Goal: Transaction & Acquisition: Purchase product/service

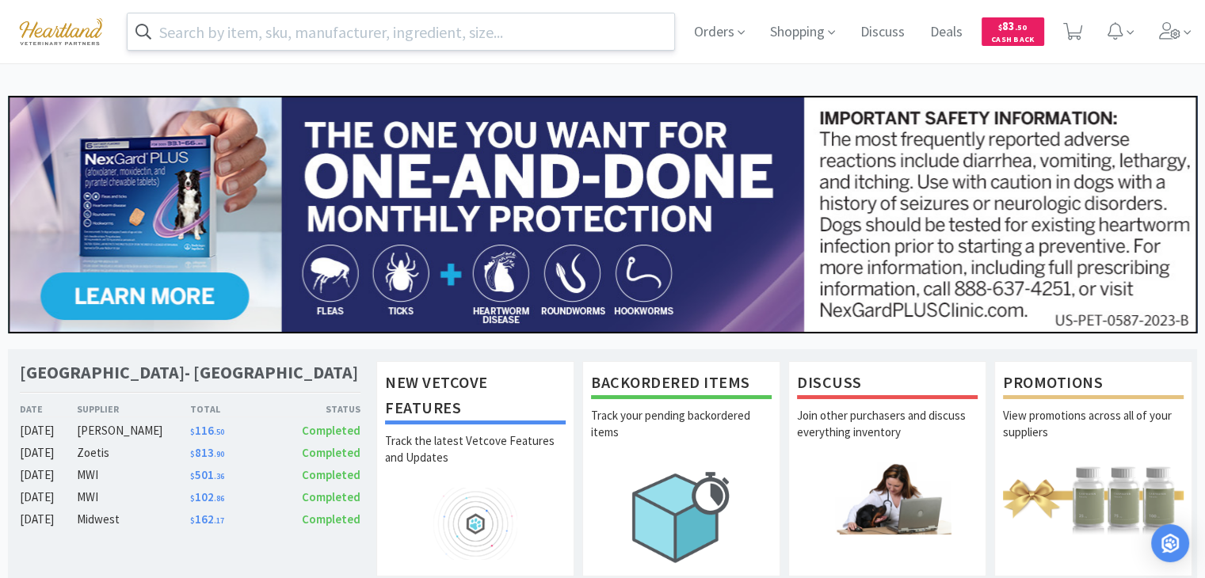
click at [230, 36] on input "text" at bounding box center [401, 31] width 547 height 36
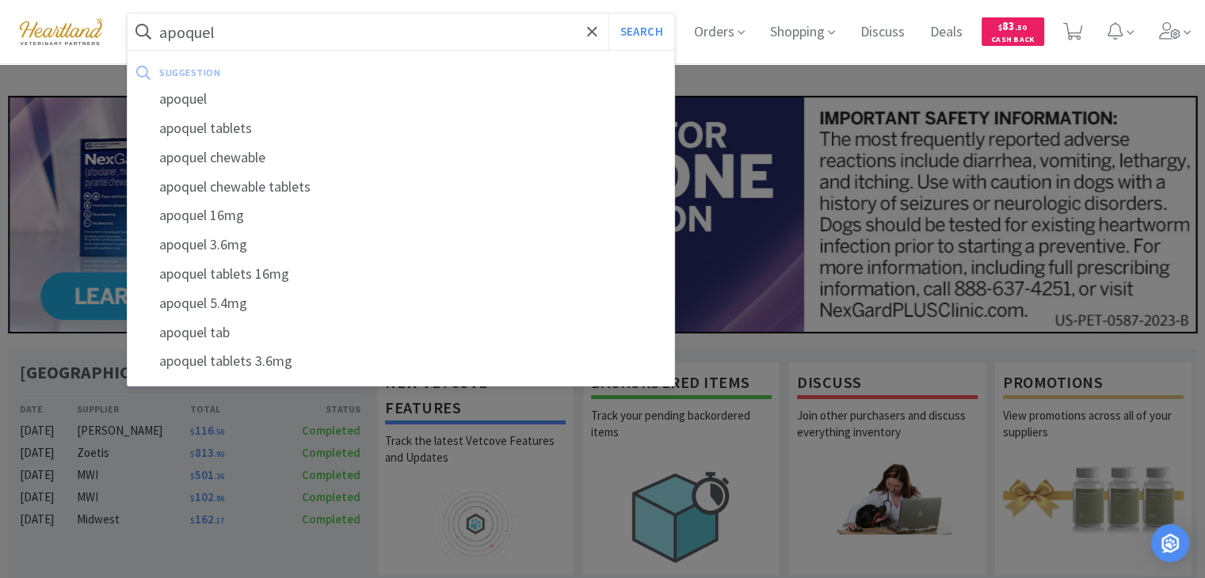
type input "apoquel"
click at [609, 13] on button "Search" at bounding box center [642, 31] width 66 height 36
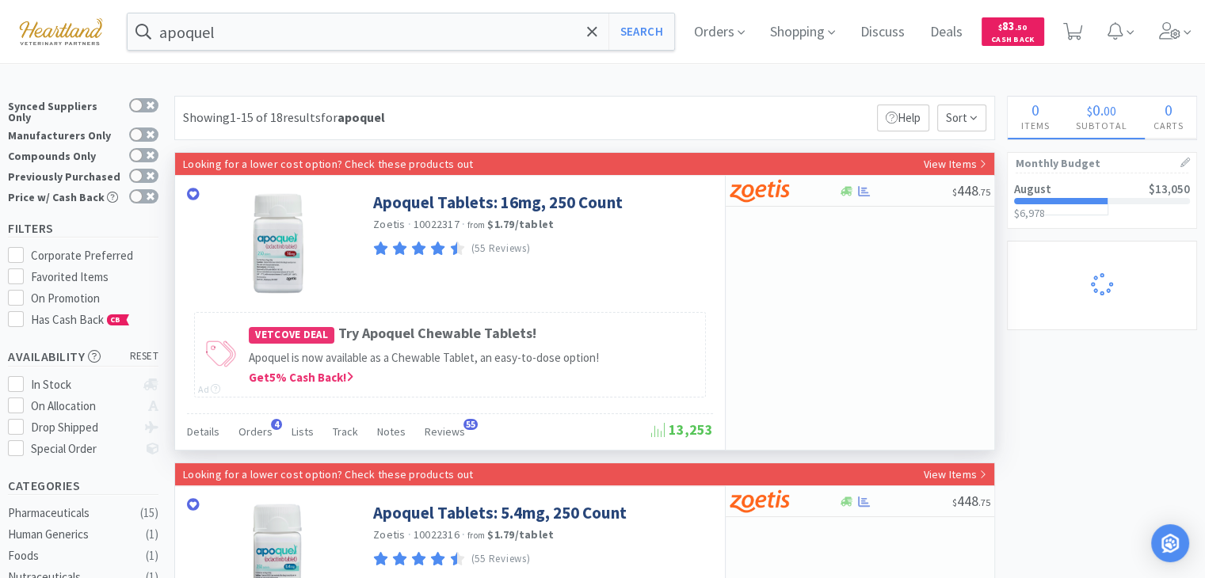
select select "50"
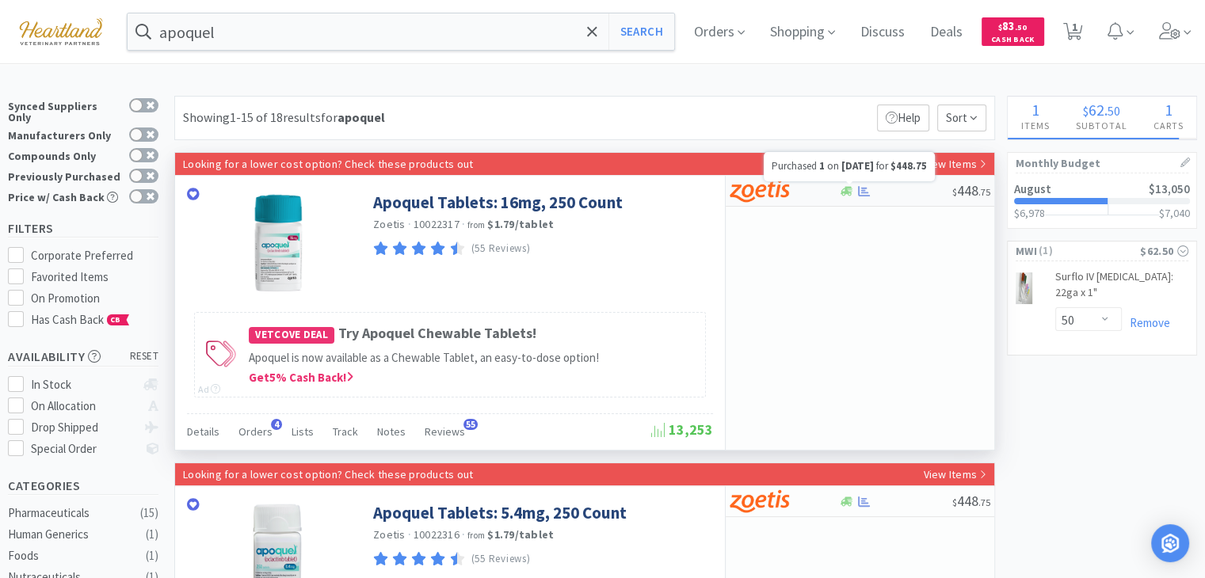
click at [867, 190] on icon at bounding box center [864, 191] width 12 height 12
select select "1"
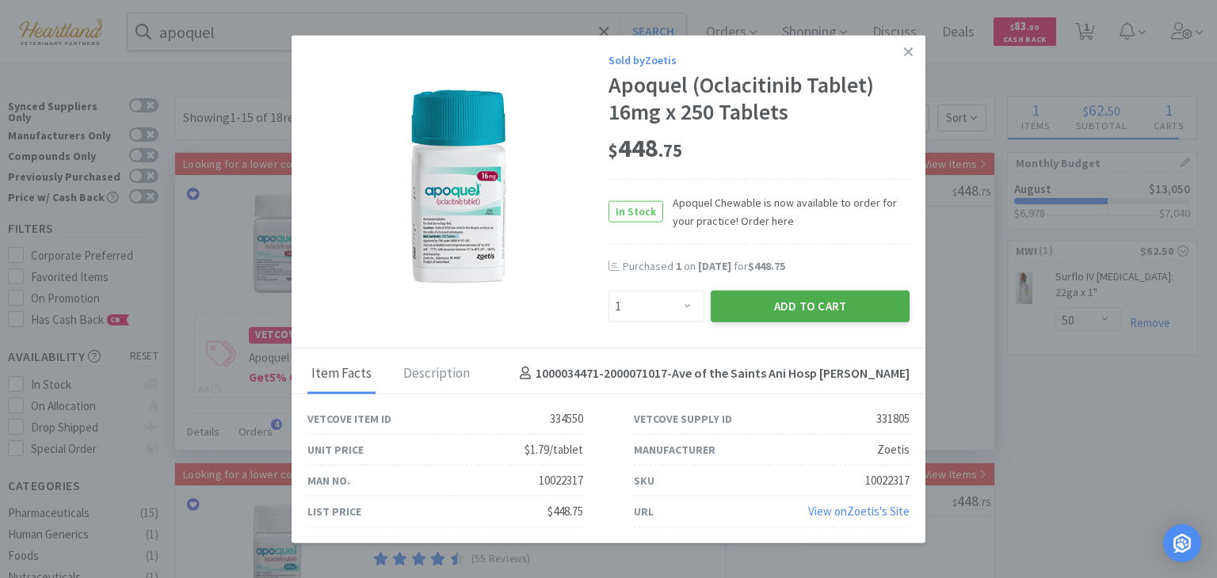
click at [843, 305] on button "Add to Cart" at bounding box center [810, 306] width 199 height 32
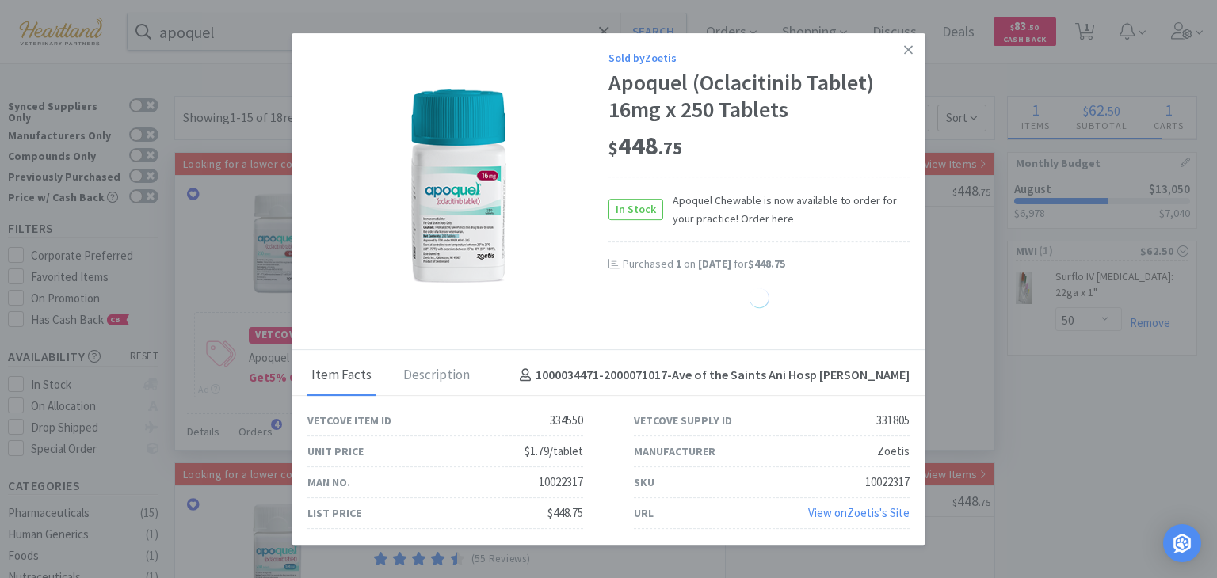
select select "1"
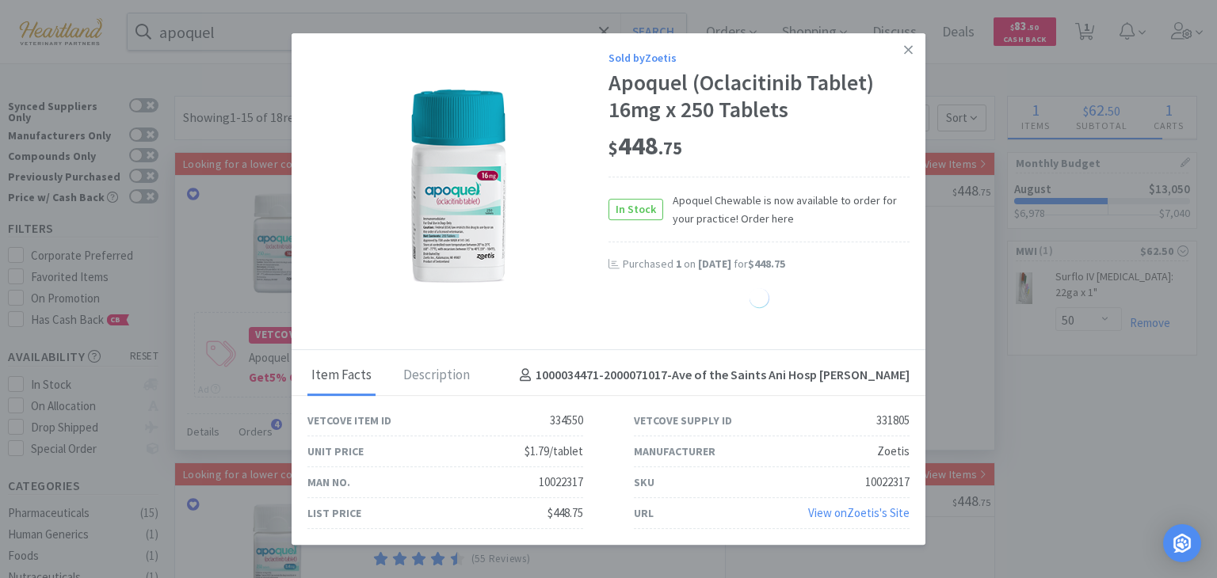
select select "1"
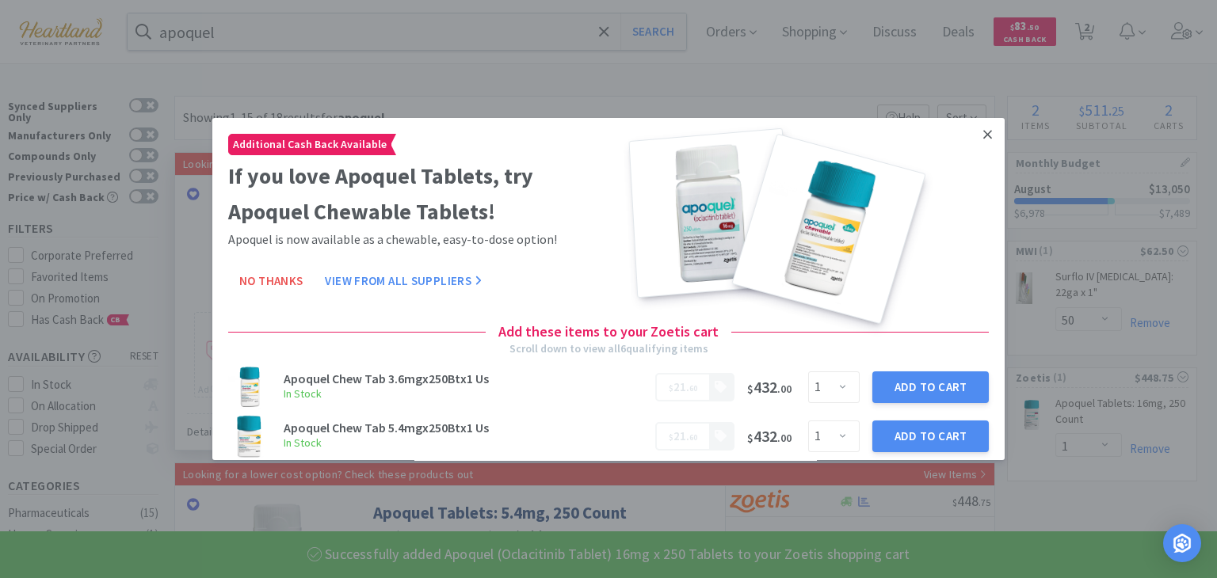
click at [980, 134] on link at bounding box center [988, 135] width 28 height 34
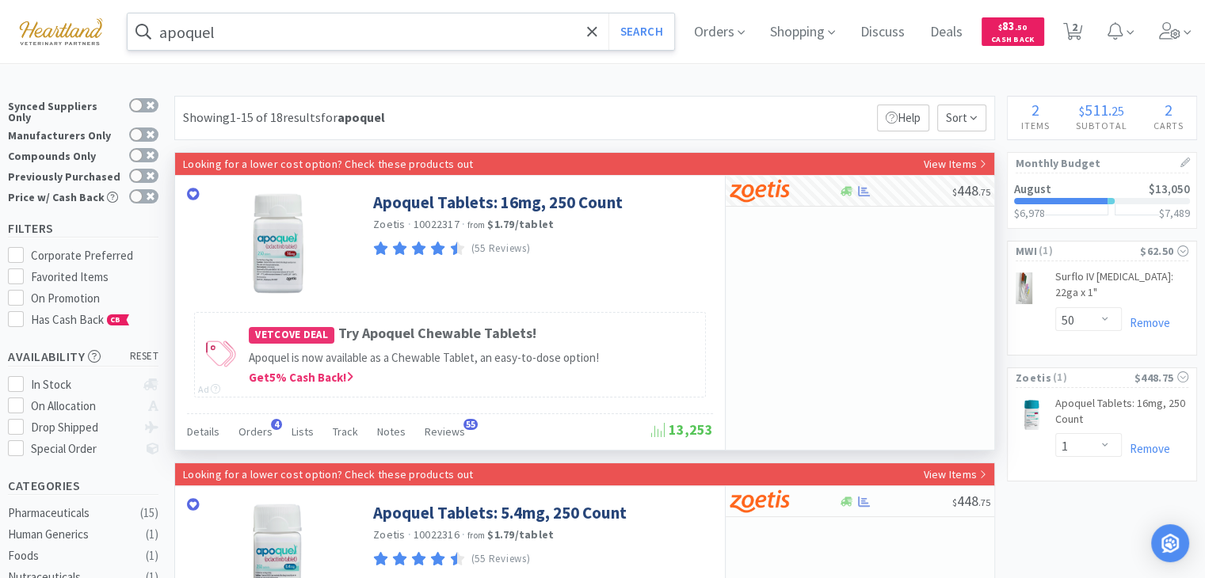
click at [271, 33] on input "apoquel" at bounding box center [401, 31] width 547 height 36
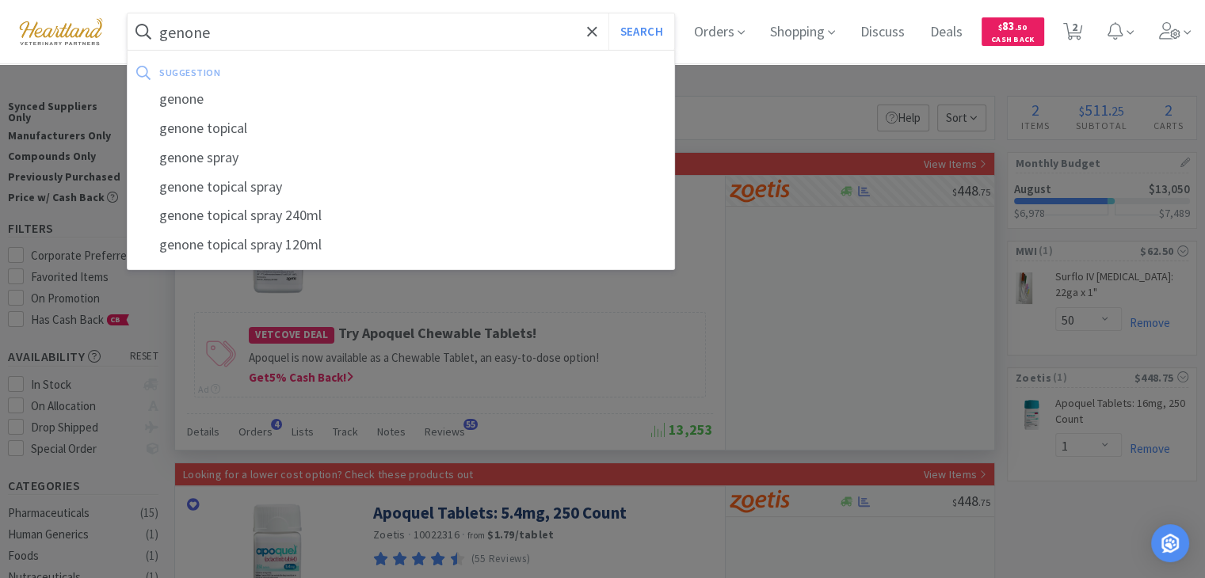
type input "genone"
click at [609, 13] on button "Search" at bounding box center [642, 31] width 66 height 36
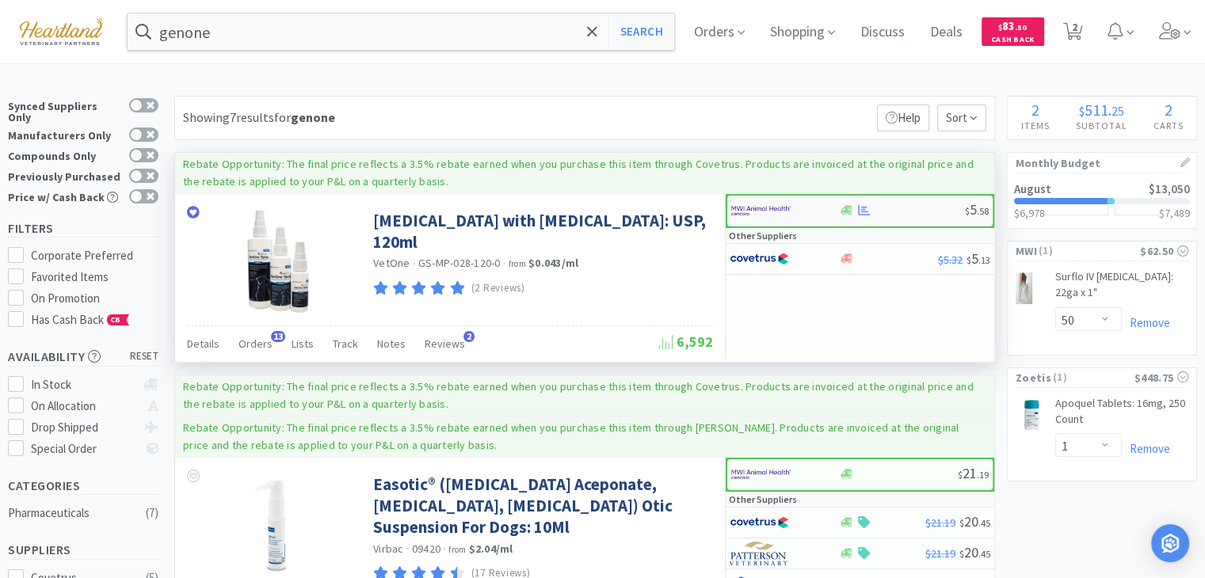
click at [750, 207] on img at bounding box center [760, 211] width 59 height 24
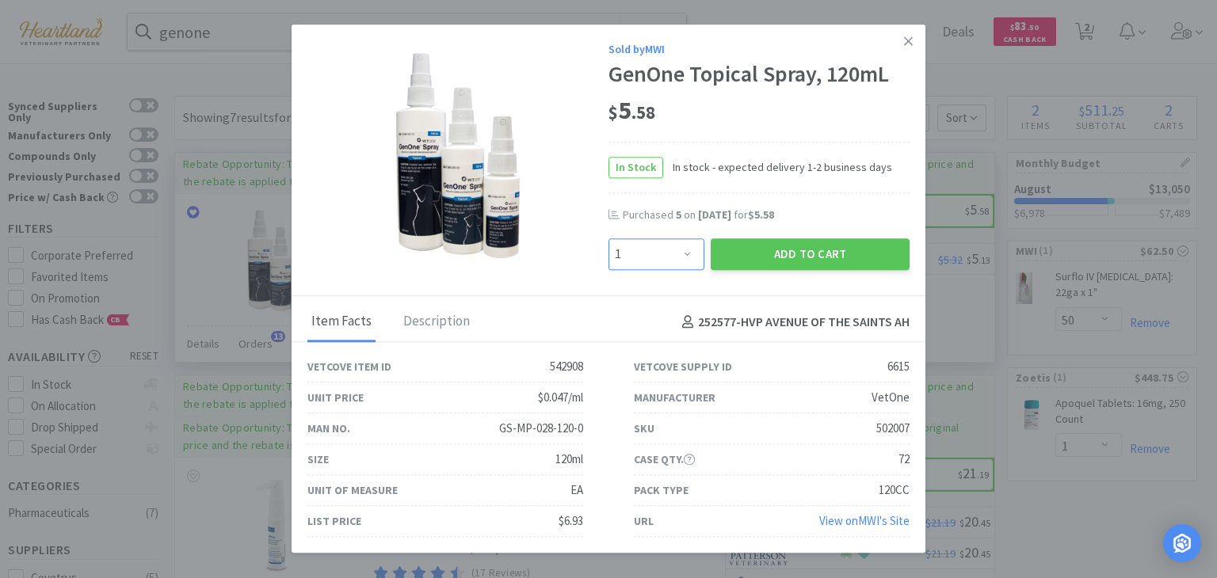
click at [687, 254] on select "Enter Quantity 1 2 3 4 5 6 7 8 9 10 11 12 13 14 15 16 17 18 19 20 Enter Quantity" at bounding box center [657, 254] width 96 height 32
select select "5"
click at [609, 239] on select "Enter Quantity 1 2 3 4 5 6 7 8 9 10 11 12 13 14 15 16 17 18 19 20 Enter Quantity" at bounding box center [657, 254] width 96 height 32
click at [826, 258] on button "Add to Cart" at bounding box center [810, 254] width 199 height 32
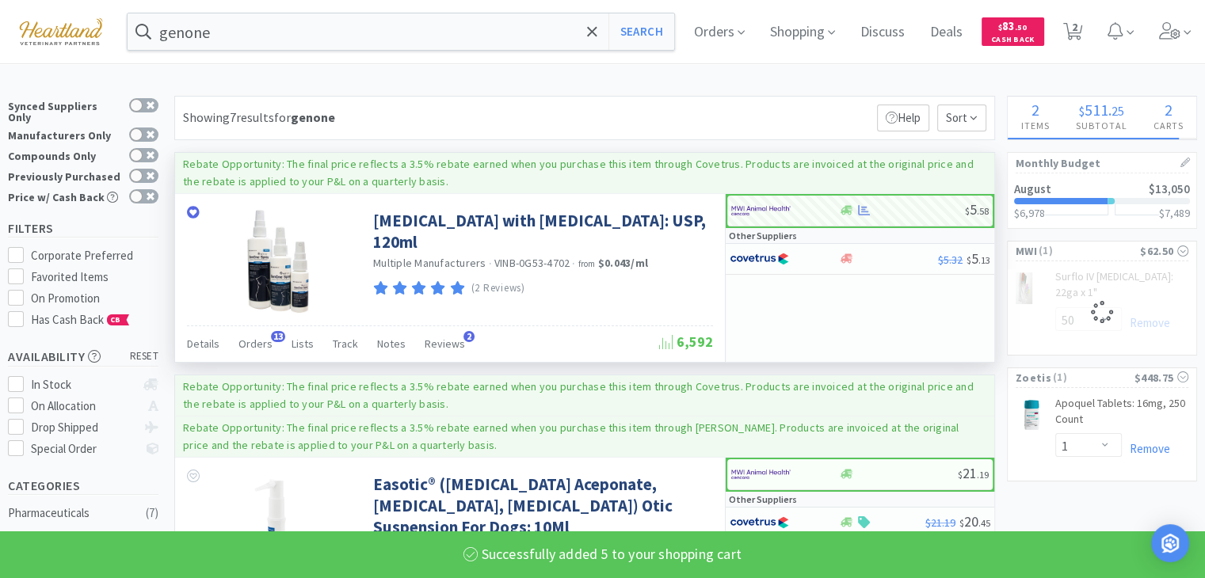
select select "5"
select select "50"
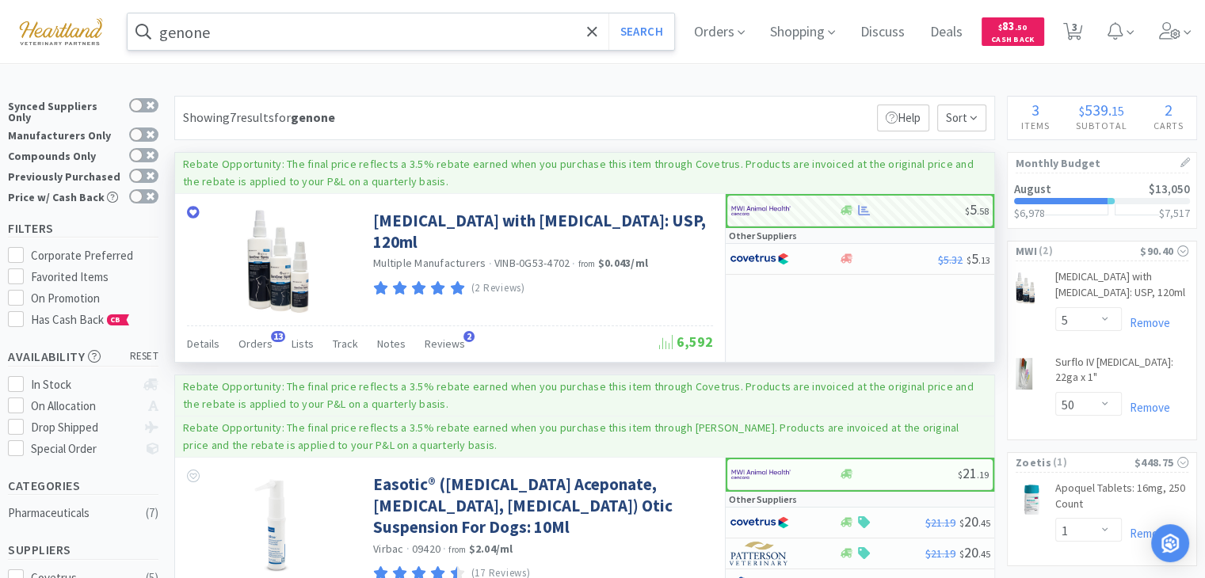
click at [235, 26] on input "genone" at bounding box center [401, 31] width 547 height 36
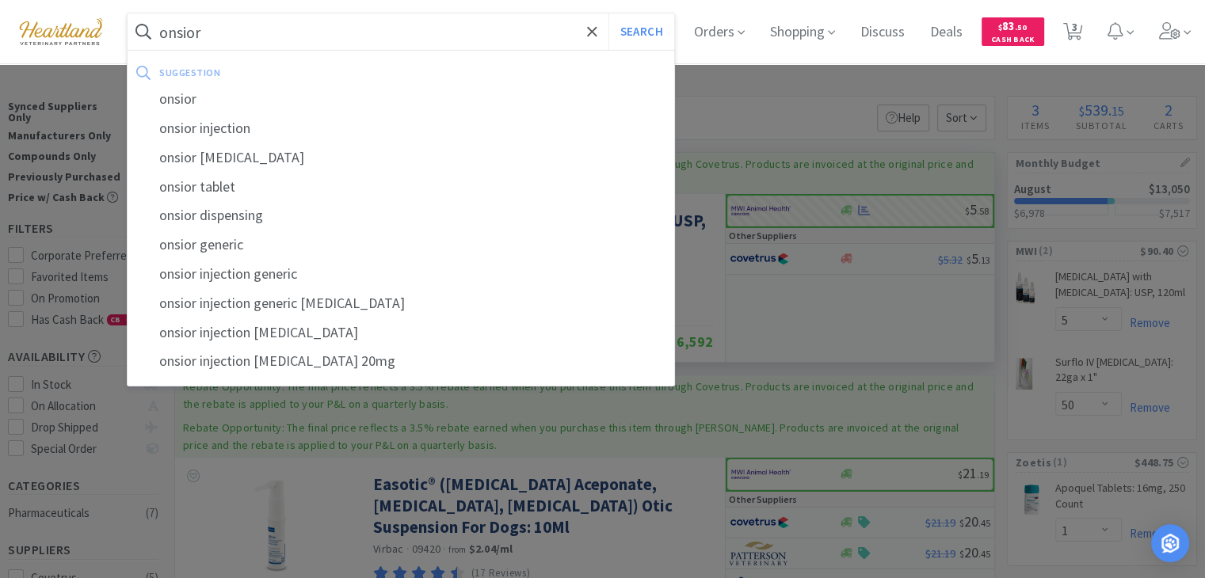
type input "onsior"
click at [609, 13] on button "Search" at bounding box center [642, 31] width 66 height 36
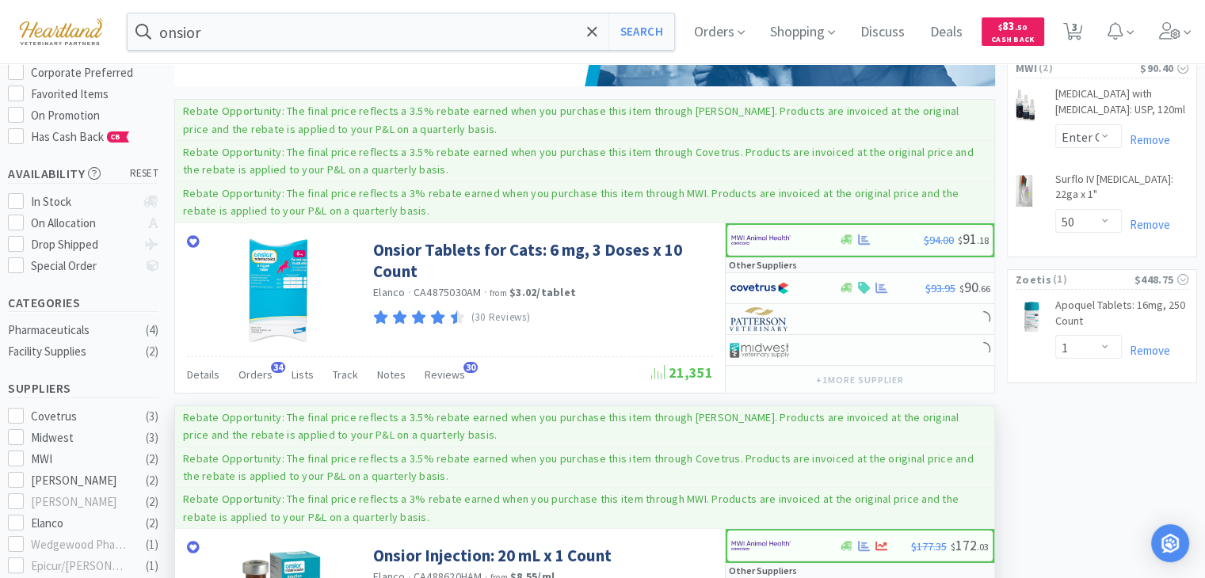
scroll to position [238, 0]
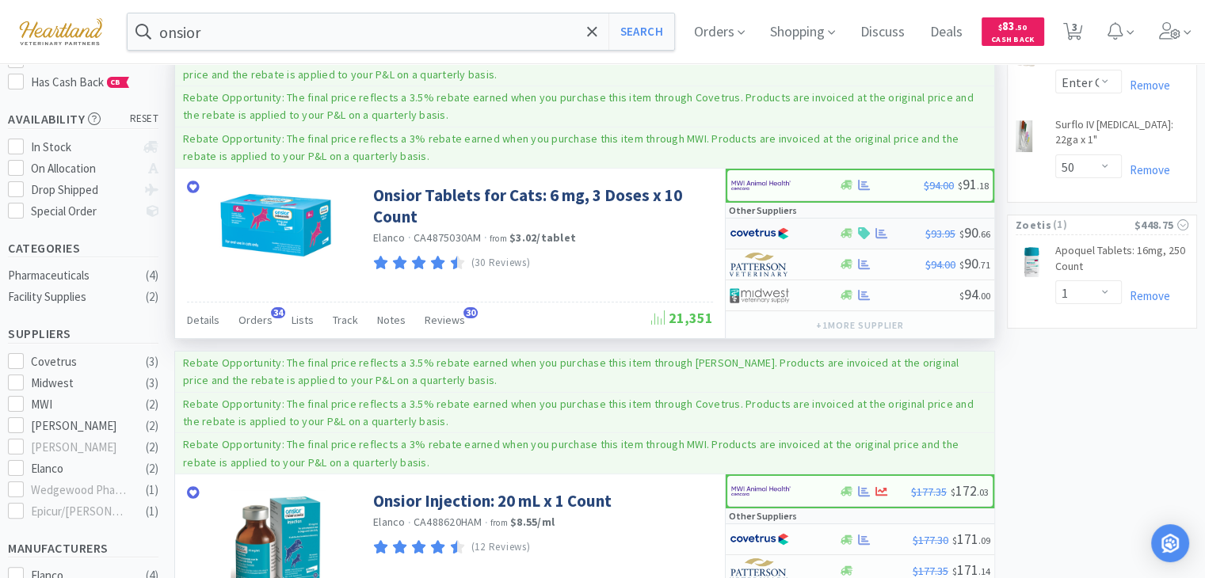
click at [774, 223] on img at bounding box center [759, 234] width 59 height 24
select select "1"
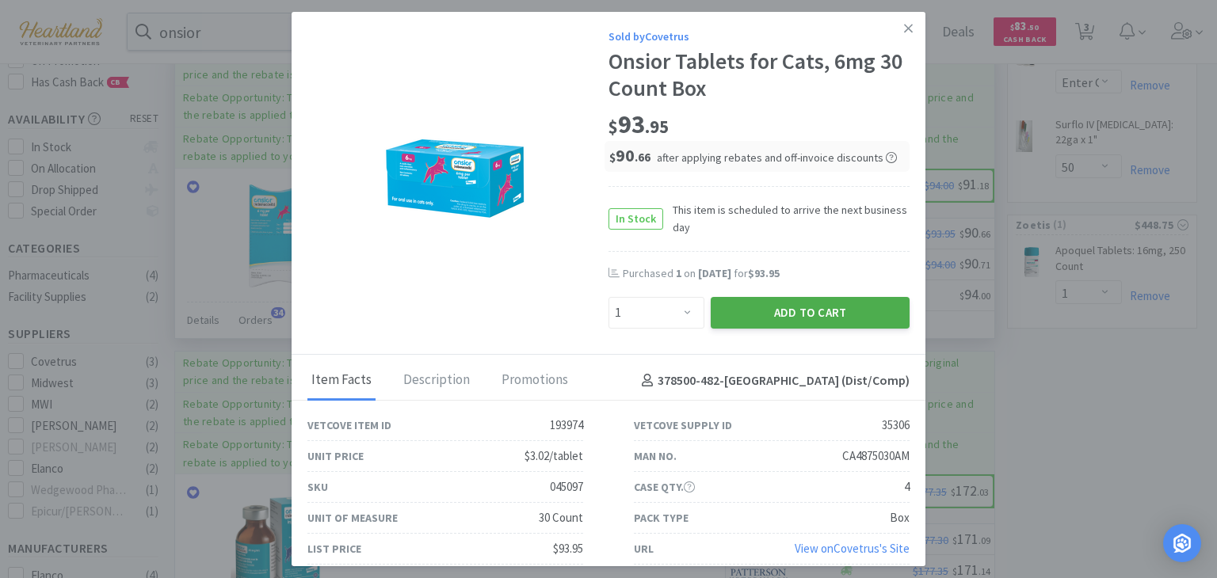
click at [789, 315] on button "Add to Cart" at bounding box center [810, 313] width 199 height 32
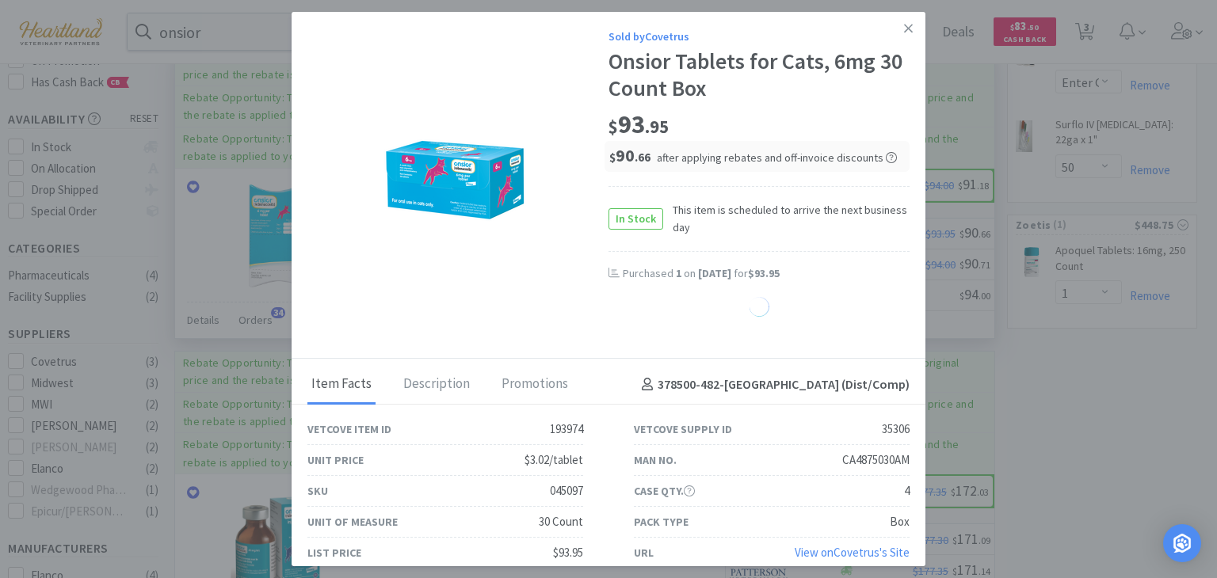
select select "1"
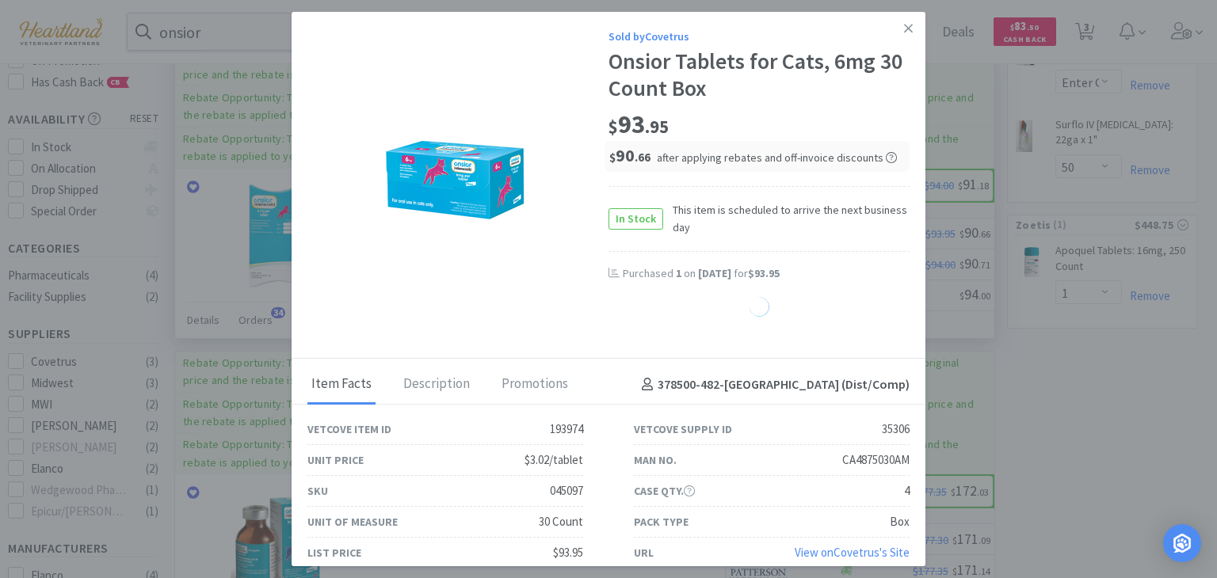
select select "1"
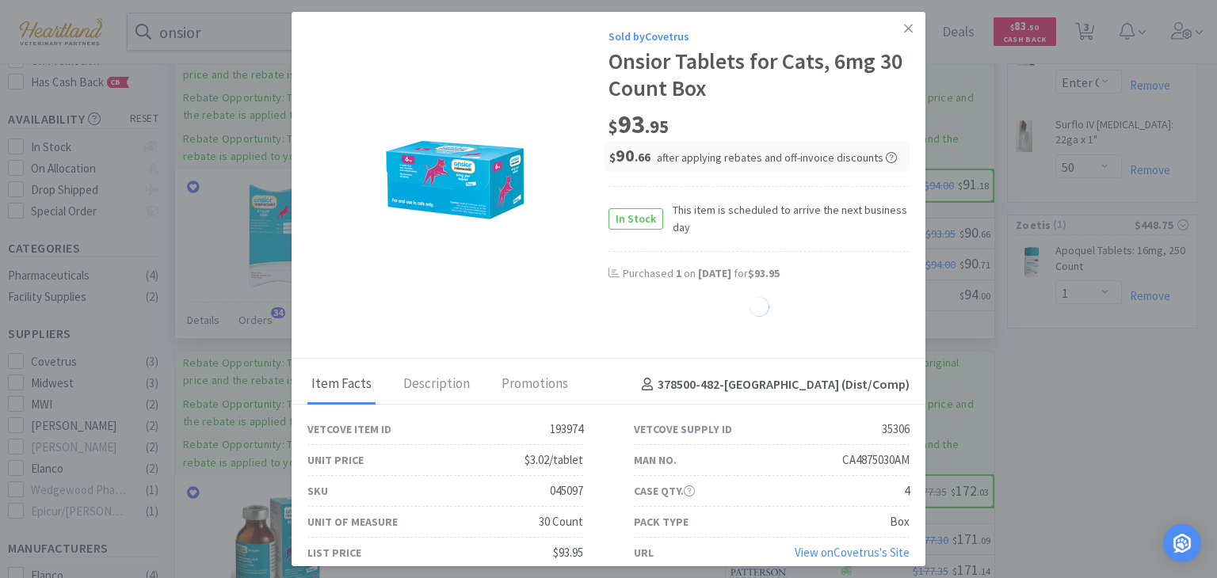
select select "1"
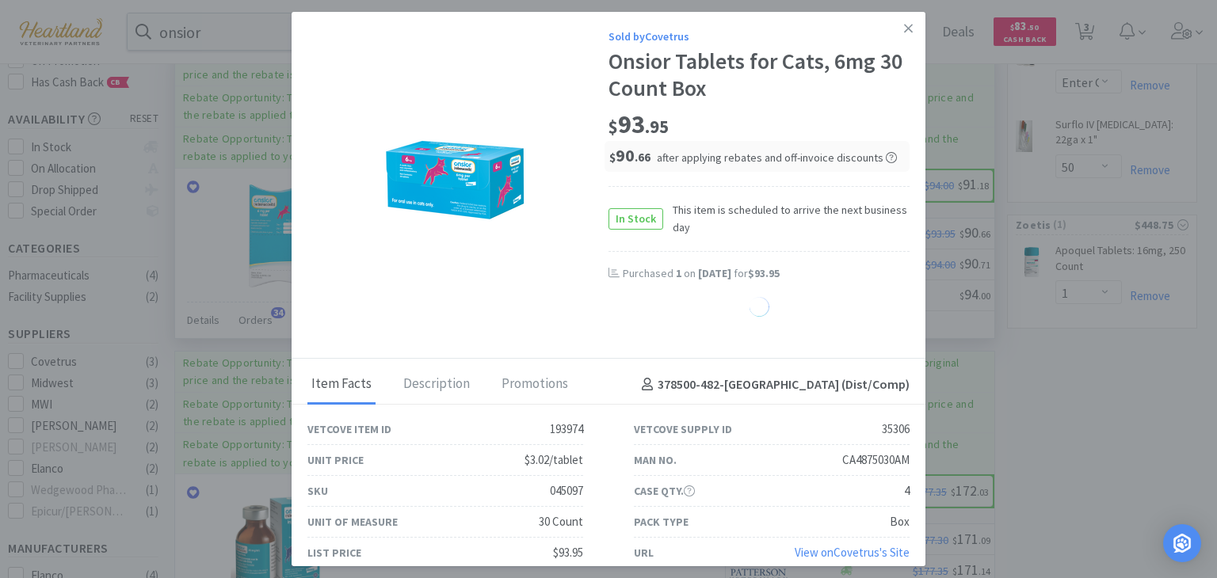
select select "1"
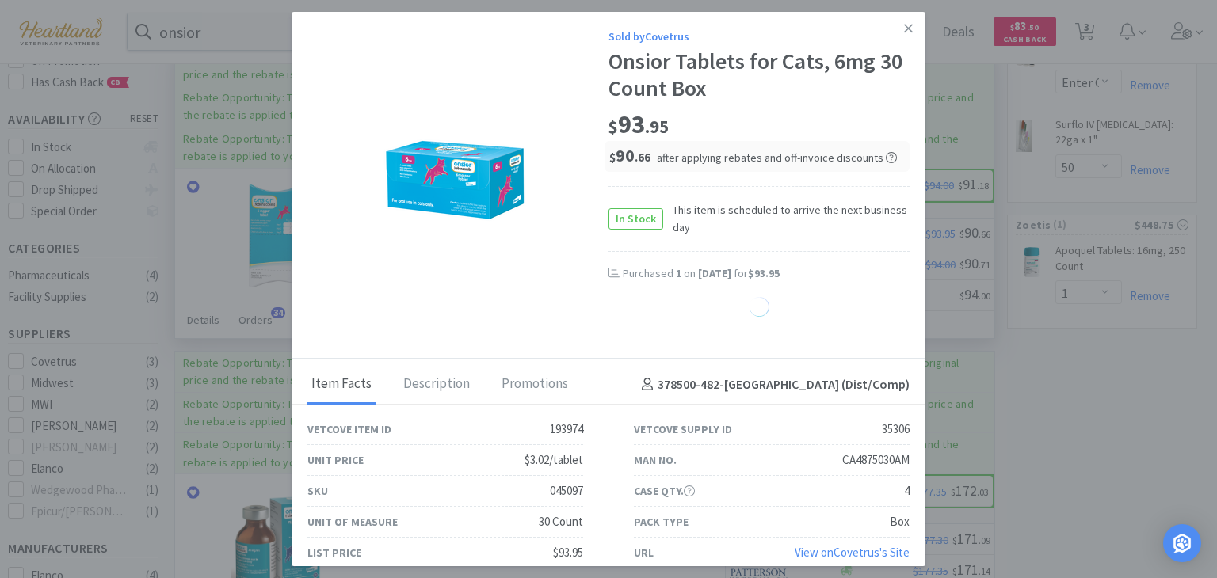
select select "1"
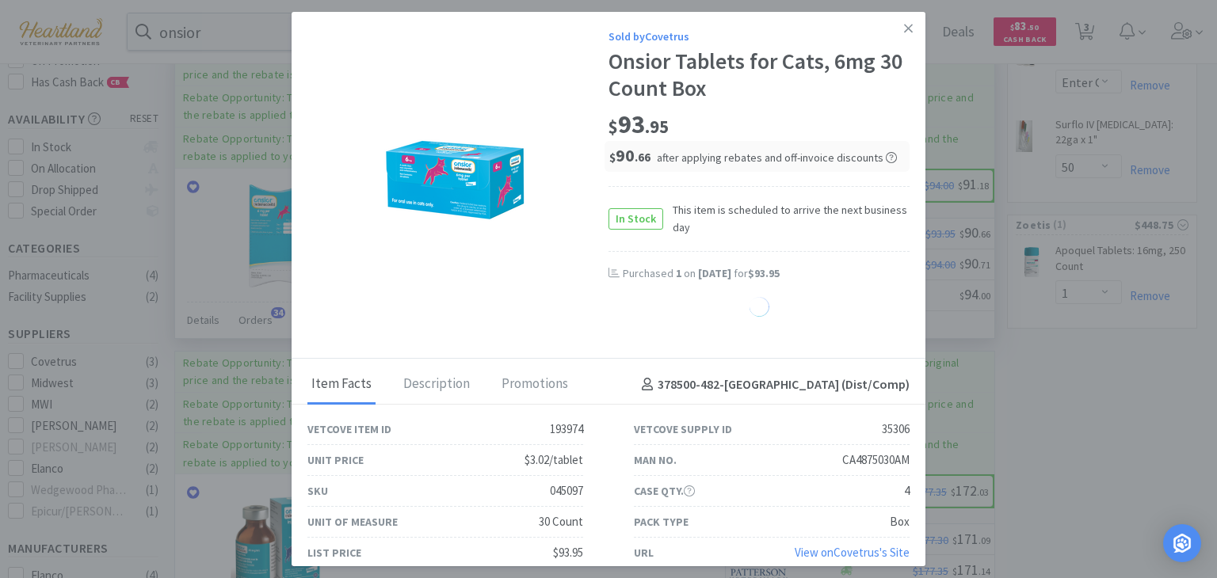
select select "1"
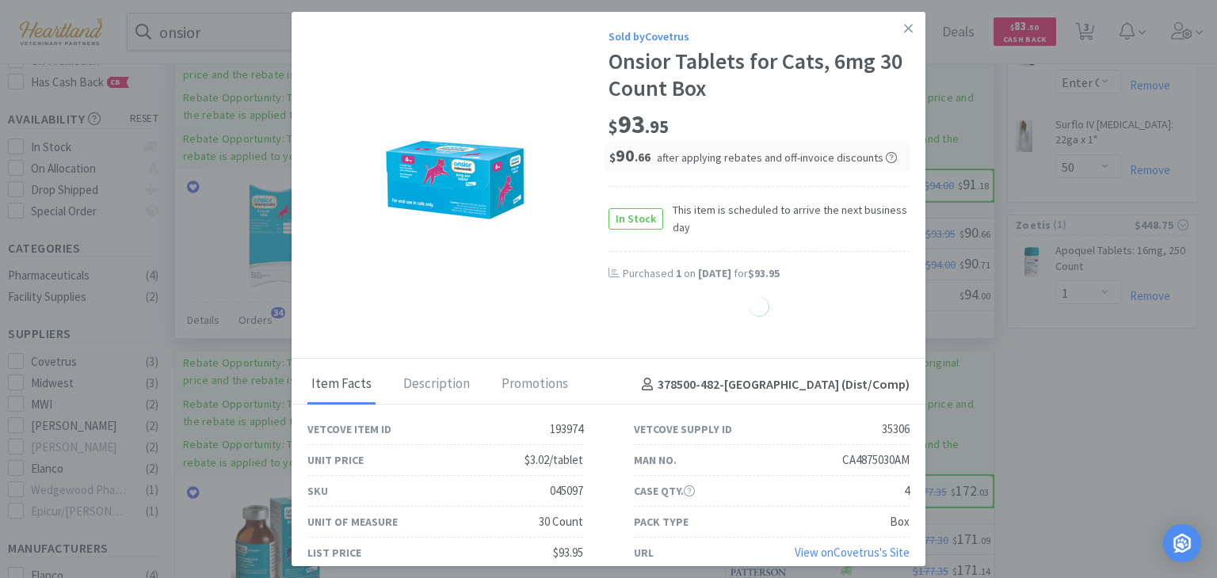
select select "1"
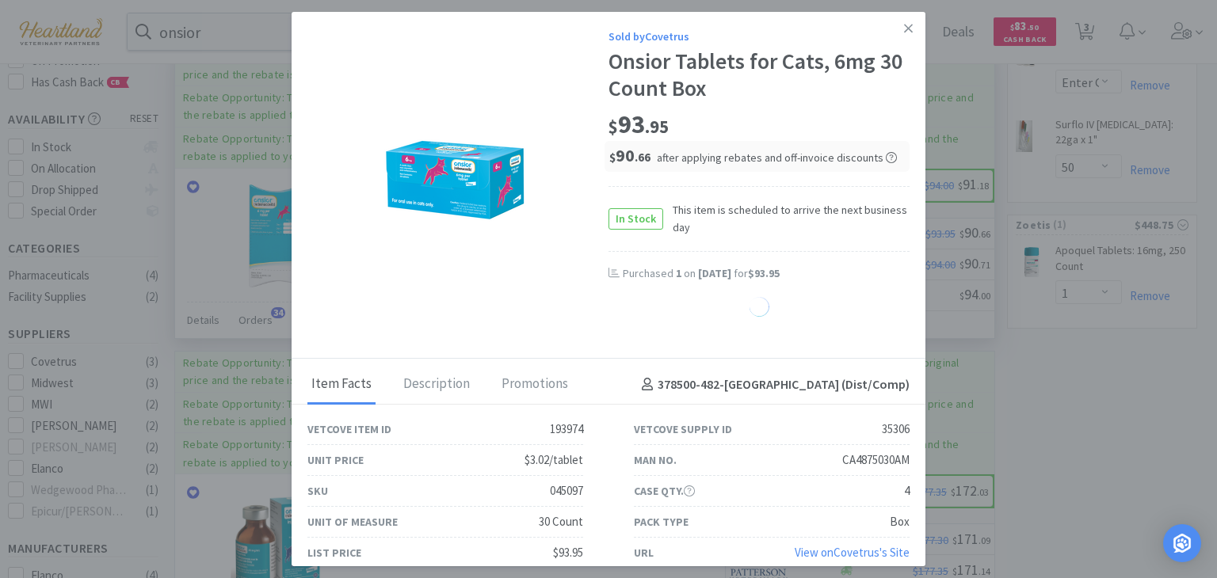
select select "1"
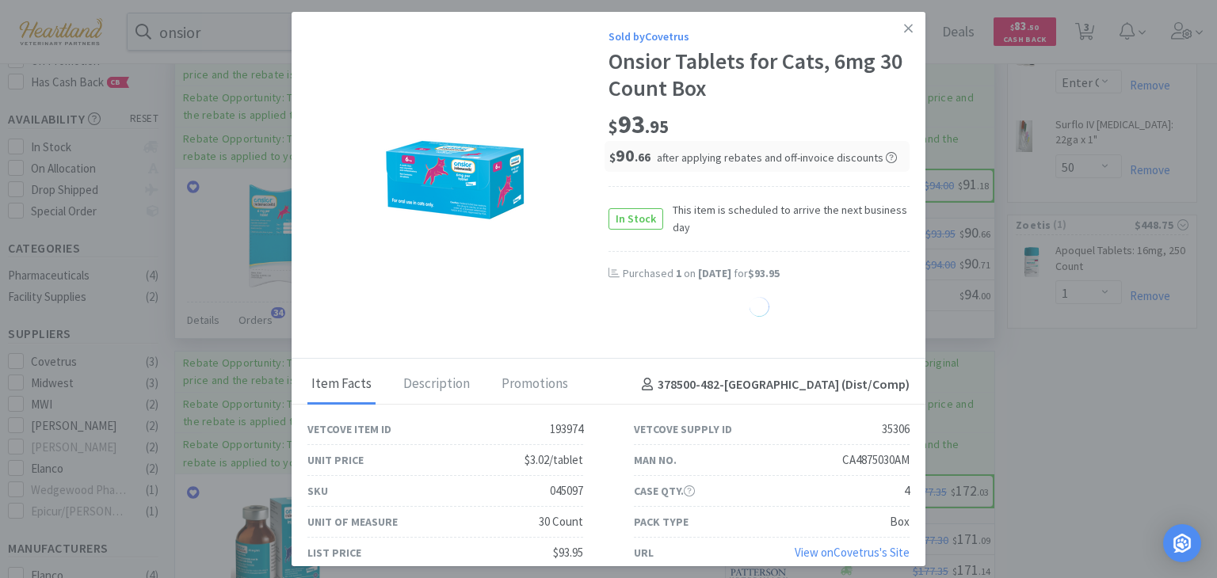
select select "1"
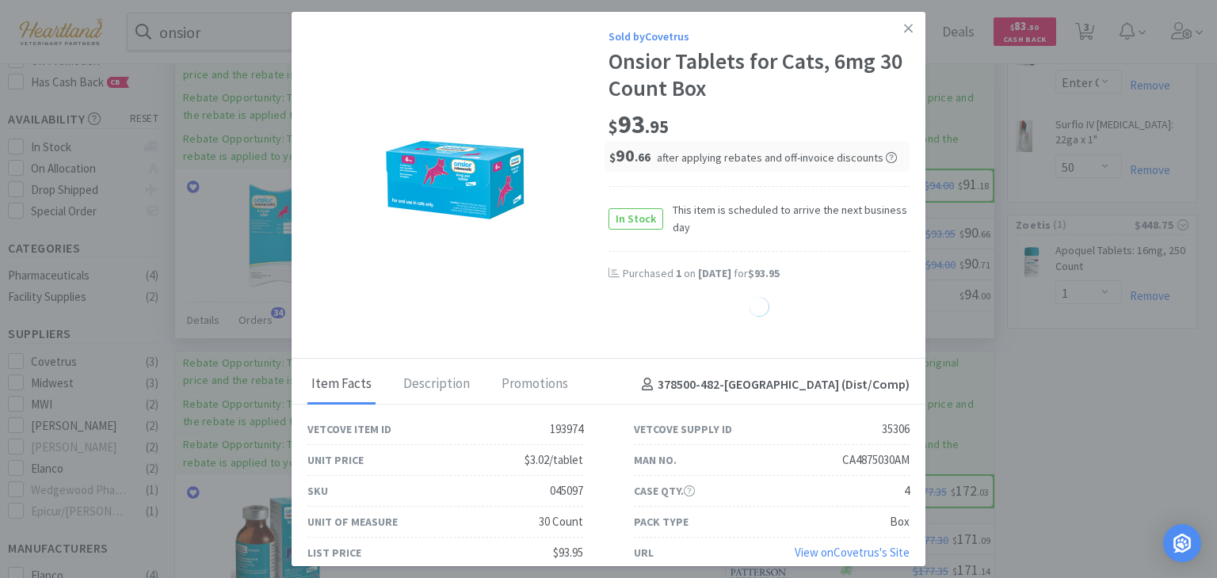
select select "1"
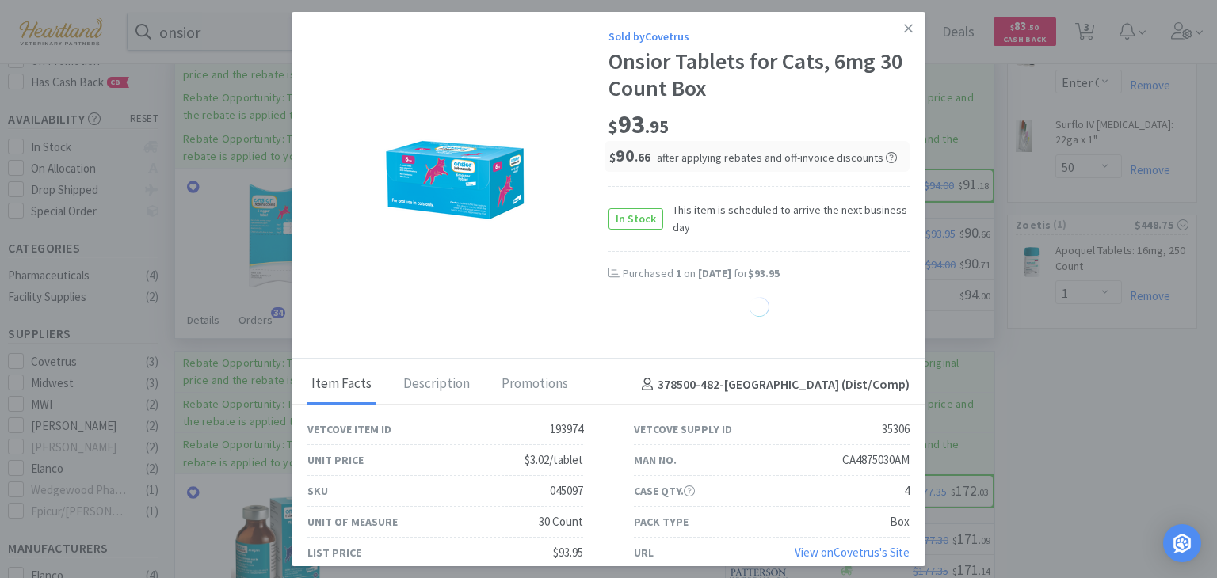
select select "1"
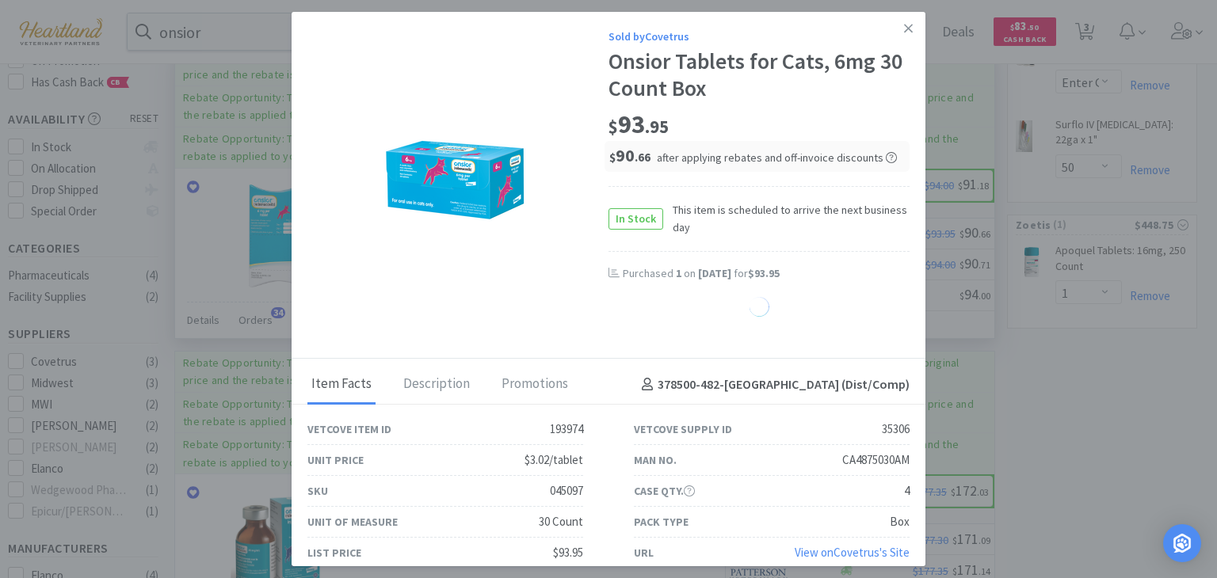
select select "1"
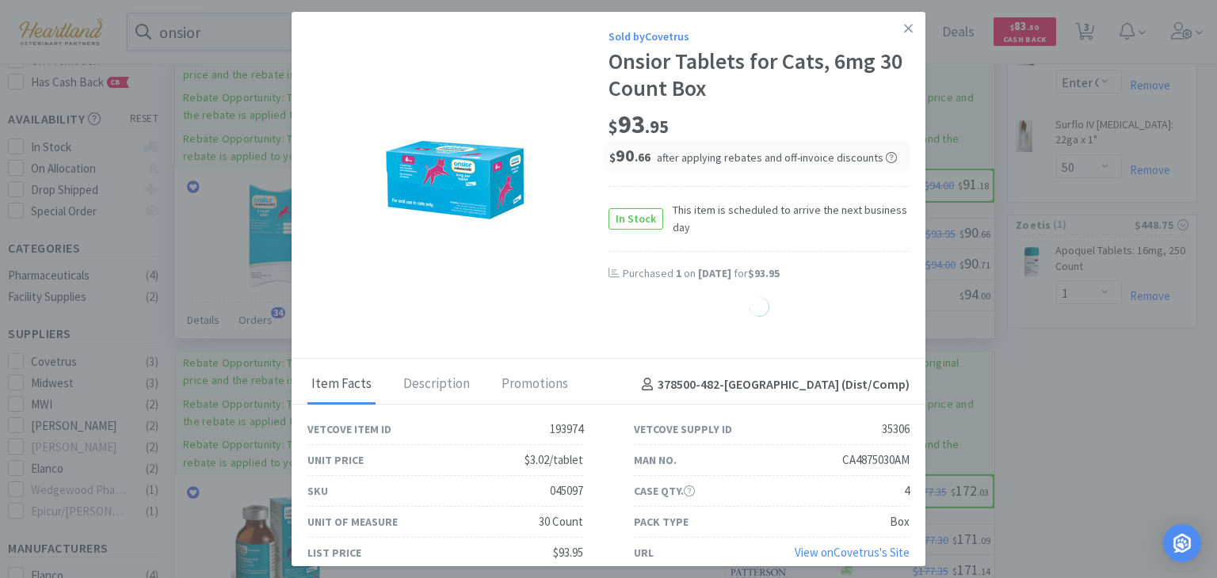
select select "1"
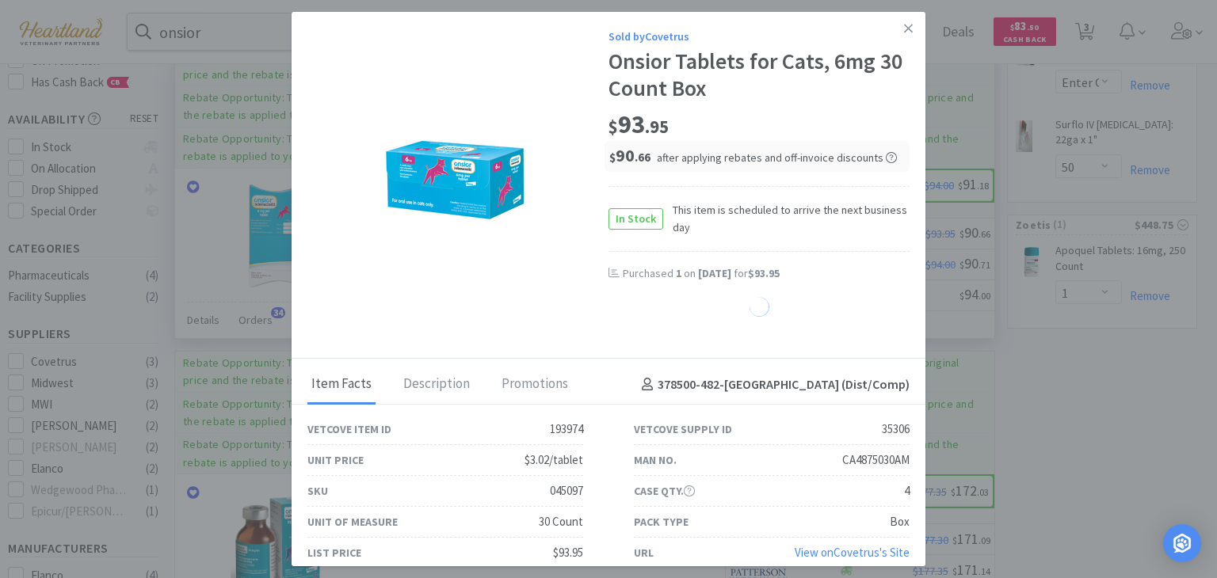
select select "1"
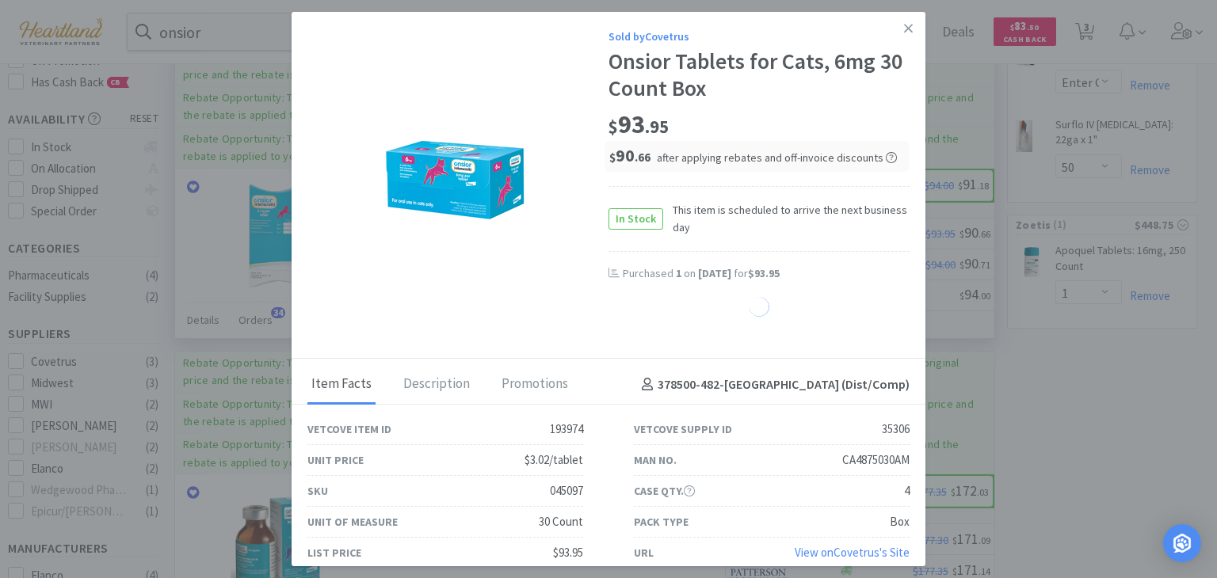
select select "1"
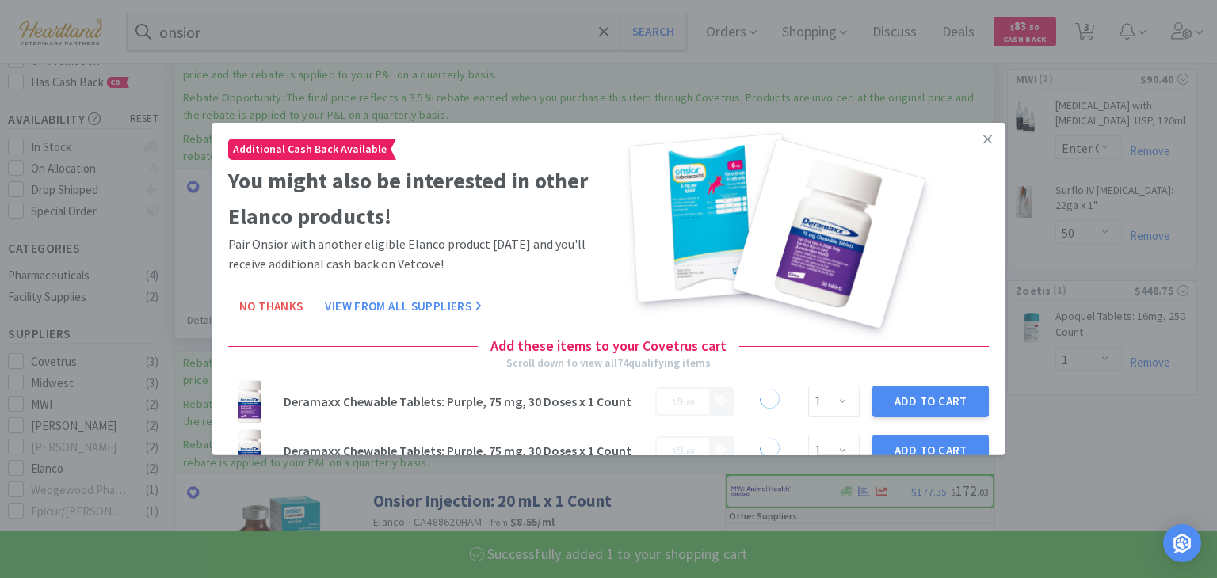
select select "1"
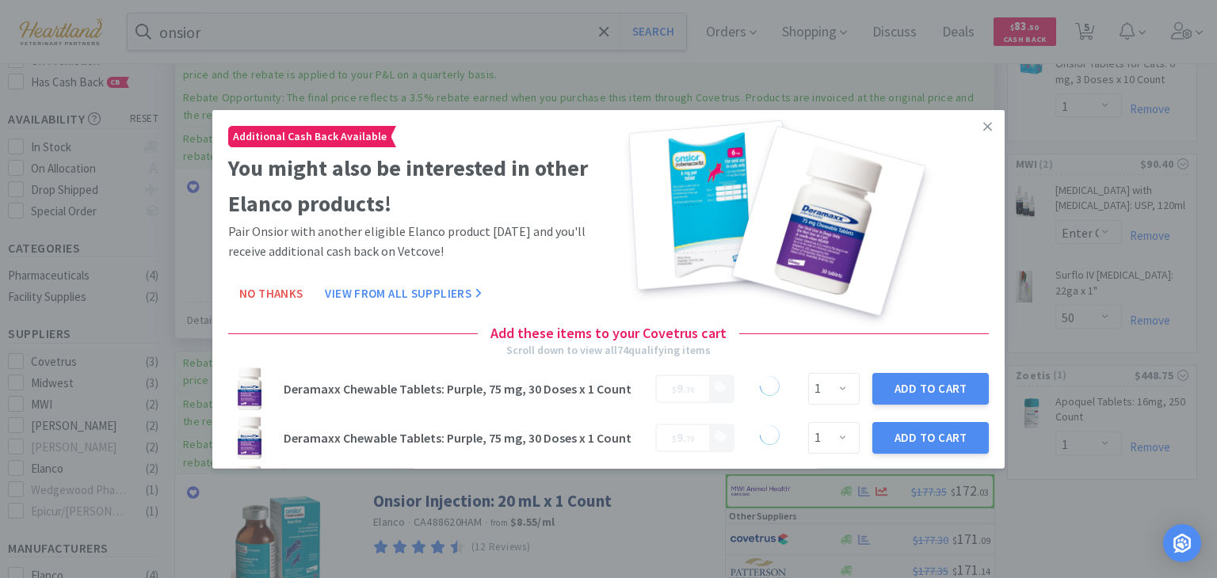
click at [976, 133] on link at bounding box center [988, 127] width 28 height 34
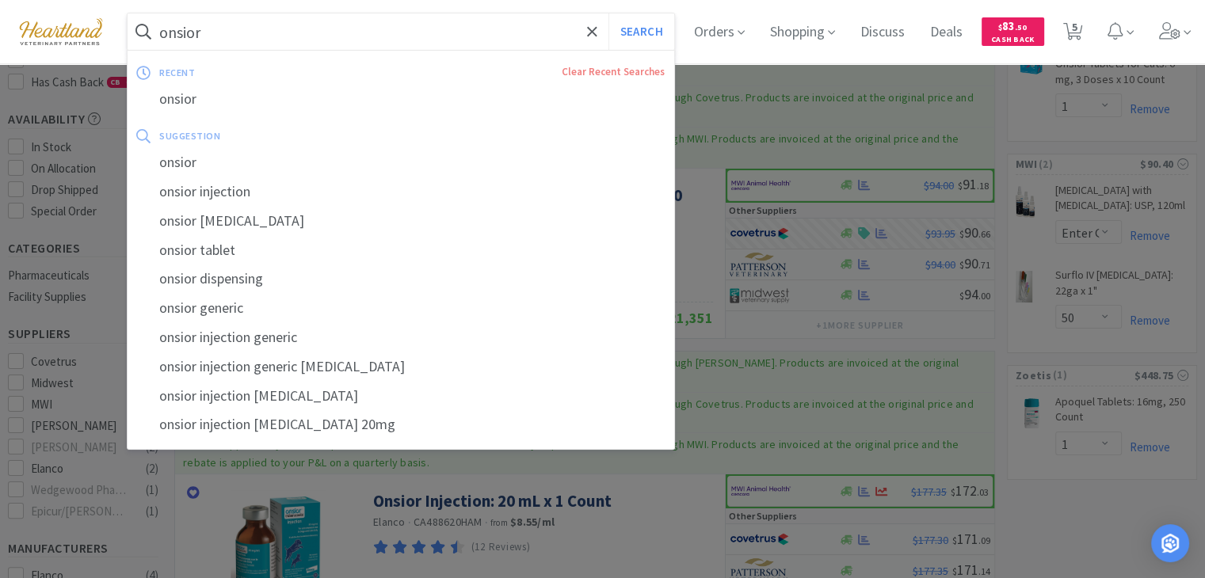
click at [408, 24] on input "onsior" at bounding box center [401, 31] width 547 height 36
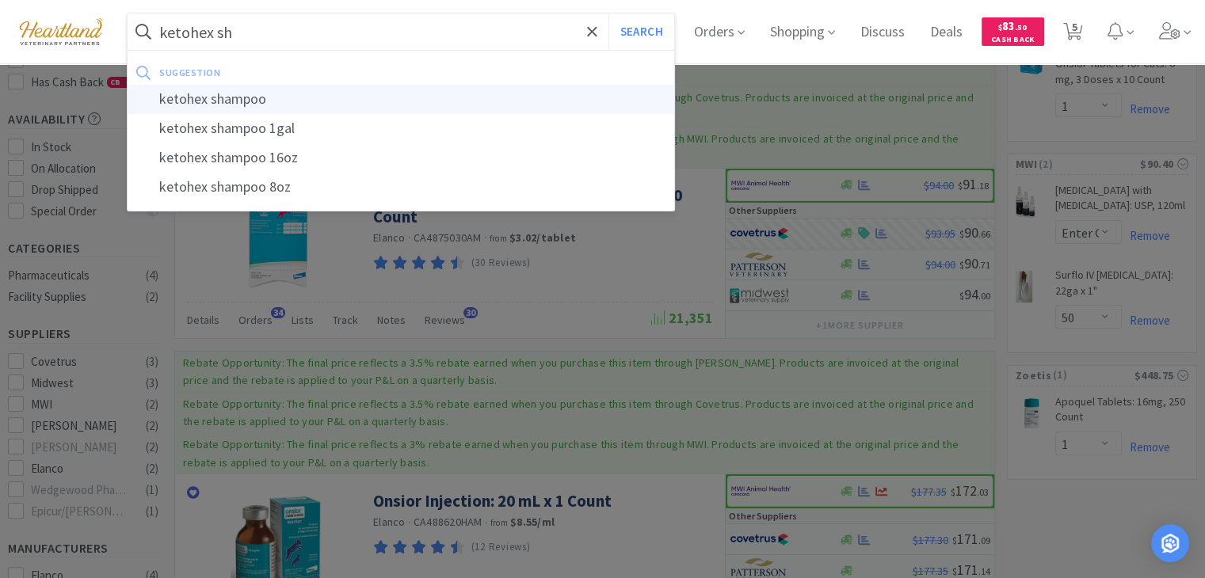
click at [308, 86] on div "ketohex shampoo" at bounding box center [401, 99] width 547 height 29
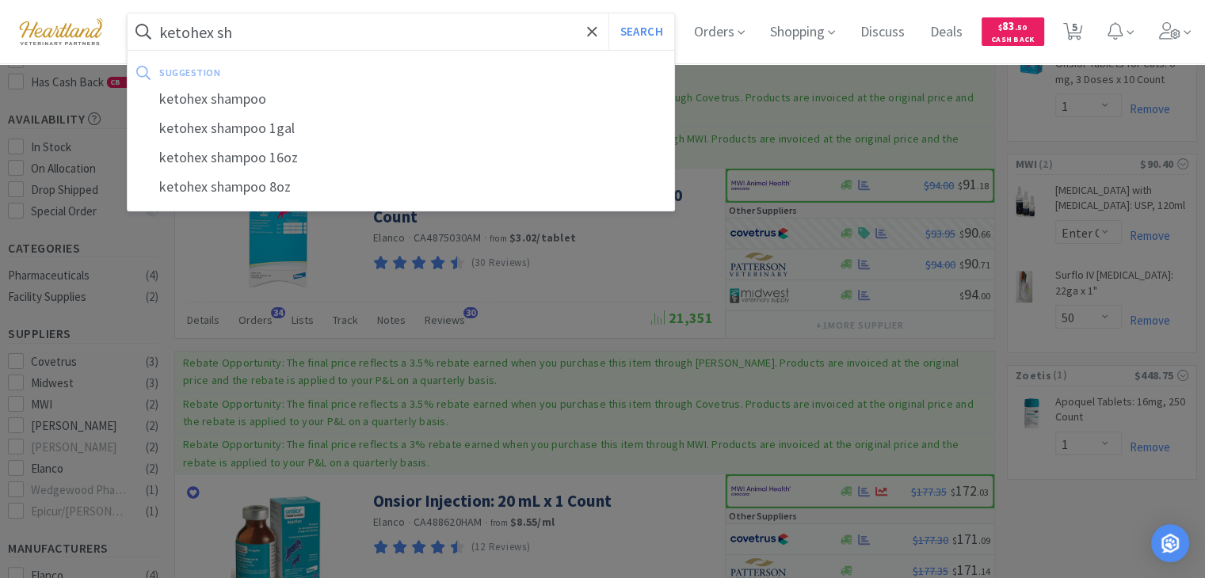
type input "ketohex shampoo"
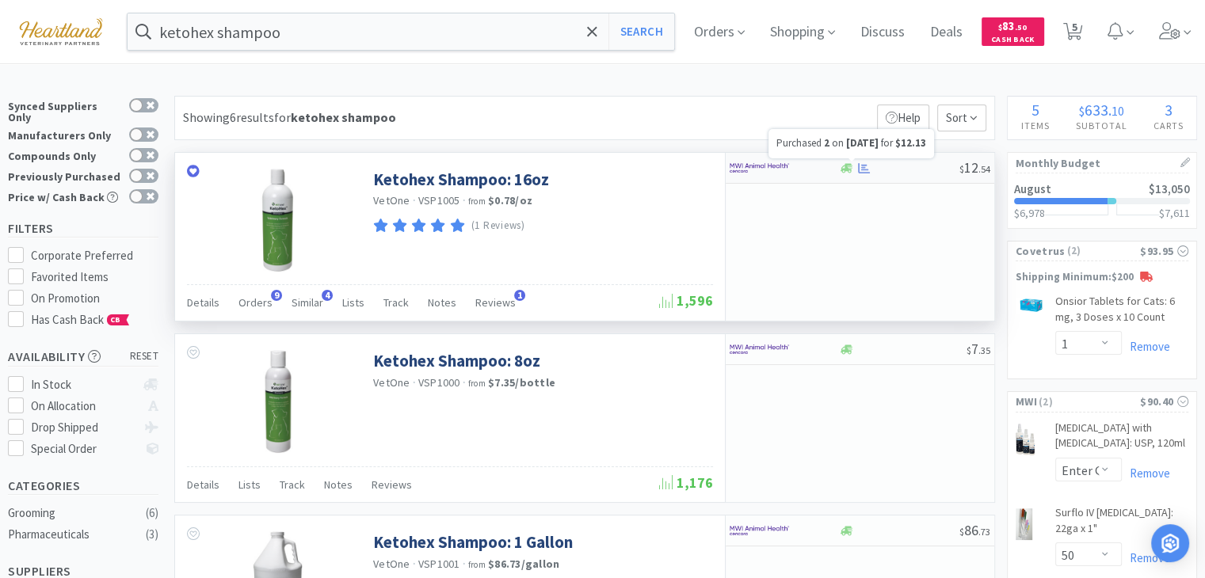
click at [864, 168] on icon at bounding box center [864, 167] width 12 height 10
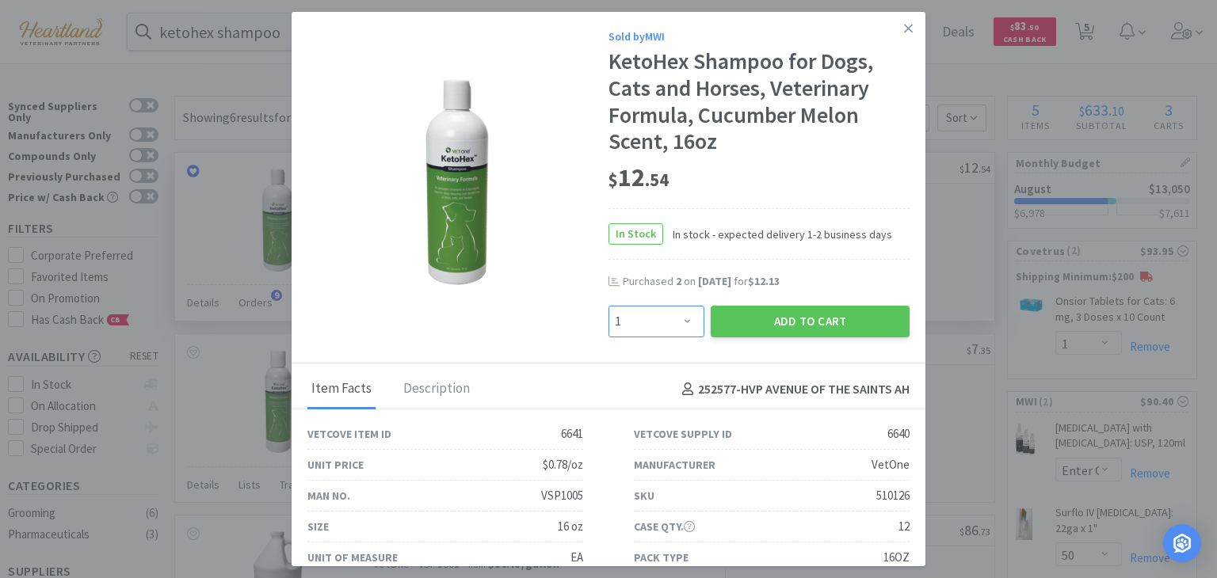
click at [685, 322] on select "Enter Quantity 1 2 3 4 5 6 7 8 9 10 11 12 13 14 15 16 17 18 19 20 Enter Quantity" at bounding box center [657, 322] width 96 height 32
select select "2"
click at [609, 306] on select "Enter Quantity 1 2 3 4 5 6 7 8 9 10 11 12 13 14 15 16 17 18 19 20 Enter Quantity" at bounding box center [657, 322] width 96 height 32
drag, startPoint x: 843, startPoint y: 329, endPoint x: 822, endPoint y: 300, distance: 36.3
click at [843, 329] on button "Add to Cart" at bounding box center [810, 322] width 199 height 32
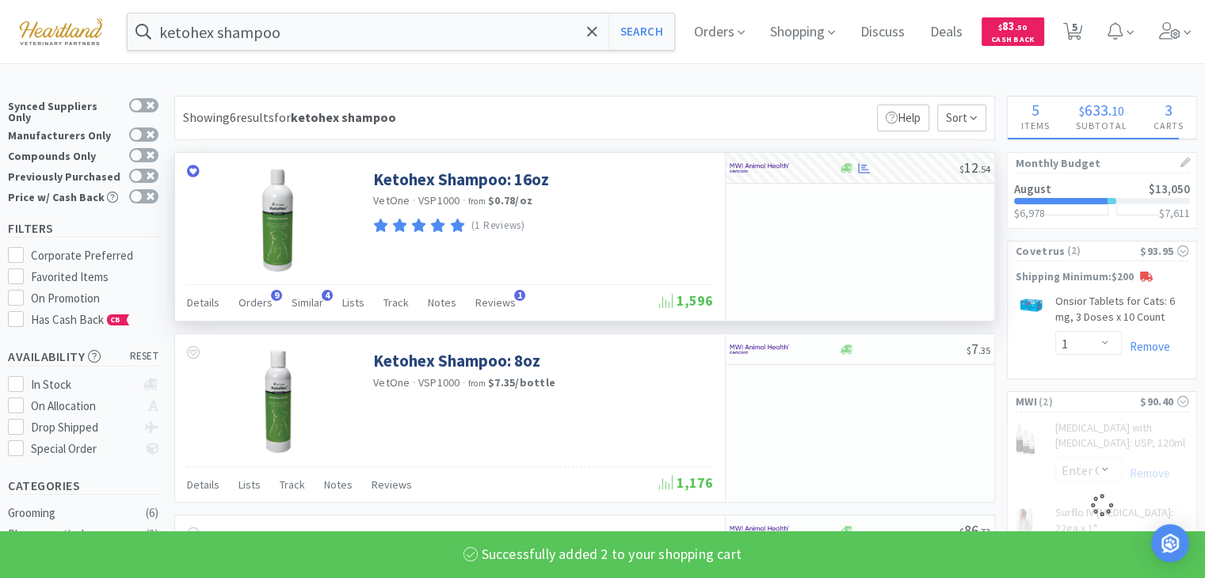
select select "2"
select select "50"
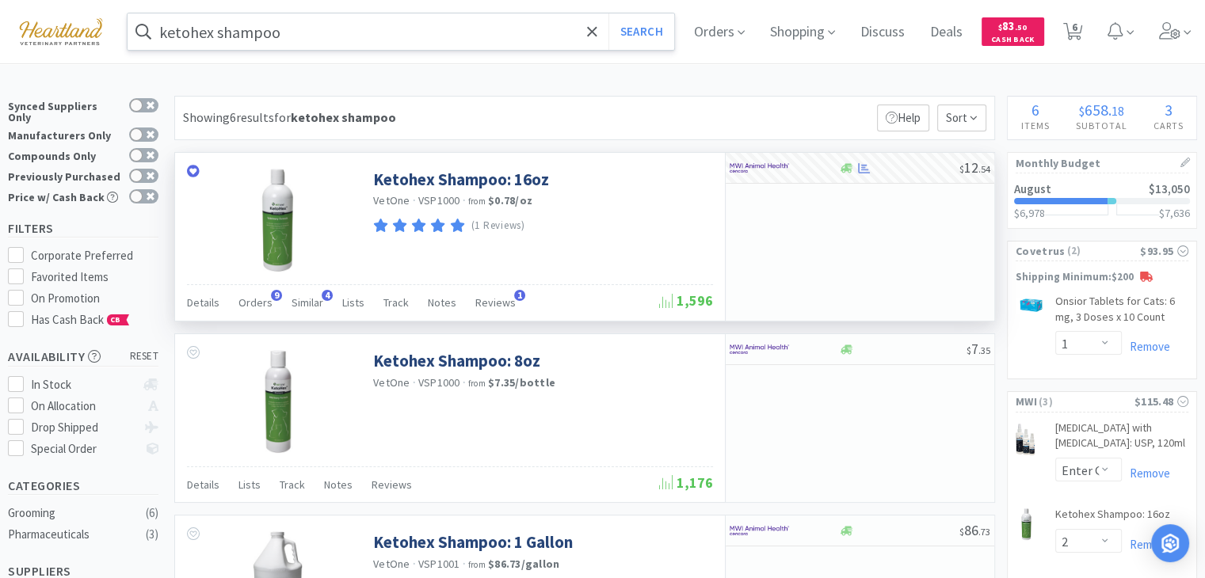
click at [284, 32] on input "ketohex shampoo" at bounding box center [401, 31] width 547 height 36
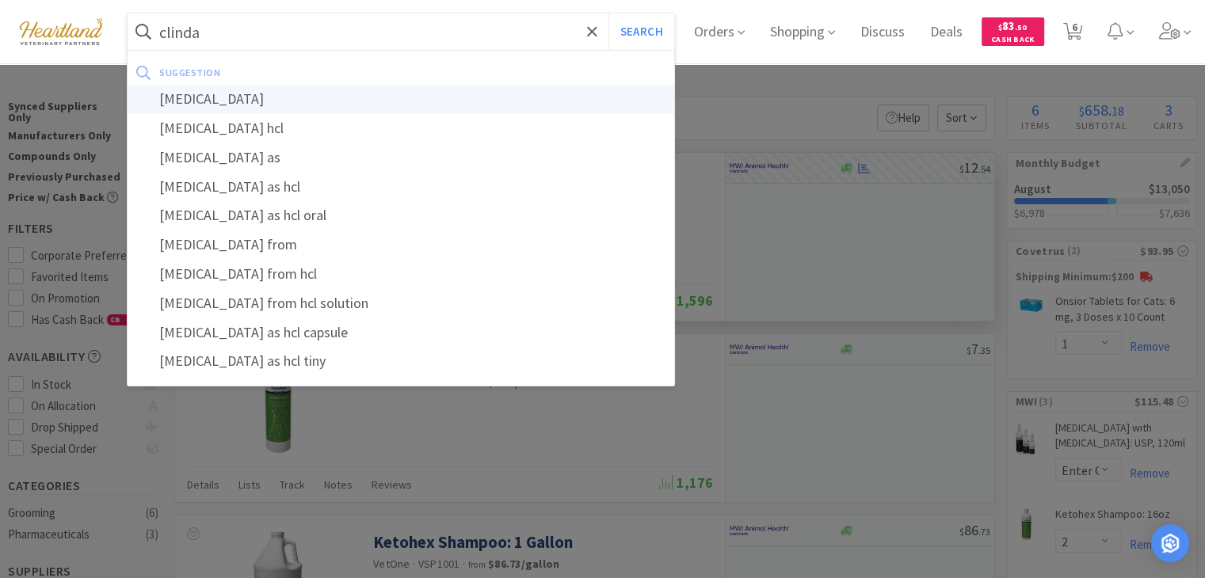
click at [250, 105] on div "[MEDICAL_DATA]" at bounding box center [401, 99] width 547 height 29
type input "[MEDICAL_DATA]"
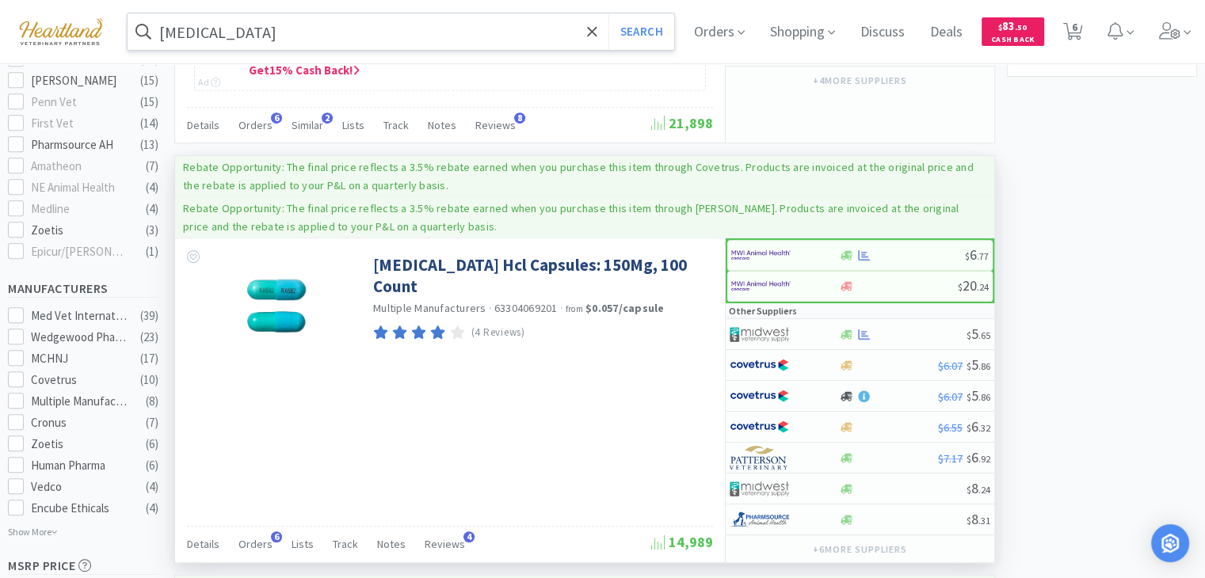
scroll to position [872, 0]
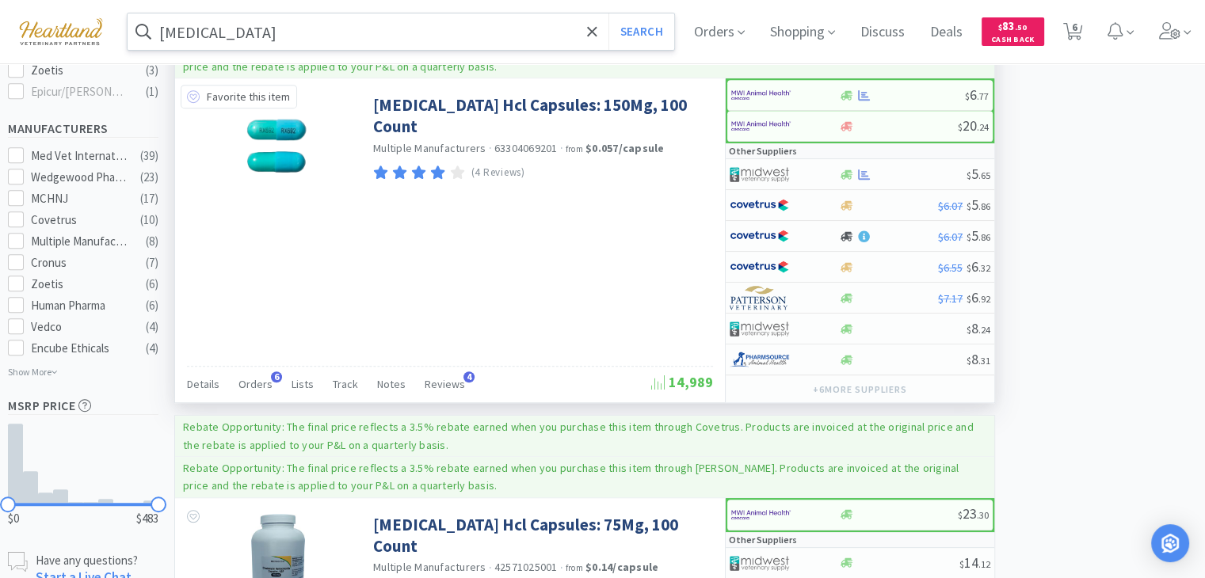
click at [189, 95] on icon at bounding box center [193, 96] width 13 height 13
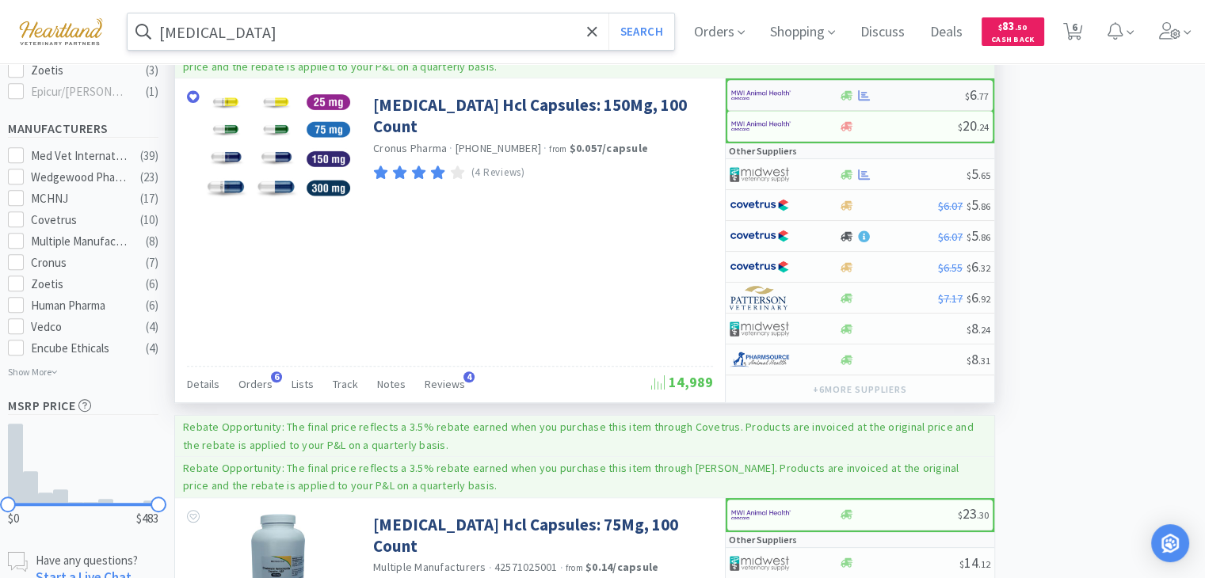
click at [763, 92] on img at bounding box center [760, 95] width 59 height 24
select select "1"
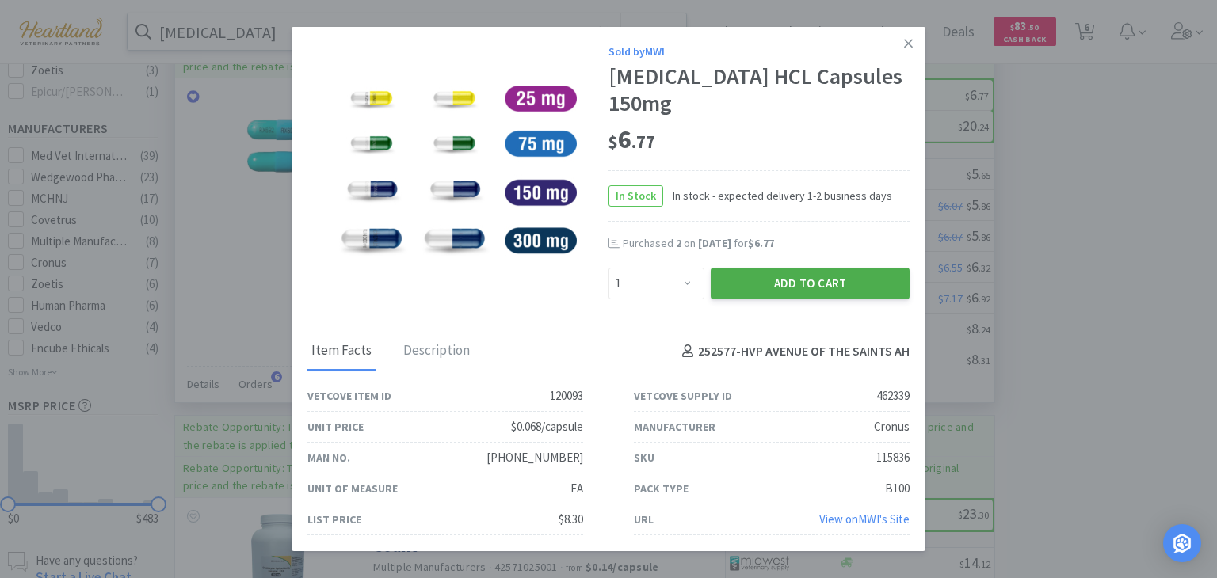
click at [863, 283] on button "Add to Cart" at bounding box center [810, 284] width 199 height 32
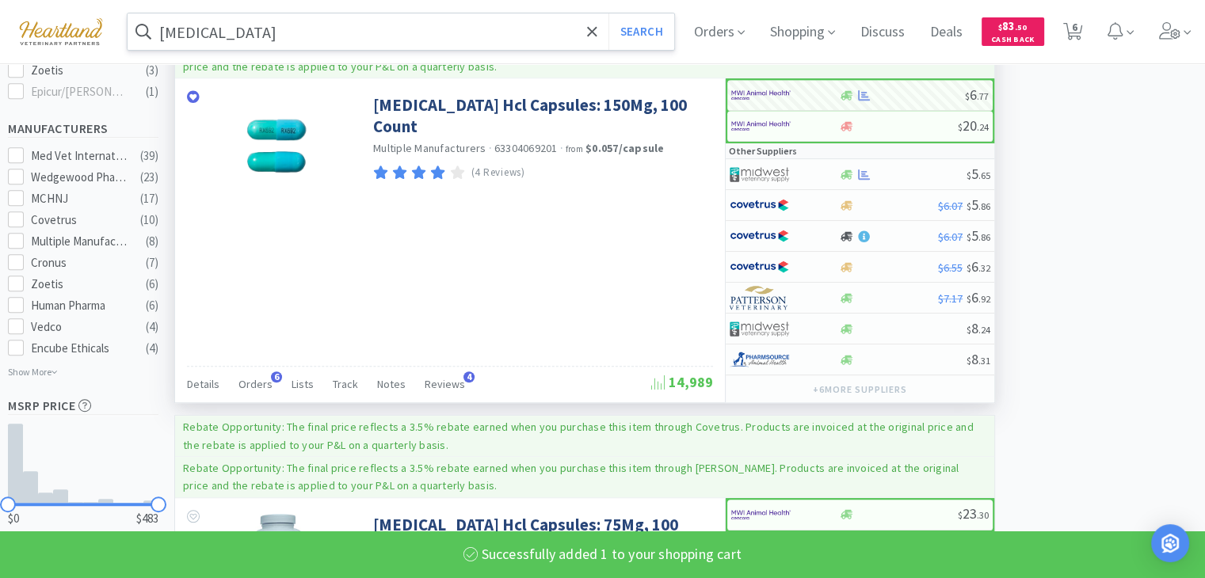
select select "1"
select select "5"
select select "2"
select select "50"
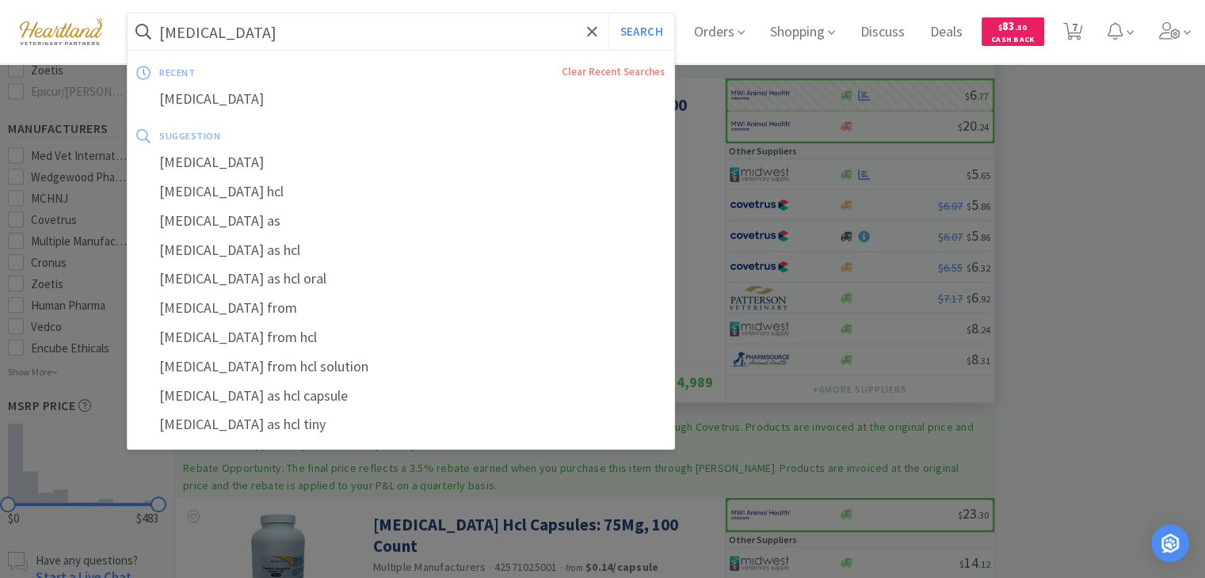
click at [310, 21] on input "[MEDICAL_DATA]" at bounding box center [401, 31] width 547 height 36
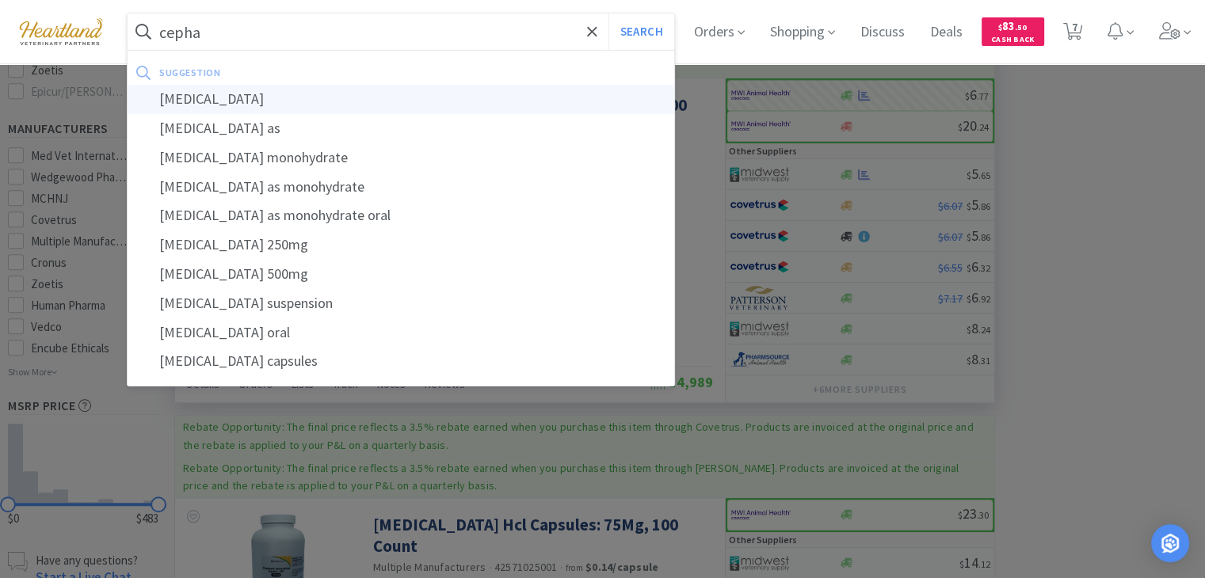
click at [201, 97] on div "[MEDICAL_DATA]" at bounding box center [401, 99] width 547 height 29
type input "[MEDICAL_DATA]"
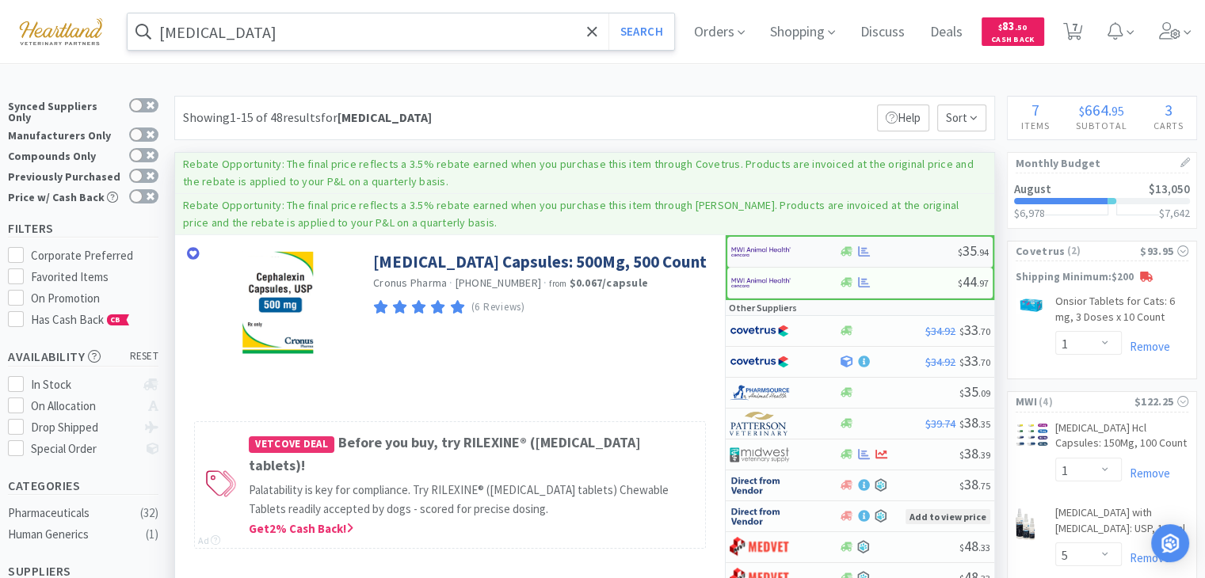
click at [779, 245] on img at bounding box center [760, 252] width 59 height 24
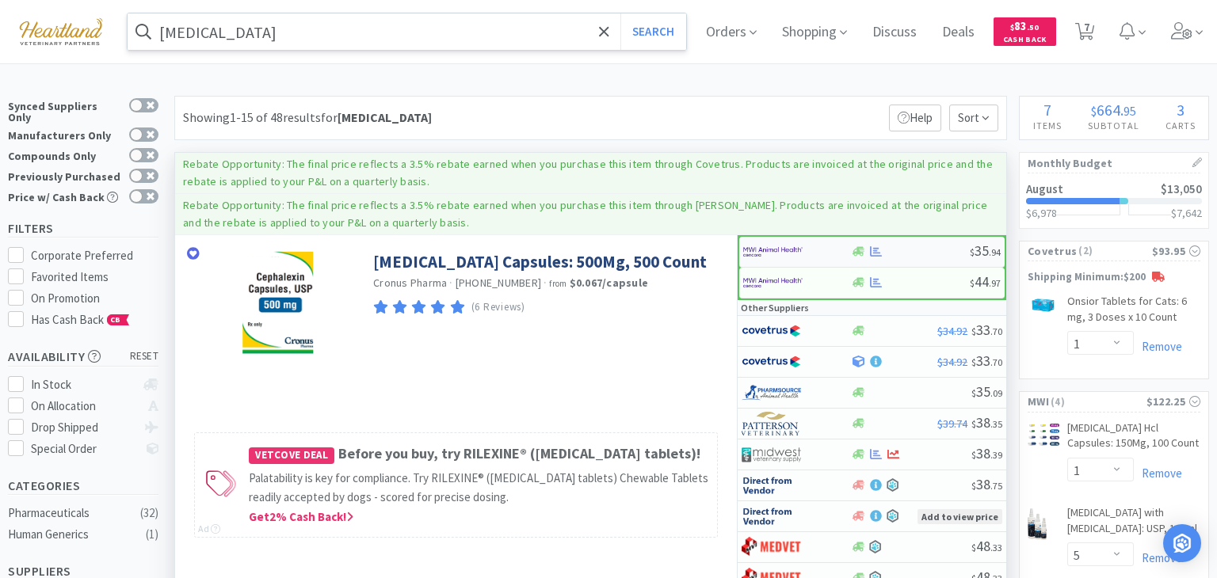
select select "1"
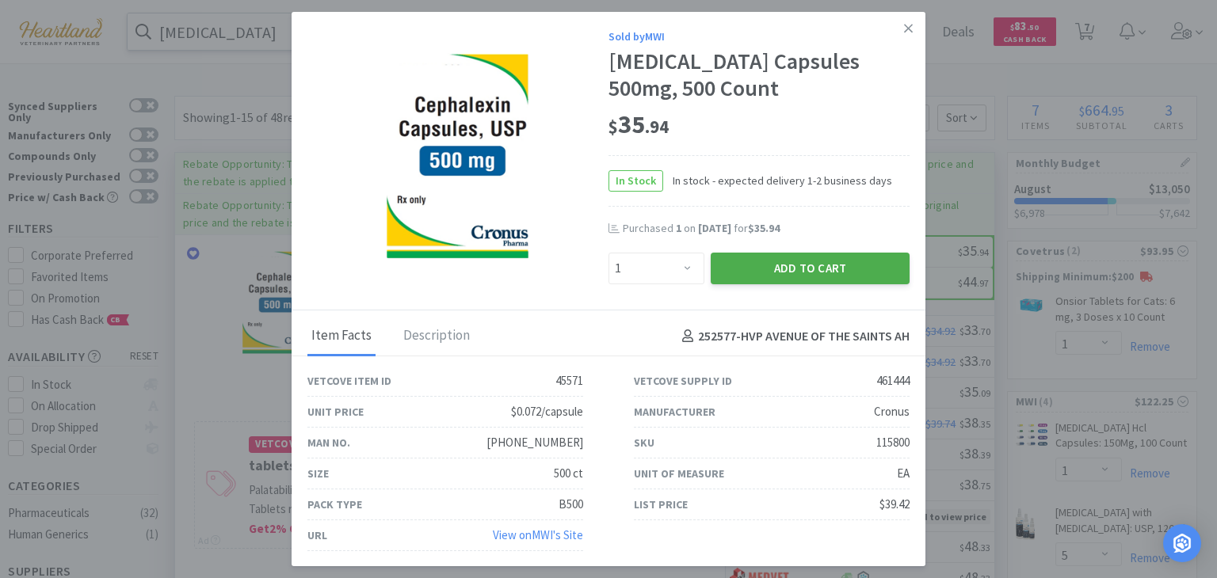
click at [860, 264] on button "Add to Cart" at bounding box center [810, 269] width 199 height 32
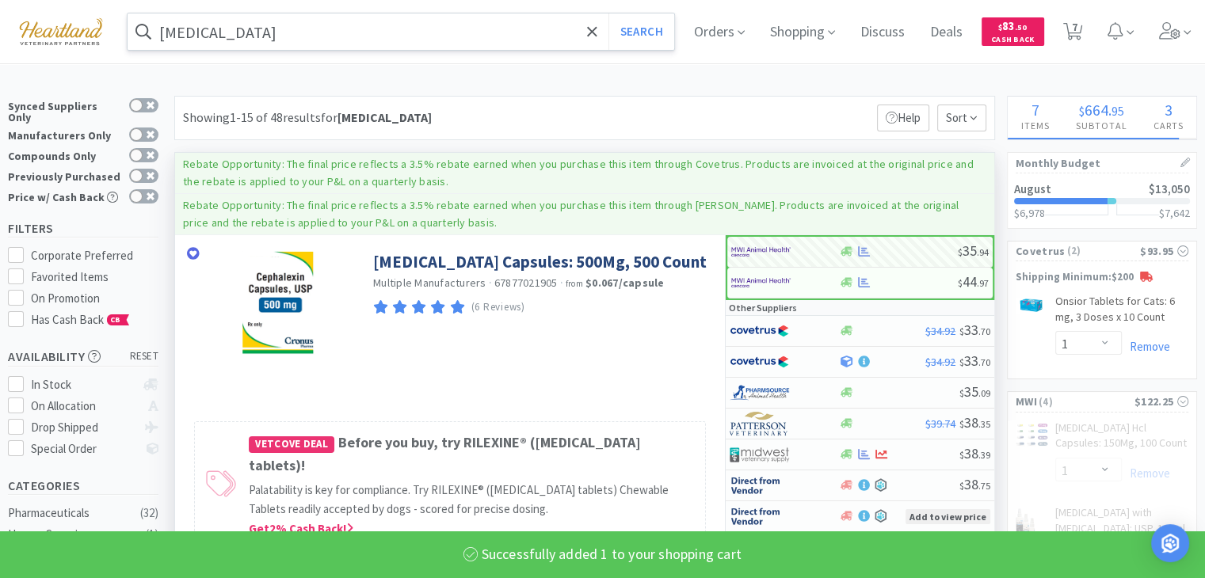
select select "1"
select select "5"
select select "2"
select select "50"
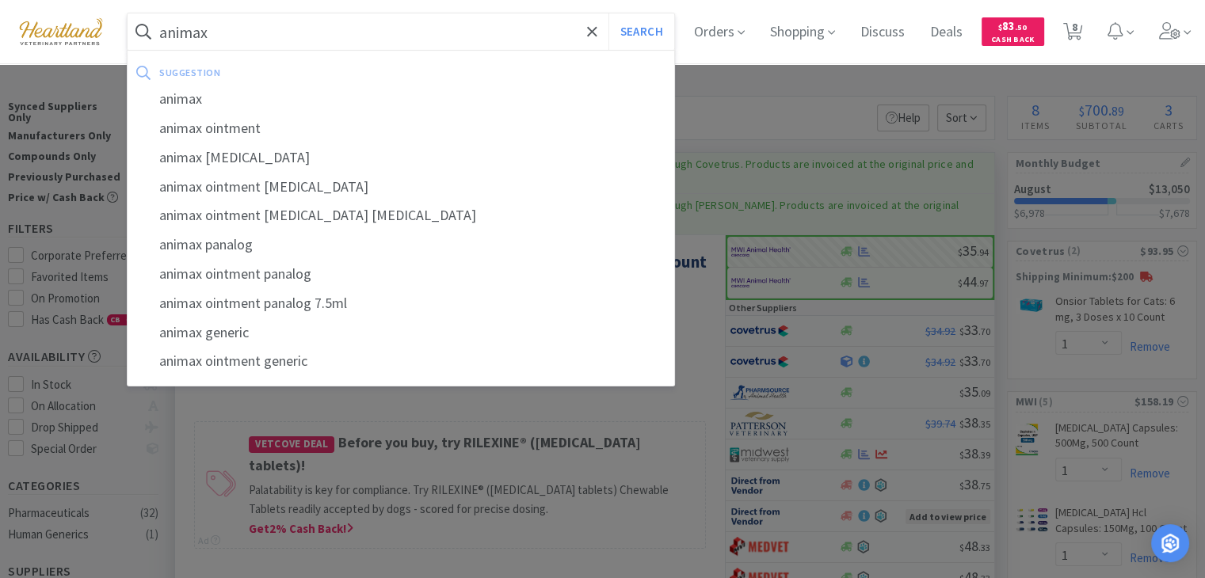
type input "animax"
click at [609, 13] on button "Search" at bounding box center [642, 31] width 66 height 36
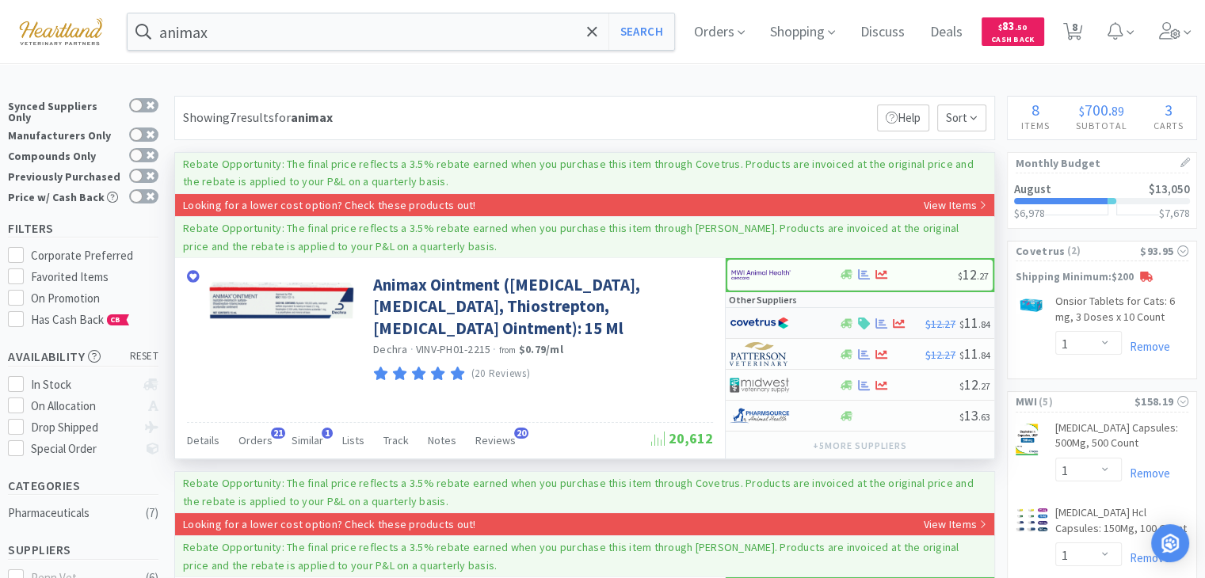
click at [765, 324] on img at bounding box center [759, 323] width 59 height 24
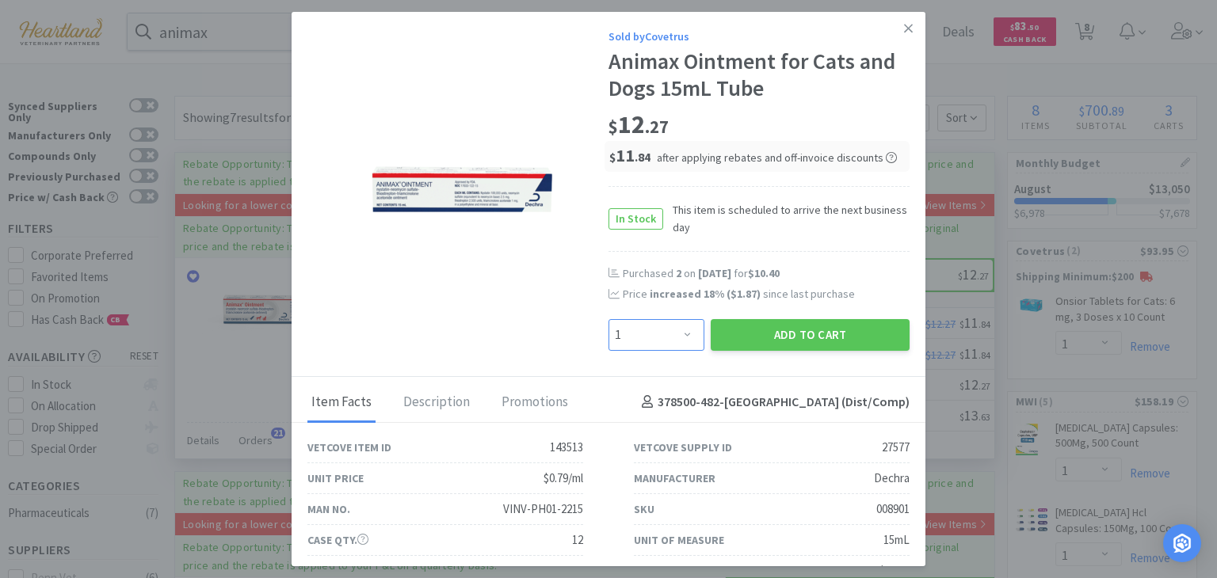
click at [687, 336] on select "Enter Quantity 1 2 3 4 5 6 7 8 9 10 11 12 13 14 15 16 17 18 19 20 Enter Quantity" at bounding box center [657, 335] width 96 height 32
select select "3"
click at [609, 319] on select "Enter Quantity 1 2 3 4 5 6 7 8 9 10 11 12 13 14 15 16 17 18 19 20 Enter Quantity" at bounding box center [657, 335] width 96 height 32
click at [820, 342] on button "Add to Cart" at bounding box center [810, 335] width 199 height 32
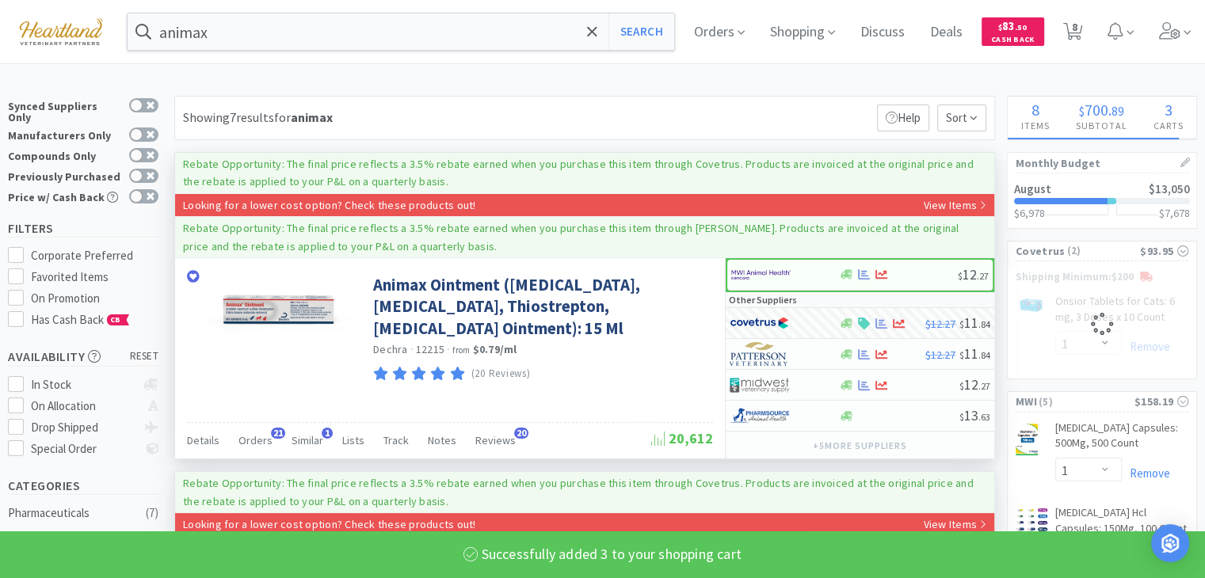
select select "3"
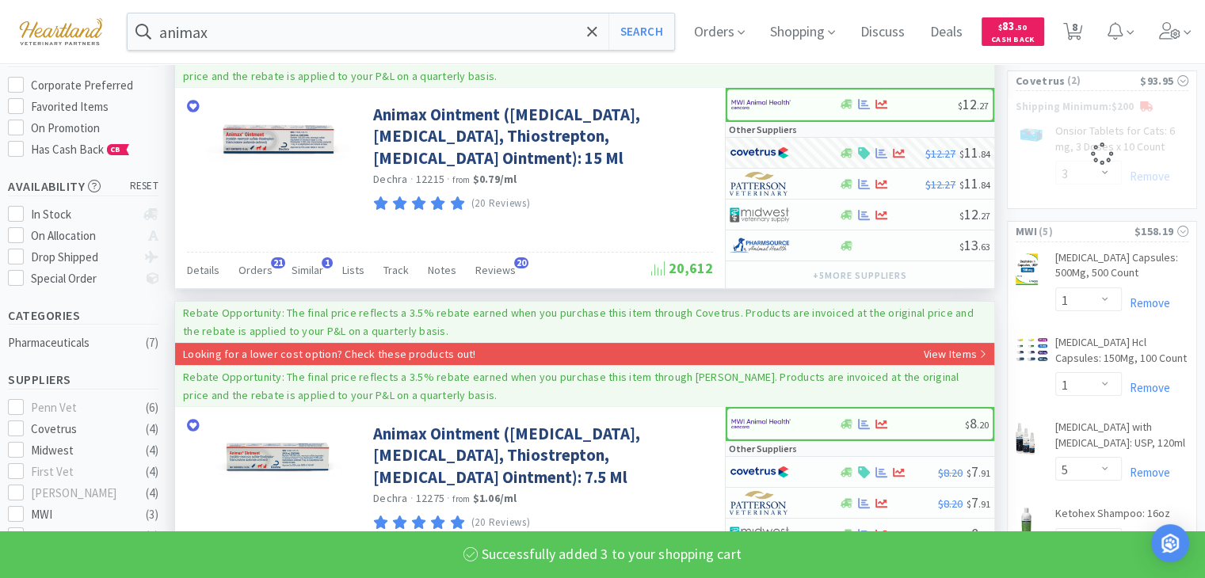
select select "1"
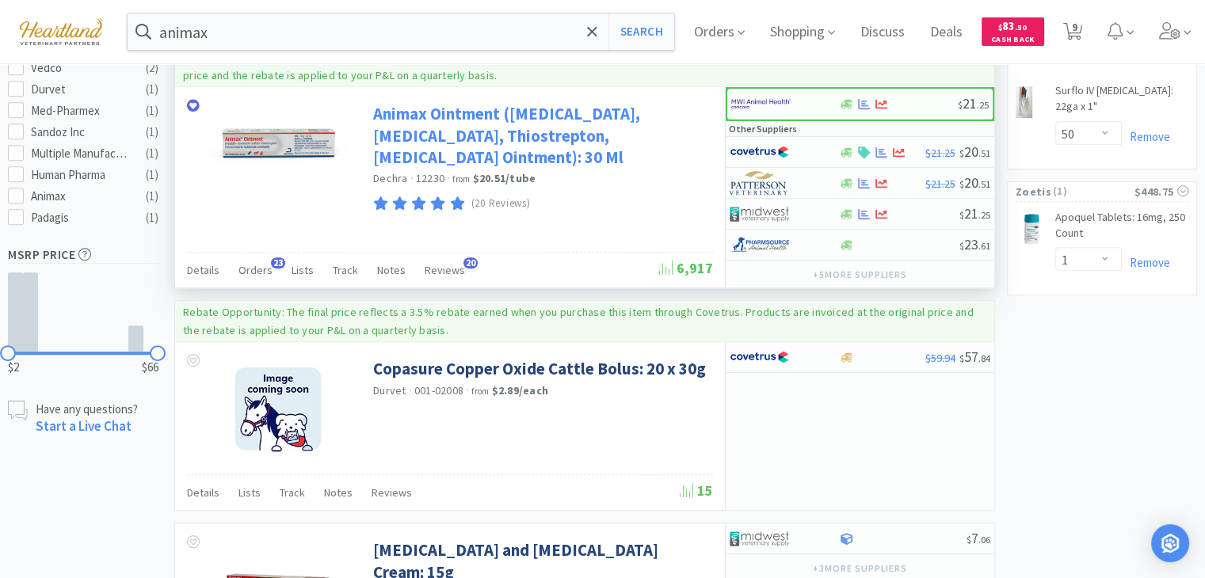
scroll to position [713, 0]
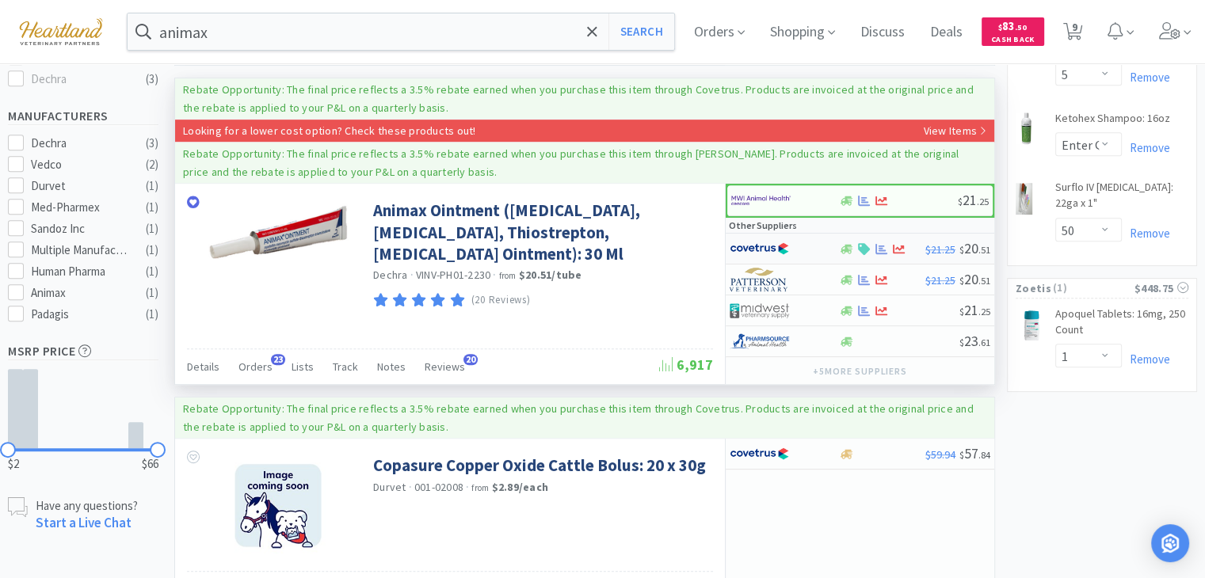
click at [757, 239] on img at bounding box center [759, 249] width 59 height 24
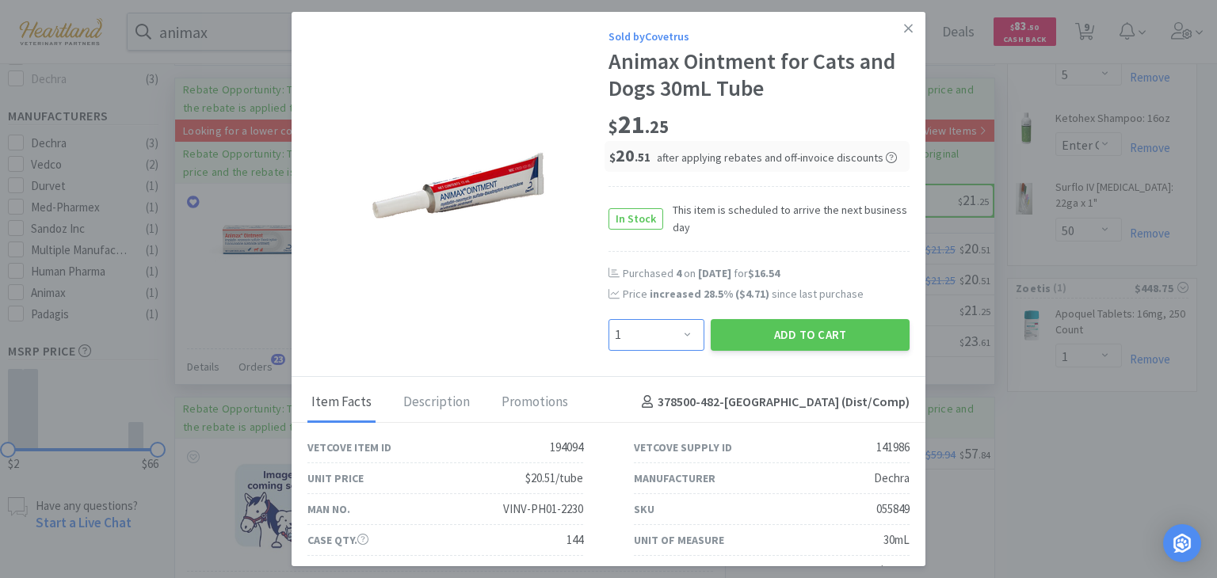
click at [690, 334] on select "Enter Quantity 1 2 3 4 5 6 7 8 9 10 11 12 13 14 15 16 17 18 19 20 Enter Quantity" at bounding box center [657, 335] width 96 height 32
select select "3"
click at [609, 319] on select "Enter Quantity 1 2 3 4 5 6 7 8 9 10 11 12 13 14 15 16 17 18 19 20 Enter Quantity" at bounding box center [657, 335] width 96 height 32
click at [841, 342] on button "Add to Cart" at bounding box center [810, 335] width 199 height 32
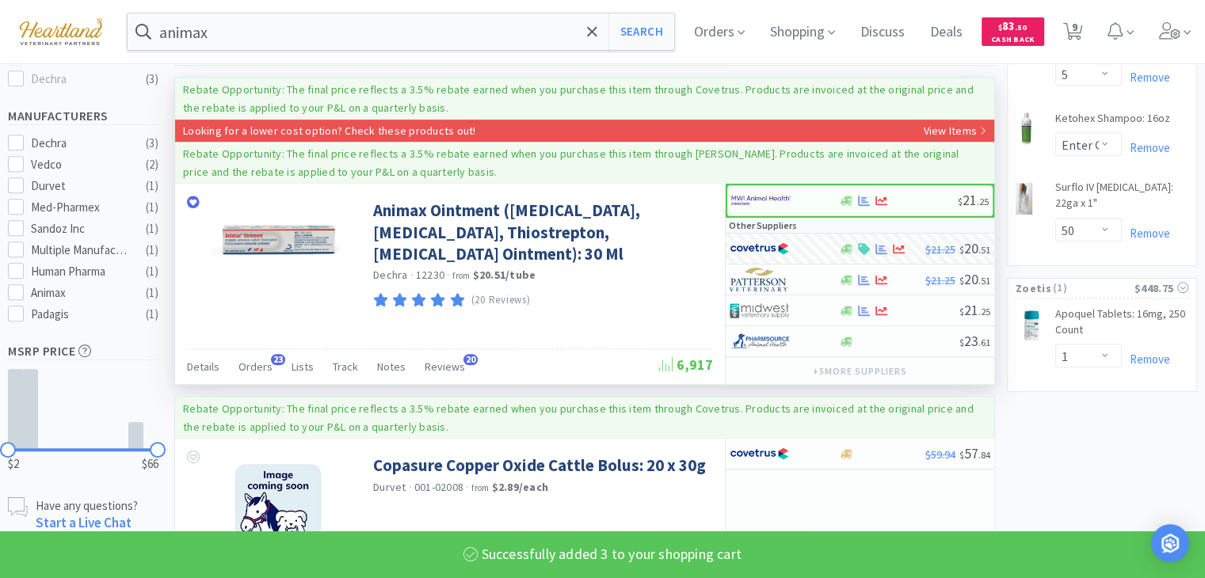
select select "3"
select select "1"
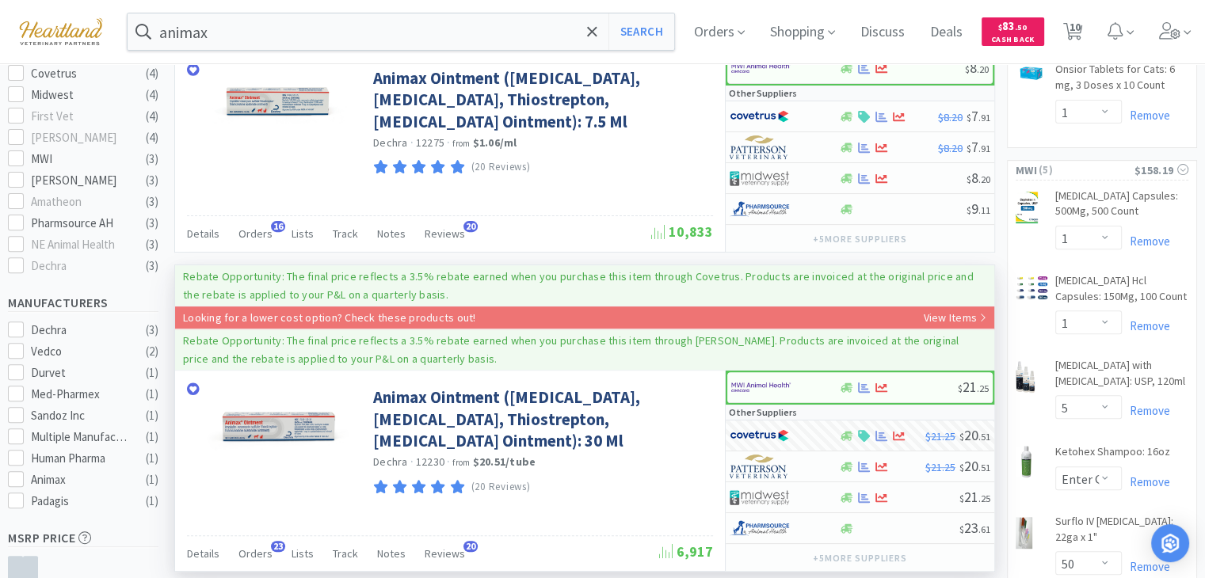
scroll to position [396, 0]
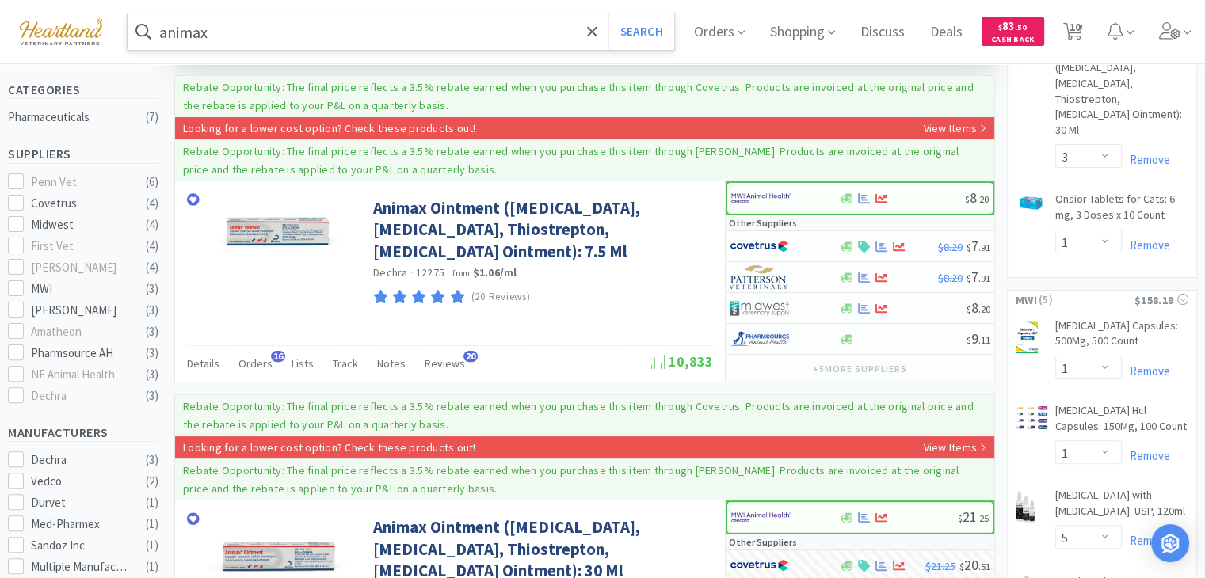
click at [339, 34] on input "animax" at bounding box center [401, 31] width 547 height 36
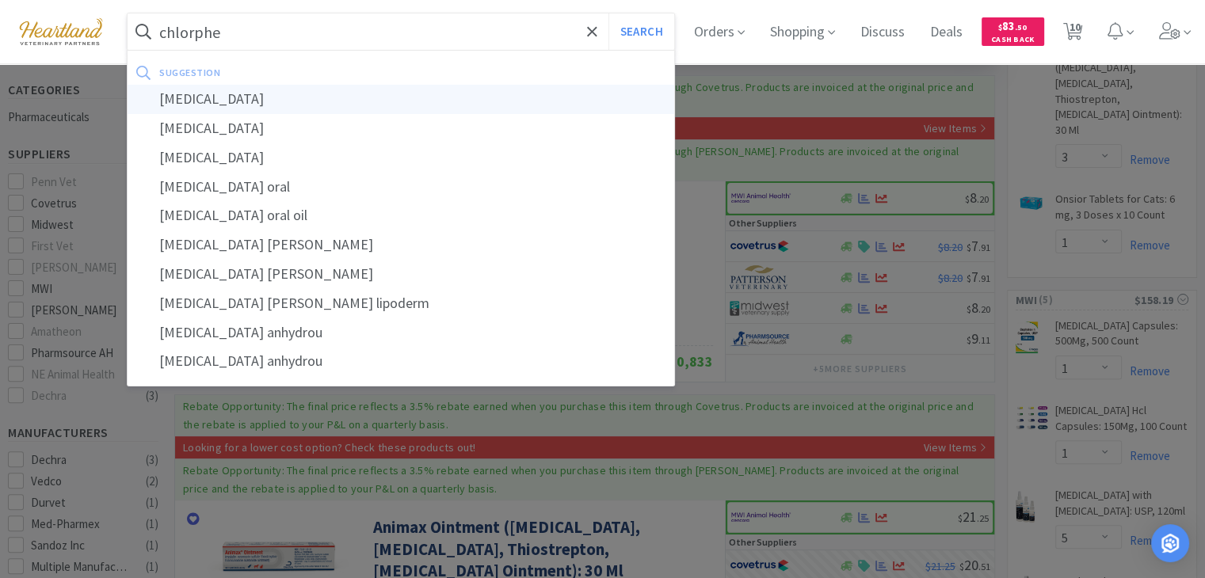
click at [317, 86] on div "[MEDICAL_DATA]" at bounding box center [401, 99] width 547 height 29
type input "[MEDICAL_DATA]"
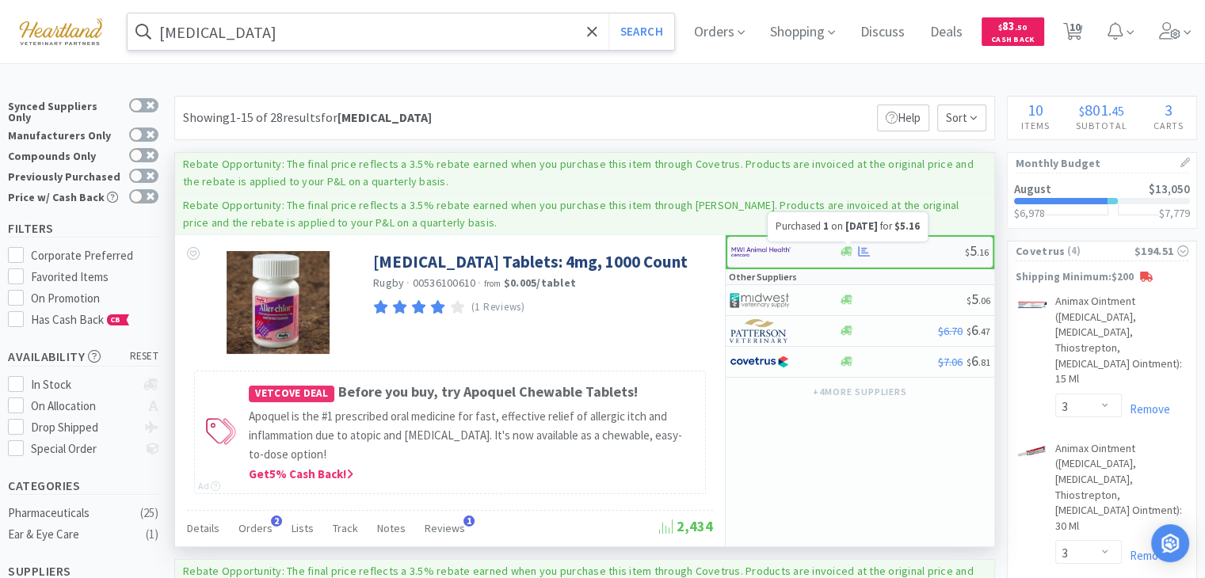
click at [864, 249] on icon at bounding box center [864, 251] width 12 height 10
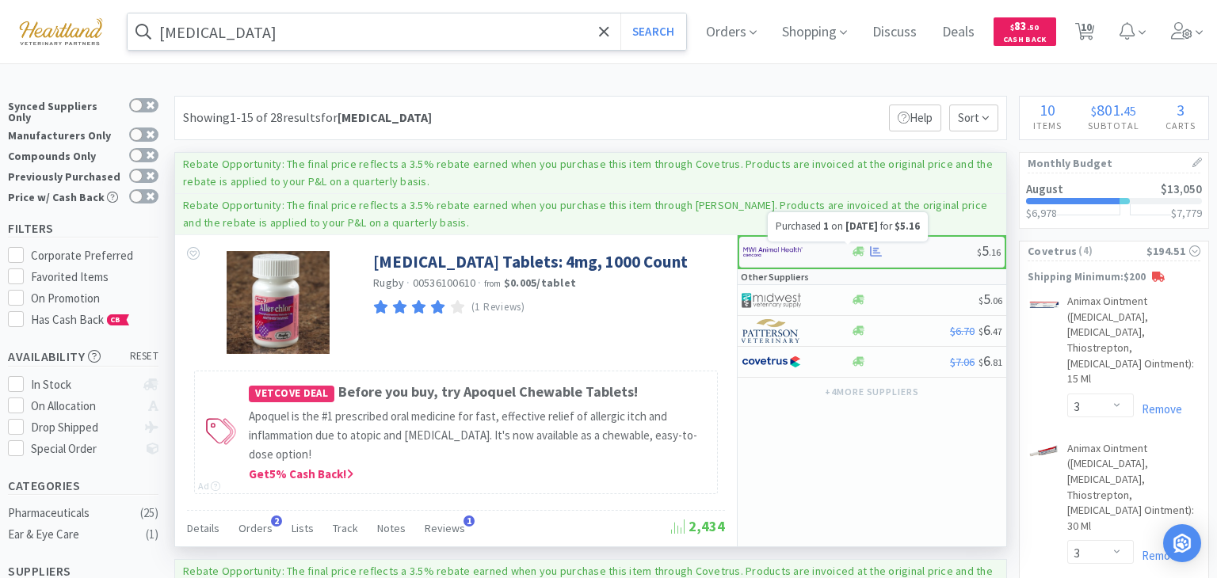
select select "1"
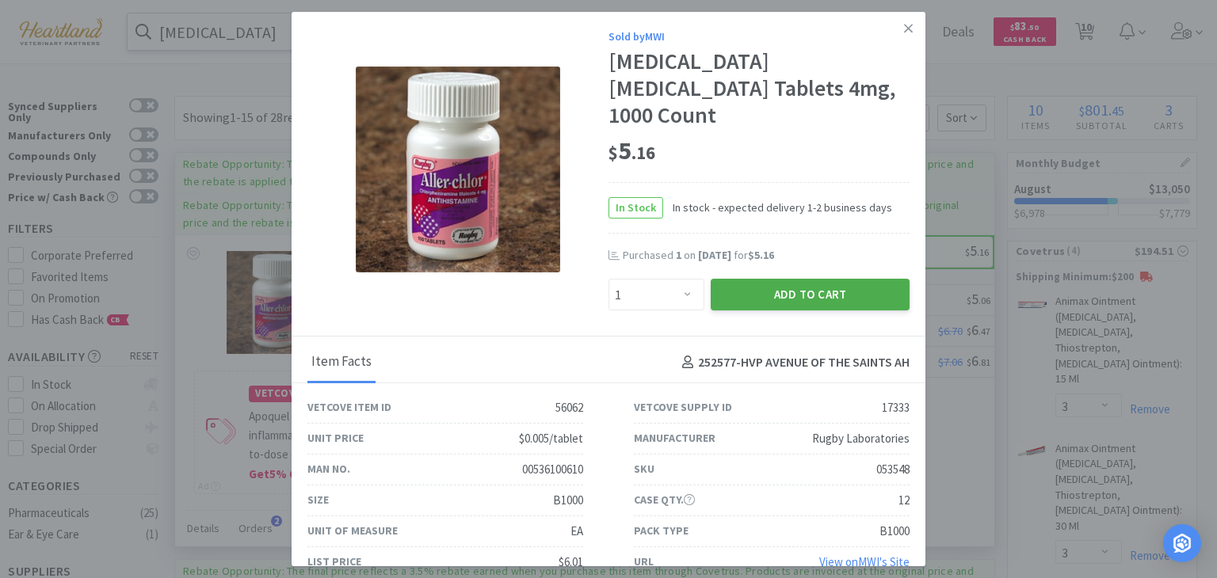
click at [875, 292] on button "Add to Cart" at bounding box center [810, 295] width 199 height 32
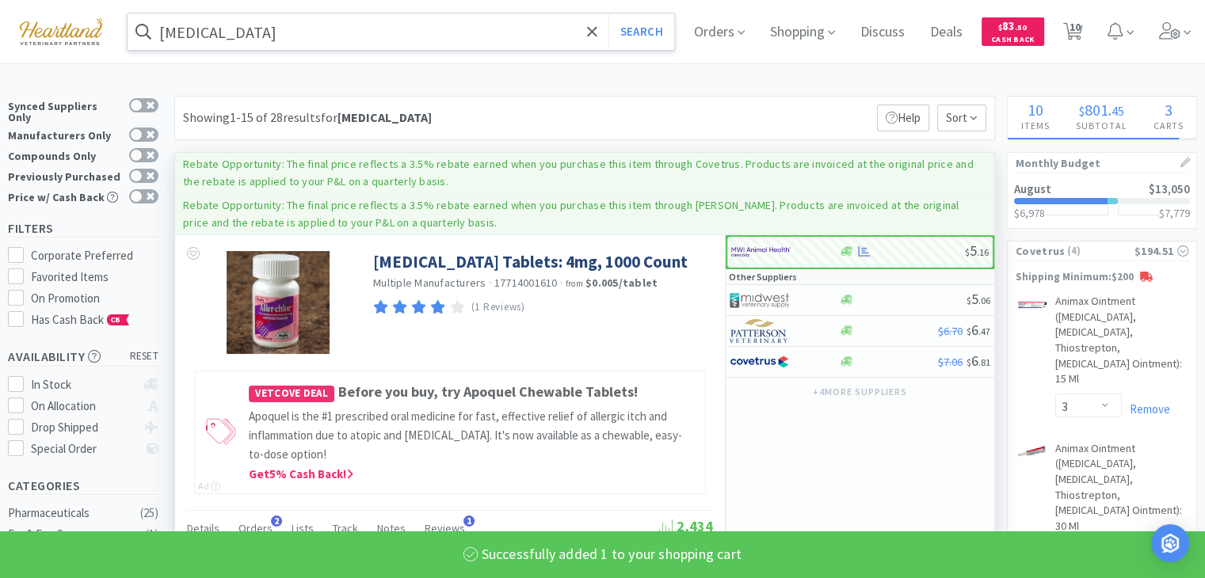
select select "1"
select select "5"
select select "2"
select select "50"
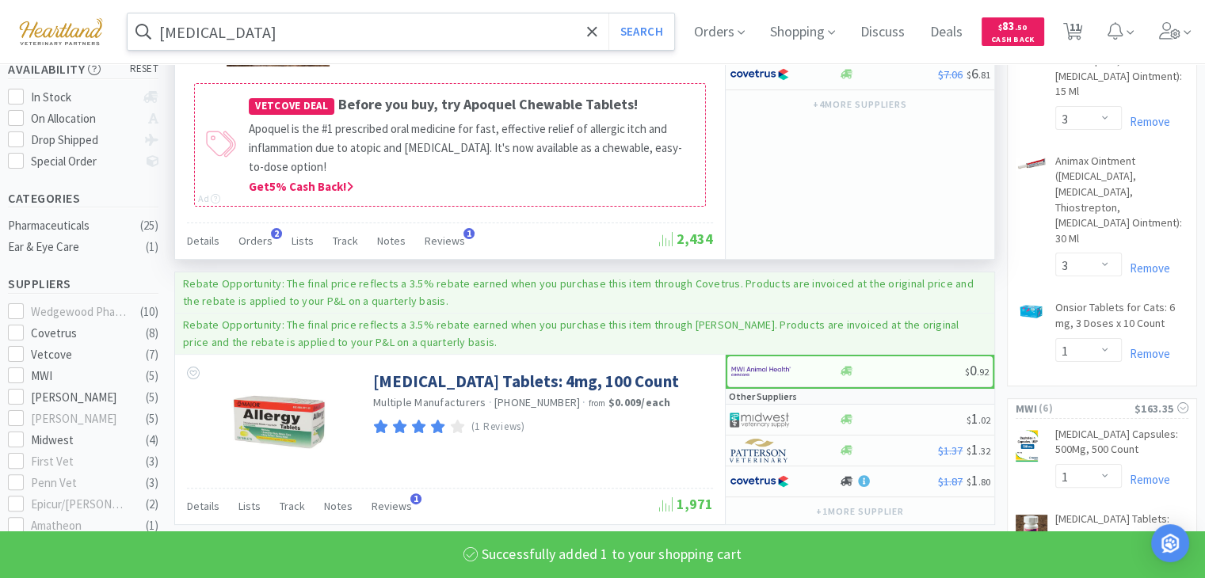
scroll to position [79, 0]
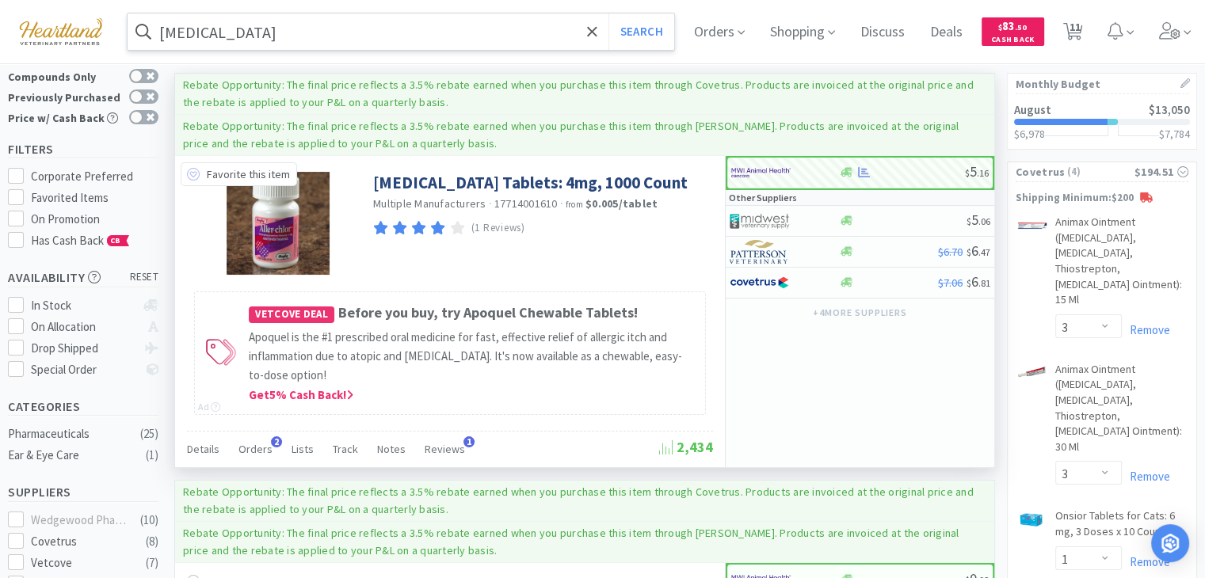
click at [194, 175] on icon at bounding box center [193, 174] width 13 height 13
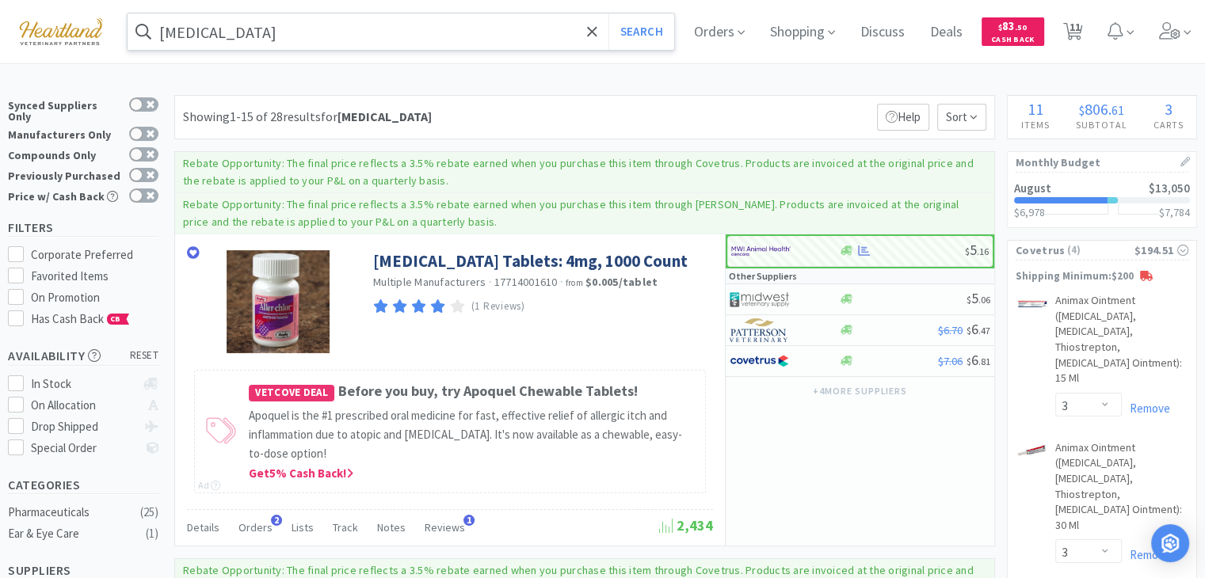
scroll to position [0, 0]
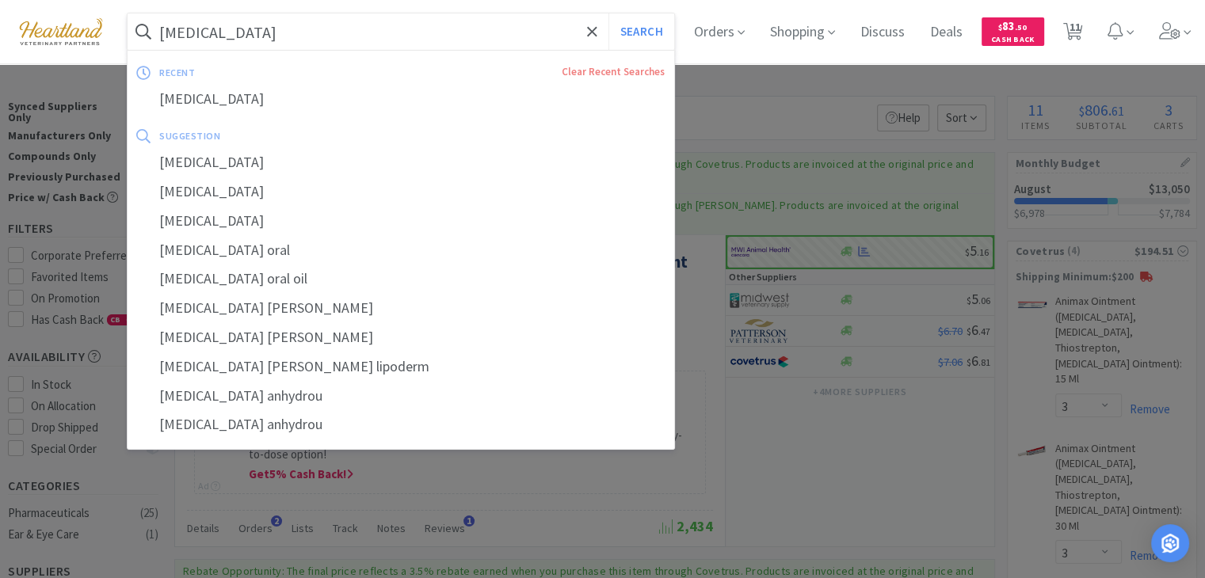
click at [383, 29] on input "[MEDICAL_DATA]" at bounding box center [401, 31] width 547 height 36
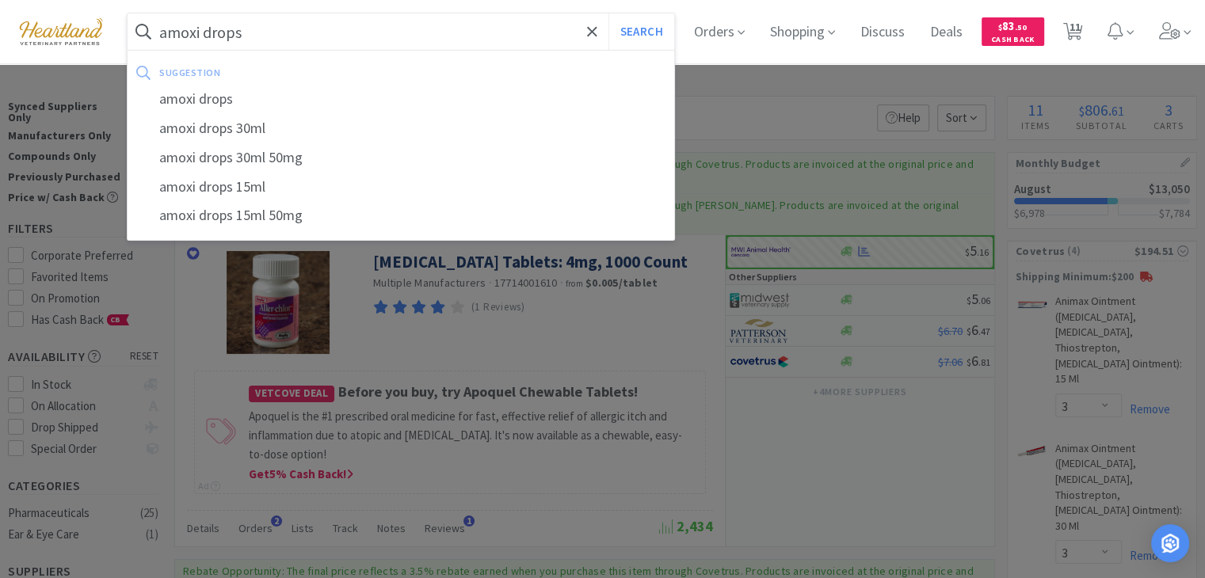
type input "amoxi drops"
click at [609, 13] on button "Search" at bounding box center [642, 31] width 66 height 36
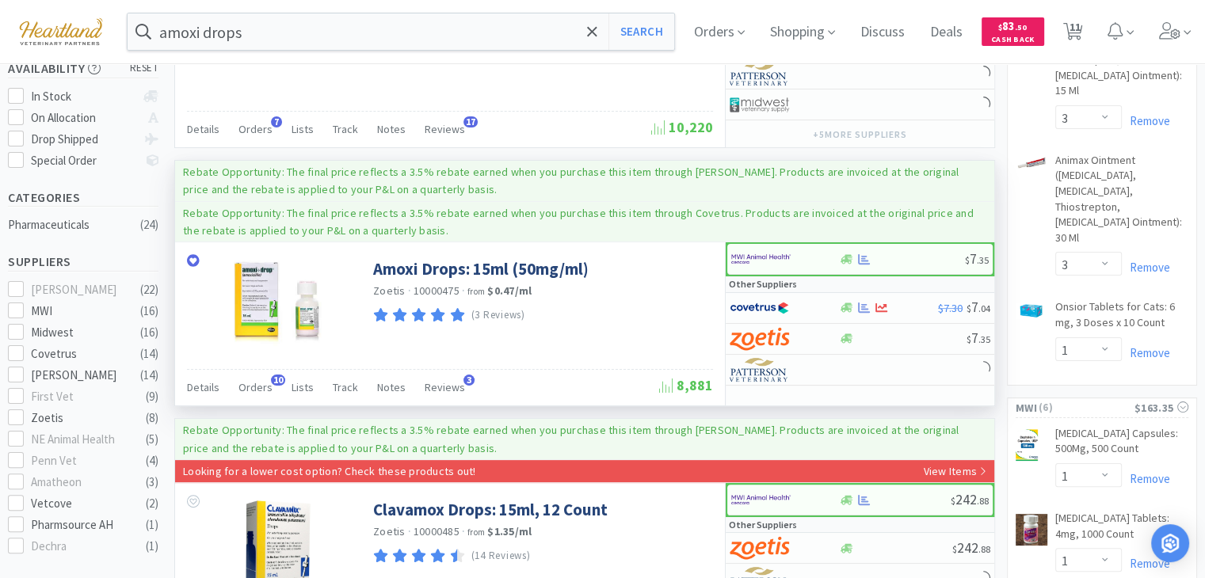
scroll to position [317, 0]
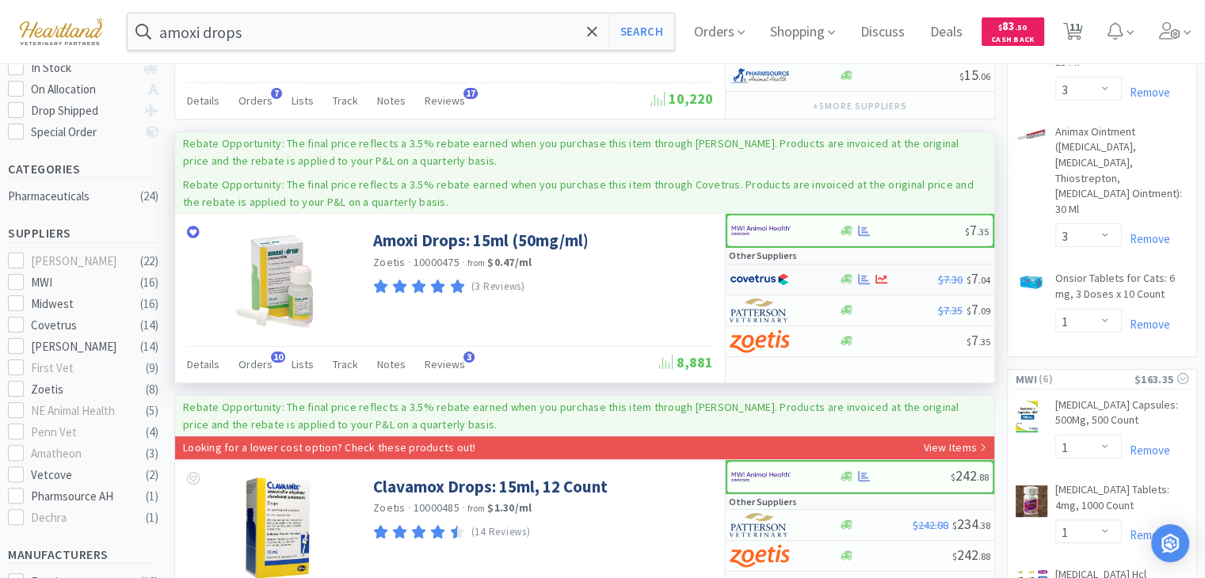
click at [857, 273] on div at bounding box center [864, 279] width 16 height 12
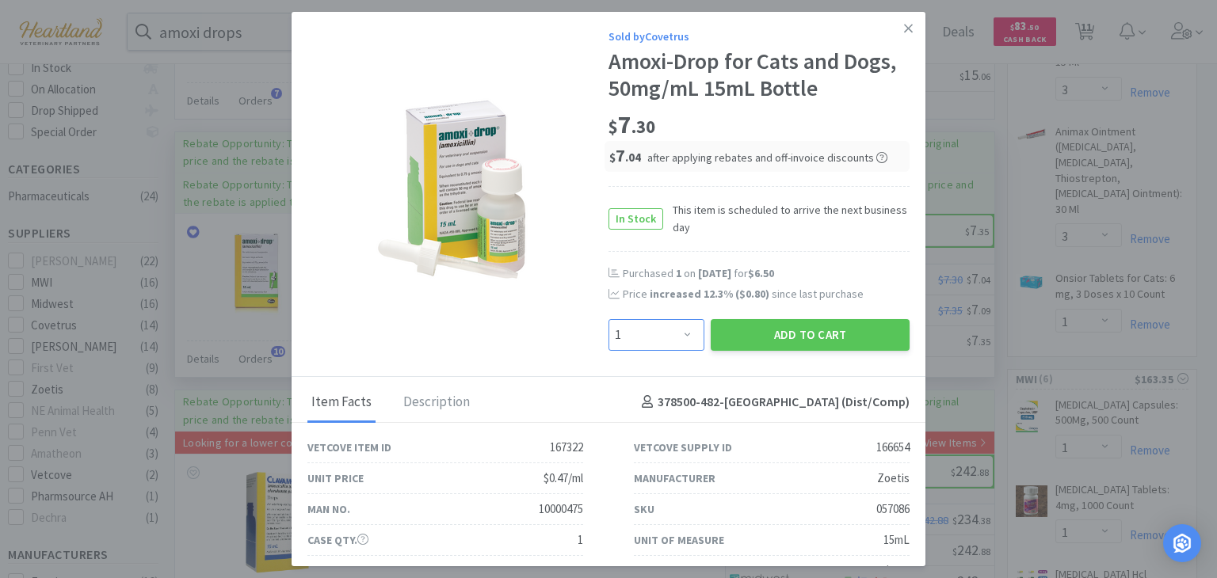
click at [682, 330] on select "Enter Quantity 1 2 3 4 5 6 7 8 9 10 11 12 13 14 15 16 17 18 19 20 Enter Quantity" at bounding box center [657, 335] width 96 height 32
select select "4"
click at [609, 319] on select "Enter Quantity 1 2 3 4 5 6 7 8 9 10 11 12 13 14 15 16 17 18 19 20 Enter Quantity" at bounding box center [657, 335] width 96 height 32
click at [815, 329] on button "Add to Cart" at bounding box center [810, 335] width 199 height 32
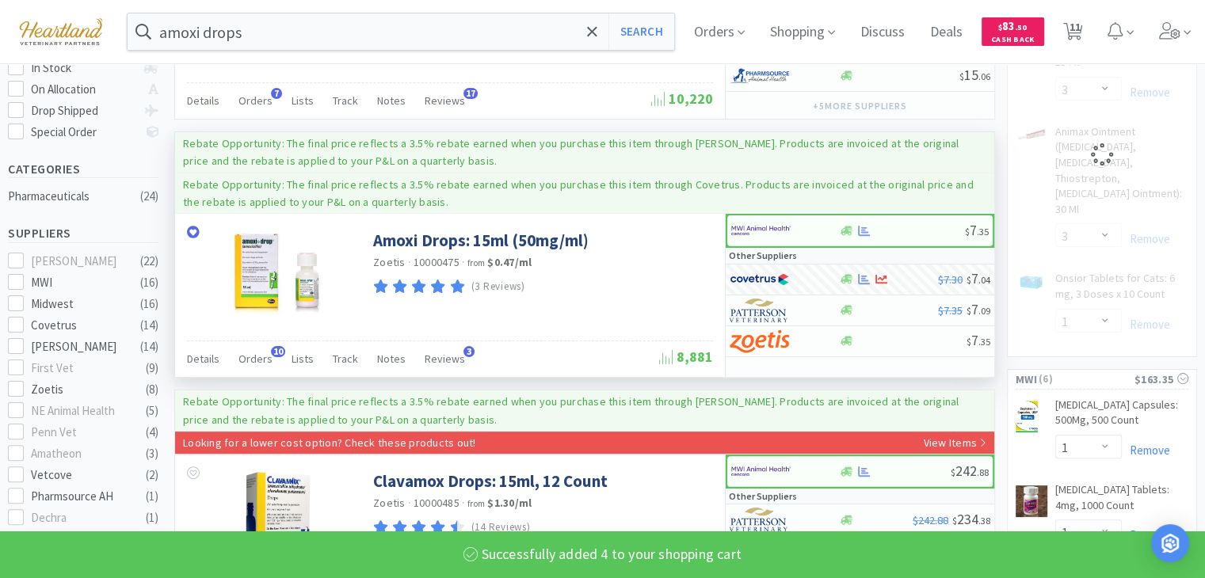
select select "4"
select select "3"
select select "1"
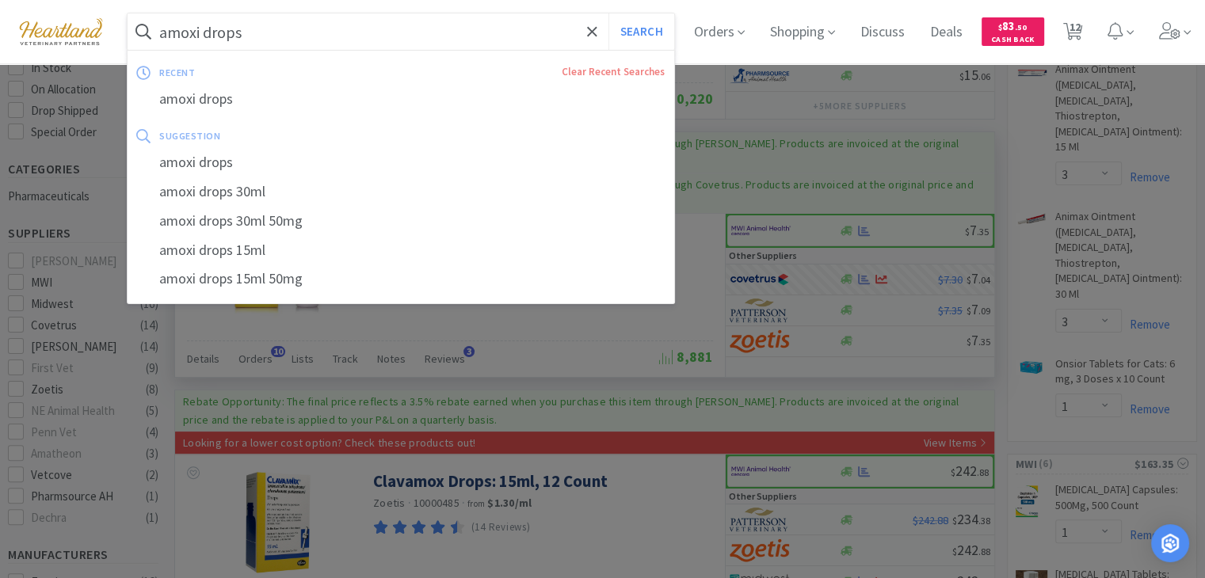
drag, startPoint x: 319, startPoint y: 28, endPoint x: 326, endPoint y: 23, distance: 8.6
click at [320, 27] on input "amoxi drops" at bounding box center [401, 31] width 547 height 36
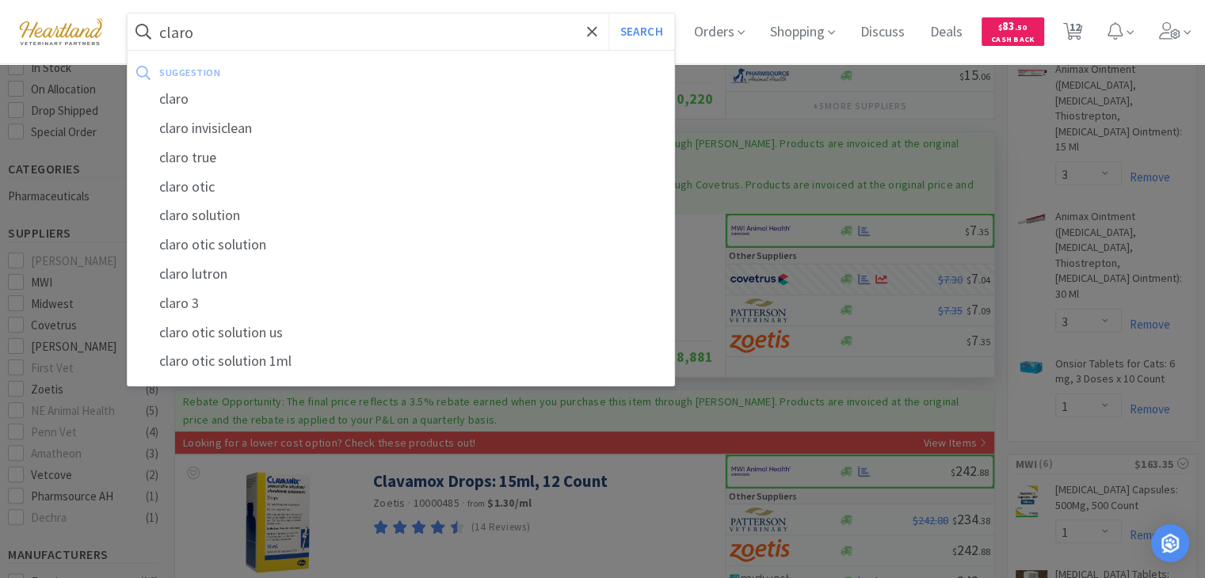
type input "claro"
click at [609, 13] on button "Search" at bounding box center [642, 31] width 66 height 36
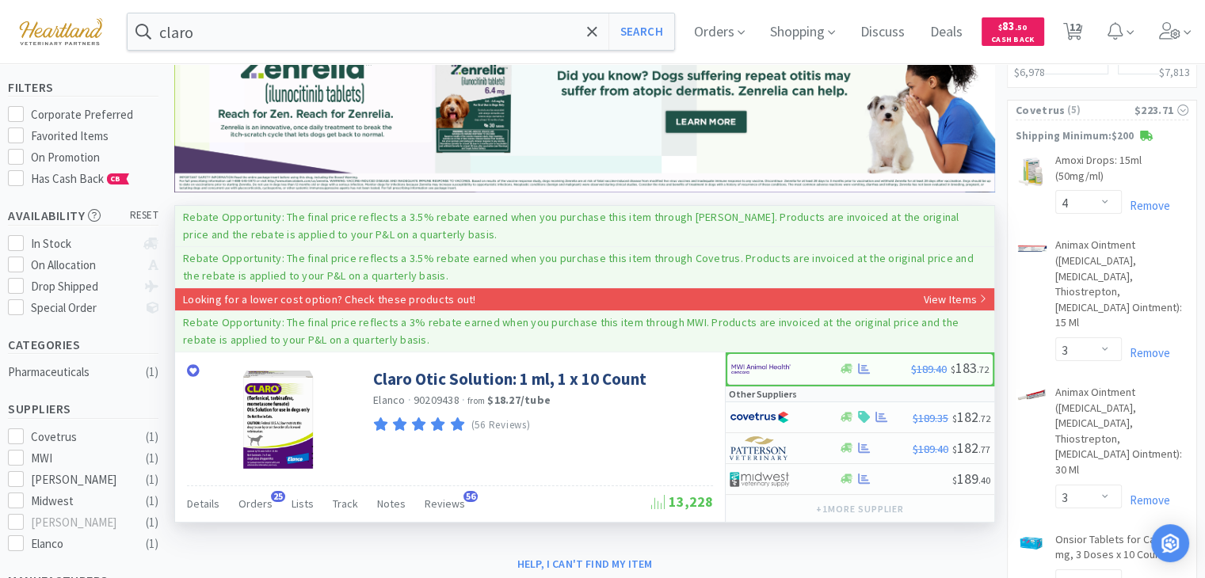
scroll to position [238, 0]
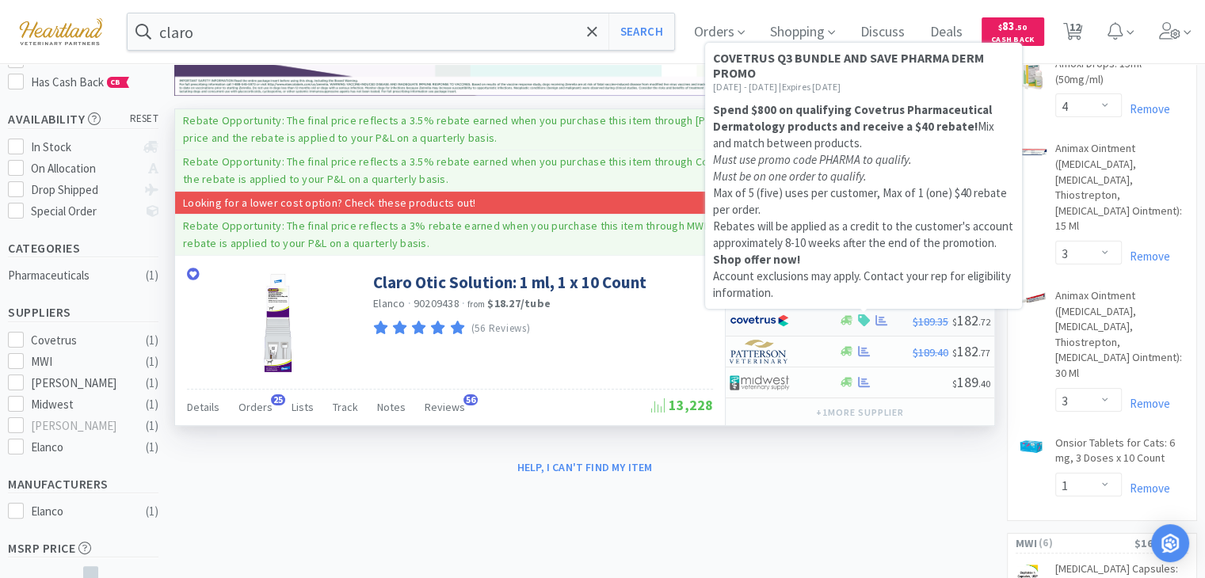
click at [864, 317] on icon at bounding box center [864, 321] width 12 height 12
select select "1"
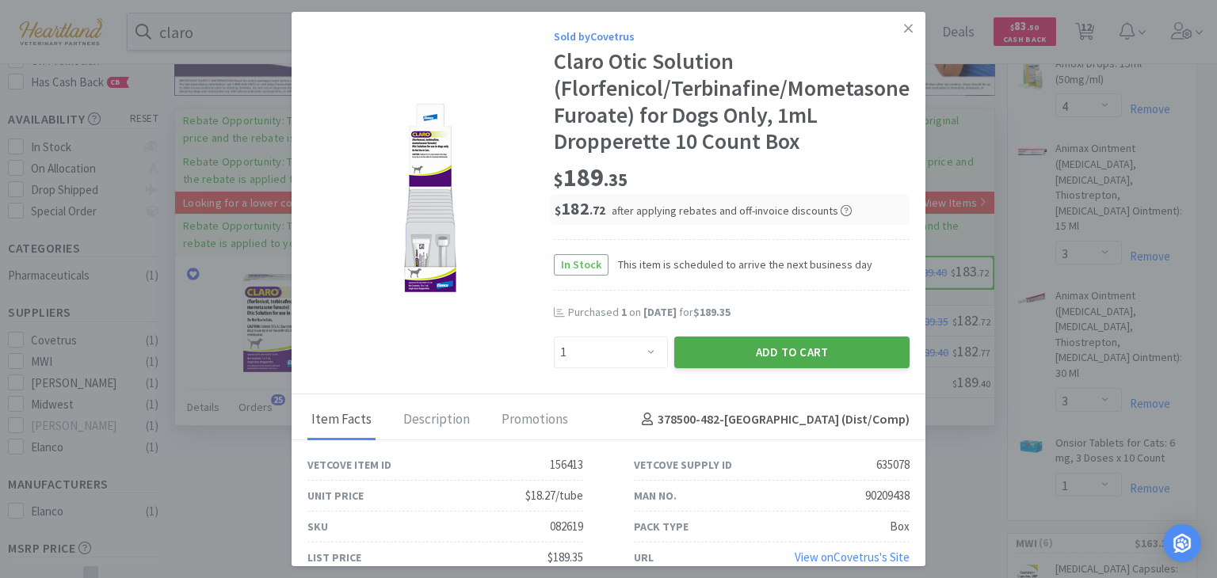
click at [859, 349] on button "Add to Cart" at bounding box center [791, 353] width 235 height 32
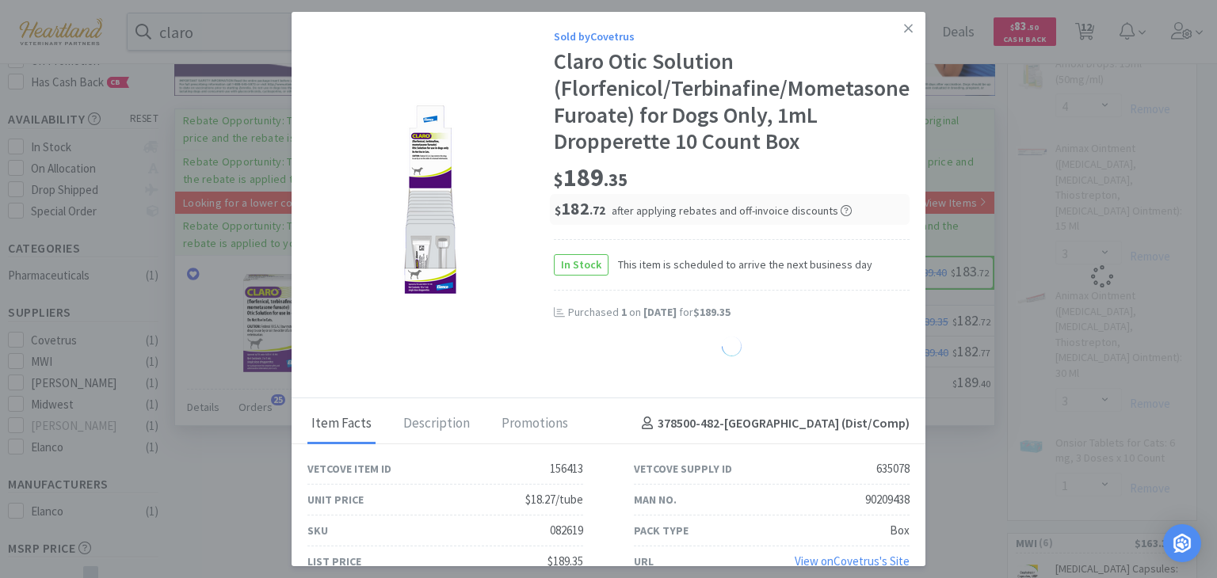
select select "1"
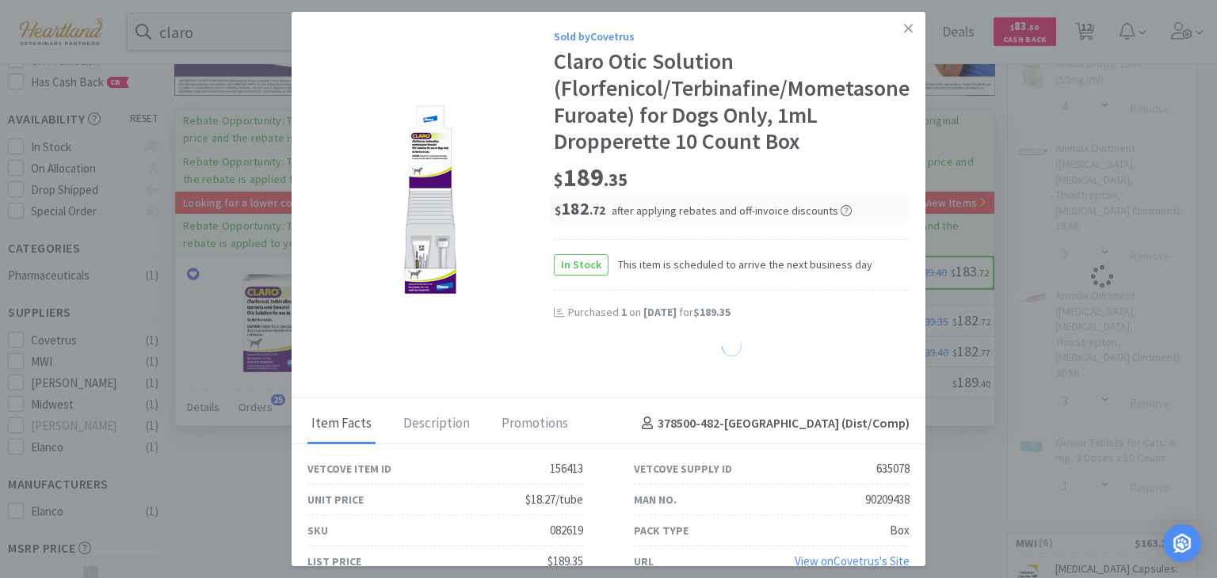
select select "1"
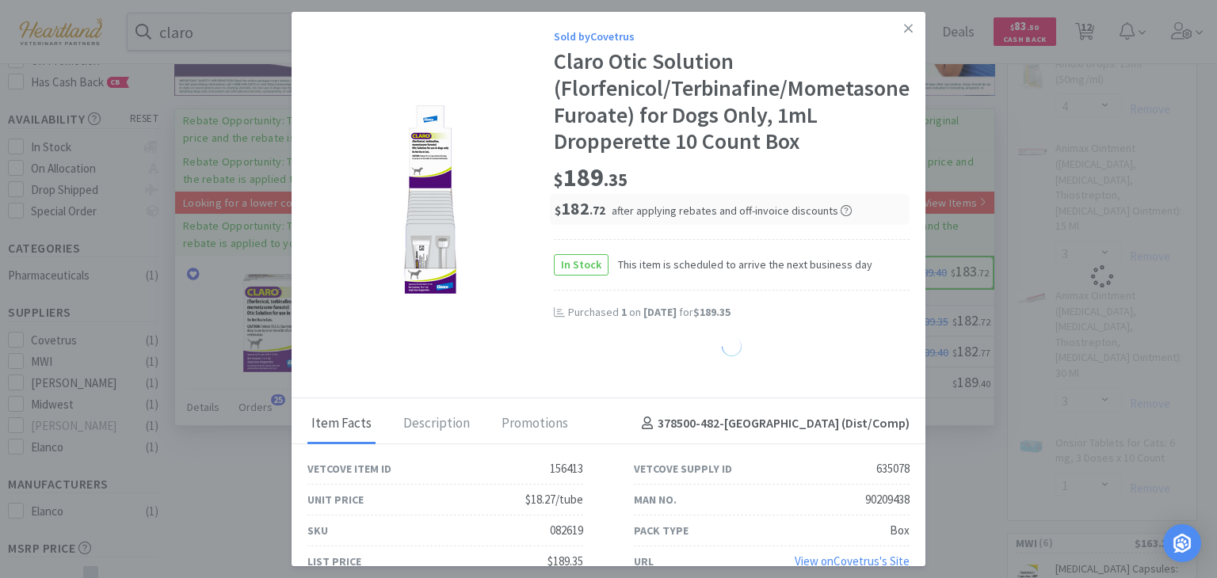
select select "1"
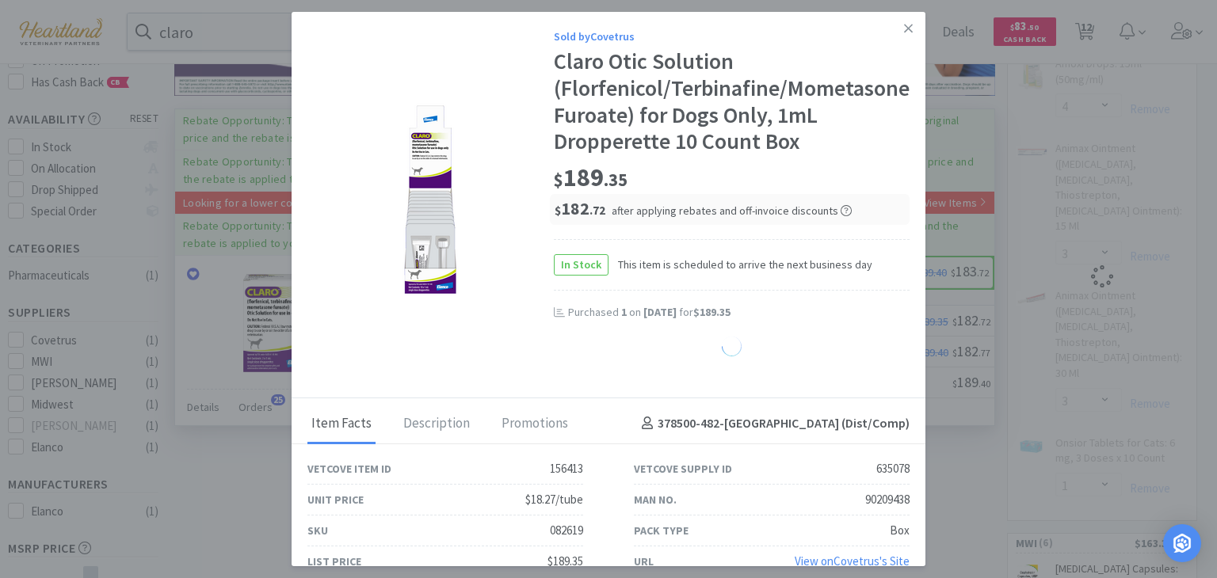
select select "1"
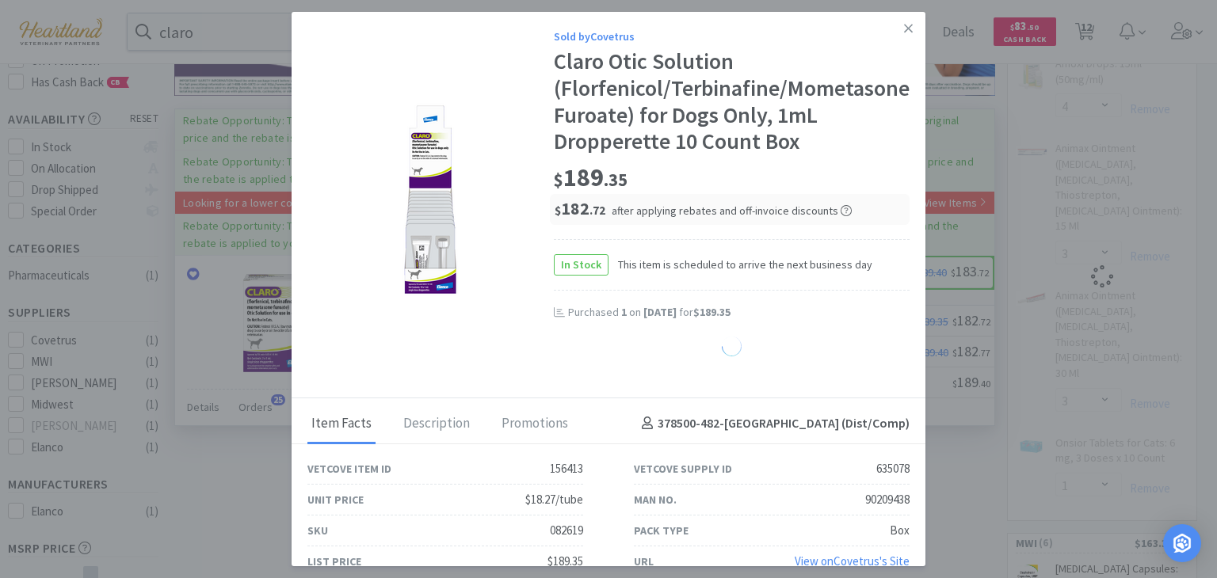
select select "1"
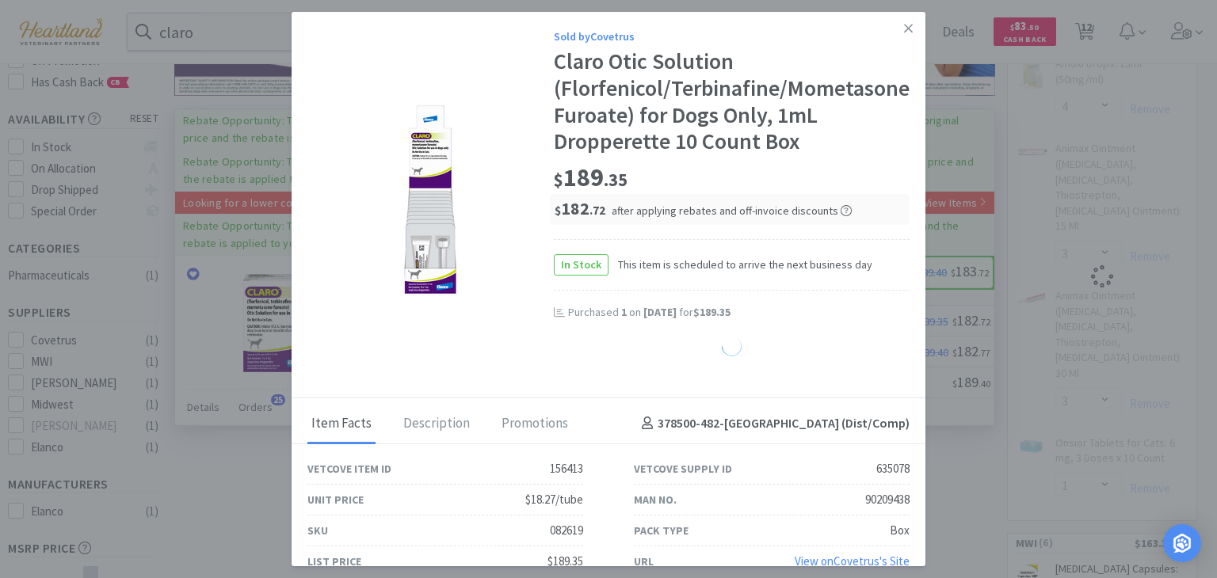
select select "1"
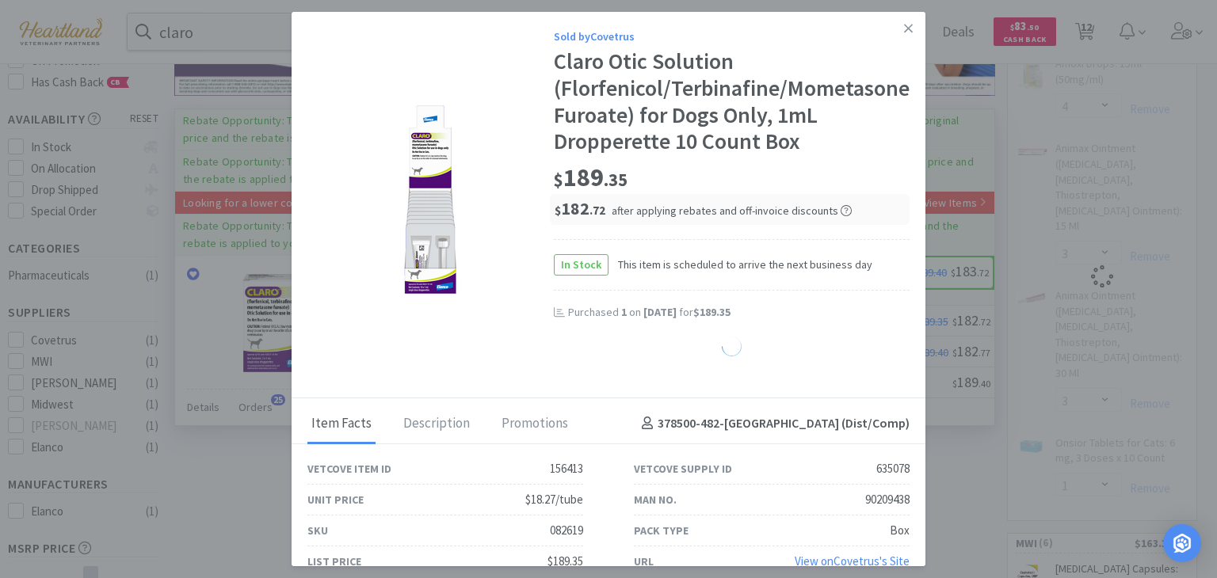
select select "1"
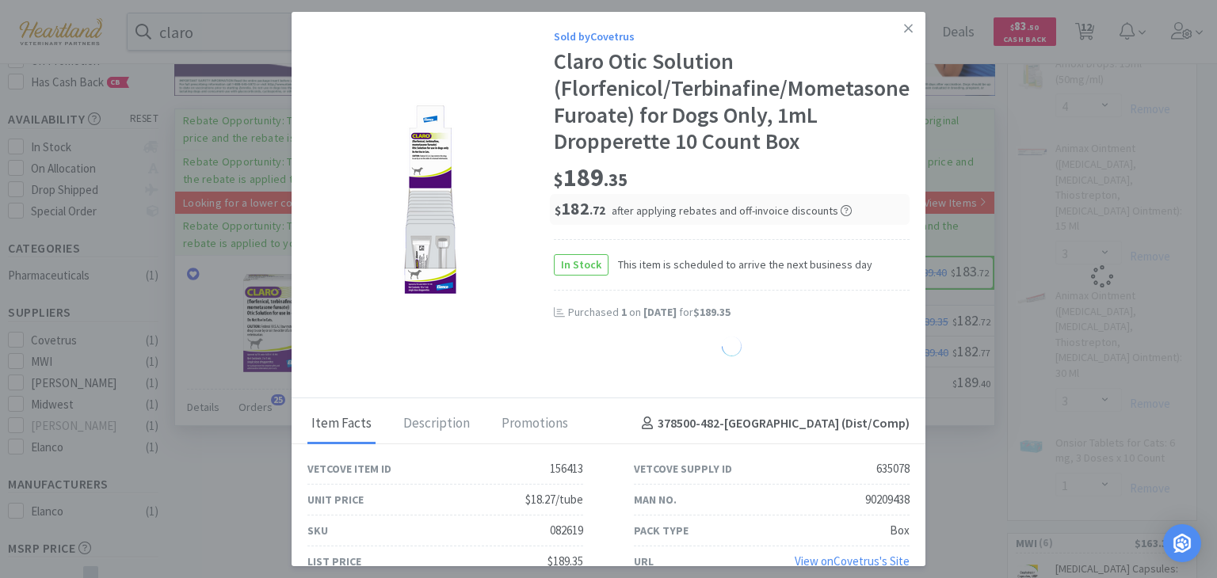
select select "1"
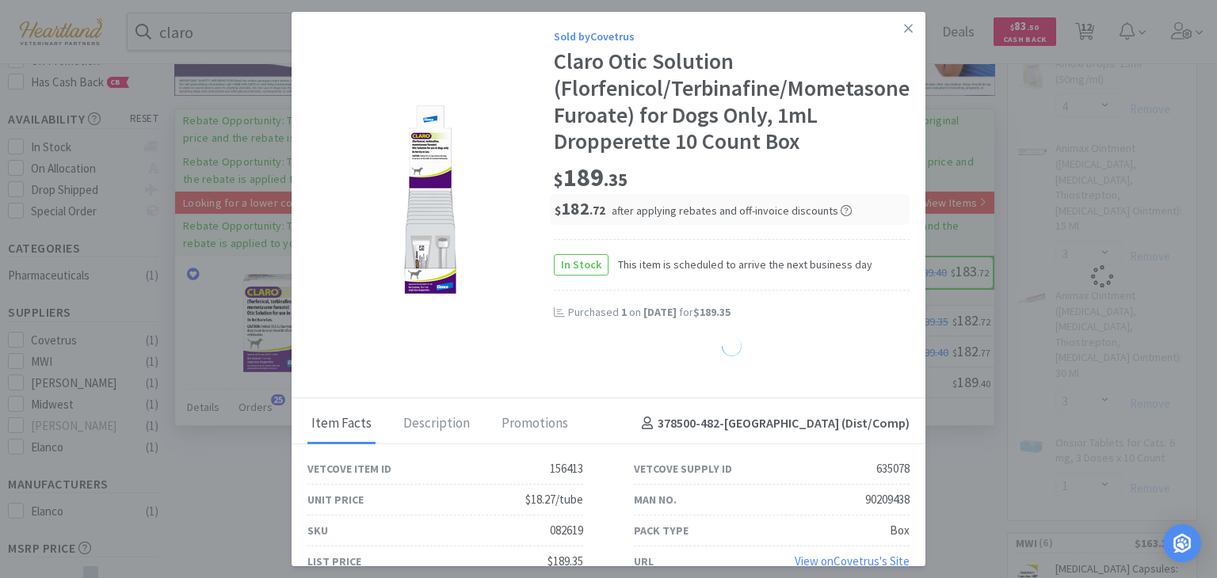
select select "1"
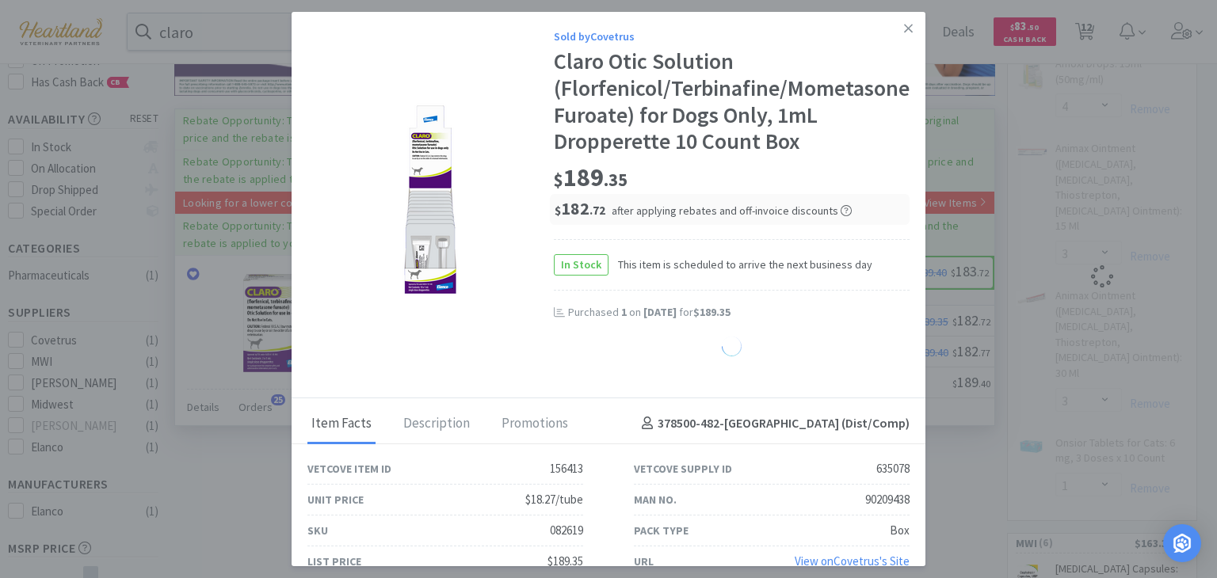
select select "1"
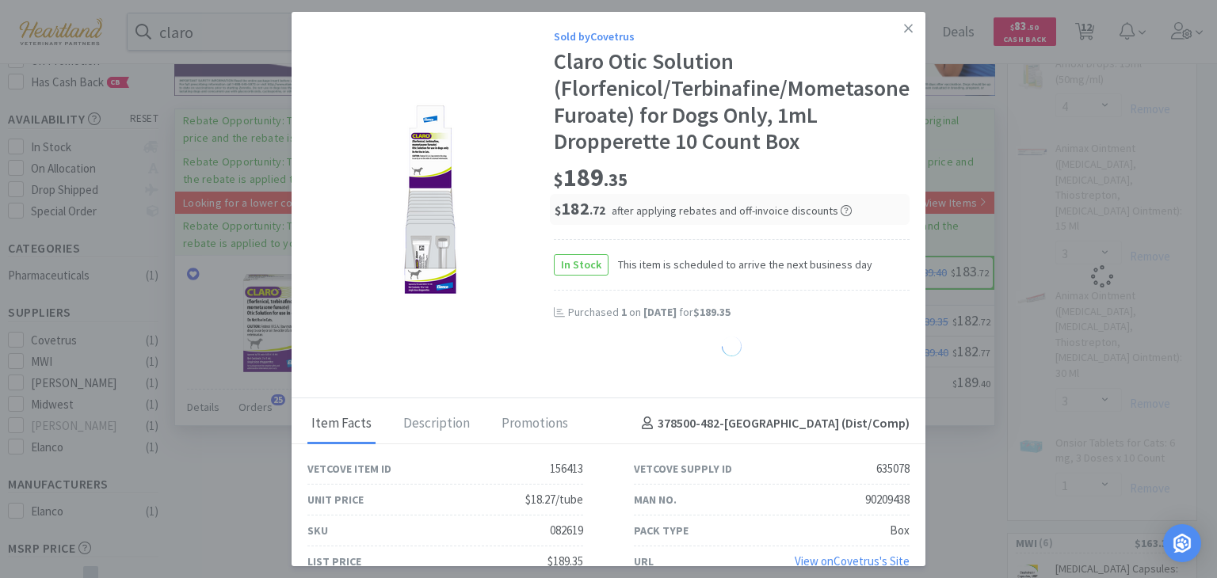
select select "1"
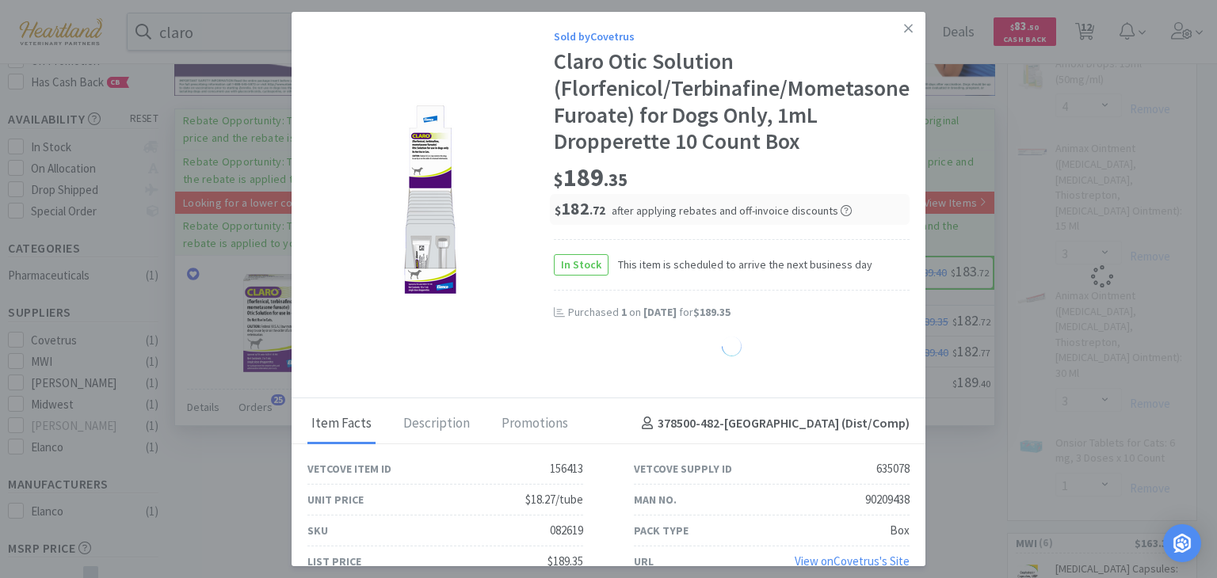
select select "1"
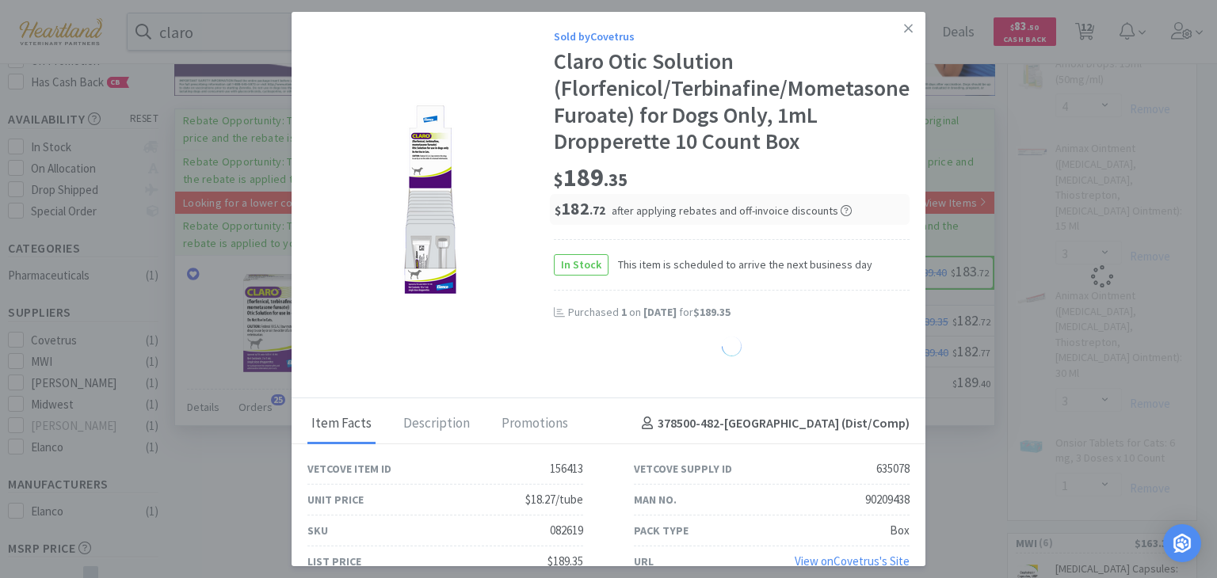
select select "1"
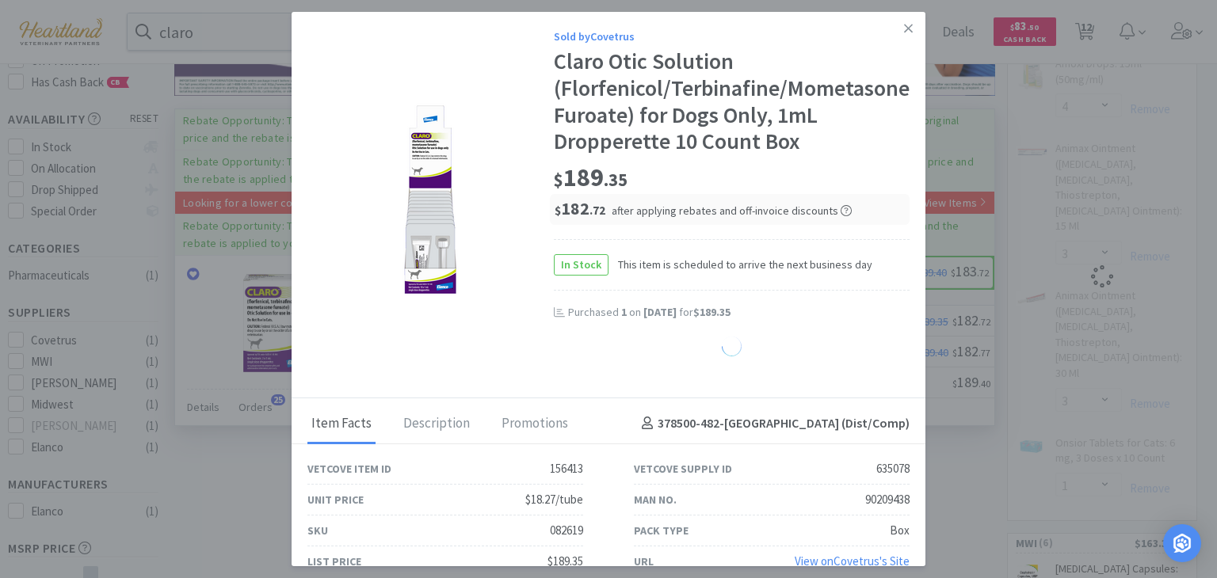
select select "1"
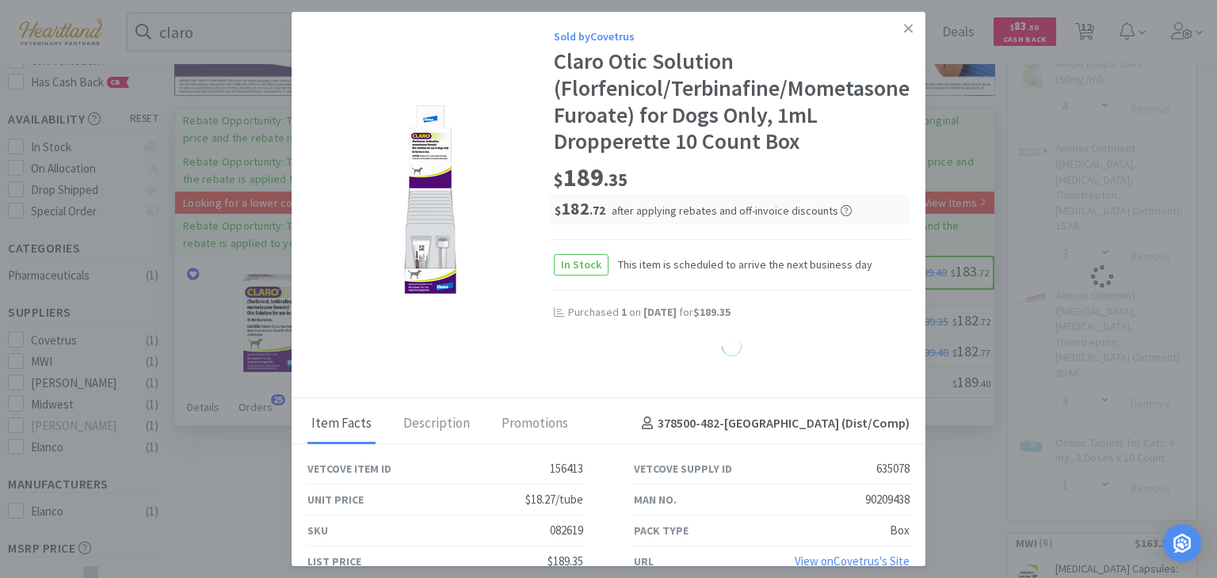
select select "1"
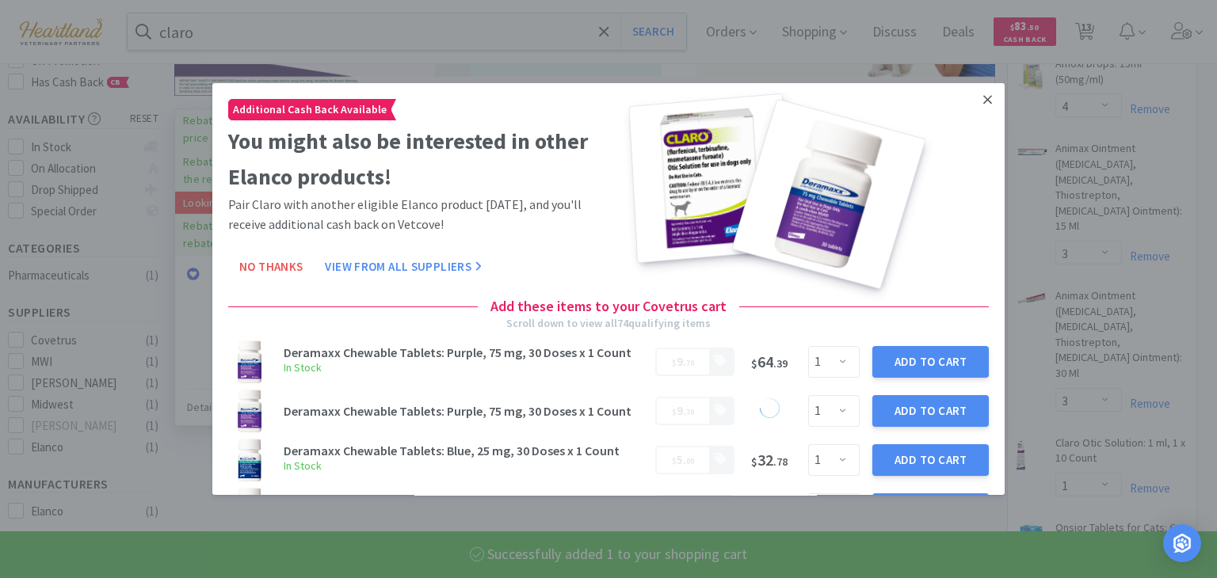
click at [974, 99] on link at bounding box center [988, 100] width 28 height 34
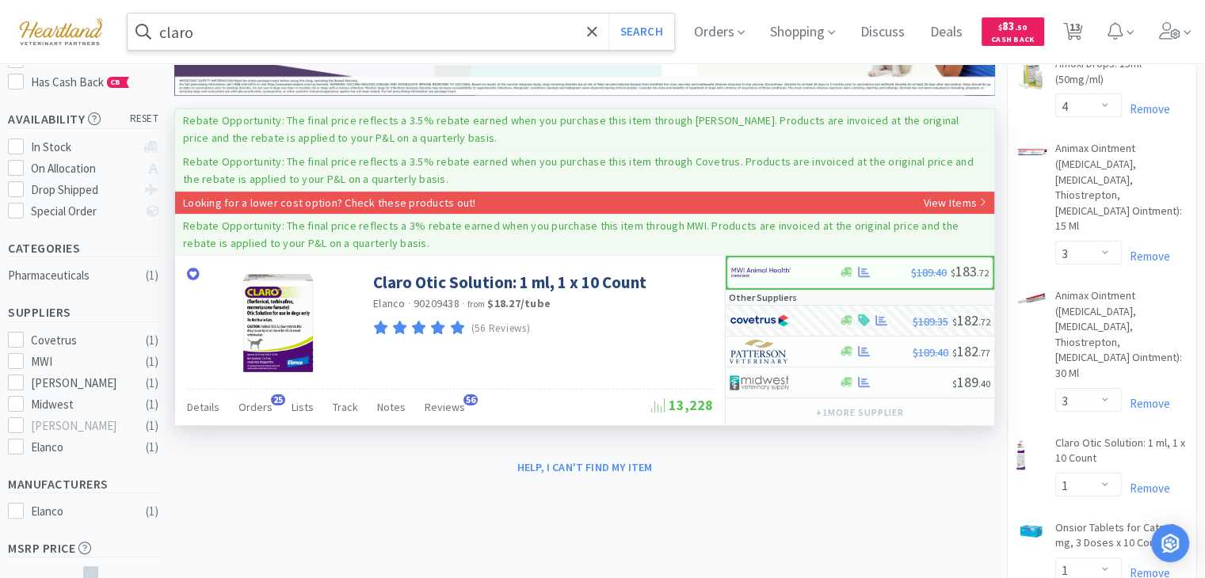
click at [311, 29] on input "claro" at bounding box center [401, 31] width 547 height 36
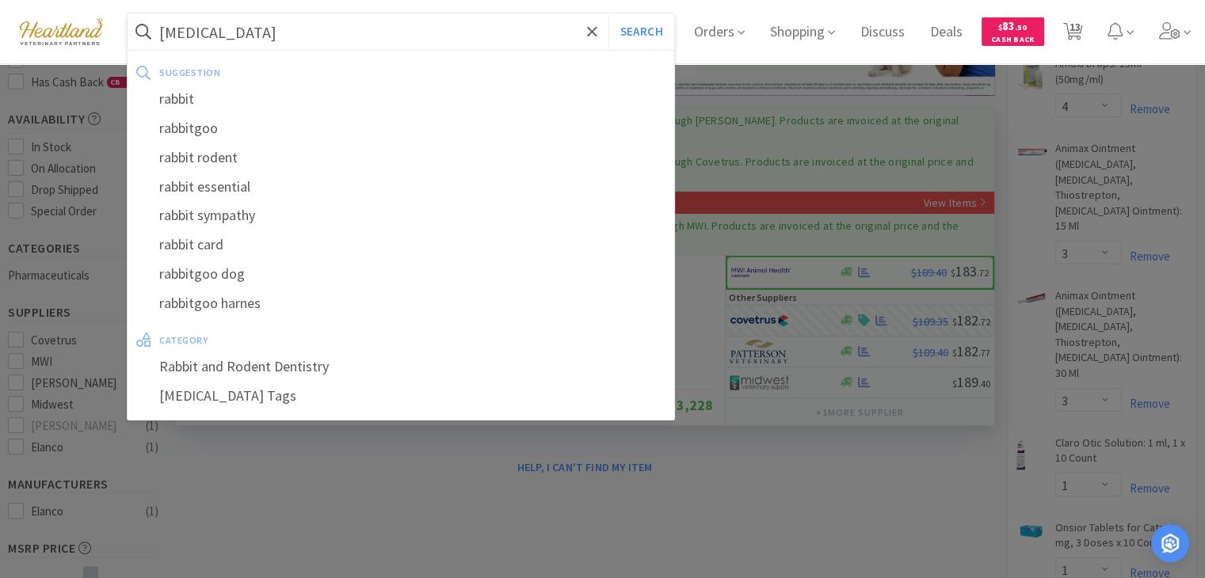
click at [609, 13] on button "Search" at bounding box center [642, 31] width 66 height 36
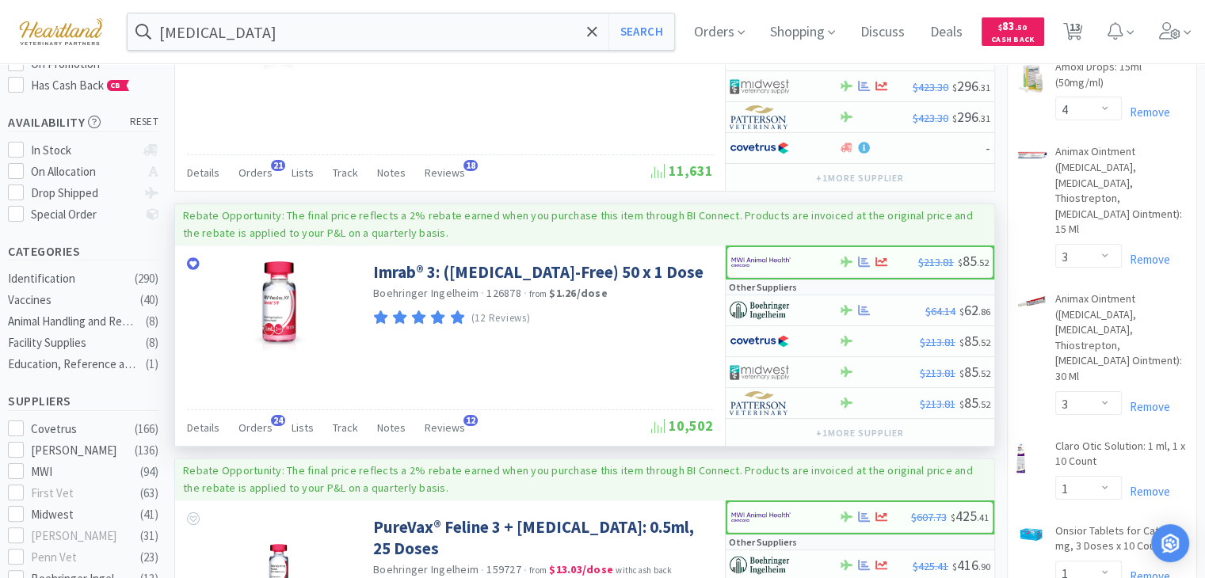
scroll to position [238, 0]
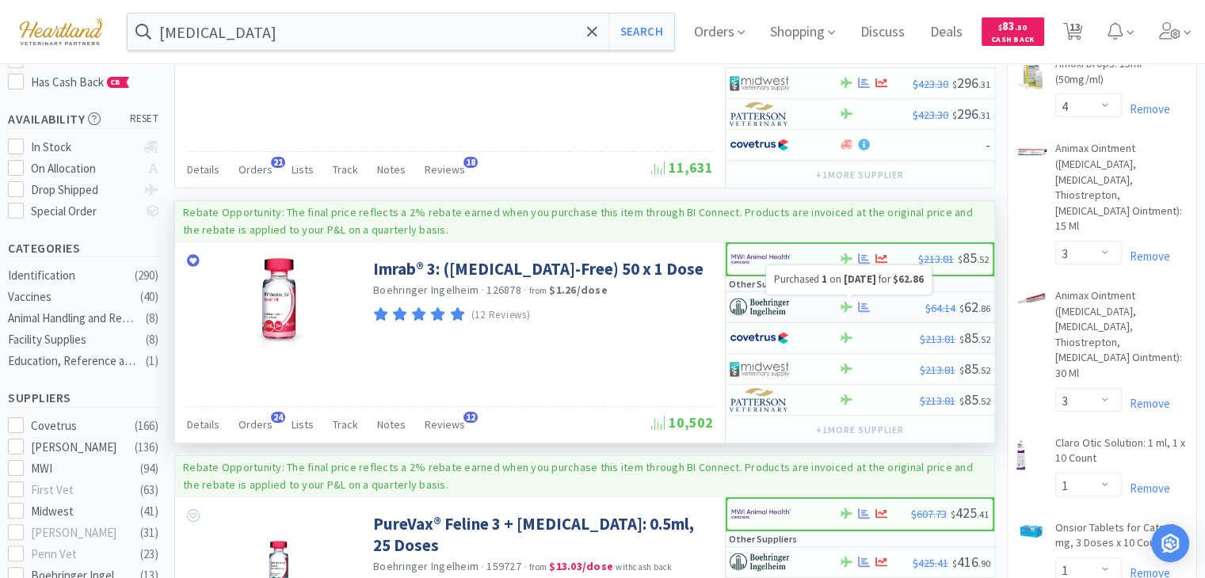
click at [861, 302] on icon at bounding box center [864, 307] width 12 height 10
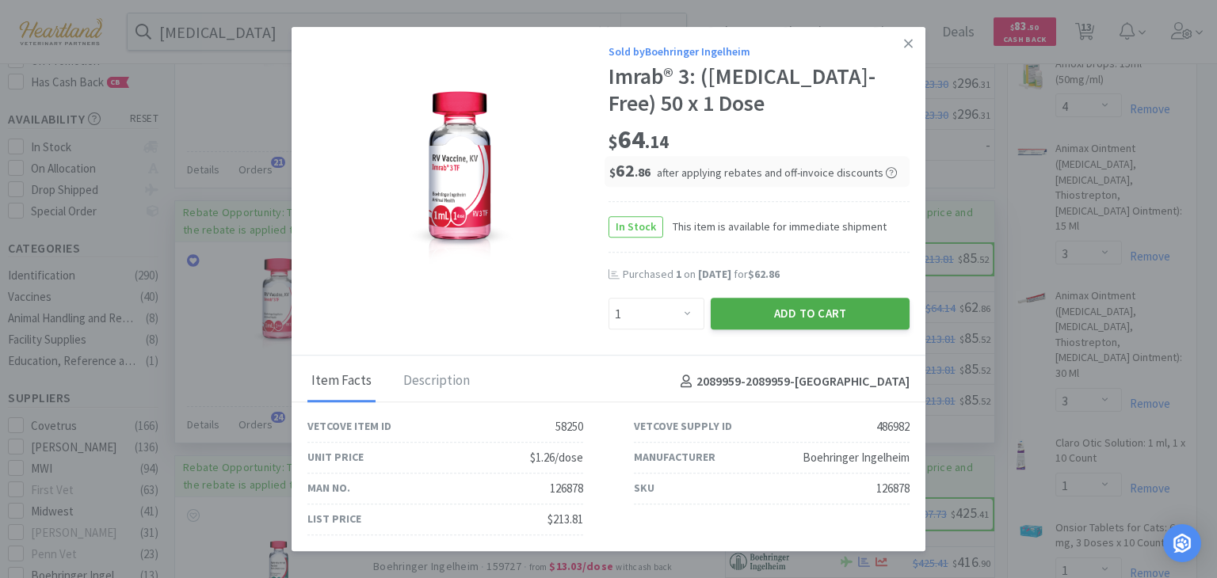
click at [818, 310] on button "Add to Cart" at bounding box center [810, 315] width 199 height 32
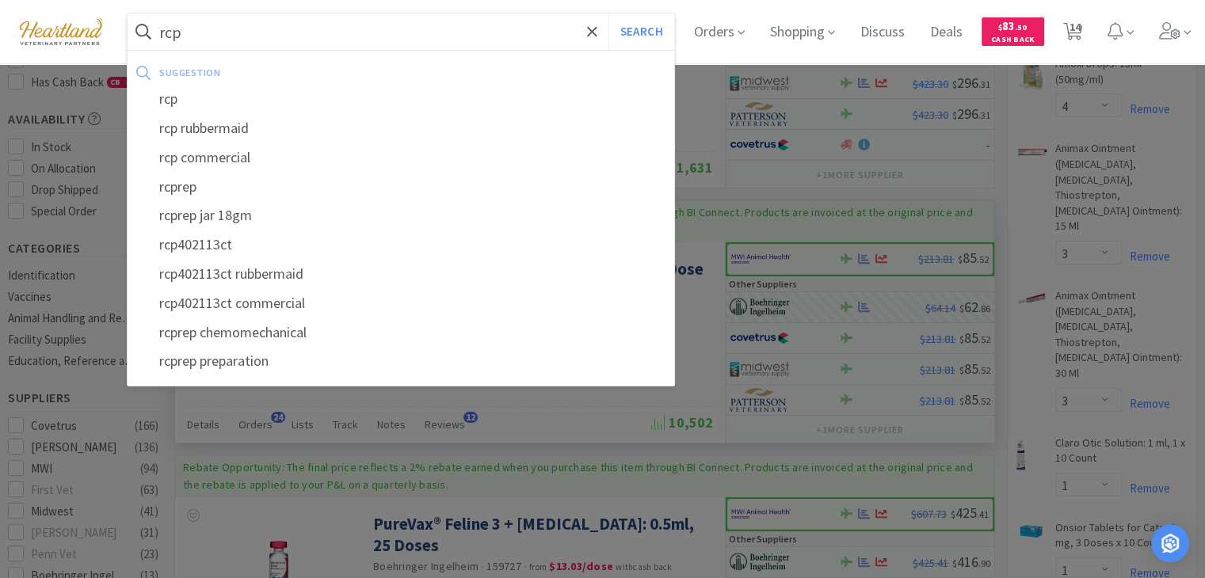
click at [609, 13] on button "Search" at bounding box center [642, 31] width 66 height 36
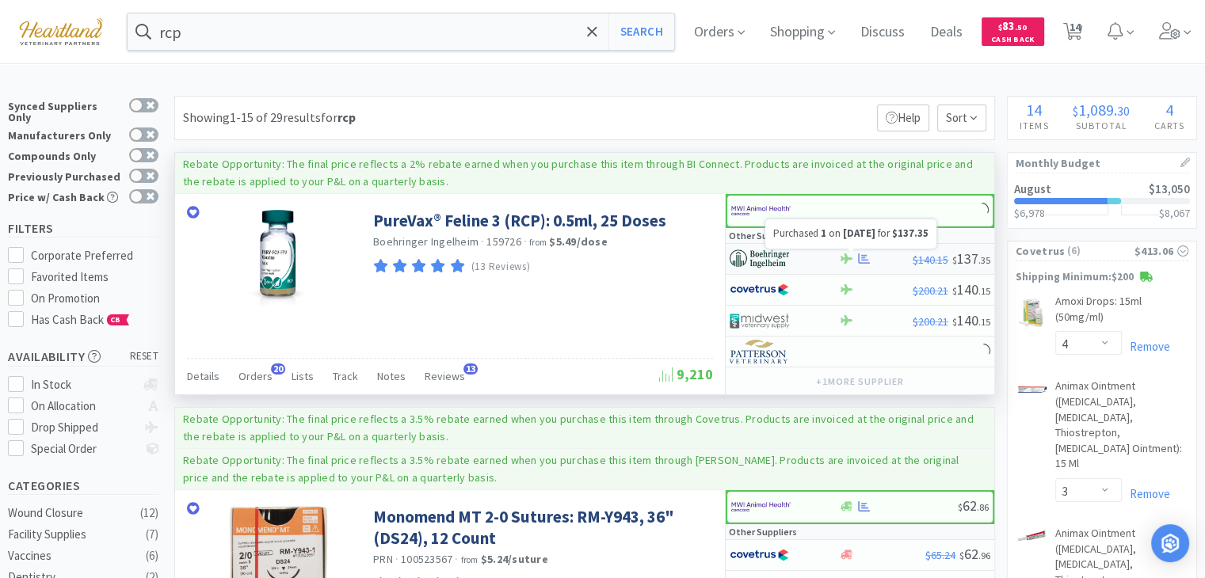
click at [864, 258] on icon at bounding box center [864, 259] width 12 height 10
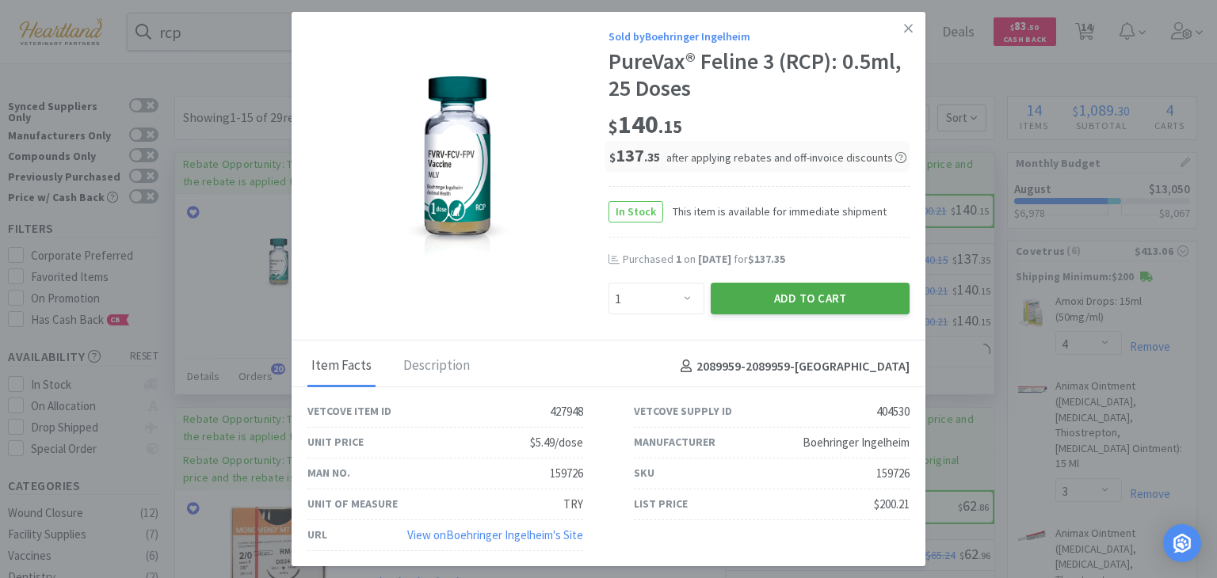
click at [856, 295] on button "Add to Cart" at bounding box center [810, 299] width 199 height 32
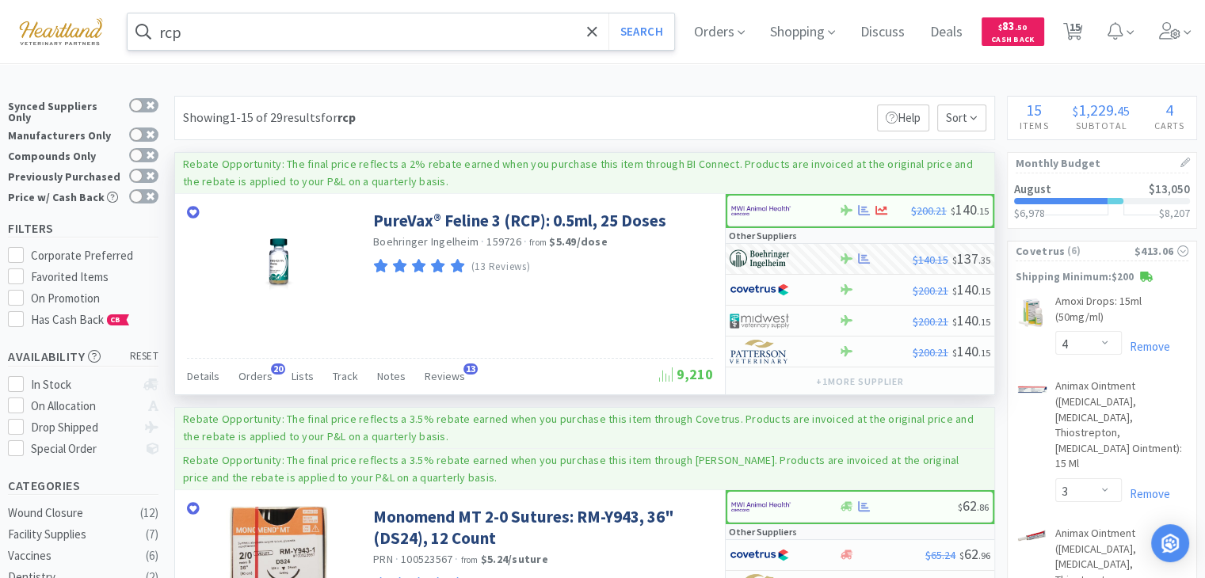
drag, startPoint x: 349, startPoint y: 29, endPoint x: 342, endPoint y: 20, distance: 10.8
click at [349, 28] on input "rcp" at bounding box center [401, 31] width 547 height 36
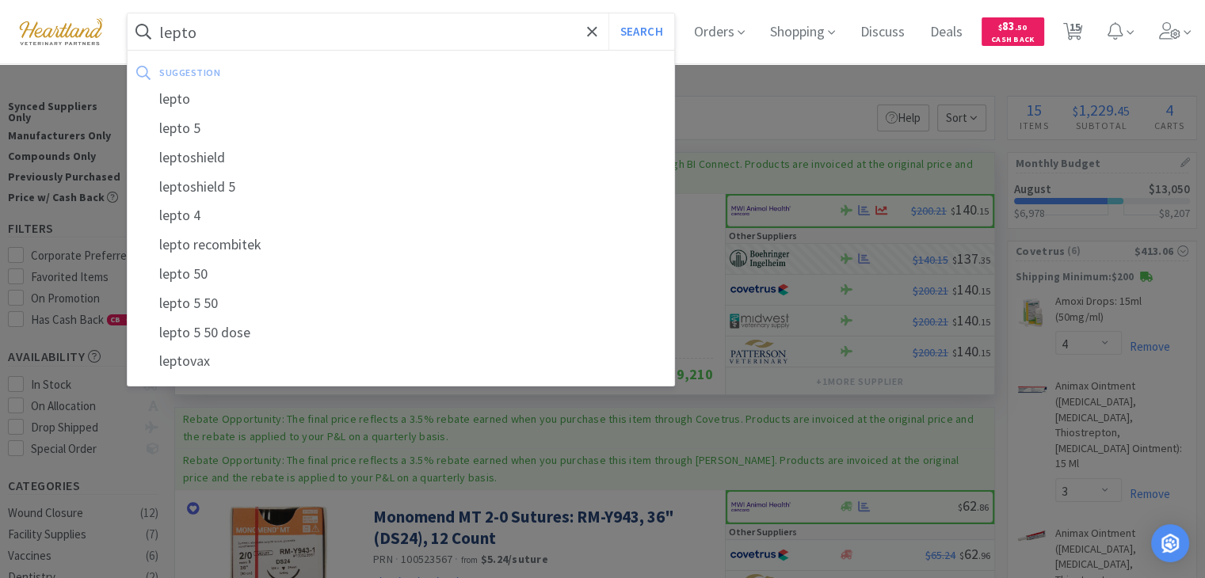
click at [609, 13] on button "Search" at bounding box center [642, 31] width 66 height 36
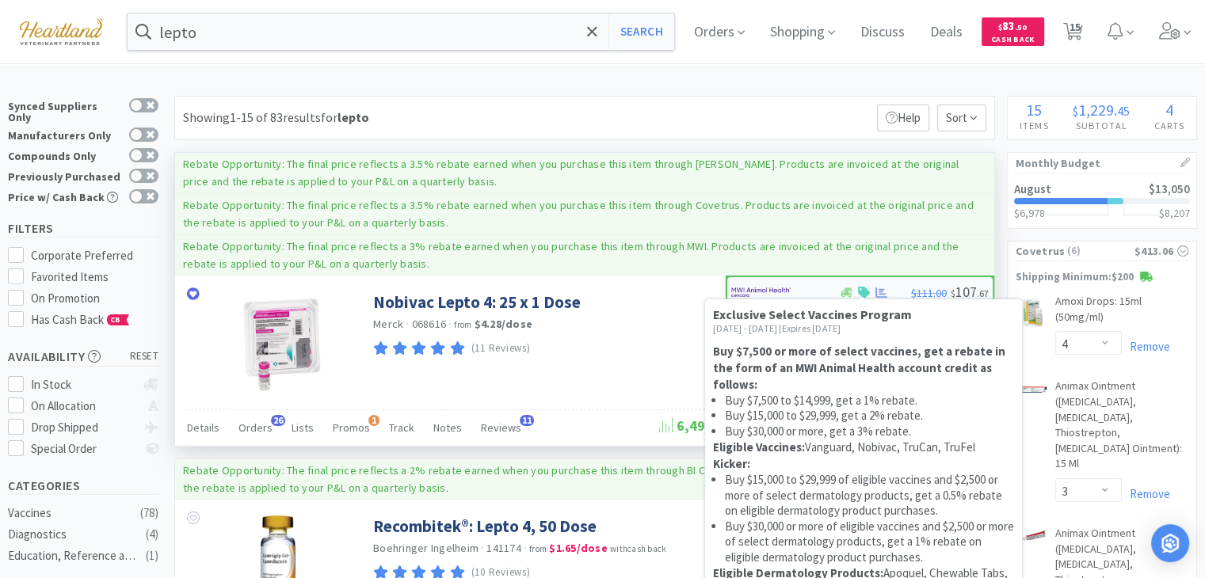
click at [859, 289] on icon at bounding box center [864, 293] width 12 height 12
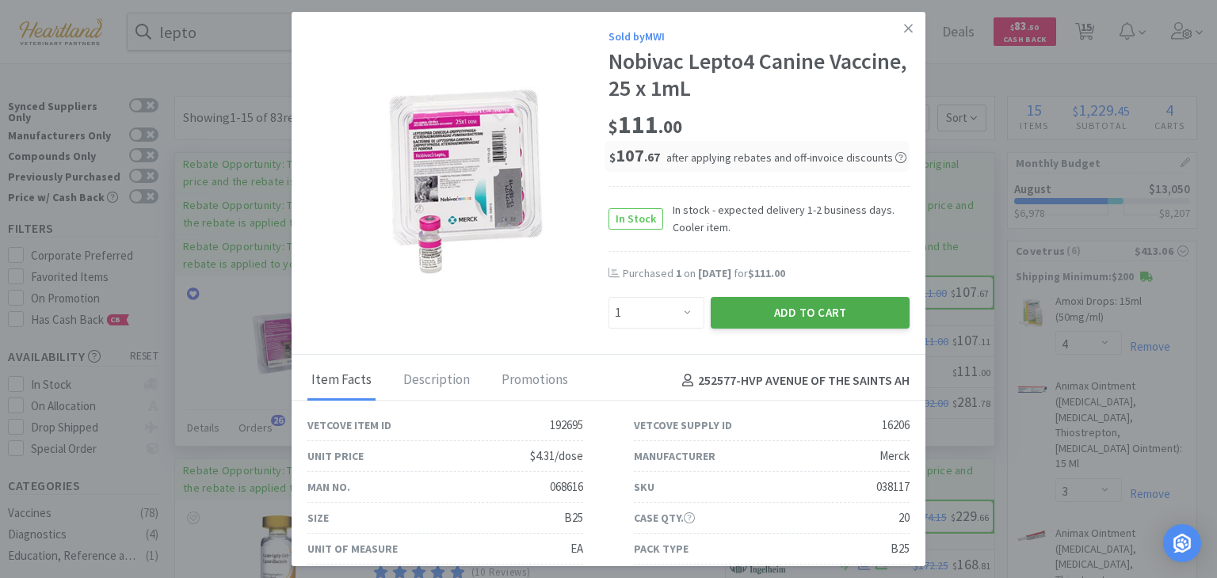
click at [854, 315] on button "Add to Cart" at bounding box center [810, 313] width 199 height 32
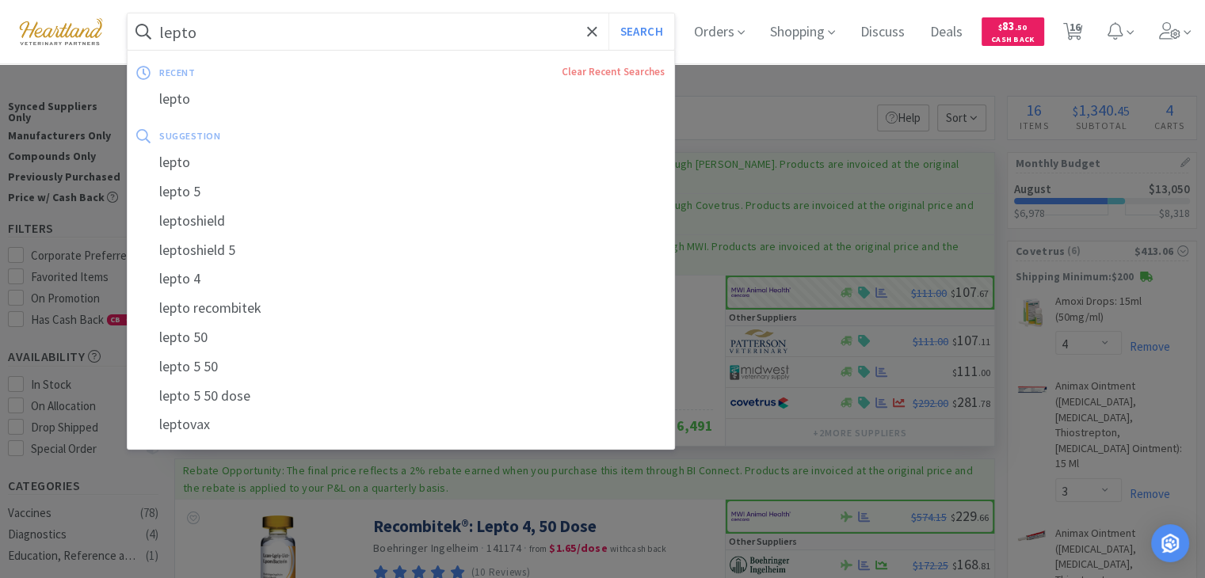
click at [255, 40] on input "lepto" at bounding box center [401, 31] width 547 height 36
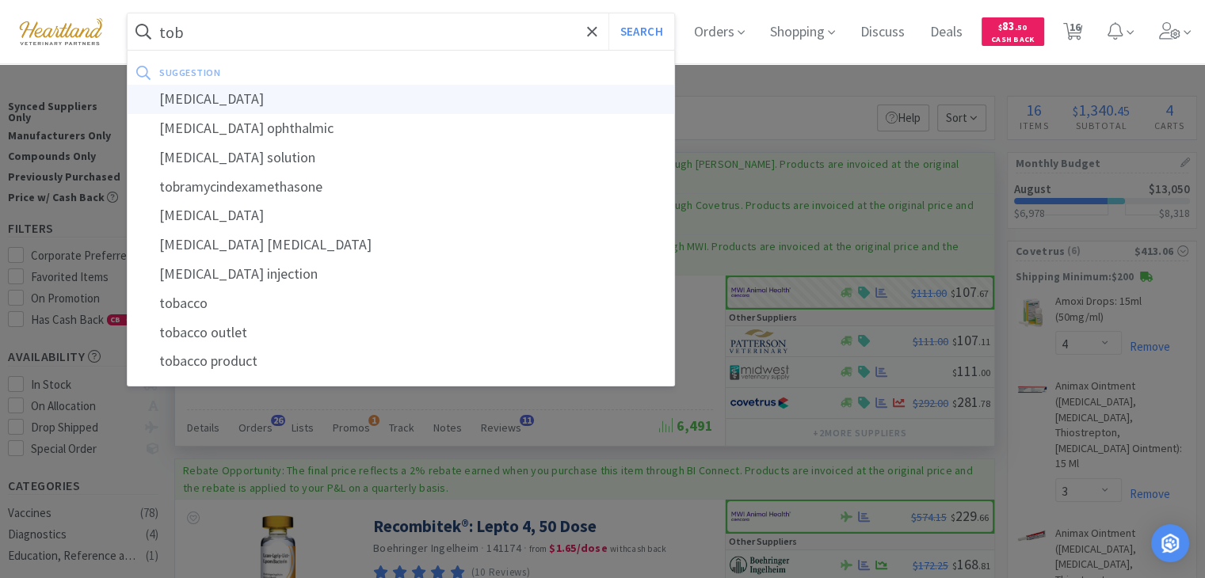
click at [241, 97] on div "[MEDICAL_DATA]" at bounding box center [401, 99] width 547 height 29
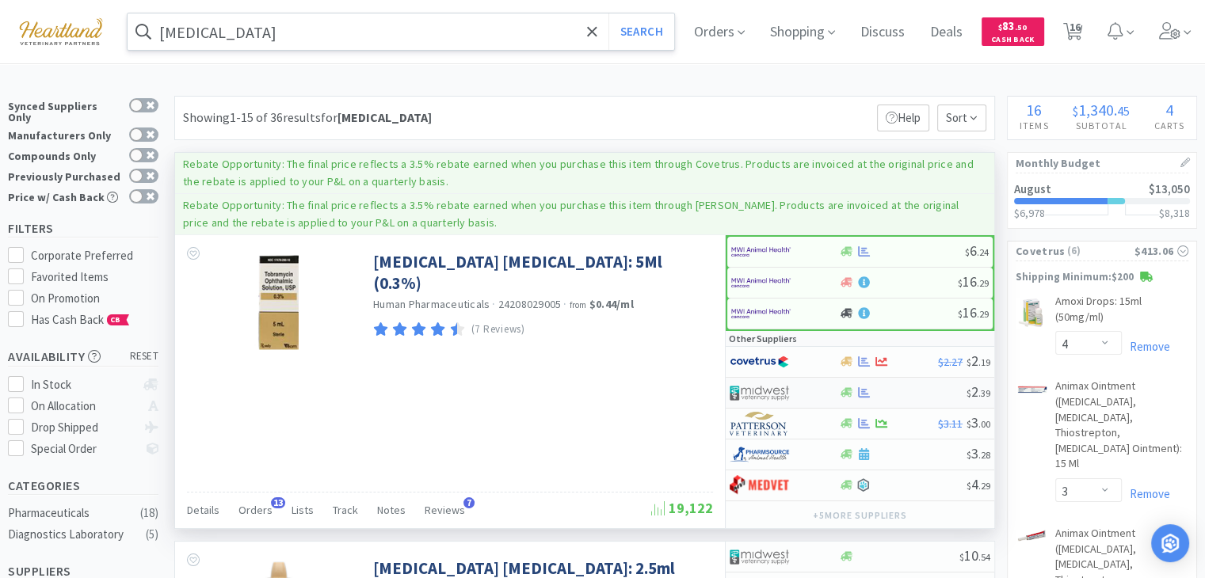
click at [765, 391] on img at bounding box center [759, 393] width 59 height 24
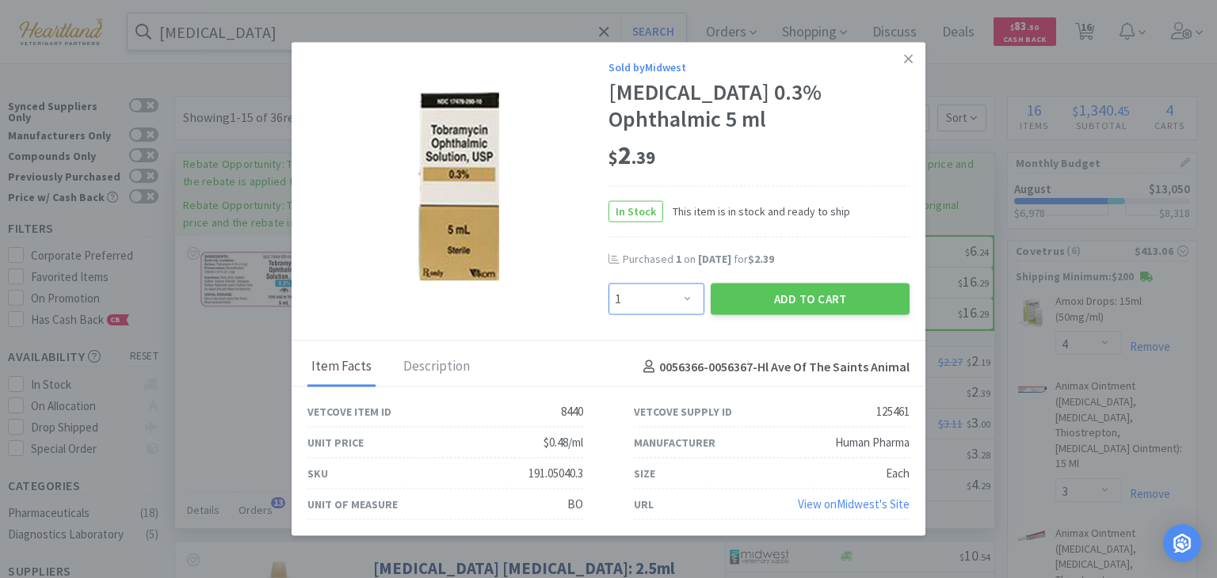
click at [685, 299] on select "Enter Quantity 1 2 3 4 5 6 7 8 9 10 11 12 13 14 15 16 17 18 19 20 Enter Quantity" at bounding box center [657, 299] width 96 height 32
click at [609, 283] on select "Enter Quantity 1 2 3 4 5 6 7 8 9 10 11 12 13 14 15 16 17 18 19 20 Enter Quantity" at bounding box center [657, 299] width 96 height 32
click at [782, 296] on button "Add to Cart" at bounding box center [810, 299] width 199 height 32
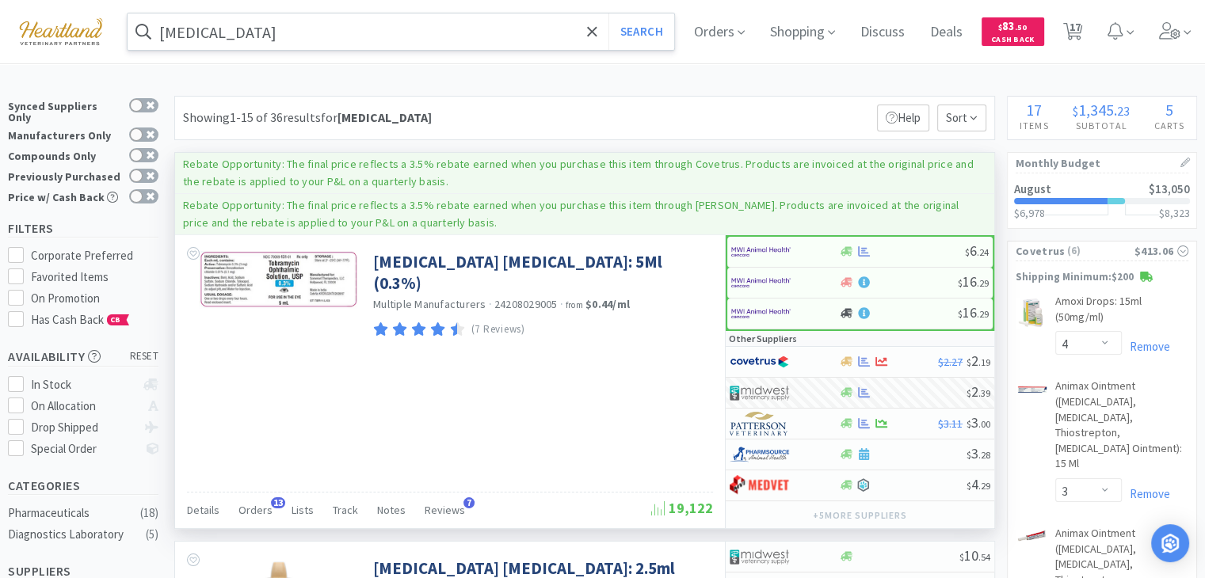
click at [339, 38] on input "[MEDICAL_DATA]" at bounding box center [401, 31] width 547 height 36
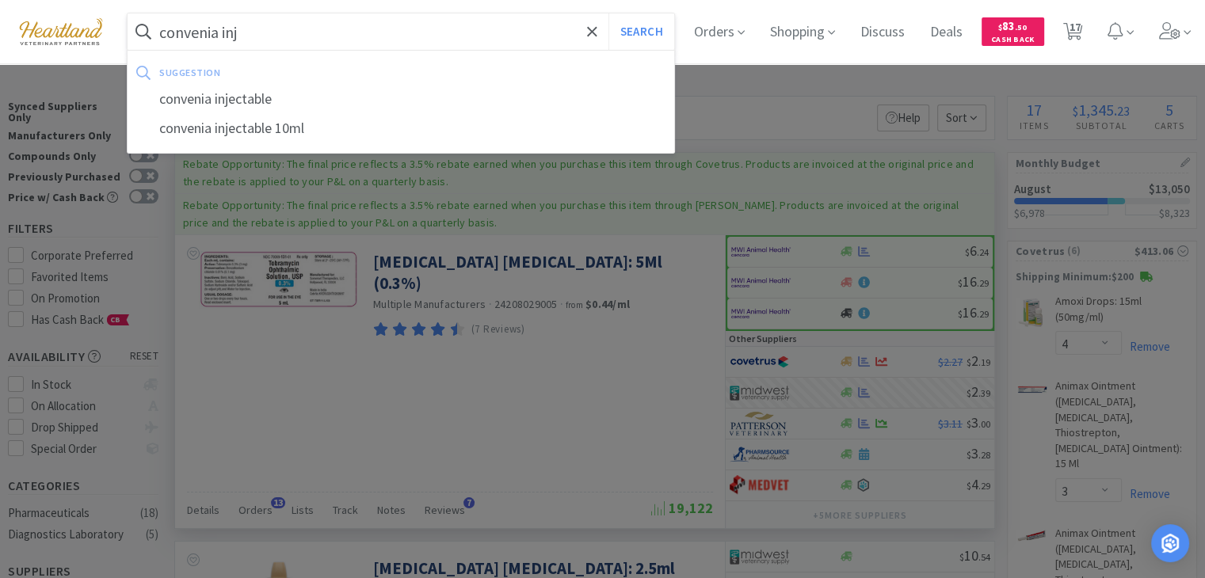
click at [609, 13] on button "Search" at bounding box center [642, 31] width 66 height 36
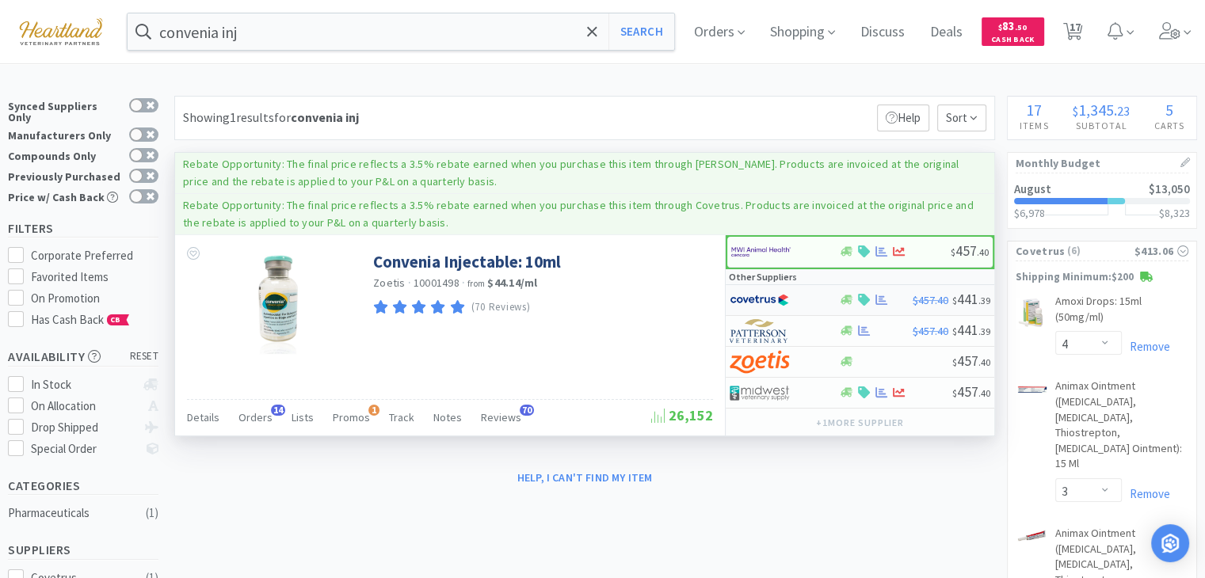
click at [747, 299] on img at bounding box center [759, 300] width 59 height 24
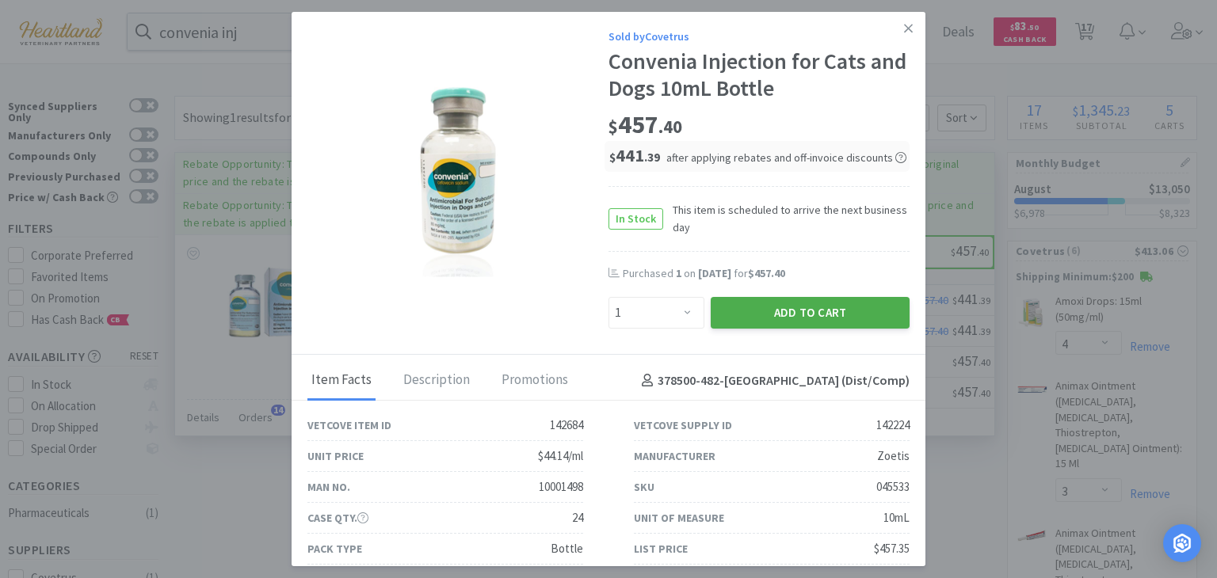
click at [773, 311] on button "Add to Cart" at bounding box center [810, 313] width 199 height 32
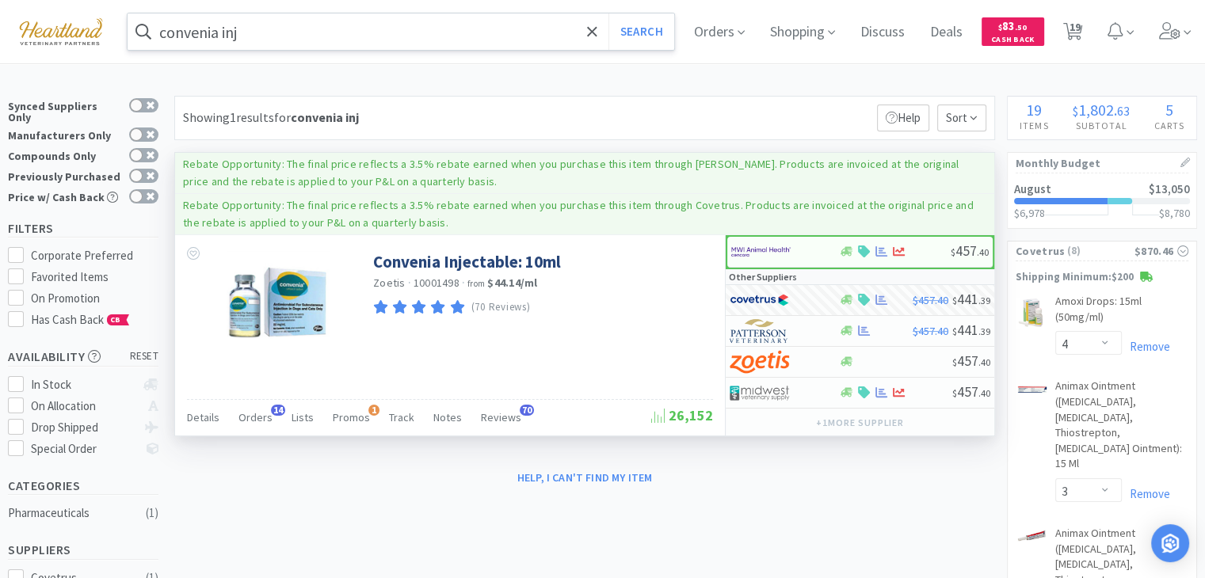
click at [326, 32] on input "convenia inj" at bounding box center [401, 31] width 547 height 36
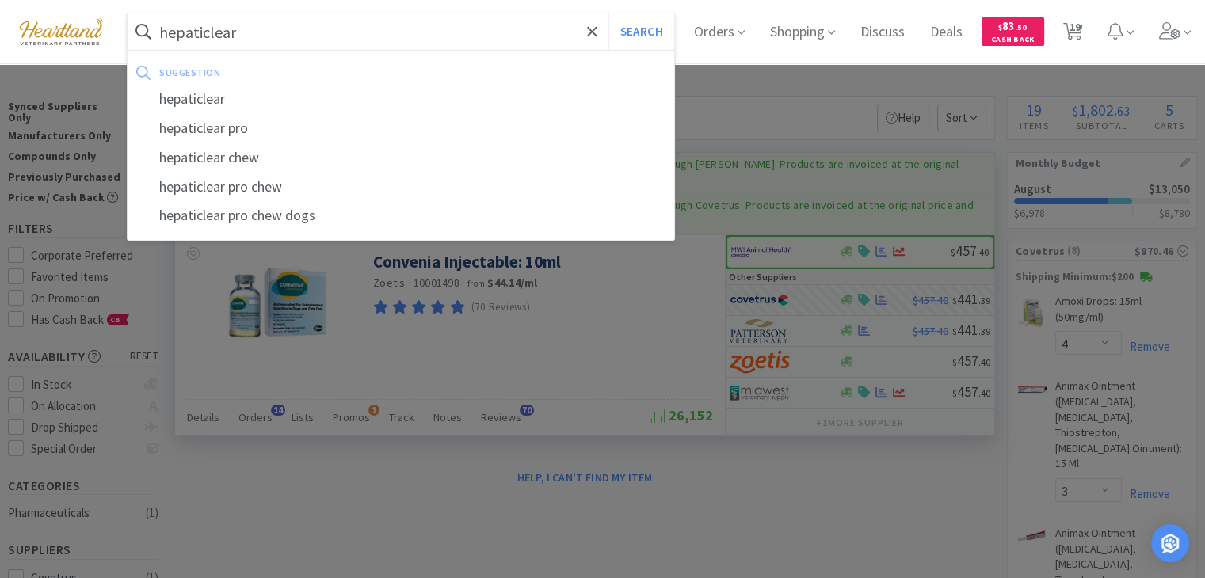
click at [609, 13] on button "Search" at bounding box center [642, 31] width 66 height 36
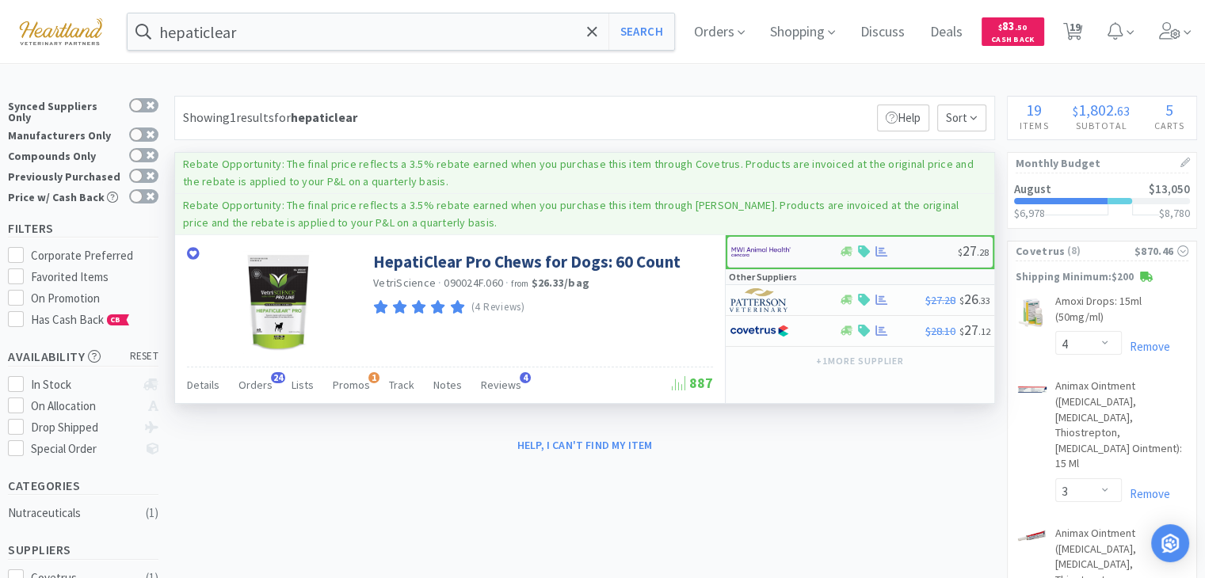
click at [758, 246] on img at bounding box center [760, 252] width 59 height 24
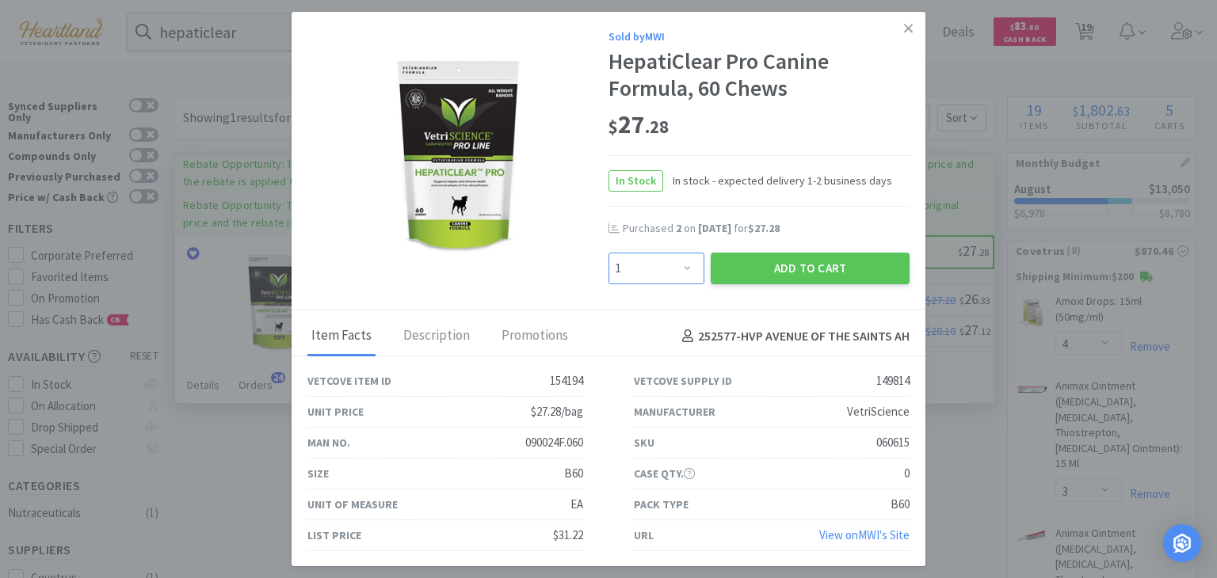
click at [695, 273] on select "Enter Quantity 1 2 3 4 5 6 7 8 9 10 11 12 13 14 15 16 17 18 19 20 Enter Quantity" at bounding box center [657, 269] width 96 height 32
click at [609, 253] on select "Enter Quantity 1 2 3 4 5 6 7 8 9 10 11 12 13 14 15 16 17 18 19 20 Enter Quantity" at bounding box center [657, 269] width 96 height 32
click at [786, 272] on button "Add to Cart" at bounding box center [810, 269] width 199 height 32
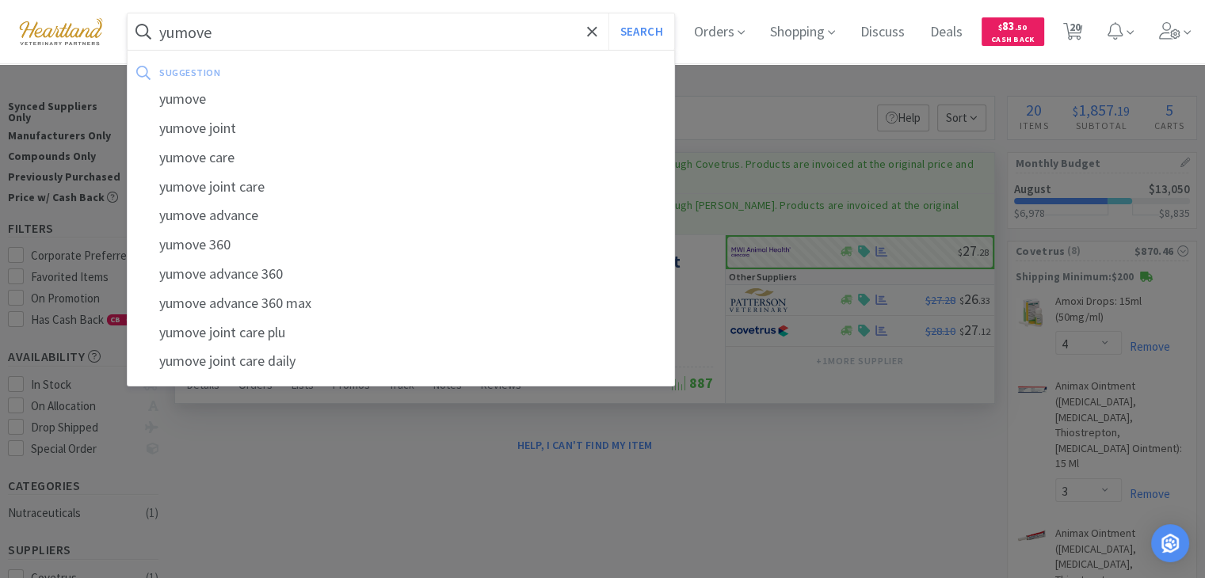
click at [609, 13] on button "Search" at bounding box center [642, 31] width 66 height 36
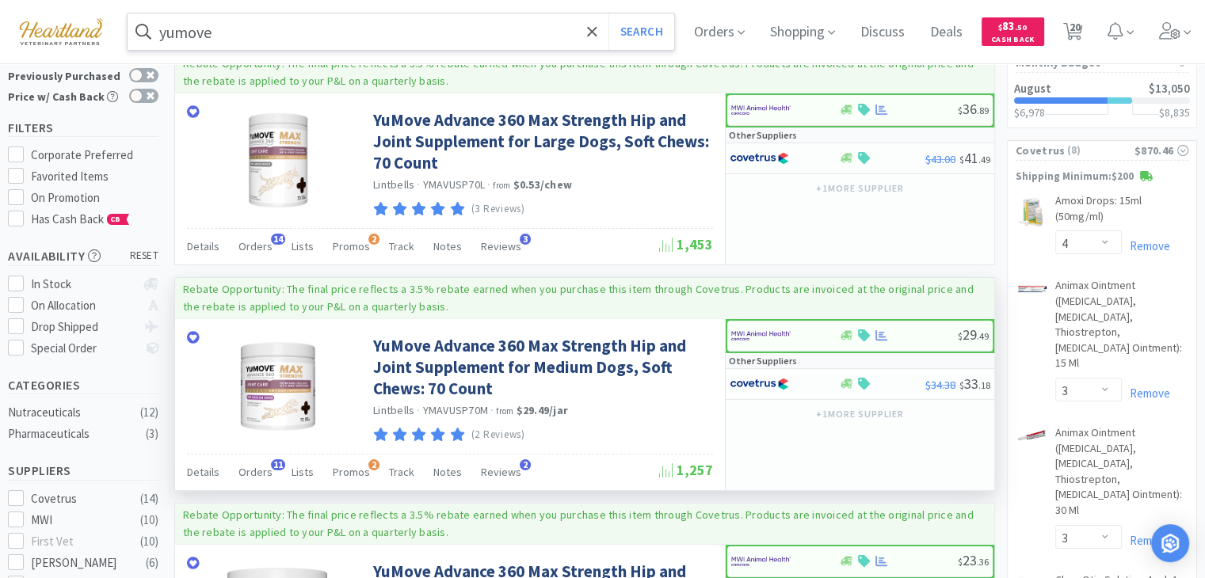
scroll to position [158, 0]
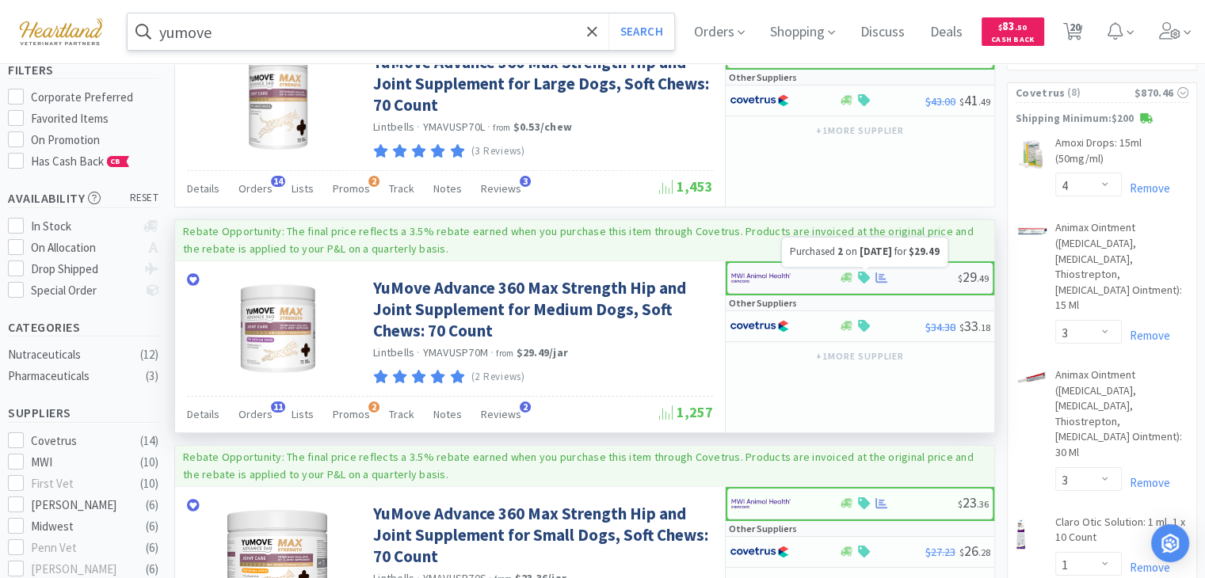
click at [878, 278] on icon at bounding box center [882, 278] width 12 height 12
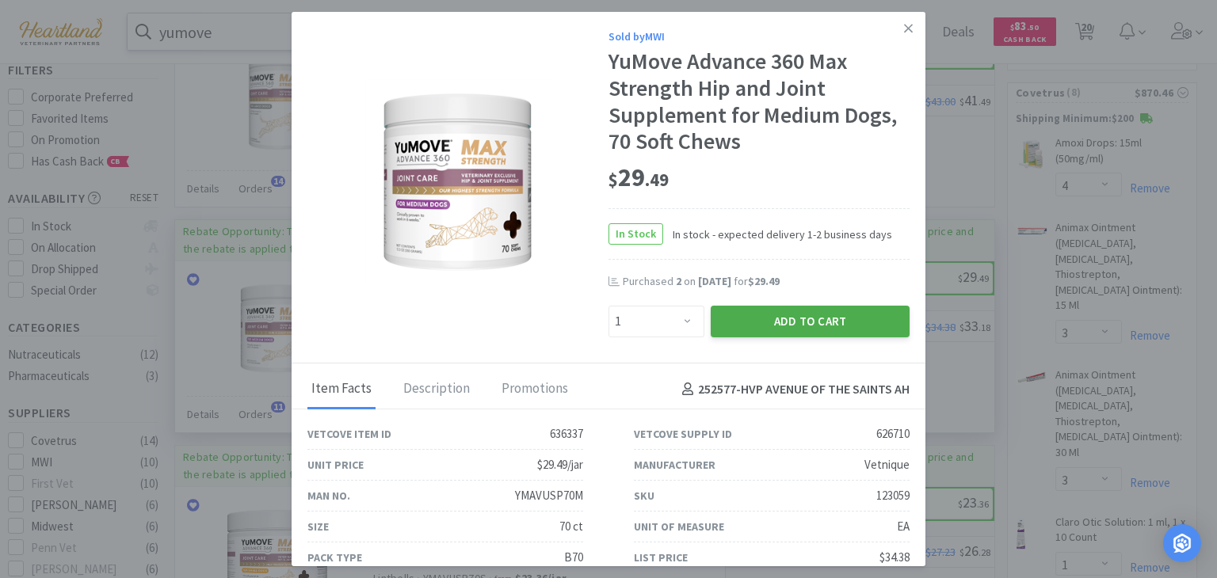
click at [842, 323] on button "Add to Cart" at bounding box center [810, 322] width 199 height 32
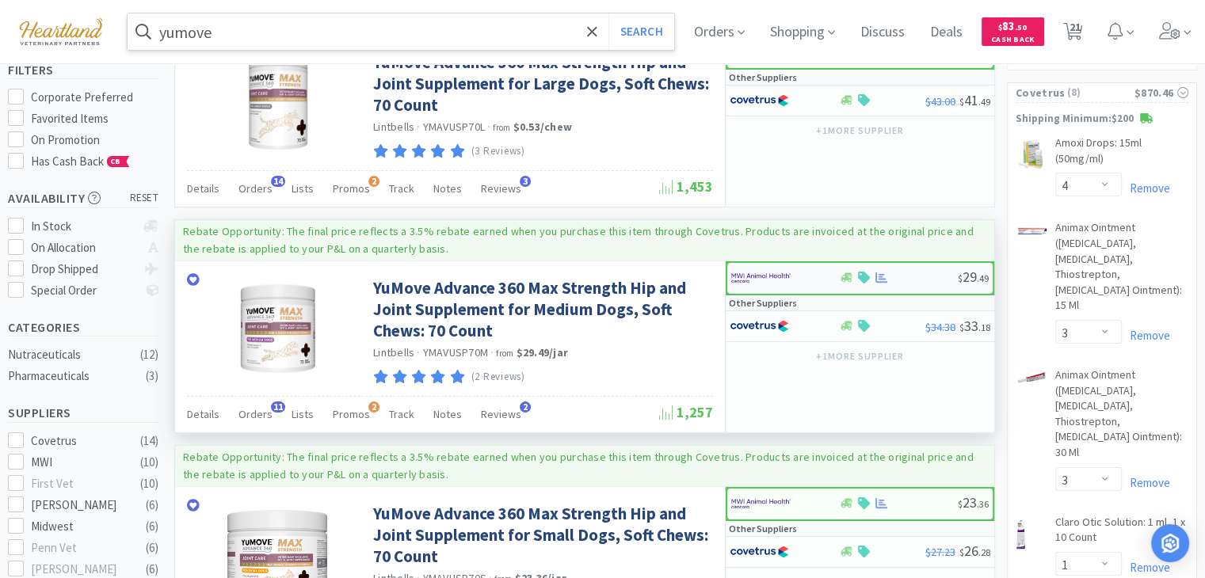
click at [760, 277] on img at bounding box center [760, 278] width 59 height 24
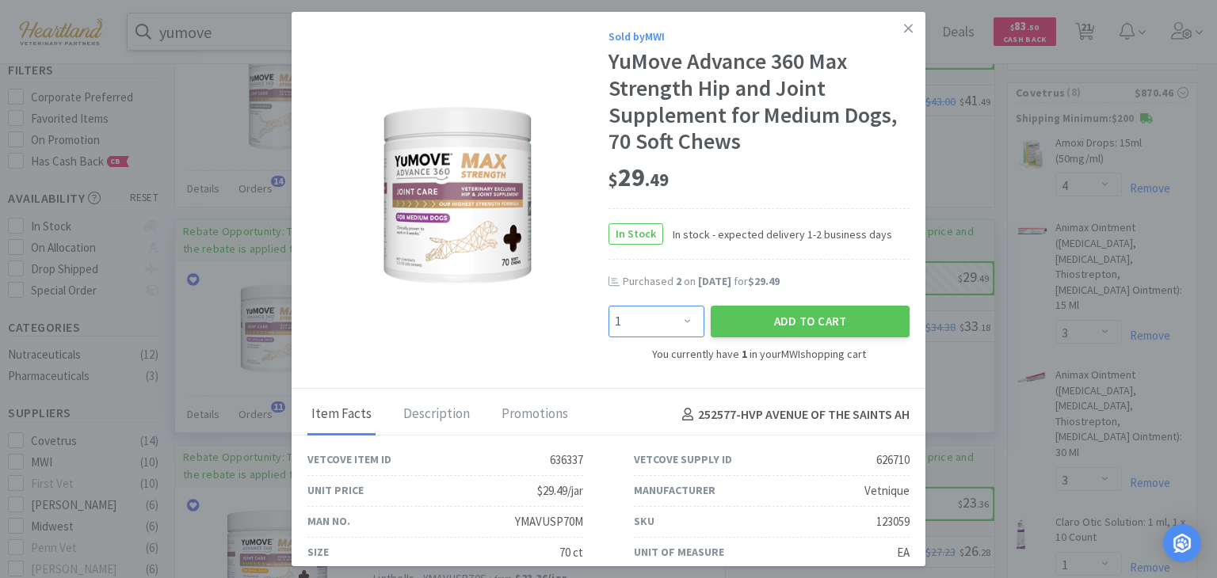
click at [677, 318] on select "Enter Quantity 1 2 3 4 5 6 7 8 9 10 11 12 13 14 15 16 17 18 19 20 Enter Quantity" at bounding box center [657, 322] width 96 height 32
click at [609, 306] on select "Enter Quantity 1 2 3 4 5 6 7 8 9 10 11 12 13 14 15 16 17 18 19 20 Enter Quantity" at bounding box center [657, 322] width 96 height 32
click at [762, 322] on button "Add to Cart" at bounding box center [810, 322] width 199 height 32
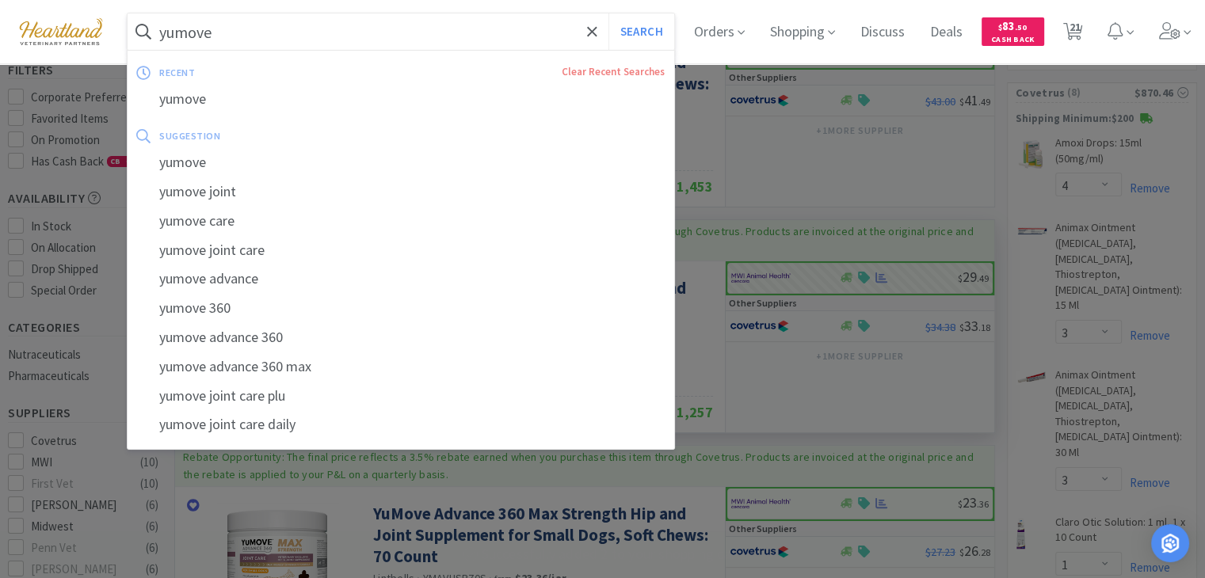
click at [433, 32] on input "yumove" at bounding box center [401, 31] width 547 height 36
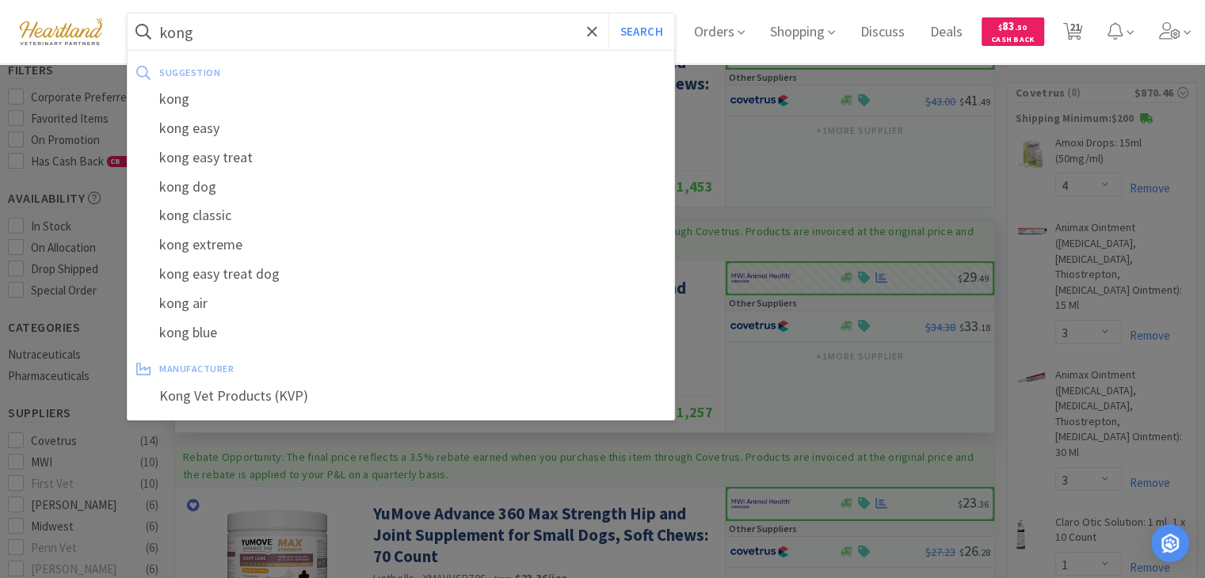
click at [609, 13] on button "Search" at bounding box center [642, 31] width 66 height 36
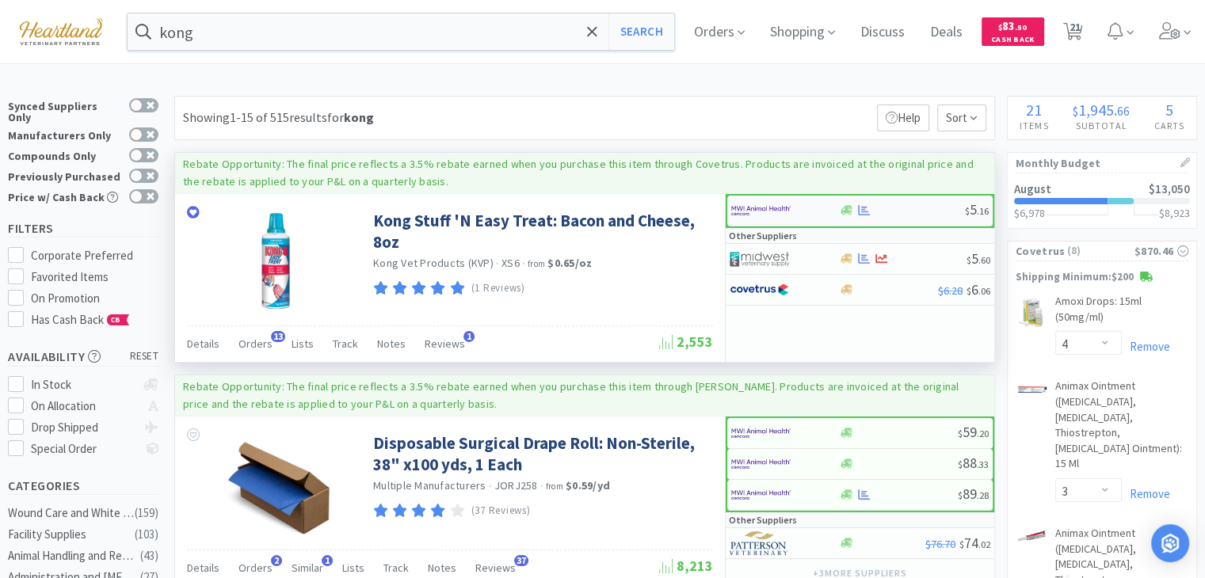
click at [780, 209] on img at bounding box center [760, 211] width 59 height 24
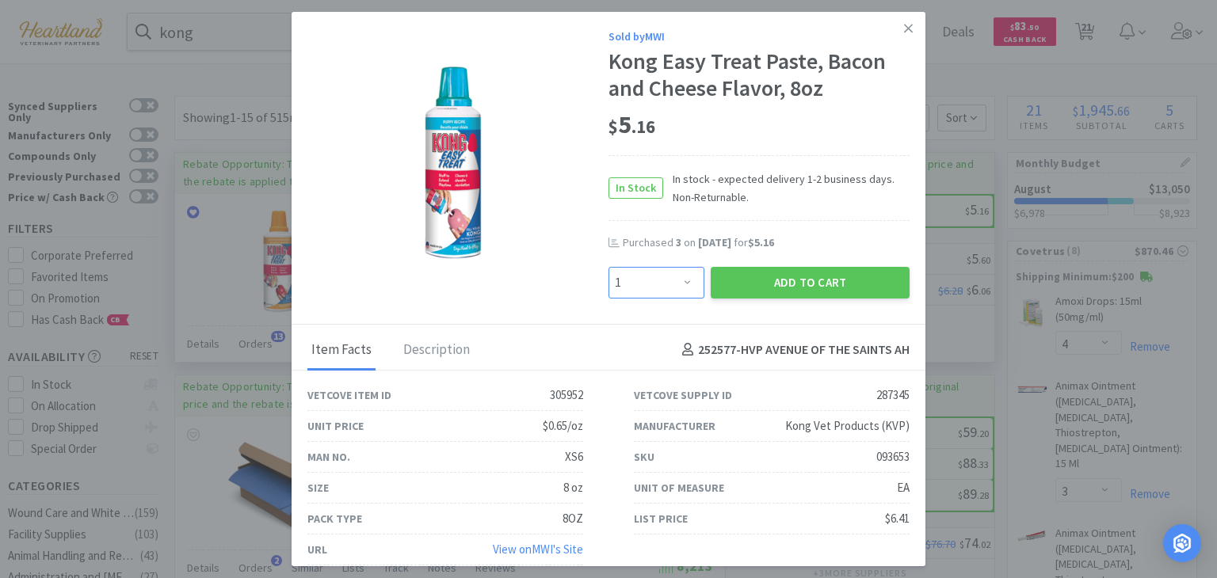
click at [689, 281] on select "Enter Quantity 1 2 3 4 5 6 7 8 9 10 11 12 13 14 15 16 17 18 19 20 Enter Quantity" at bounding box center [657, 283] width 96 height 32
click at [609, 267] on select "Enter Quantity 1 2 3 4 5 6 7 8 9 10 11 12 13 14 15 16 17 18 19 20 Enter Quantity" at bounding box center [657, 283] width 96 height 32
click at [781, 280] on button "Add to Cart" at bounding box center [810, 283] width 199 height 32
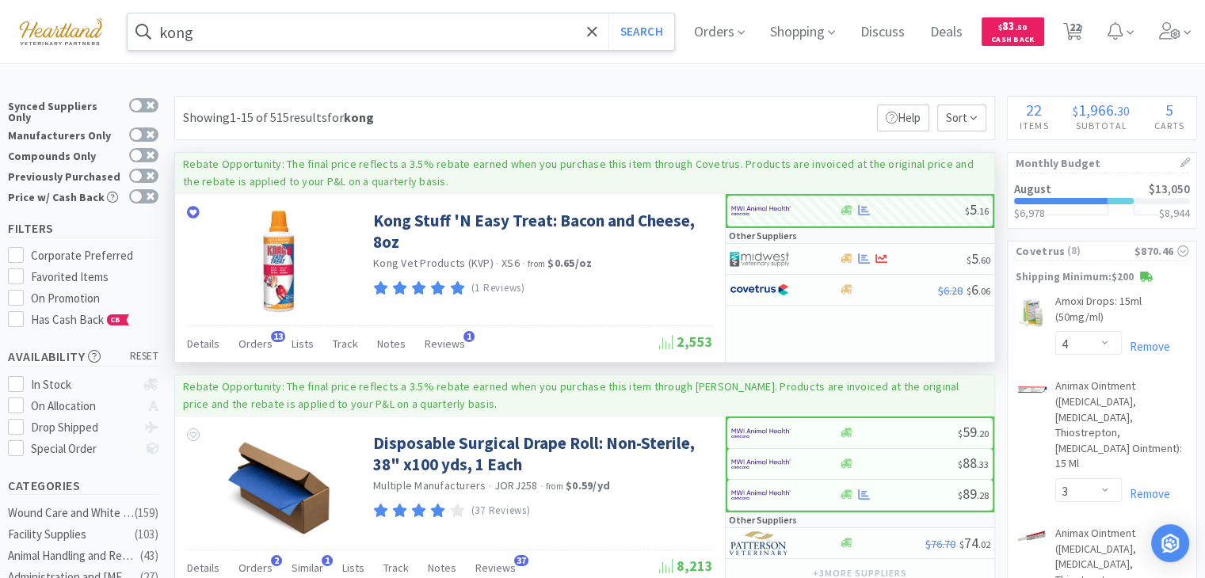
click at [450, 45] on input "kong" at bounding box center [401, 31] width 547 height 36
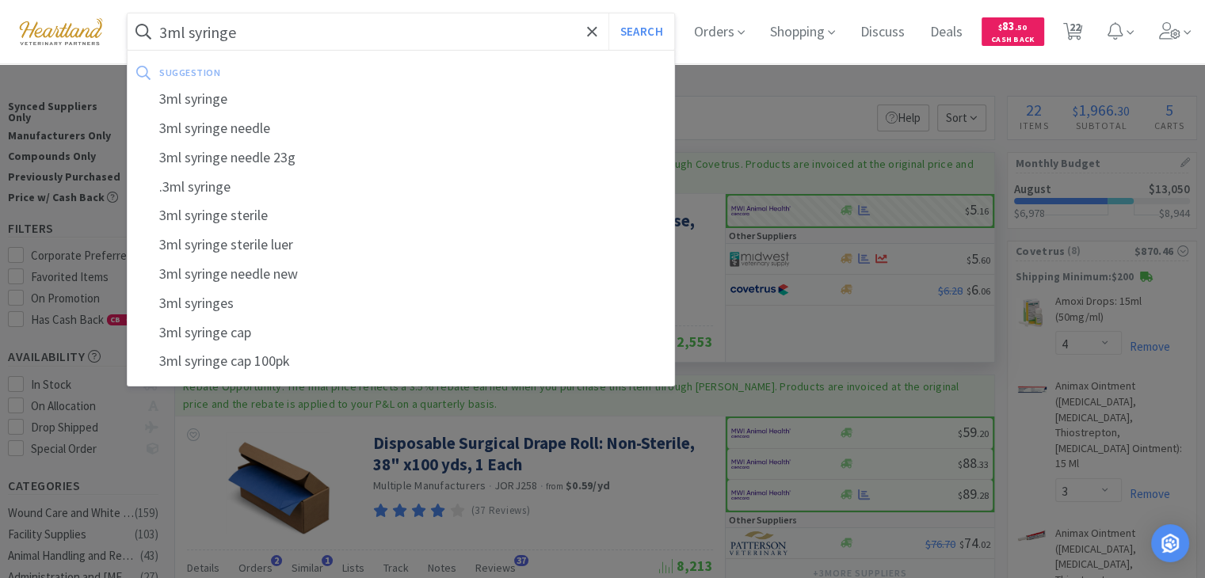
click at [609, 13] on button "Search" at bounding box center [642, 31] width 66 height 36
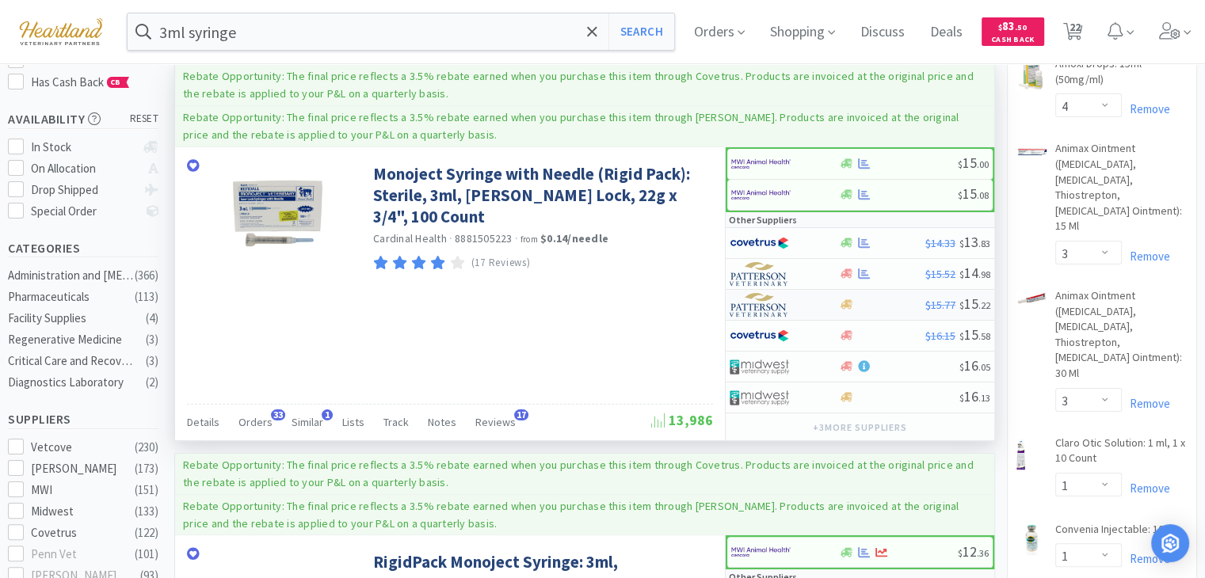
scroll to position [238, 0]
click at [867, 238] on icon at bounding box center [864, 243] width 12 height 12
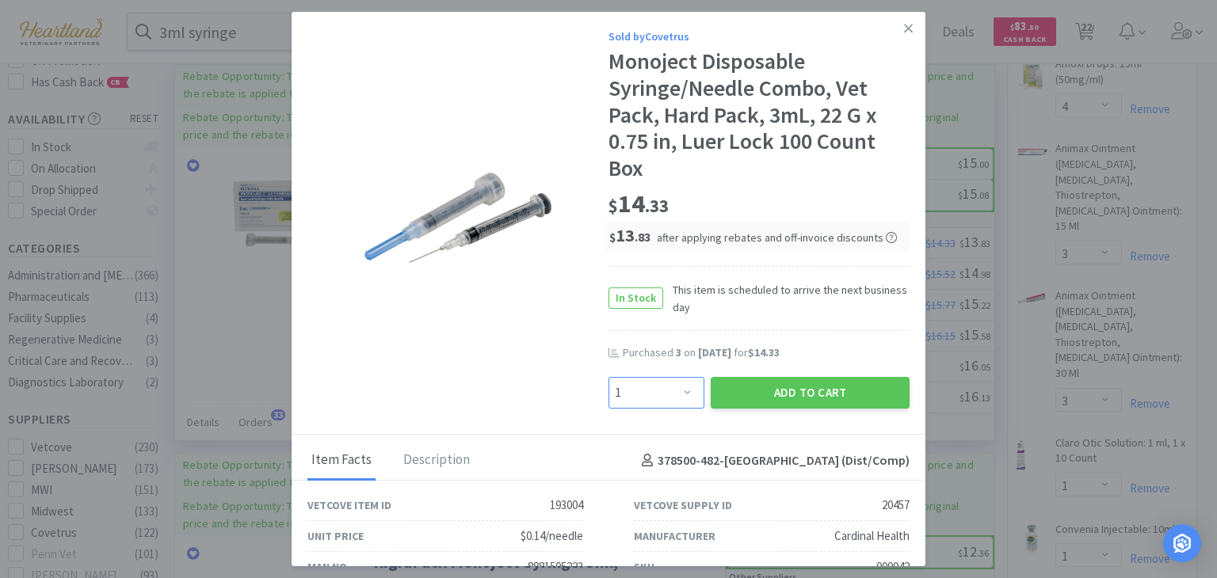
drag, startPoint x: 682, startPoint y: 394, endPoint x: 684, endPoint y: 385, distance: 8.9
click at [682, 394] on select "Enter Quantity 1 2 3 4 5 6 7 8 9 10 11 12 13 14 15 16 17 18 19 20 Enter Quantity" at bounding box center [657, 393] width 96 height 32
click at [609, 377] on select "Enter Quantity 1 2 3 4 5 6 7 8 9 10 11 12 13 14 15 16 17 18 19 20 Enter Quantity" at bounding box center [657, 393] width 96 height 32
click at [842, 395] on button "Add to Cart" at bounding box center [810, 393] width 199 height 32
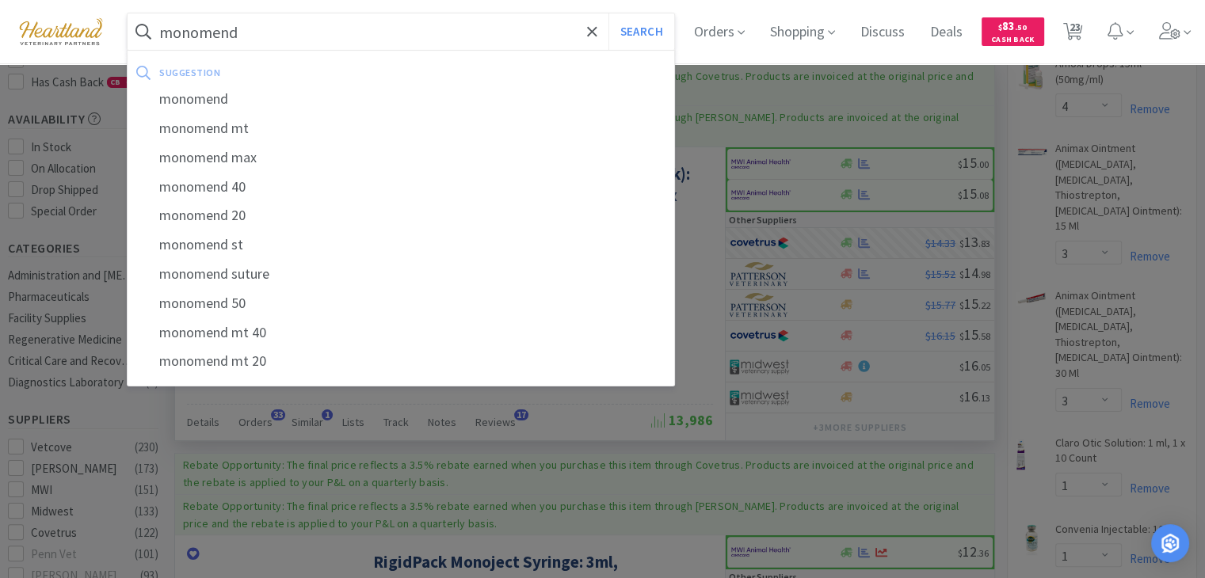
click at [609, 13] on button "Search" at bounding box center [642, 31] width 66 height 36
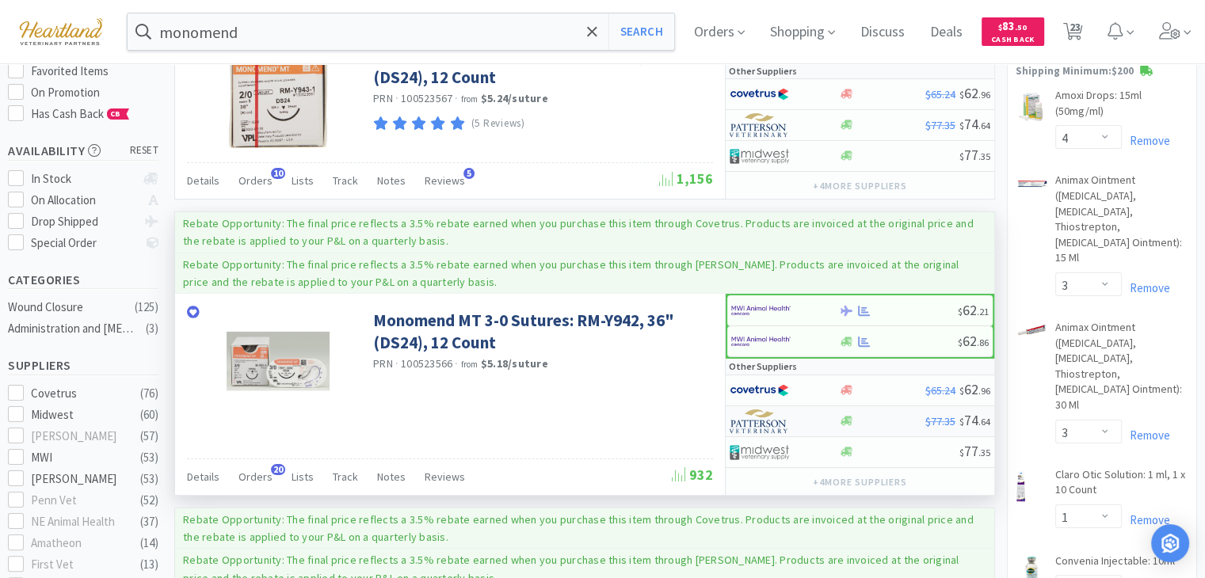
scroll to position [238, 0]
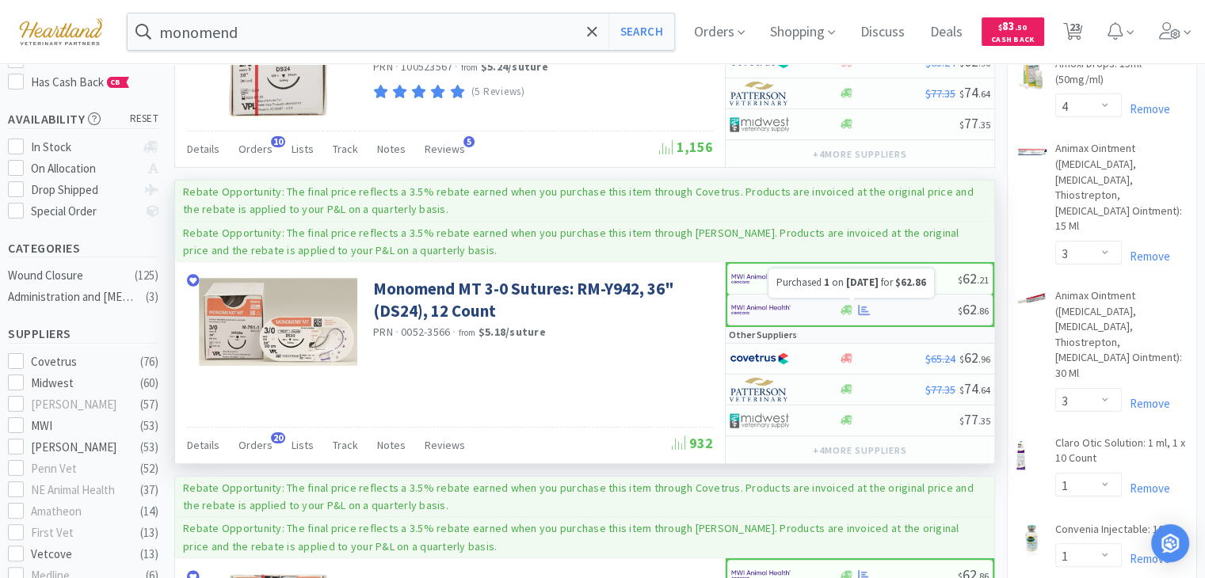
click at [864, 304] on icon at bounding box center [864, 310] width 12 height 12
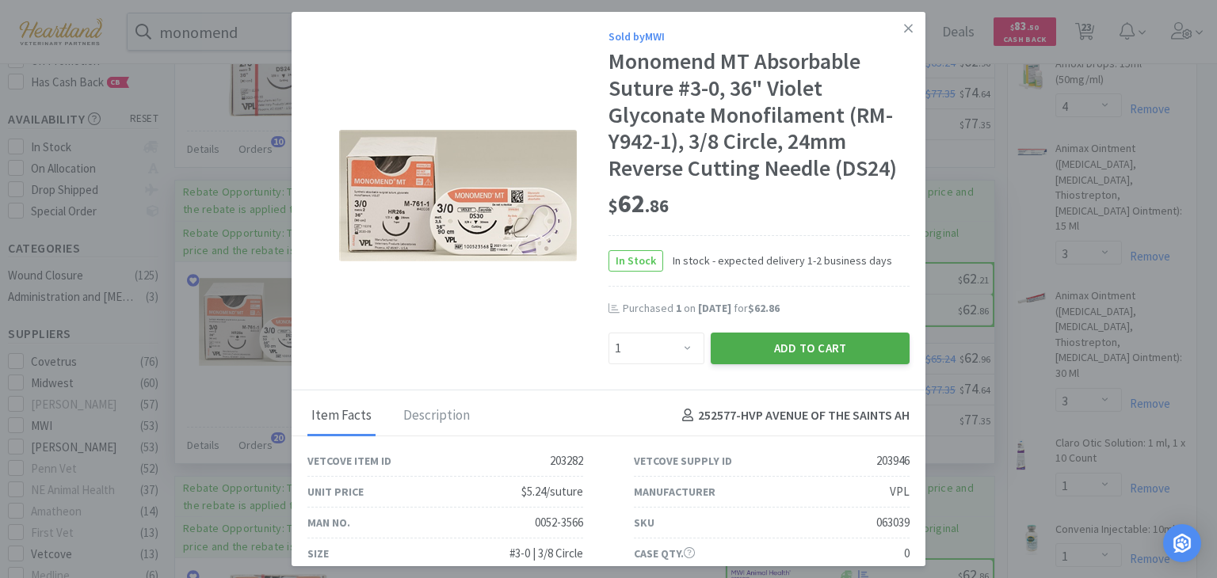
click at [842, 354] on button "Add to Cart" at bounding box center [810, 349] width 199 height 32
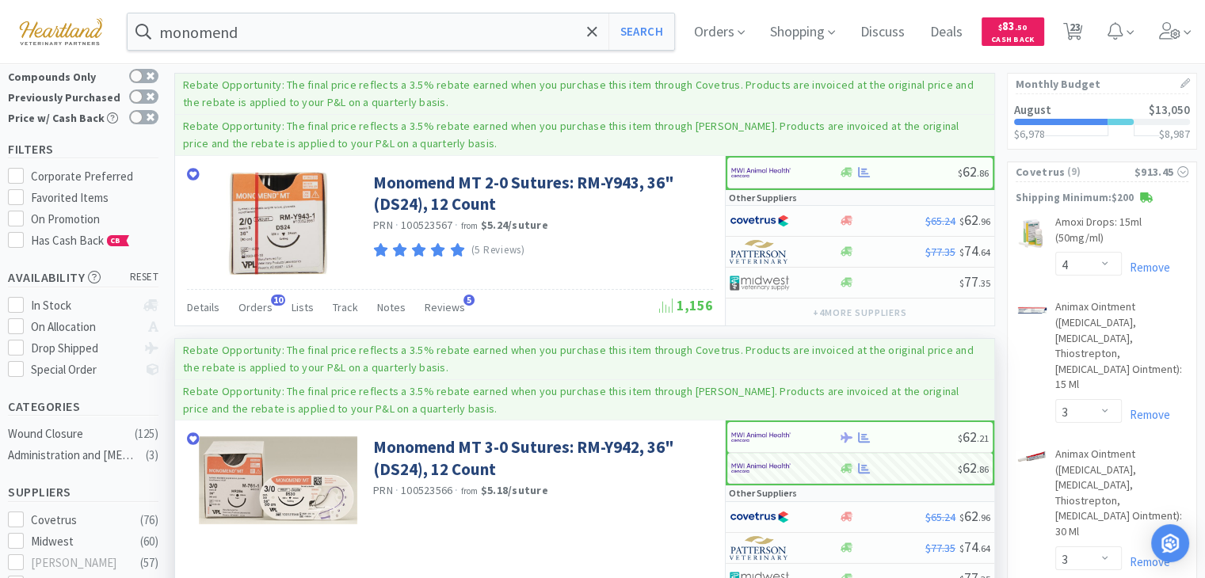
scroll to position [0, 0]
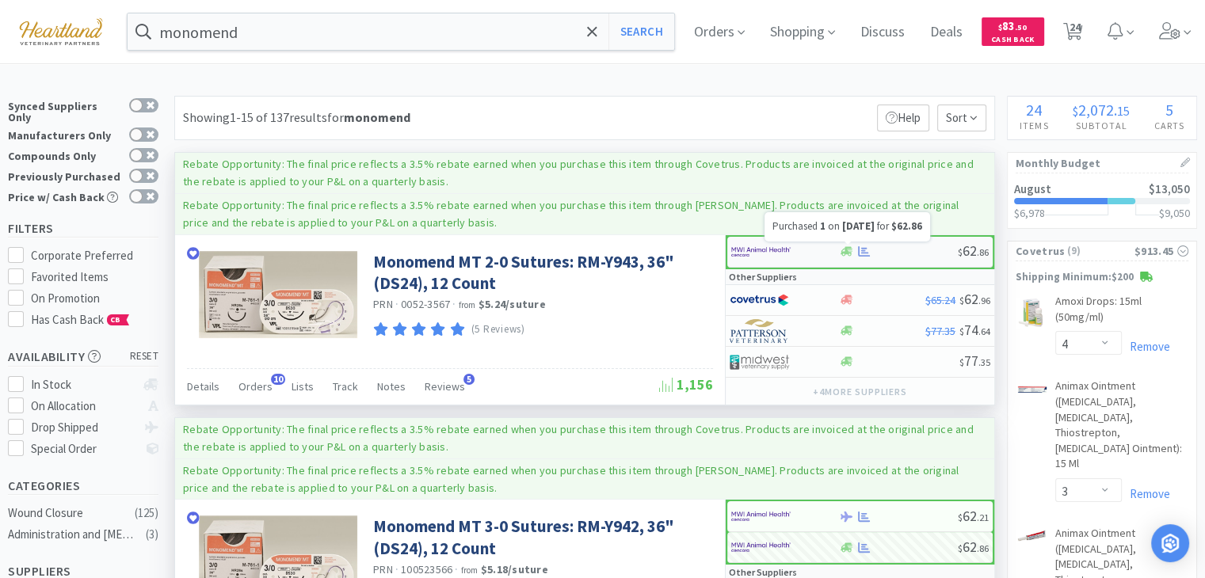
click at [868, 247] on icon at bounding box center [864, 252] width 12 height 12
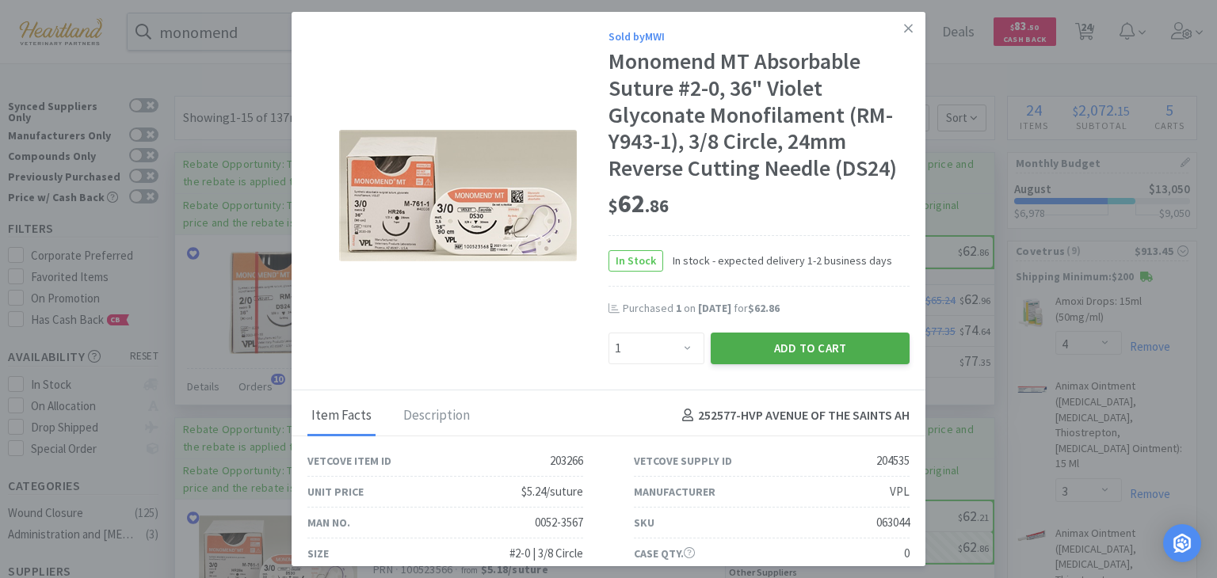
click at [835, 346] on button "Add to Cart" at bounding box center [810, 349] width 199 height 32
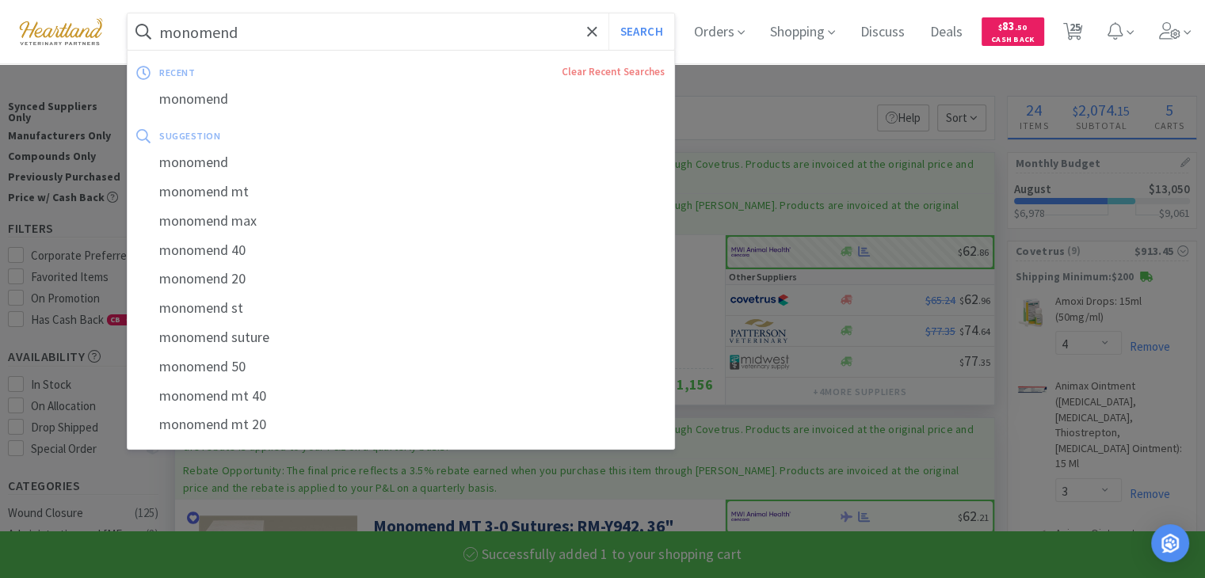
click at [312, 34] on input "monomend" at bounding box center [401, 31] width 547 height 36
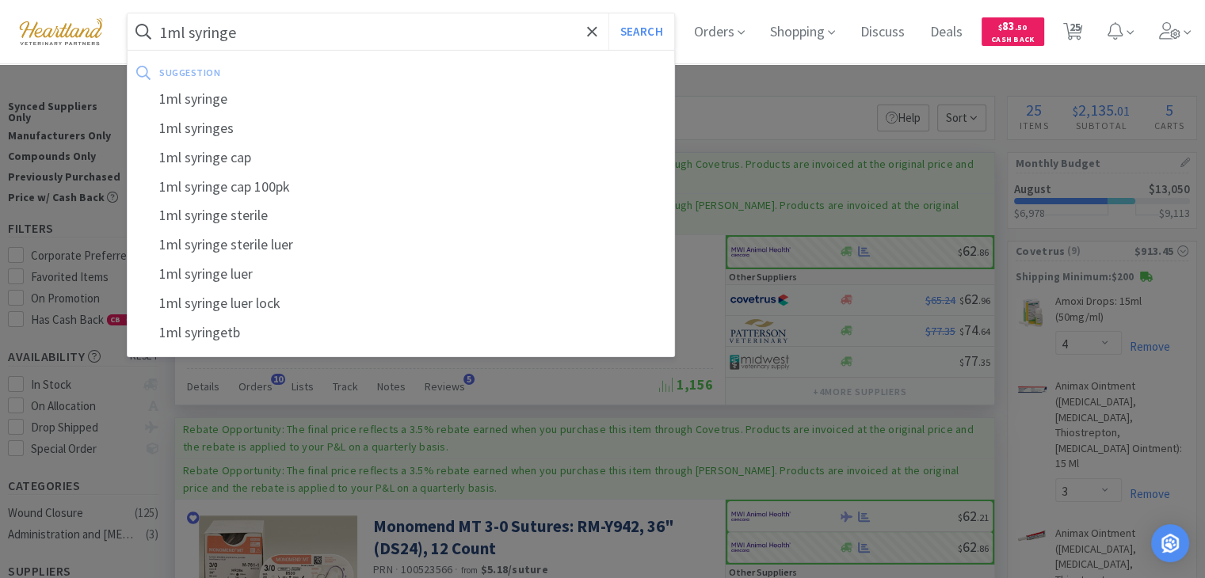
click at [609, 13] on button "Search" at bounding box center [642, 31] width 66 height 36
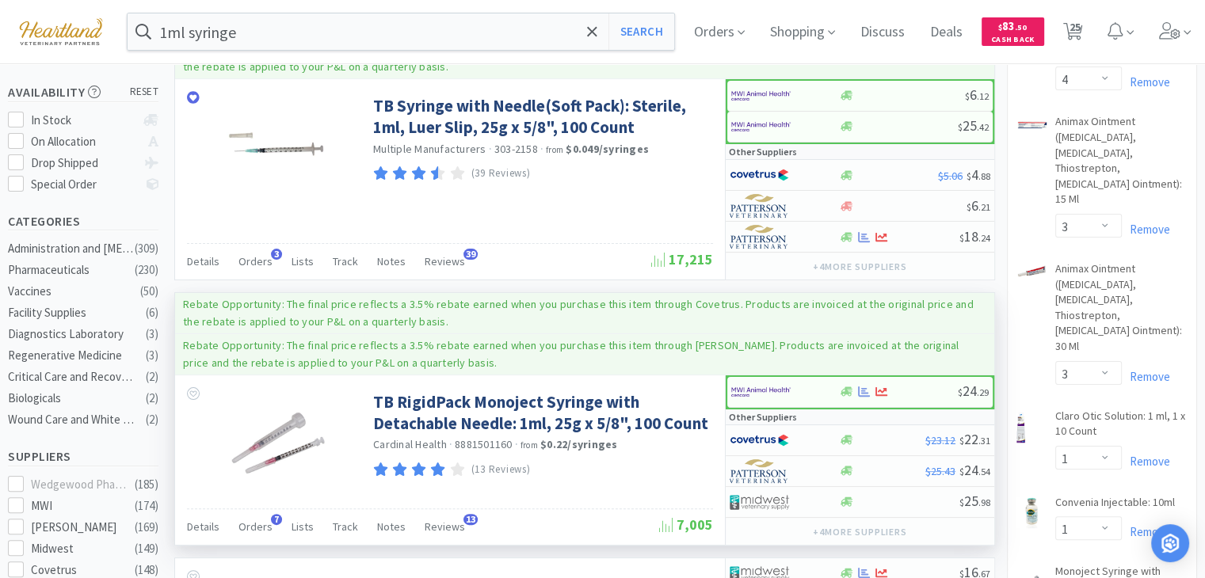
scroll to position [238, 0]
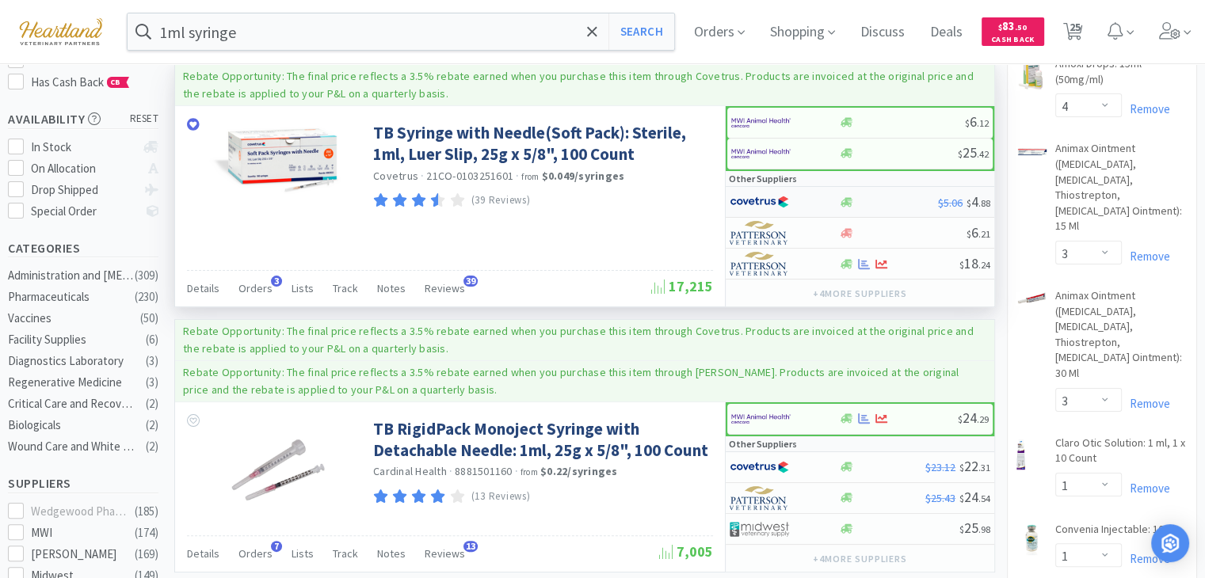
click at [751, 194] on img at bounding box center [759, 202] width 59 height 24
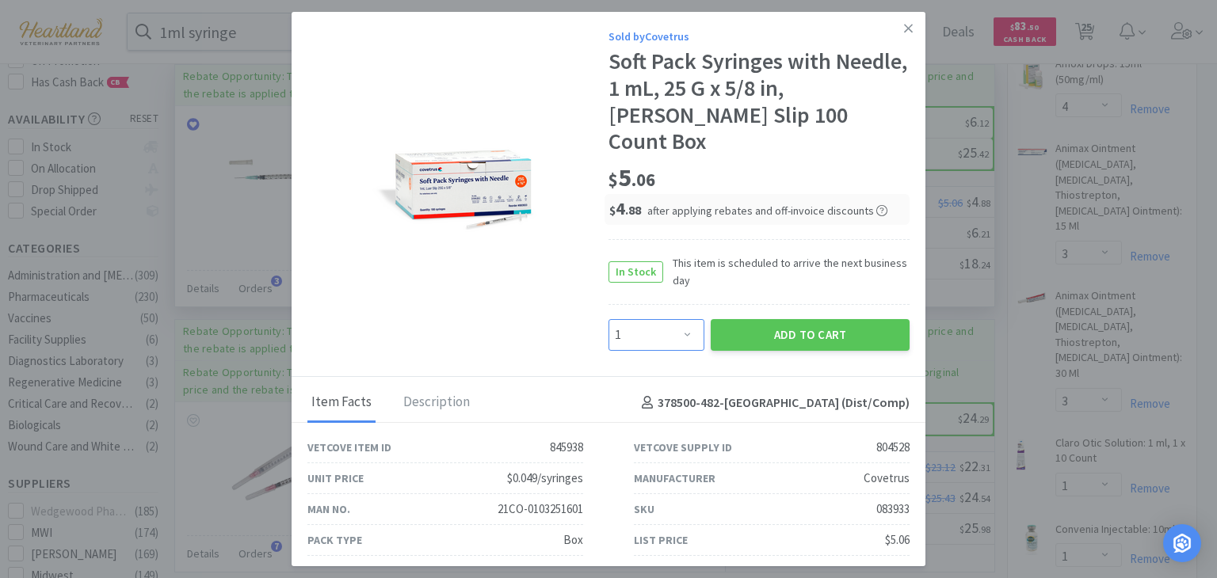
click at [683, 319] on select "Enter Quantity 1 2 3 4 5 6 7 8 9 10 11 12 13 14 15 16 17 18 19 20 Enter Quantity" at bounding box center [657, 335] width 96 height 32
click at [609, 319] on select "Enter Quantity 1 2 3 4 5 6 7 8 9 10 11 12 13 14 15 16 17 18 19 20 Enter Quantity" at bounding box center [657, 335] width 96 height 32
click at [833, 319] on button "Add to Cart" at bounding box center [810, 335] width 199 height 32
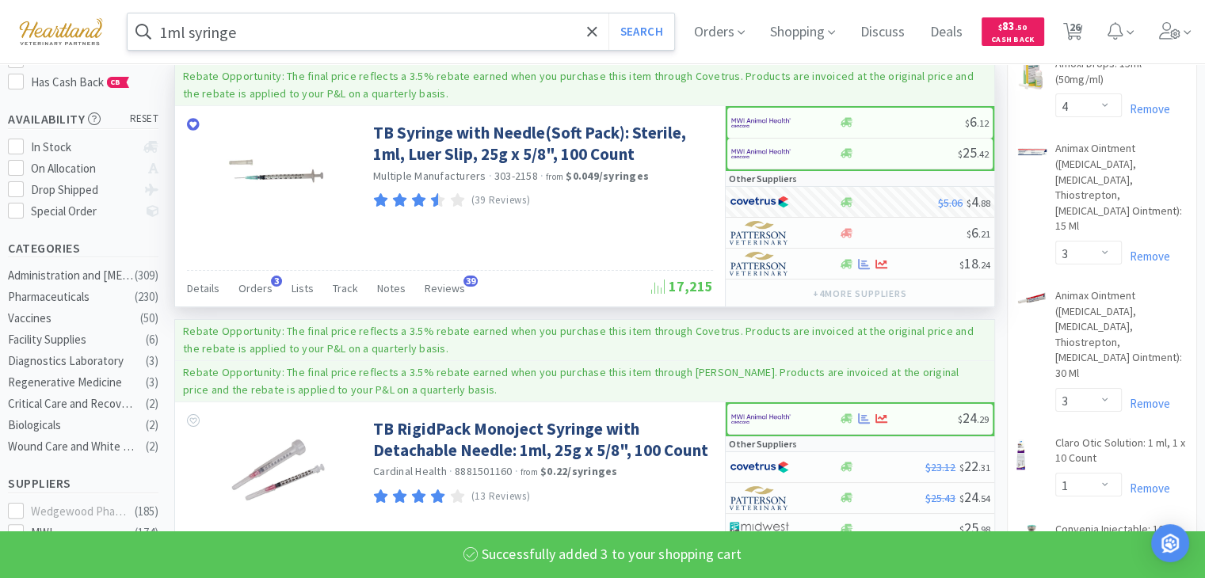
click at [488, 29] on input "1ml syringe" at bounding box center [401, 31] width 547 height 36
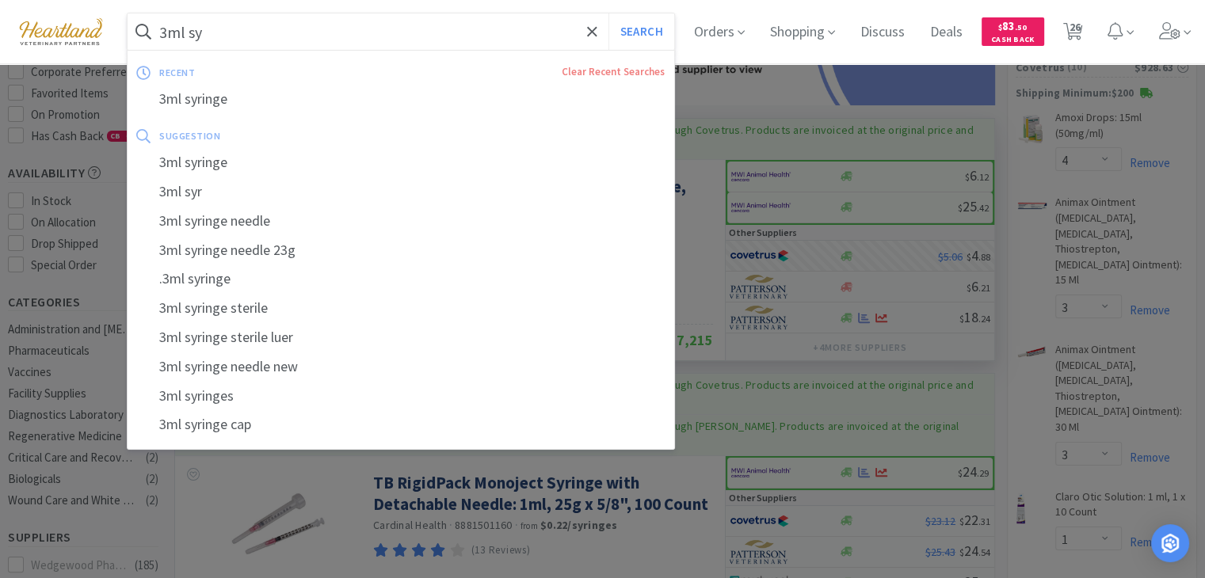
scroll to position [158, 0]
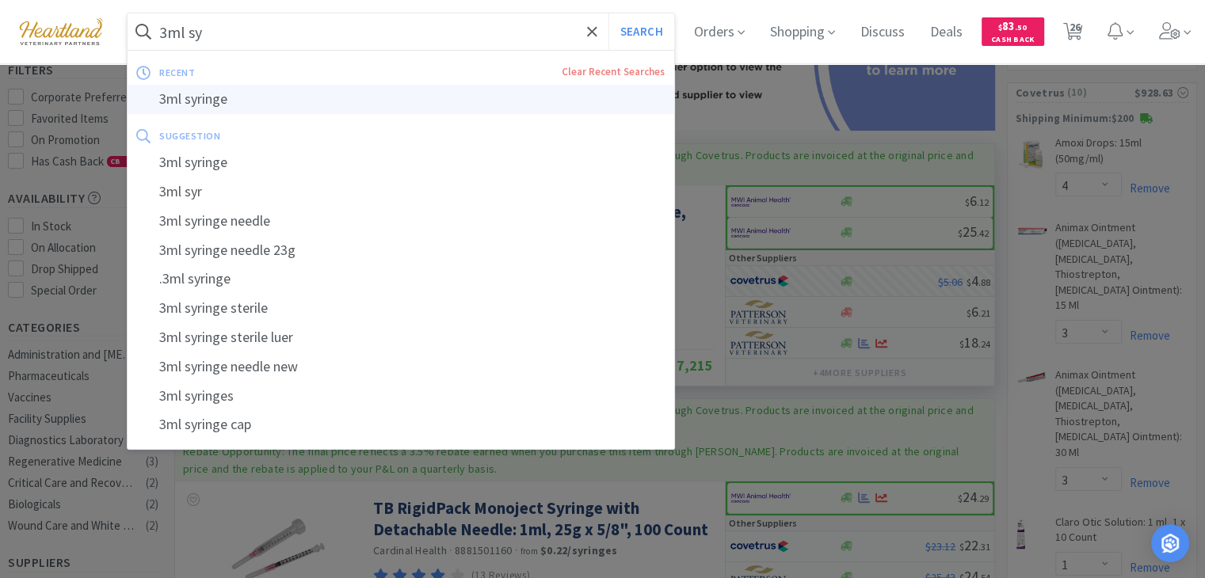
click at [375, 109] on div "3ml syringe" at bounding box center [401, 99] width 547 height 29
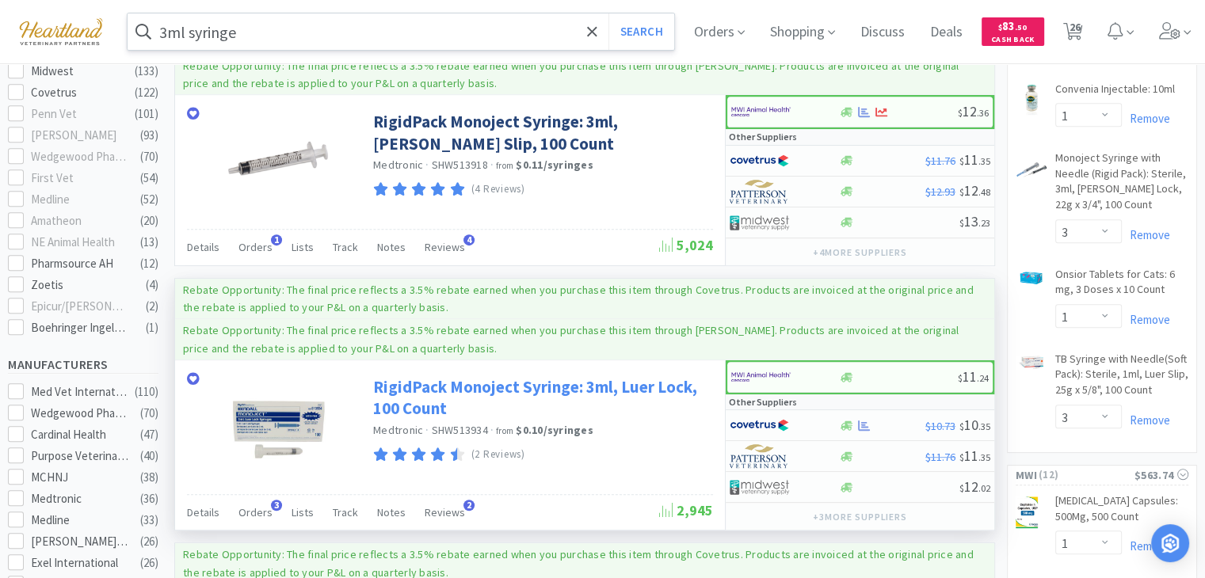
scroll to position [713, 0]
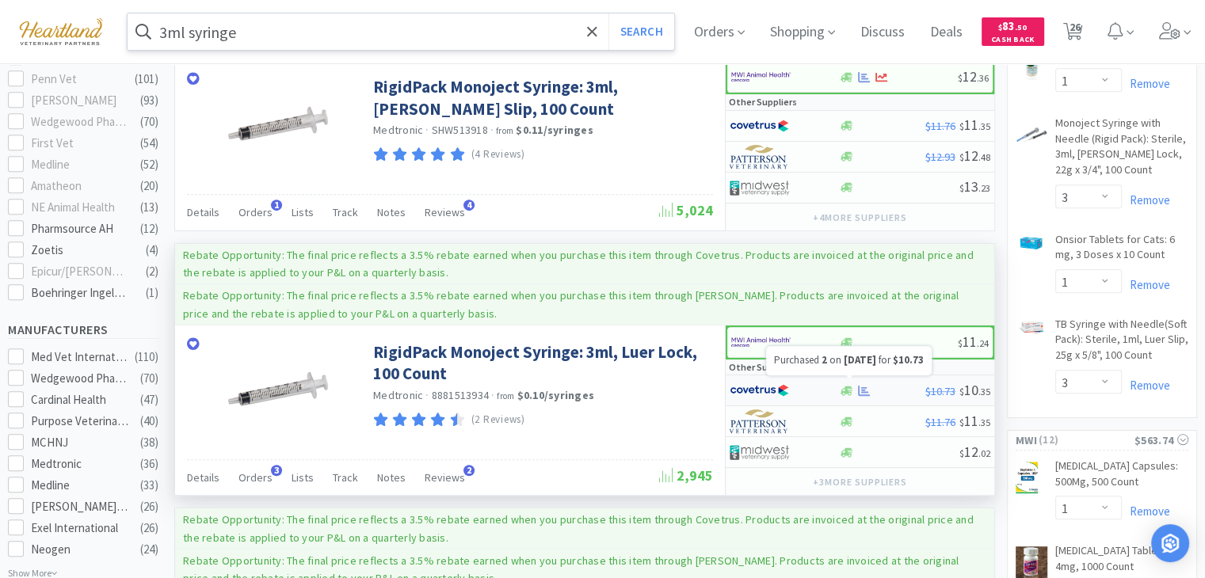
click at [867, 385] on icon at bounding box center [864, 391] width 12 height 12
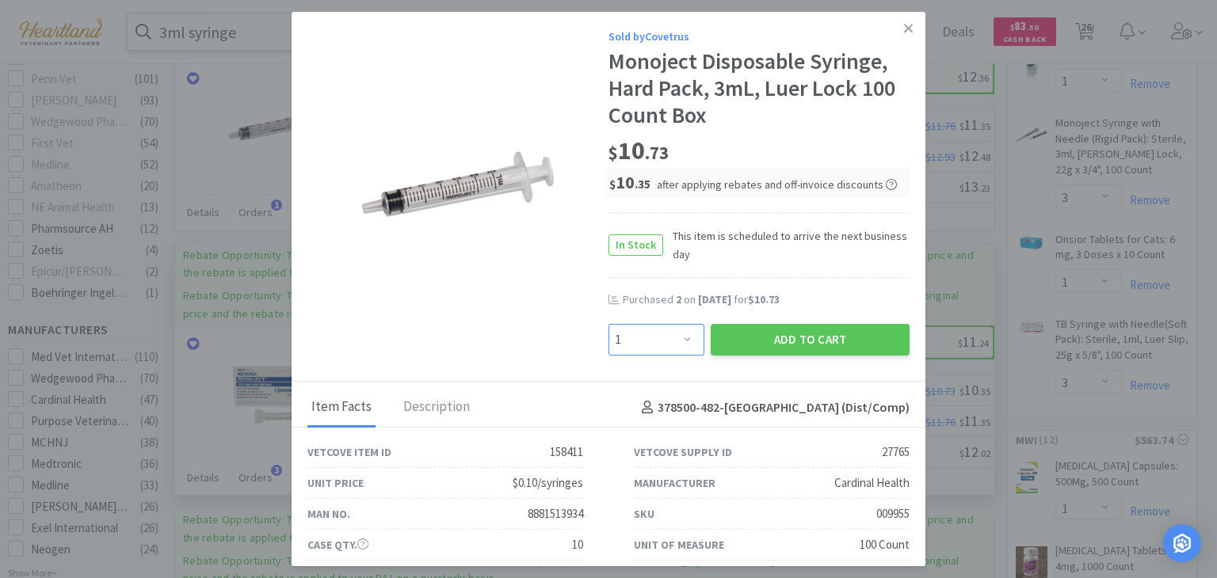
click at [681, 342] on select "Enter Quantity 1 2 3 4 5 6 7 8 9 10 11 12 13 14 15 16 17 18 19 20 Enter Quantity" at bounding box center [657, 340] width 96 height 32
click at [609, 324] on select "Enter Quantity 1 2 3 4 5 6 7 8 9 10 11 12 13 14 15 16 17 18 19 20 Enter Quantity" at bounding box center [657, 340] width 96 height 32
click at [817, 338] on button "Add to Cart" at bounding box center [810, 340] width 199 height 32
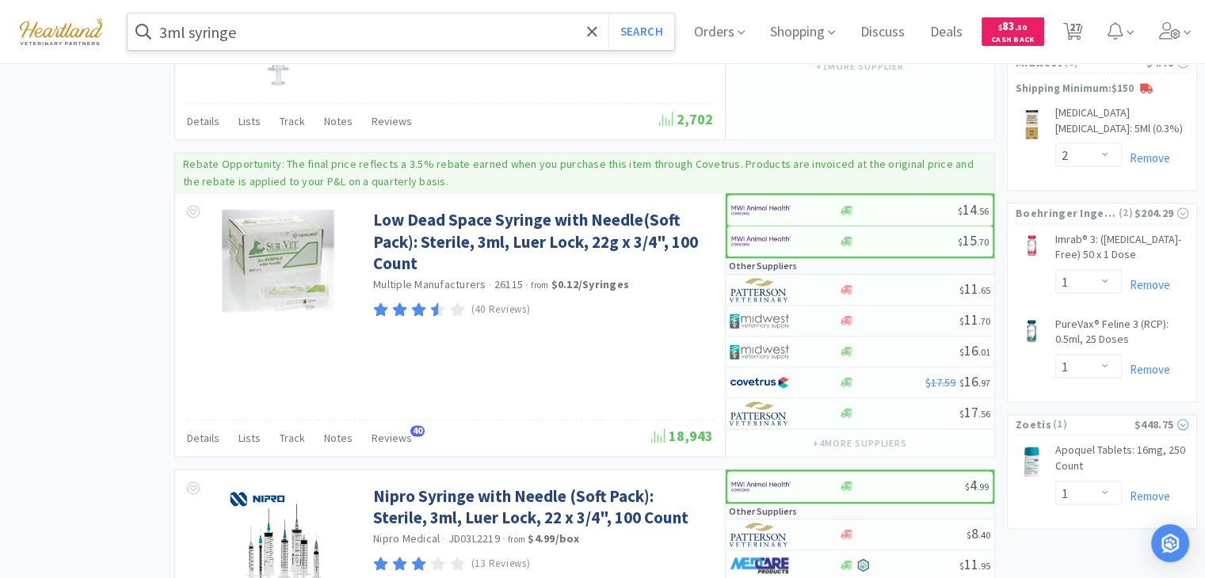
scroll to position [2298, 0]
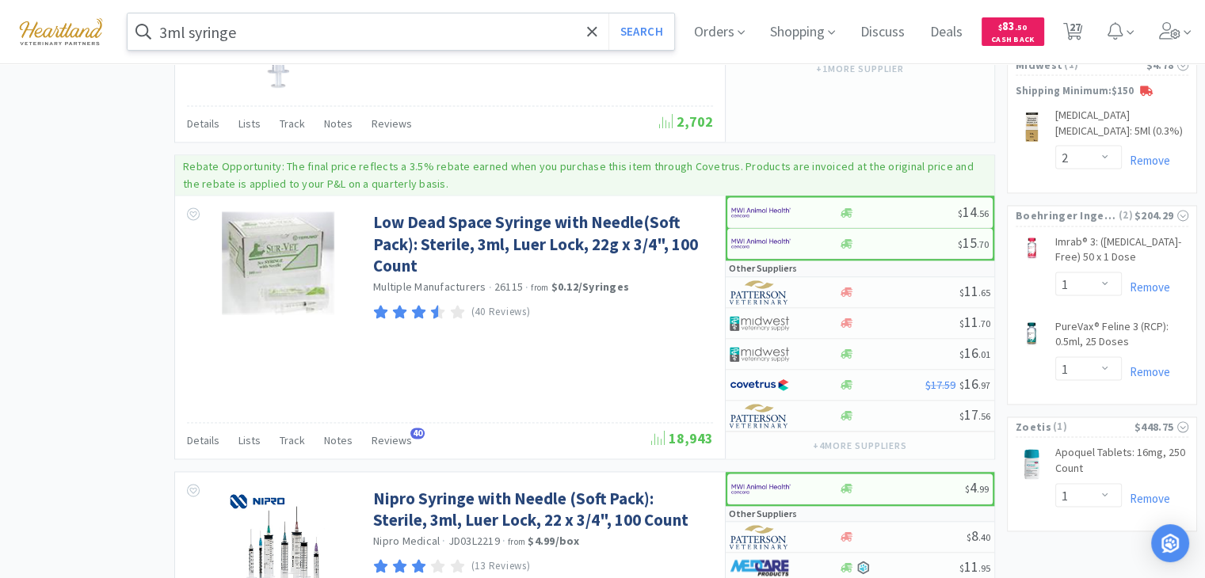
click at [438, 34] on input "3ml syringe" at bounding box center [401, 31] width 547 height 36
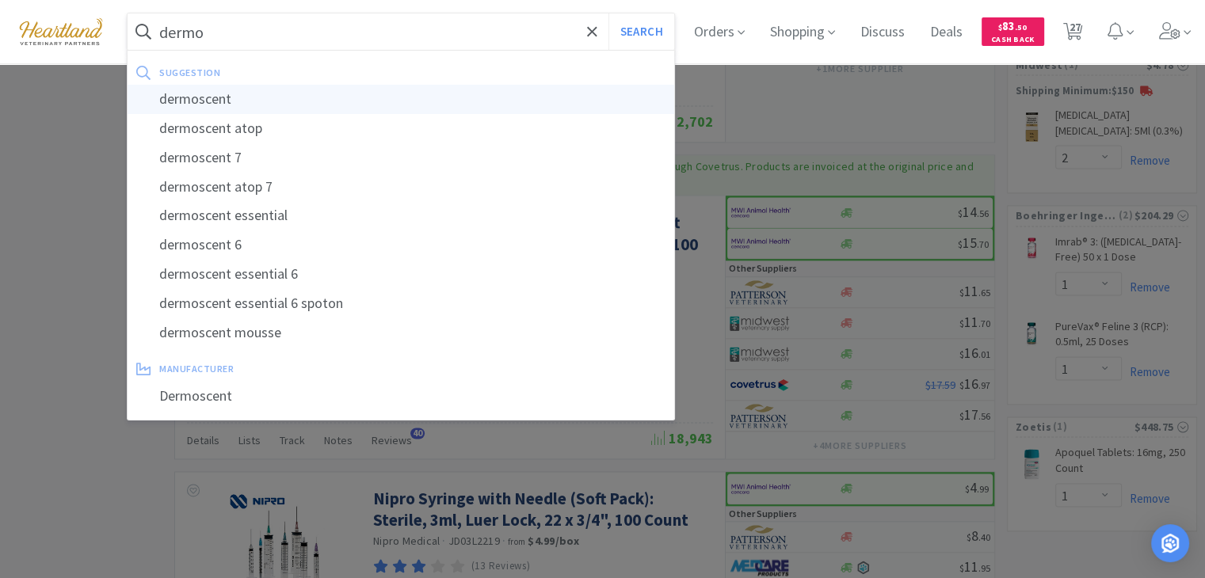
click at [258, 90] on div "dermoscent" at bounding box center [401, 99] width 547 height 29
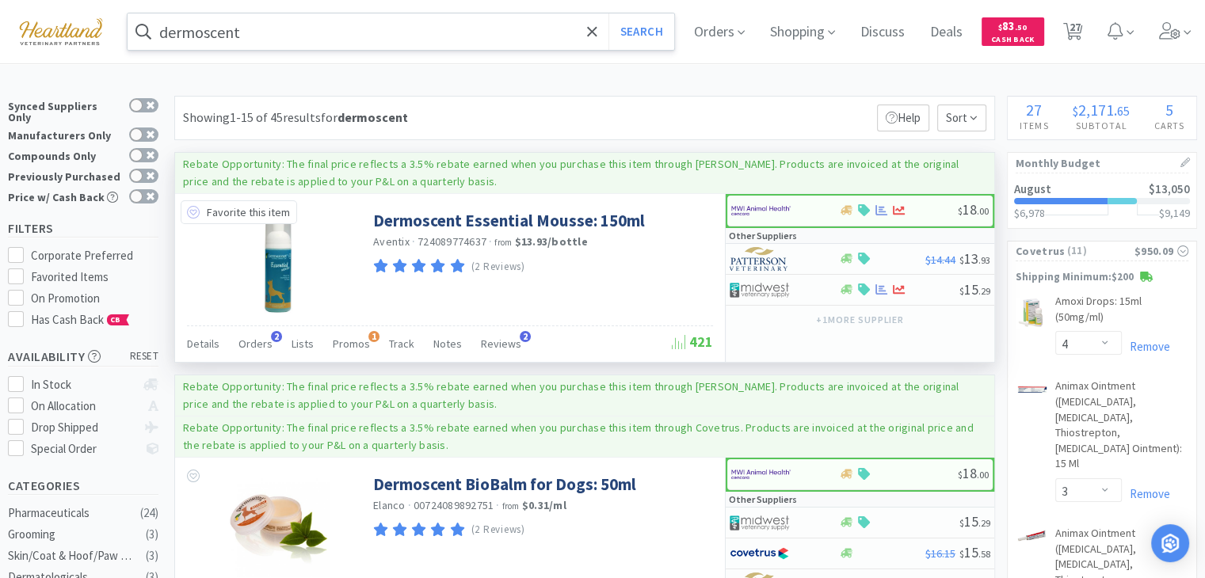
click at [193, 208] on icon at bounding box center [193, 212] width 13 height 13
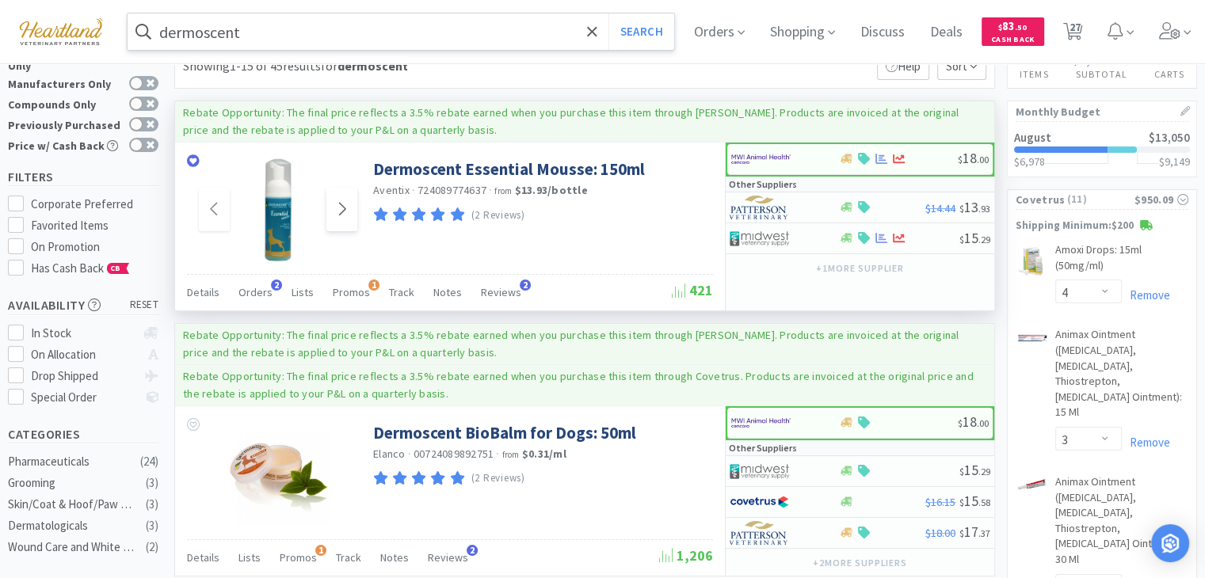
scroll to position [79, 0]
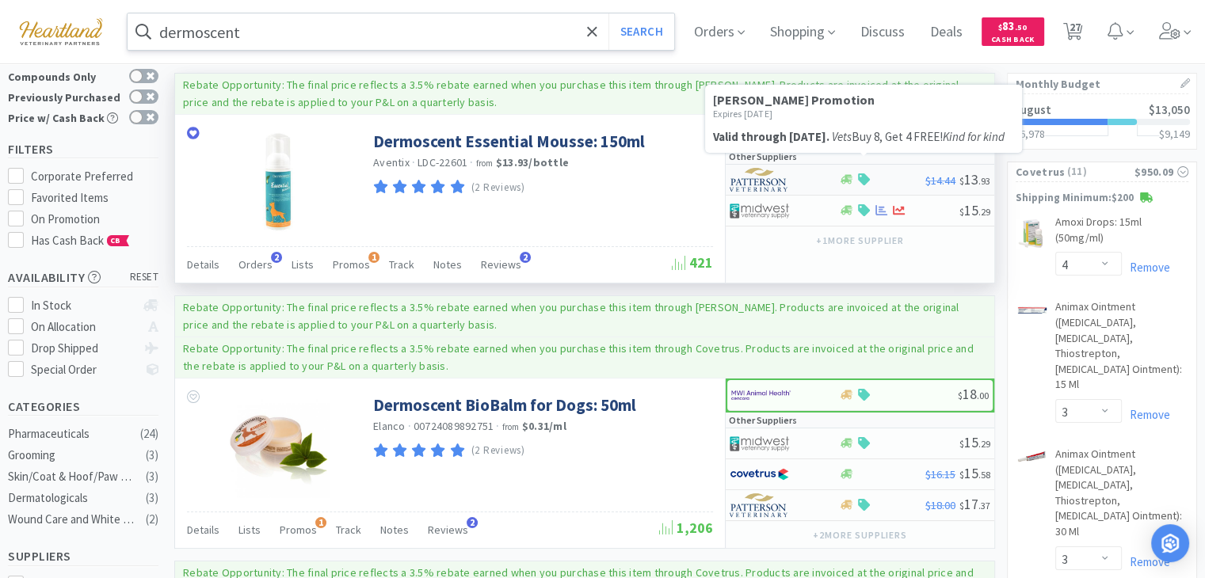
click at [862, 175] on icon at bounding box center [864, 180] width 12 height 12
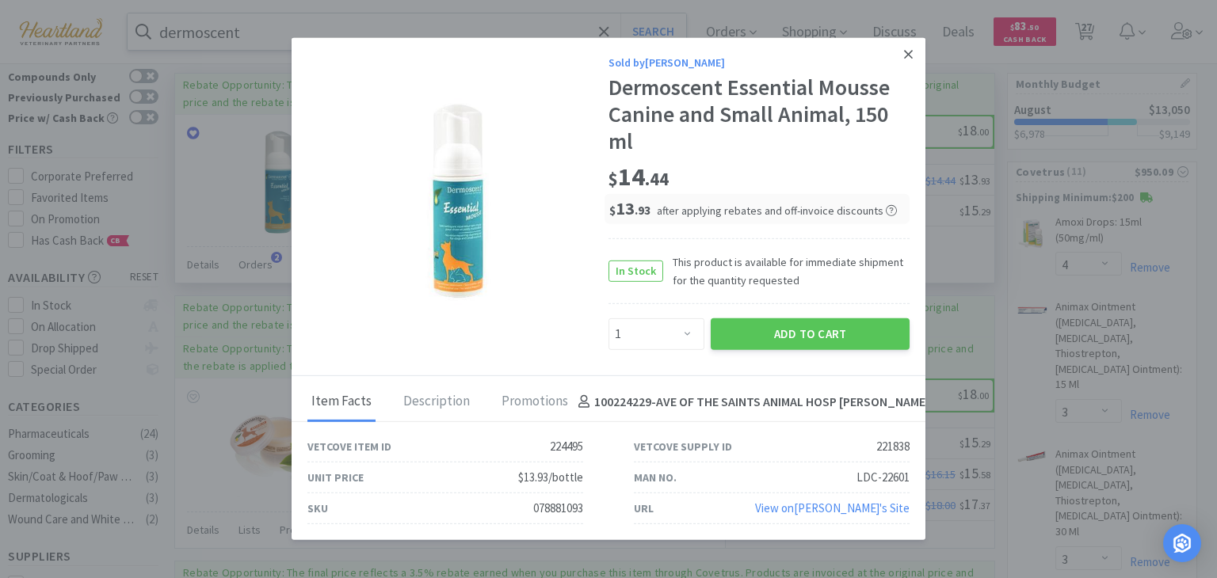
click at [905, 55] on icon at bounding box center [908, 55] width 9 height 14
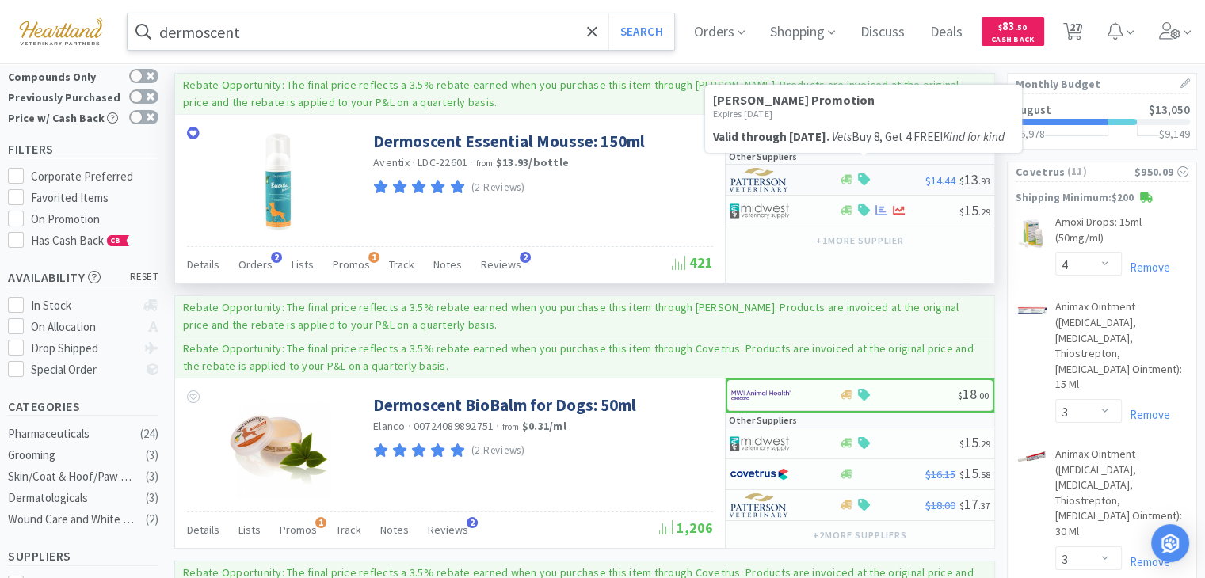
click at [864, 177] on icon at bounding box center [864, 180] width 12 height 12
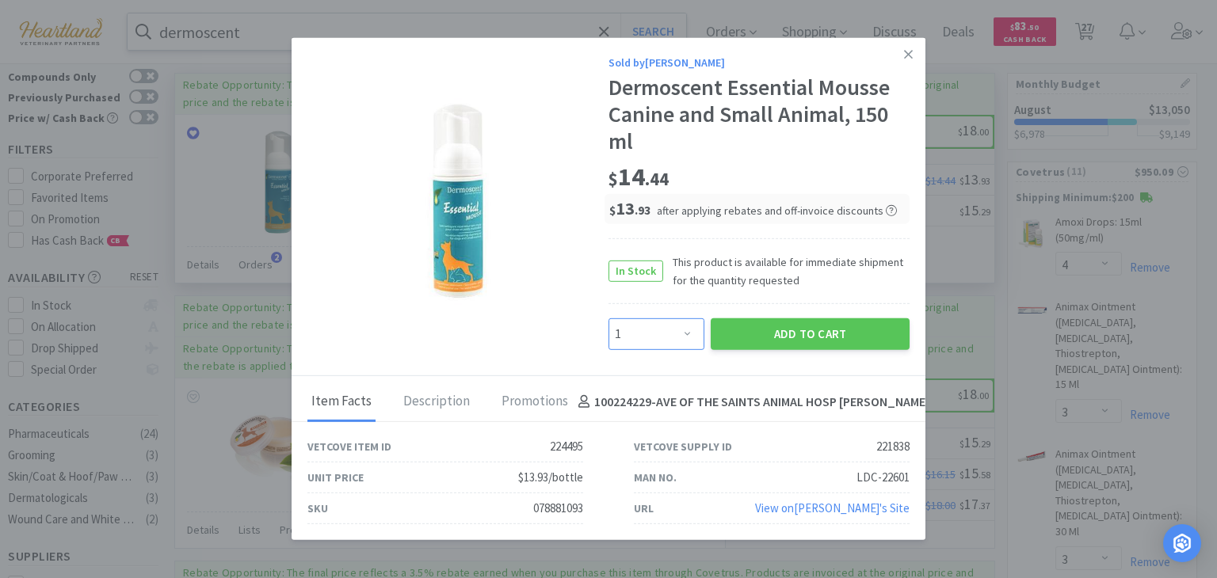
click at [694, 333] on select "Enter Quantity 1 2 3 4 5 6 7 8 9 10 11 12 13 14 15 16 17 18 19 20 Enter Quantity" at bounding box center [657, 335] width 96 height 32
click at [609, 319] on select "Enter Quantity 1 2 3 4 5 6 7 8 9 10 11 12 13 14 15 16 17 18 19 20 Enter Quantity" at bounding box center [657, 335] width 96 height 32
click at [818, 342] on button "Add to Cart" at bounding box center [810, 335] width 199 height 32
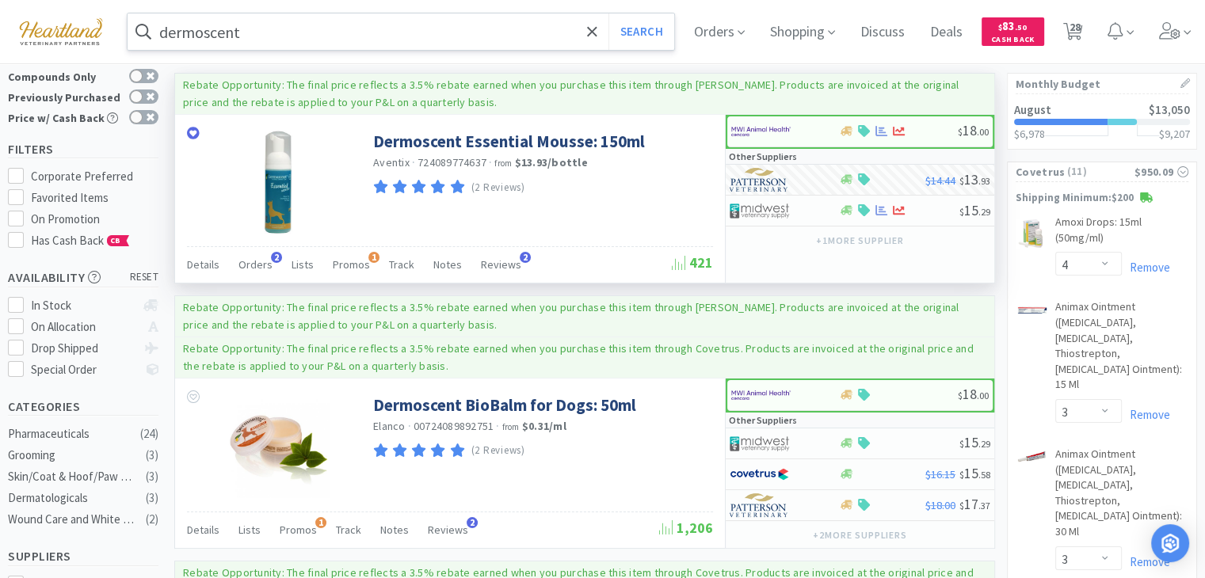
click at [364, 24] on input "dermoscent" at bounding box center [401, 31] width 547 height 36
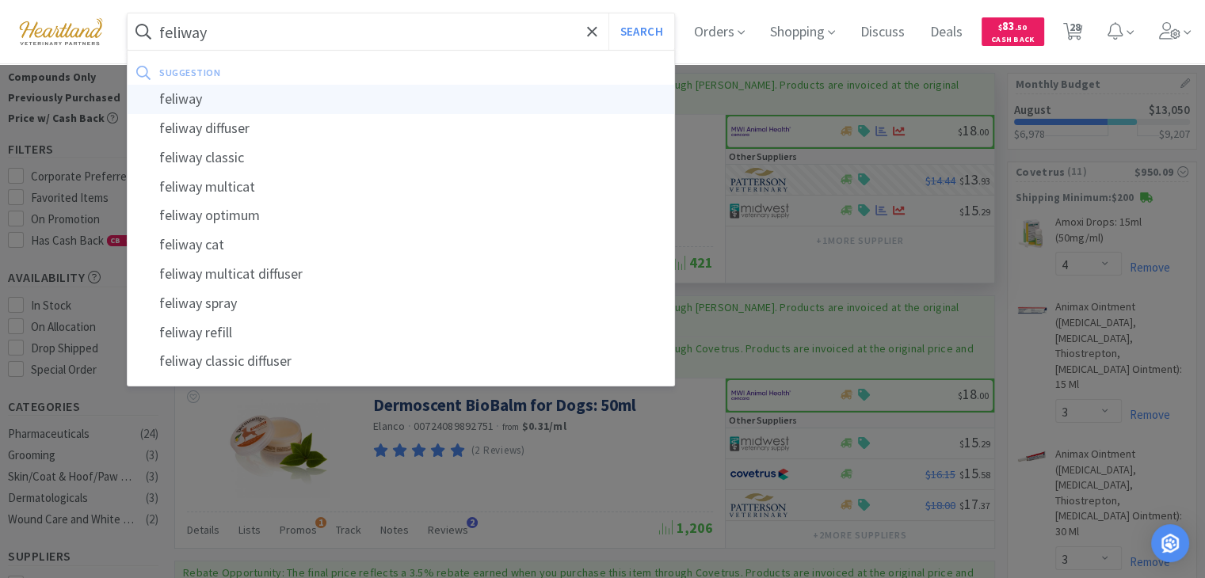
click at [320, 95] on div "feliway" at bounding box center [401, 99] width 547 height 29
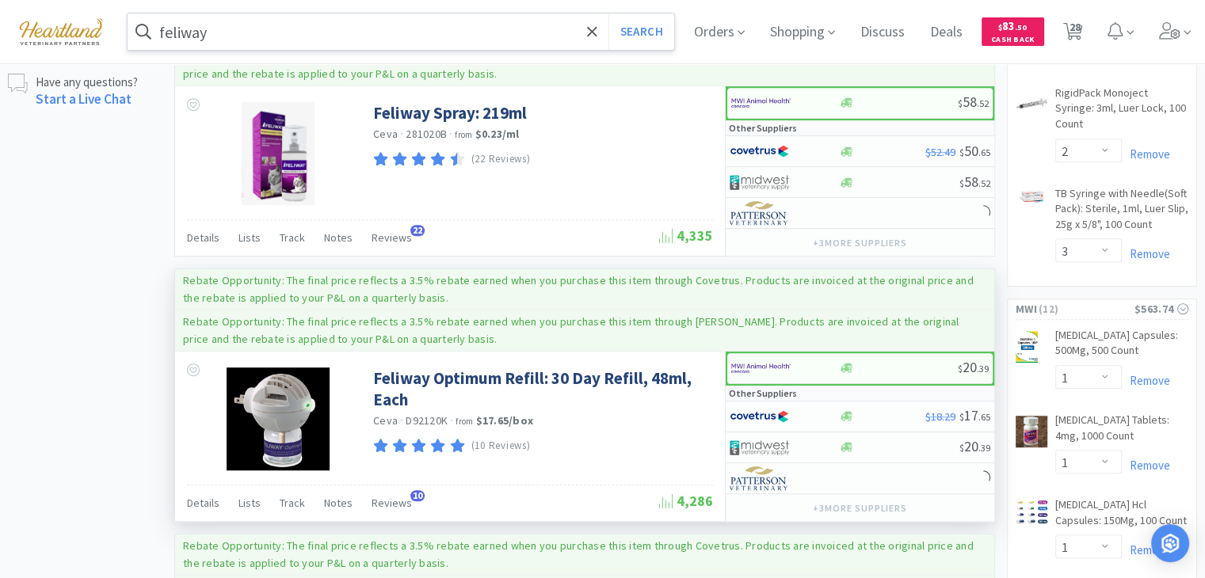
scroll to position [1030, 0]
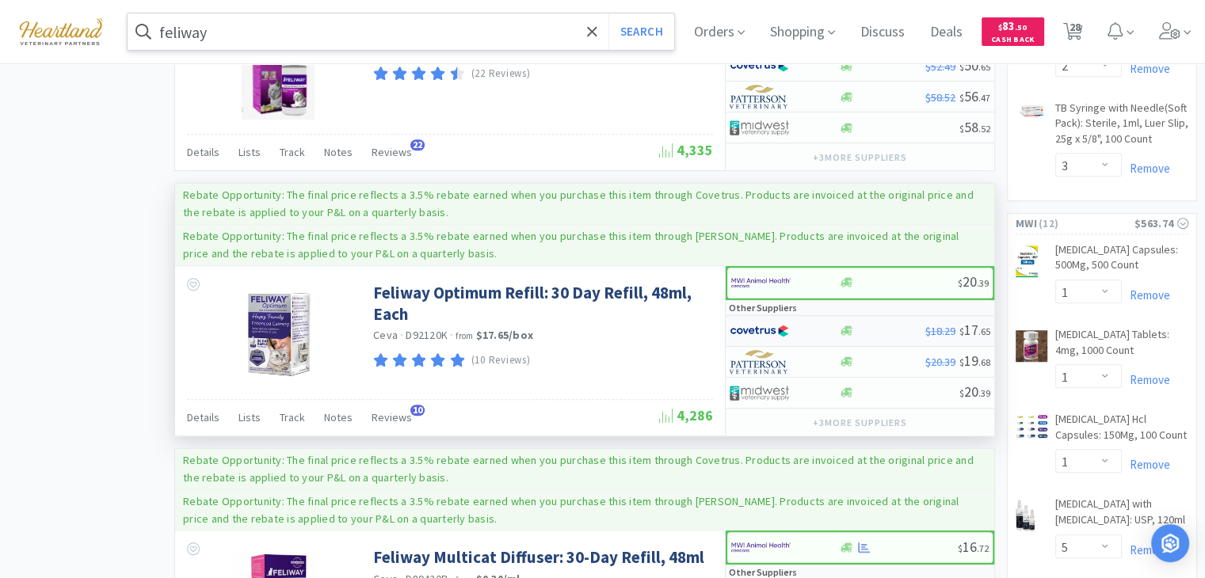
click at [774, 322] on img at bounding box center [759, 331] width 59 height 24
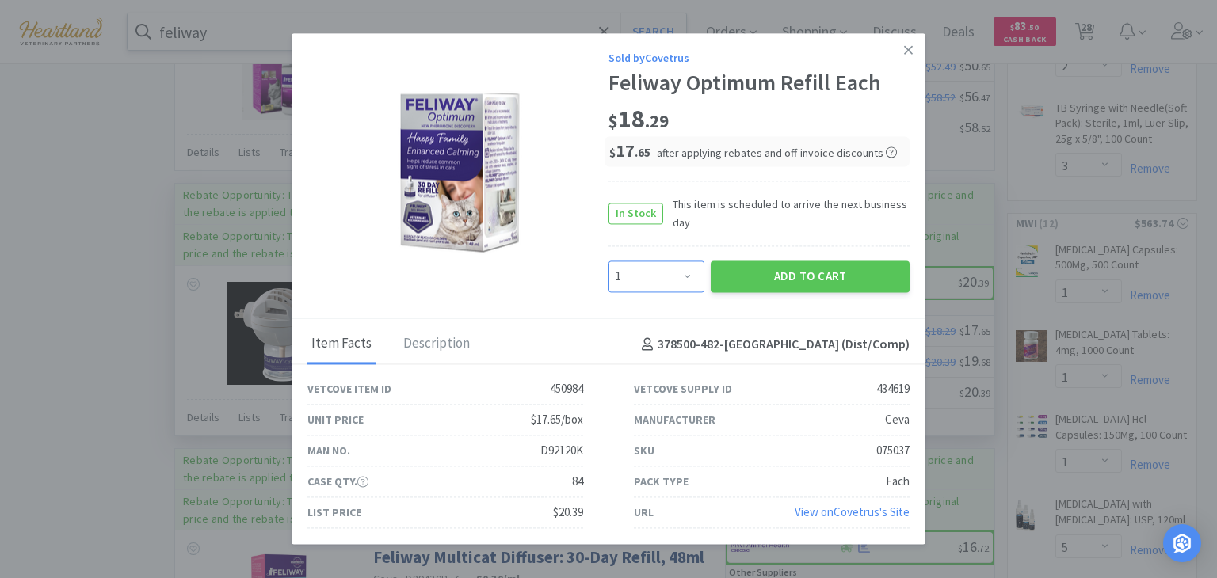
click at [686, 274] on select "Enter Quantity 1 2 3 4 5 6 7 8 9 10 11 12 13 14 15 16 17 18 19 20 Enter Quantity" at bounding box center [657, 277] width 96 height 32
click at [609, 261] on select "Enter Quantity 1 2 3 4 5 6 7 8 9 10 11 12 13 14 15 16 17 18 19 20 Enter Quantity" at bounding box center [657, 277] width 96 height 32
click at [795, 277] on button "Add to Cart" at bounding box center [810, 277] width 199 height 32
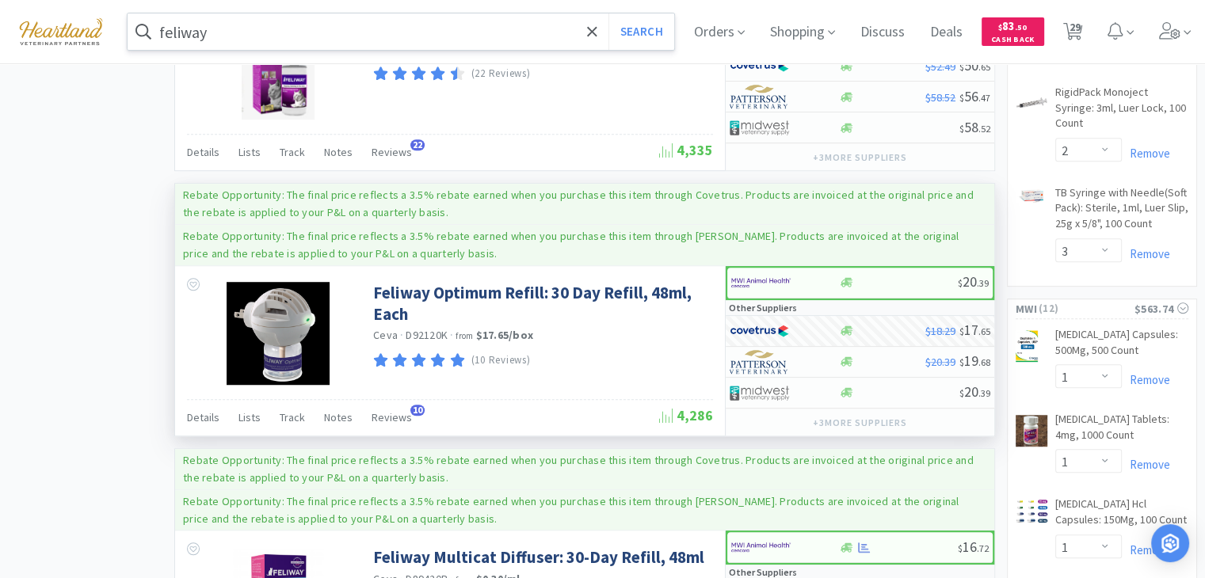
click at [269, 29] on input "feliway" at bounding box center [401, 31] width 547 height 36
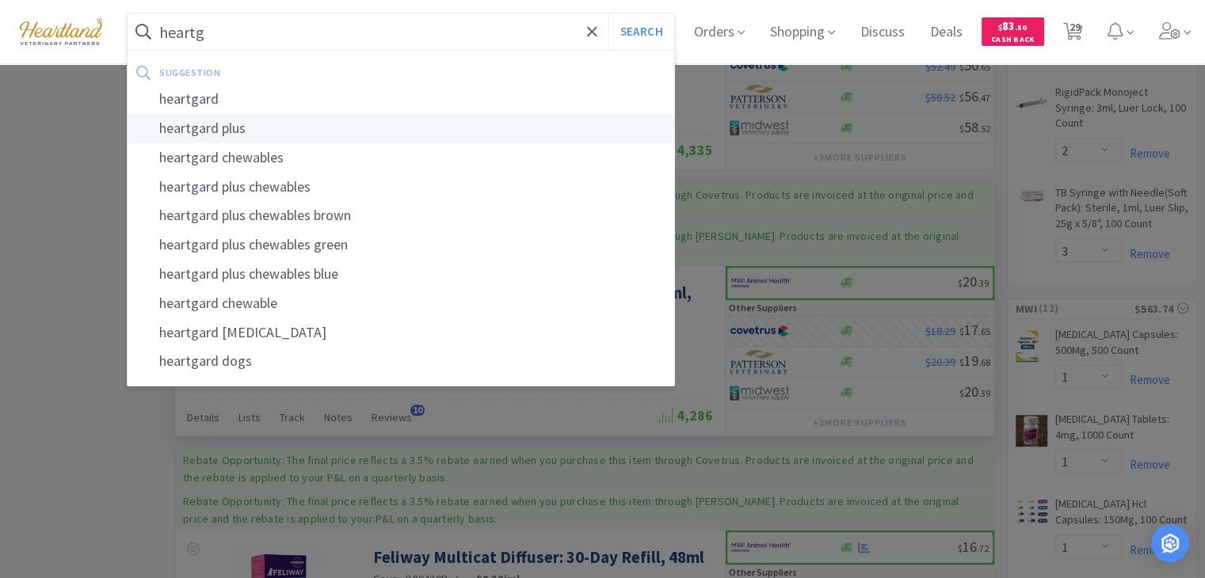
click at [197, 131] on div "heartgard plus" at bounding box center [401, 128] width 547 height 29
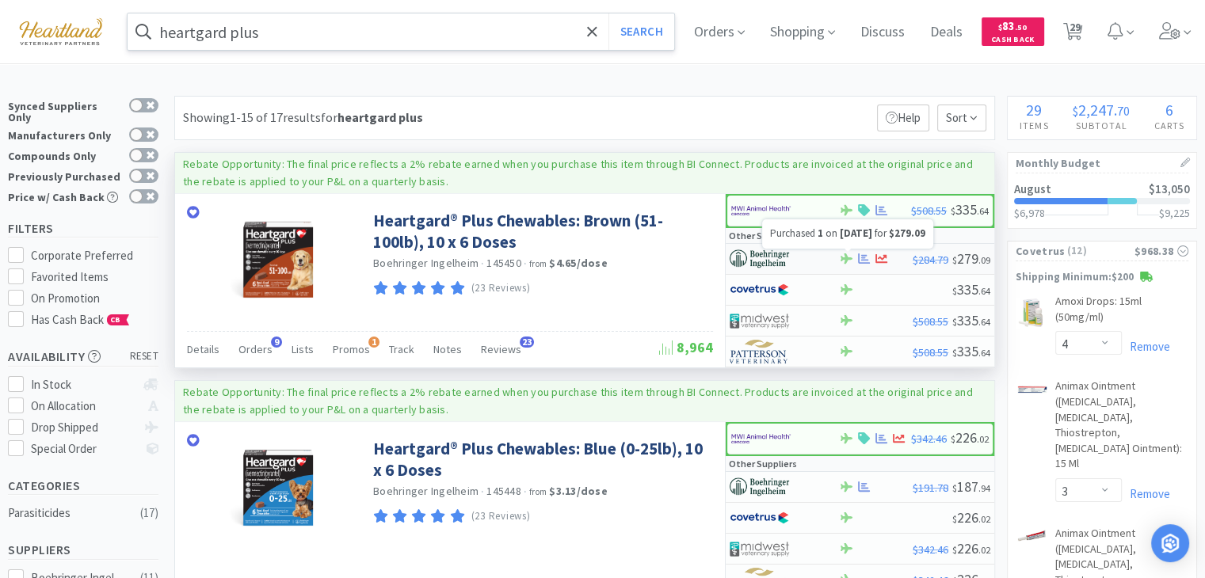
click at [864, 254] on icon at bounding box center [864, 259] width 12 height 10
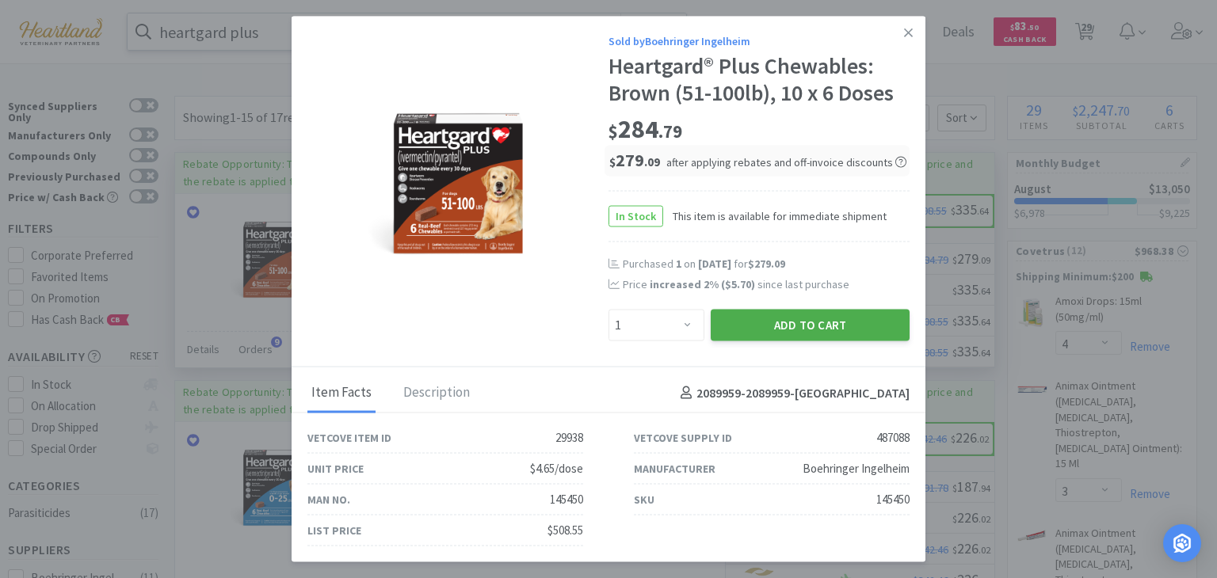
click at [798, 316] on button "Add to Cart" at bounding box center [810, 325] width 199 height 32
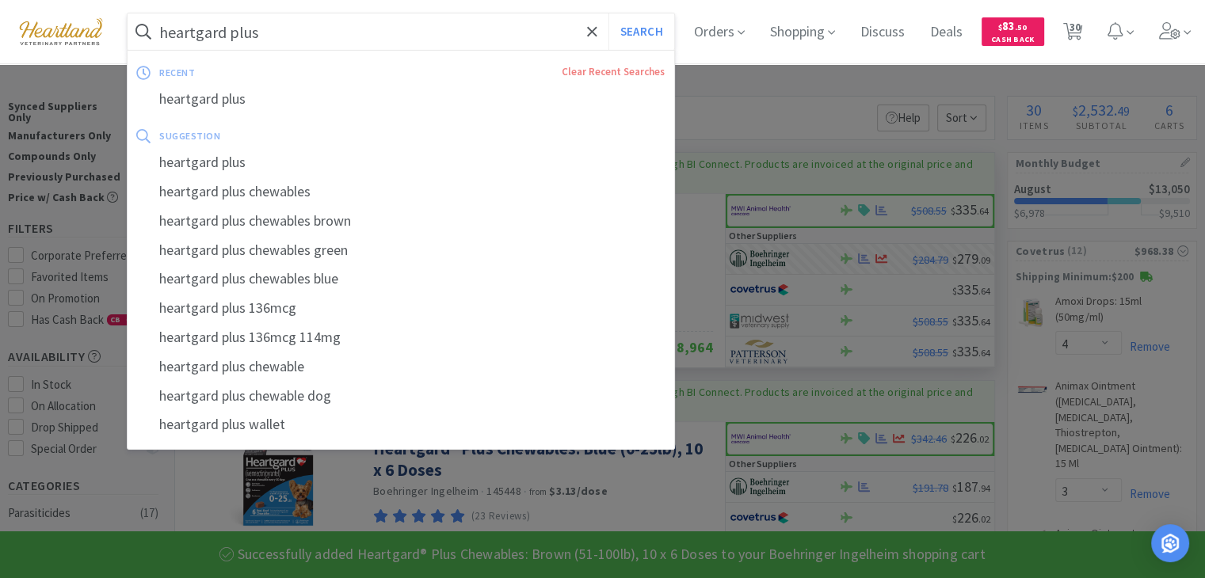
click at [409, 20] on input "heartgard plus" at bounding box center [401, 31] width 547 height 36
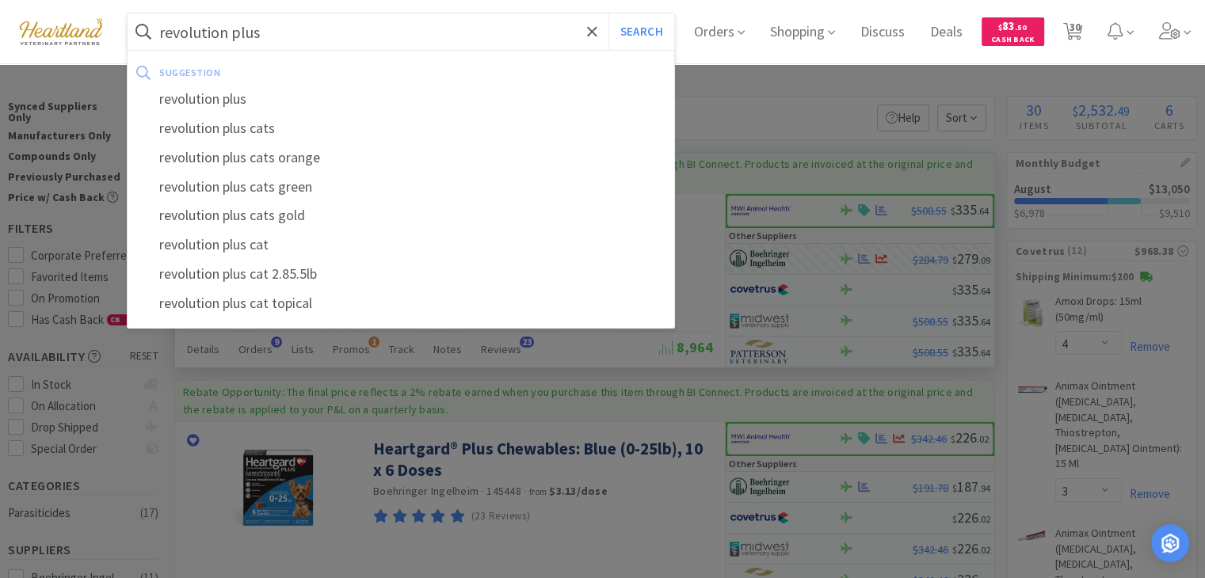
click at [609, 13] on button "Search" at bounding box center [642, 31] width 66 height 36
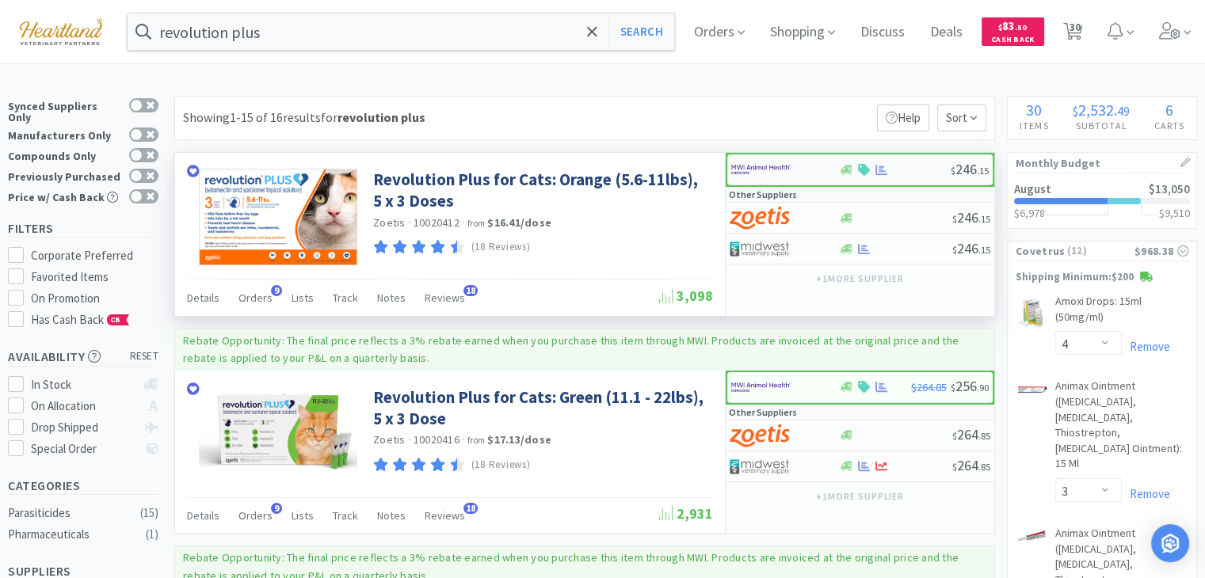
click at [775, 166] on img at bounding box center [760, 170] width 59 height 24
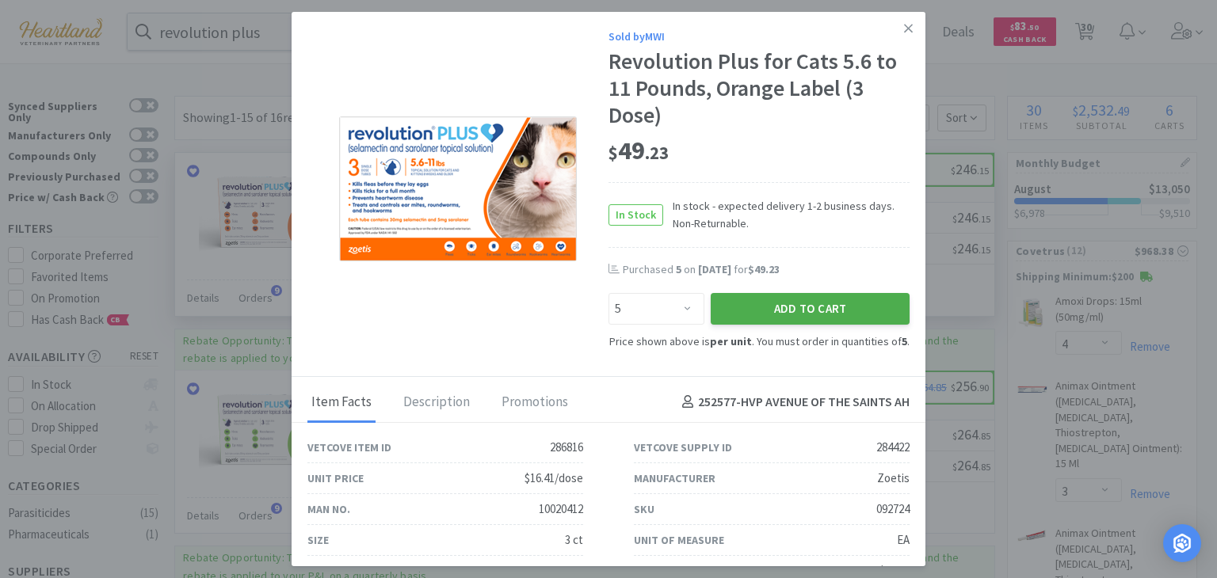
click at [790, 310] on button "Add to Cart" at bounding box center [810, 309] width 199 height 32
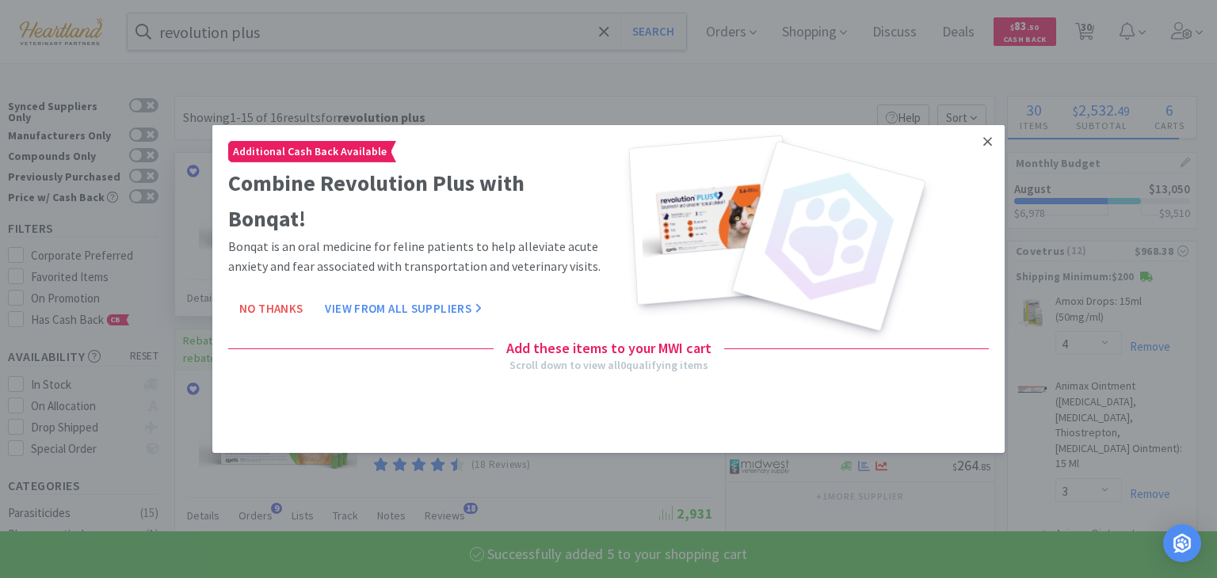
click at [989, 145] on icon at bounding box center [987, 142] width 9 height 14
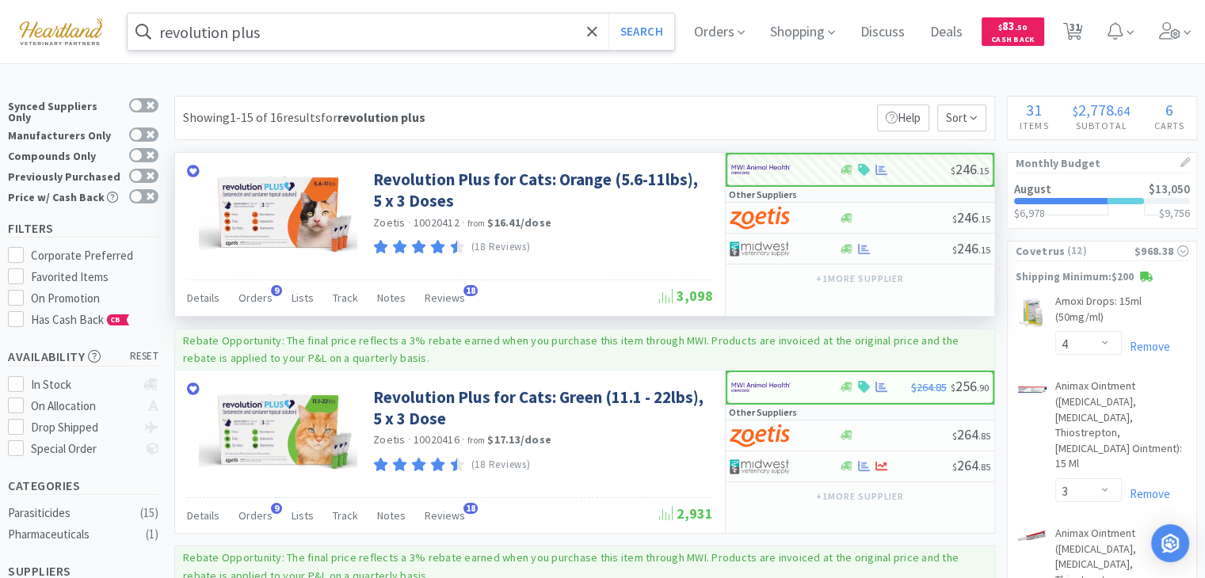
click at [256, 33] on input "revolution plus" at bounding box center [401, 31] width 547 height 36
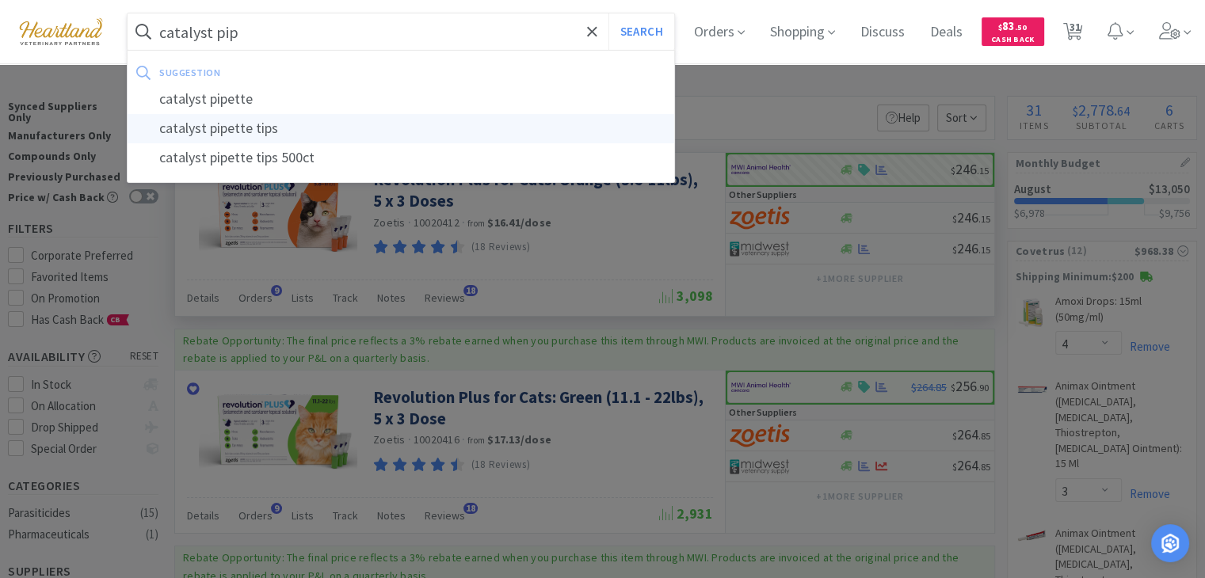
click at [366, 128] on div "catalyst pipette tips" at bounding box center [401, 128] width 547 height 29
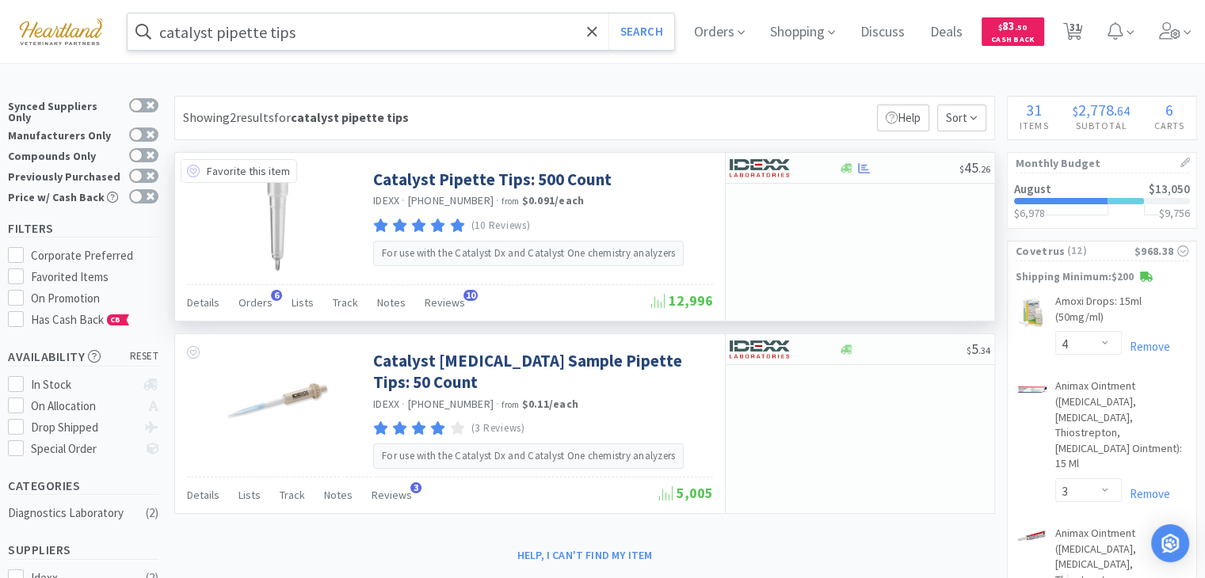
click at [189, 173] on icon at bounding box center [193, 171] width 13 height 13
click at [864, 165] on icon at bounding box center [864, 168] width 12 height 12
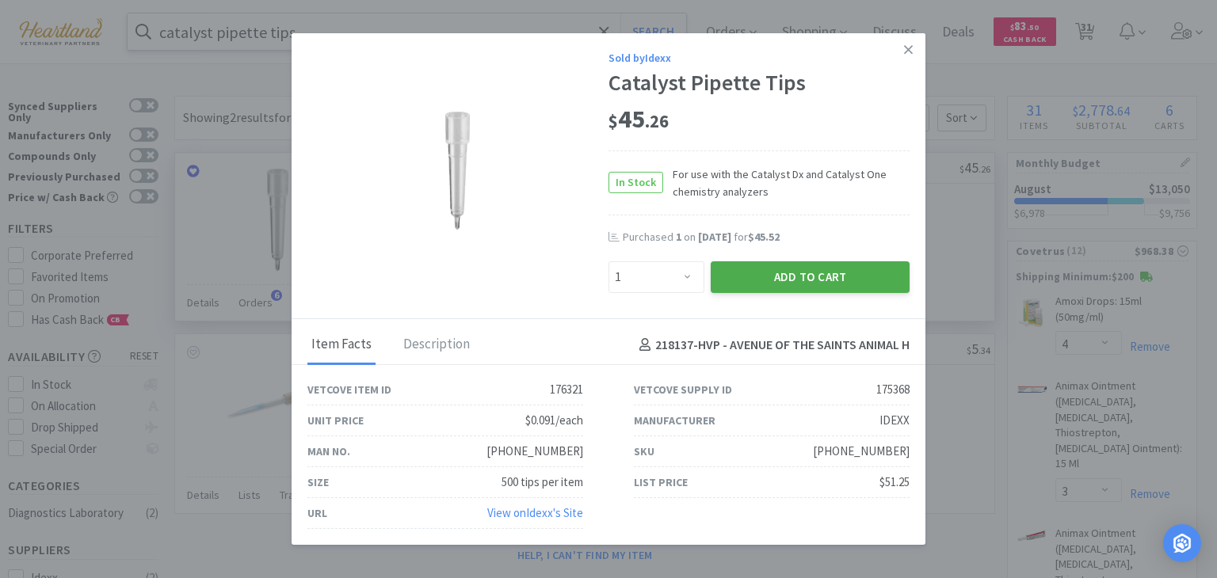
click at [839, 280] on button "Add to Cart" at bounding box center [810, 277] width 199 height 32
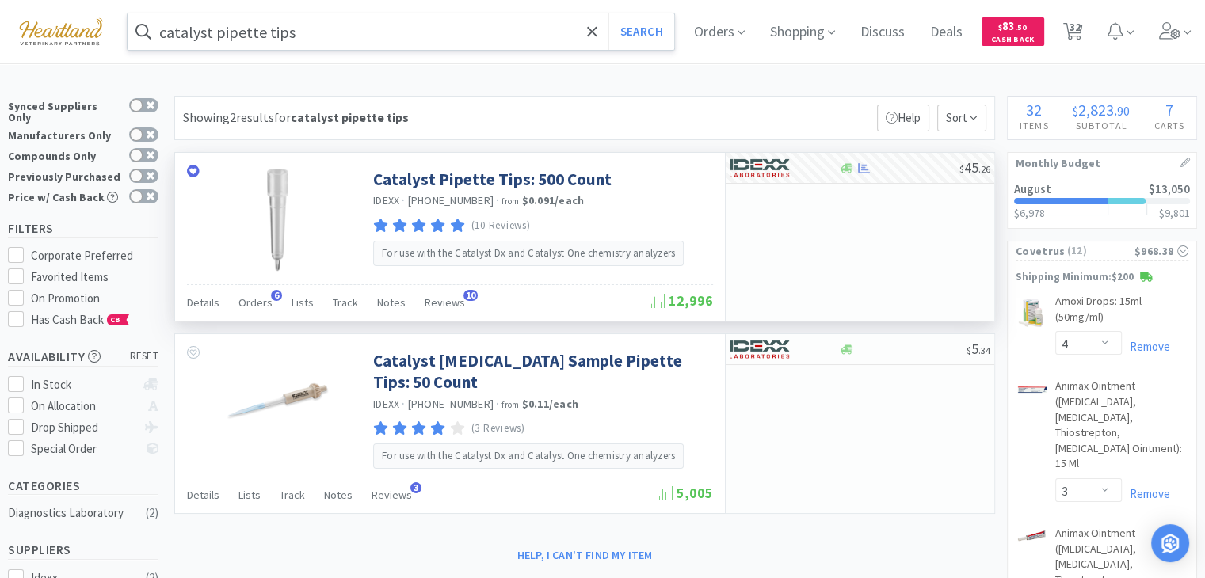
click at [329, 29] on input "catalyst pipette tips" at bounding box center [401, 31] width 547 height 36
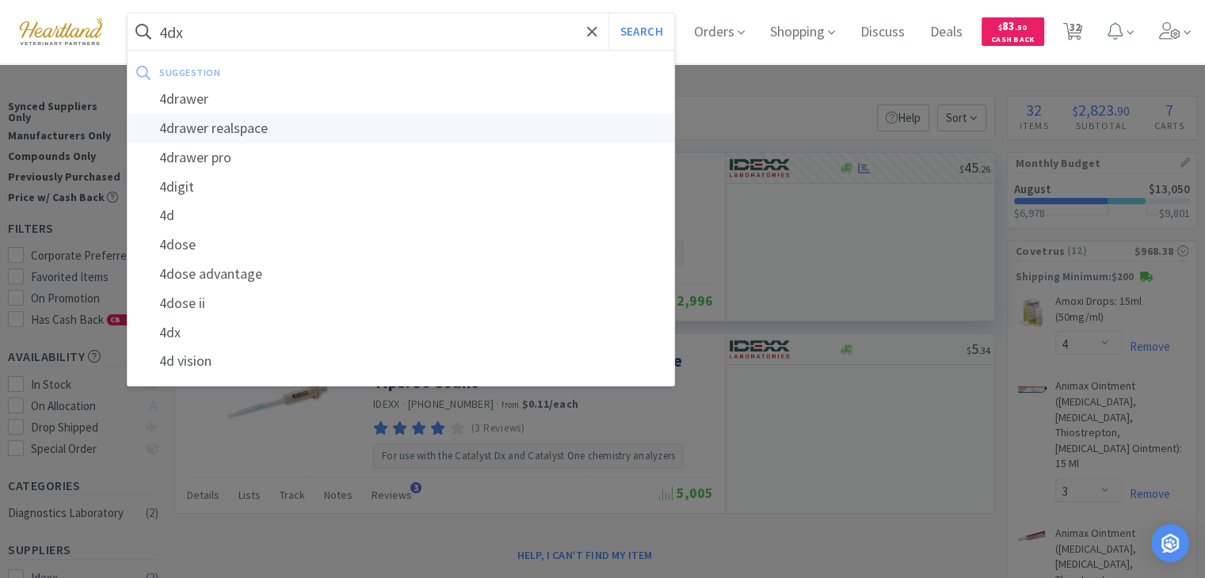
click at [609, 13] on button "Search" at bounding box center [642, 31] width 66 height 36
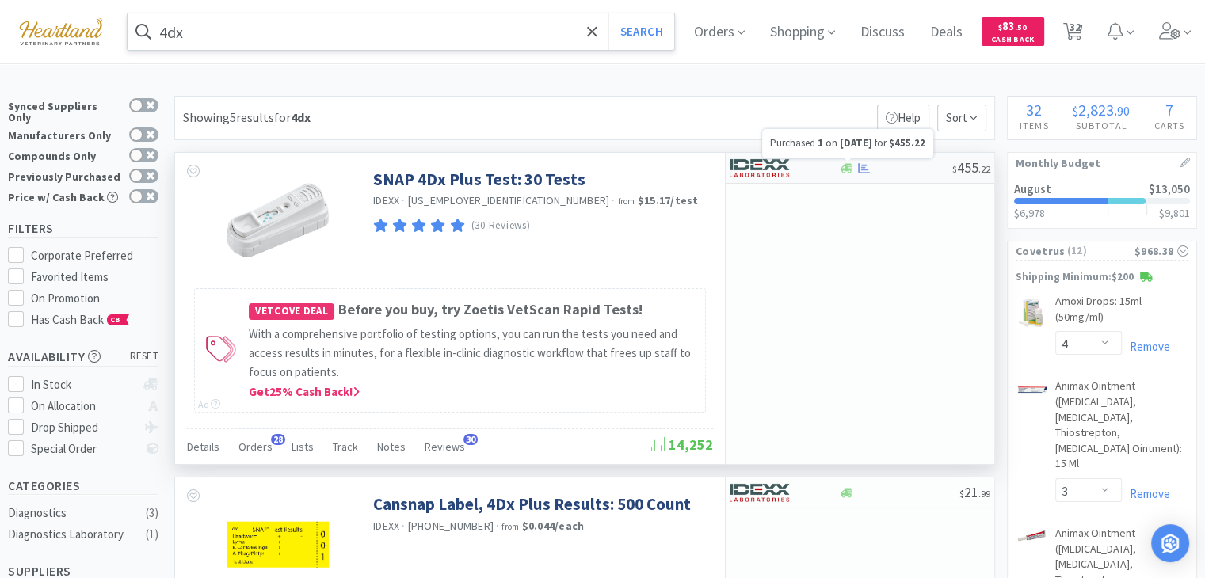
click at [860, 168] on icon at bounding box center [864, 168] width 12 height 12
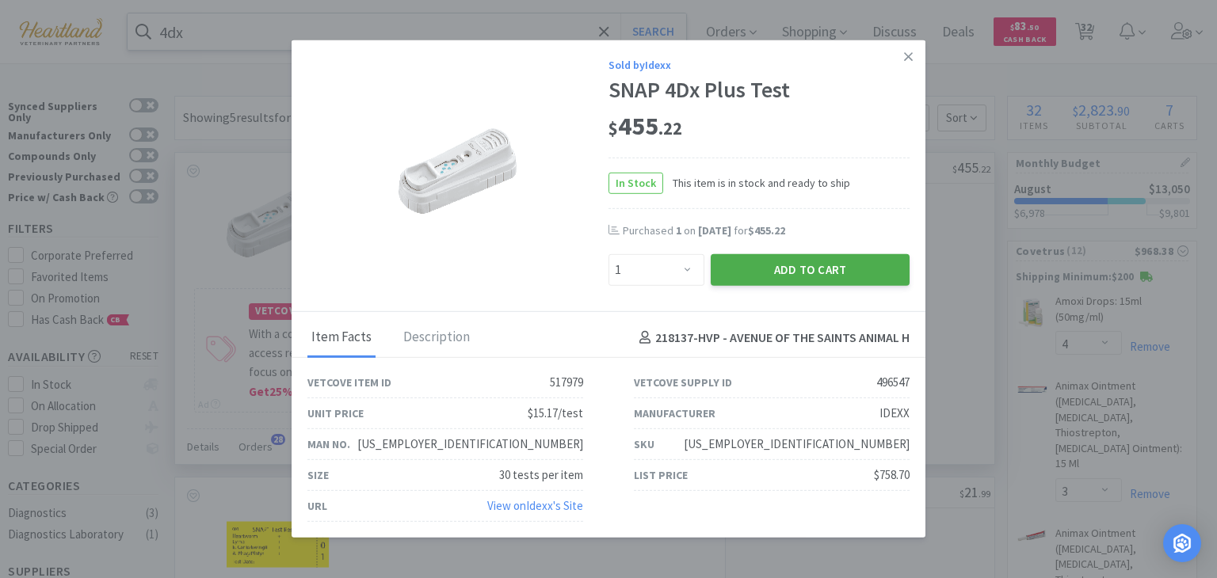
click at [827, 276] on button "Add to Cart" at bounding box center [810, 270] width 199 height 32
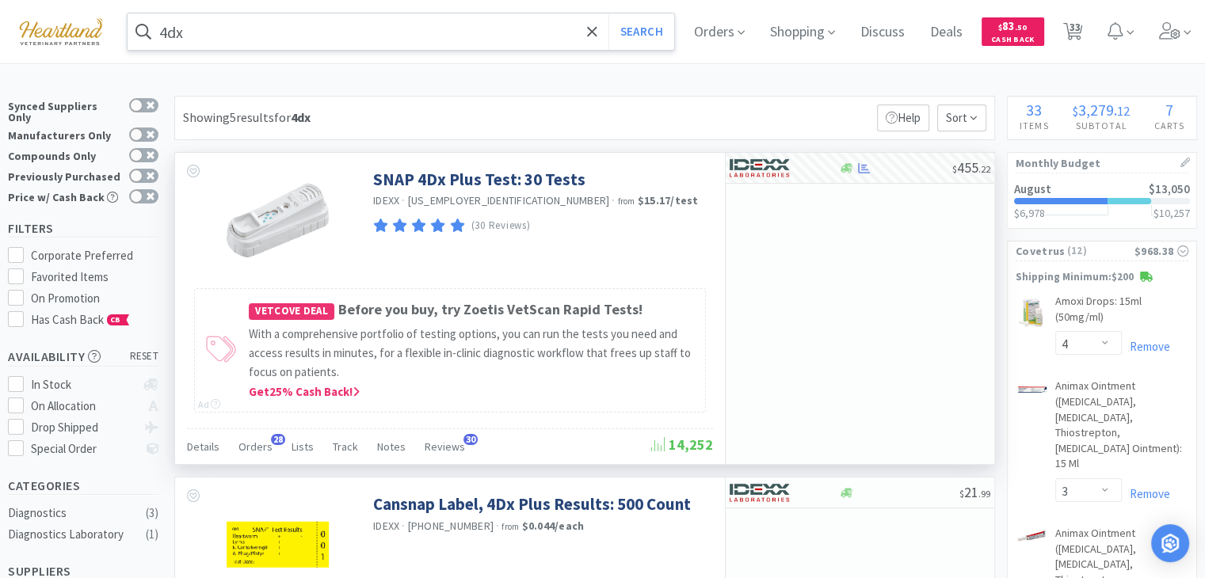
click at [269, 36] on input "4dx" at bounding box center [401, 31] width 547 height 36
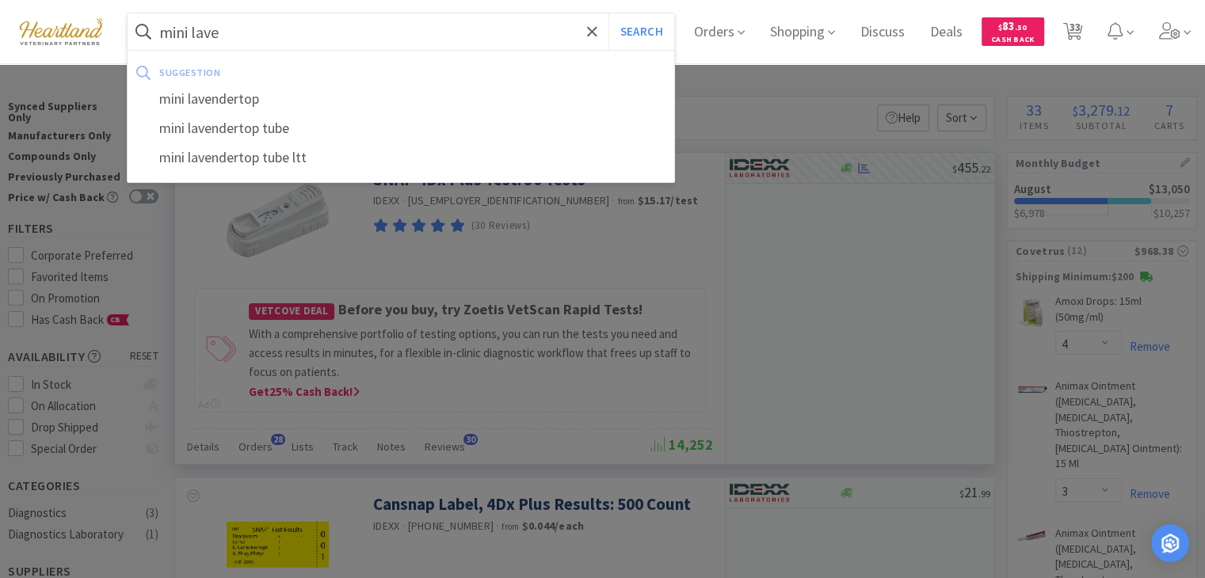
click at [609, 13] on button "Search" at bounding box center [642, 31] width 66 height 36
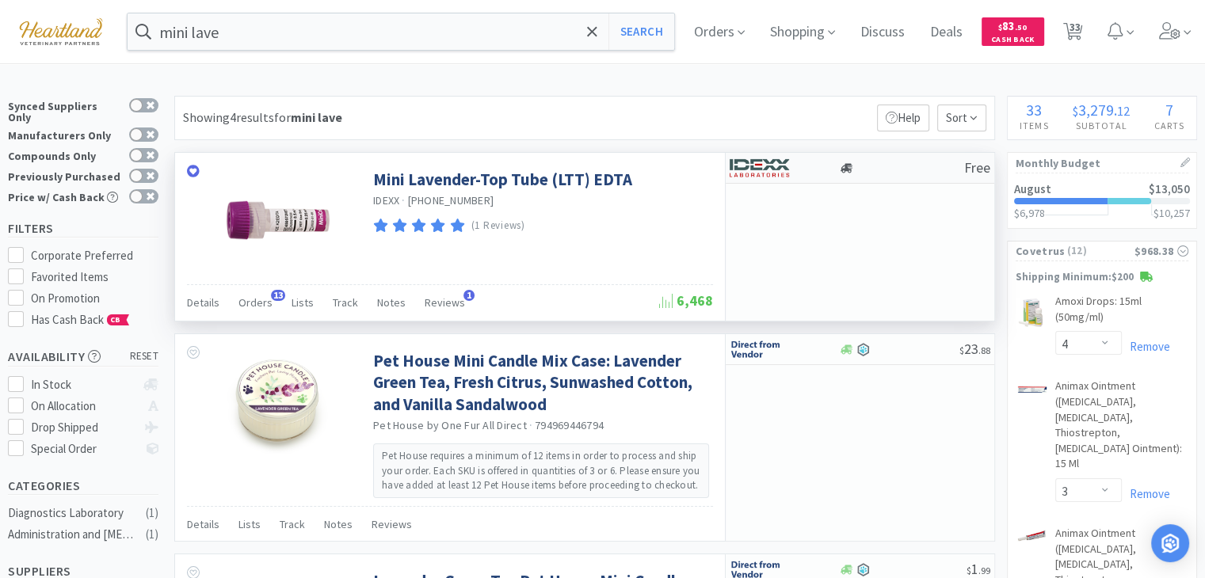
click at [777, 166] on img at bounding box center [759, 168] width 59 height 24
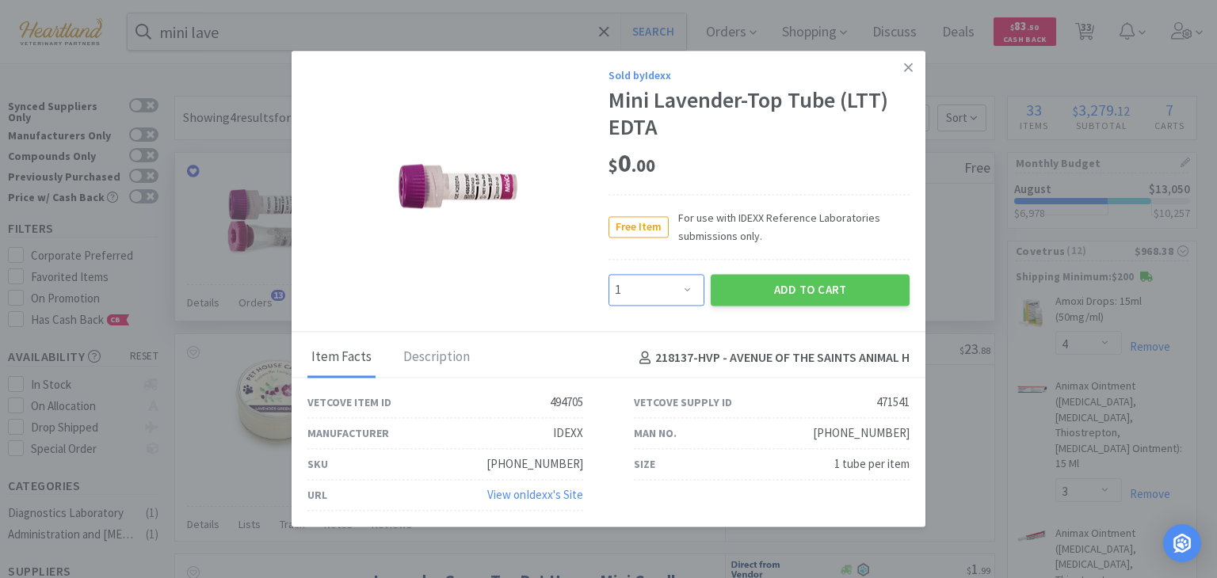
click at [697, 289] on select "Enter Quantity 1 2 3 4 5 6 7 8 9 10 11 12 13 14 15 16 17 18 19 20 Enter Quantity" at bounding box center [657, 290] width 96 height 32
click at [543, 262] on div "Sold by Idexx Mini Lavender-Top Tube (LTT) EDTA $ 0 . 00 Free Item For use with…" at bounding box center [609, 191] width 634 height 281
click at [632, 293] on select "Enter Quantity 1 2 3 4 5 6 7 8 9 10 11 12 13 14 15 16 17 18 19 20 Enter Quantity" at bounding box center [657, 290] width 96 height 32
drag, startPoint x: 548, startPoint y: 288, endPoint x: 593, endPoint y: 289, distance: 44.4
click at [551, 286] on div "Sold by Idexx Mini Lavender-Top Tube (LTT) EDTA $ 0 . 00 Free Item For use with…" at bounding box center [609, 191] width 634 height 281
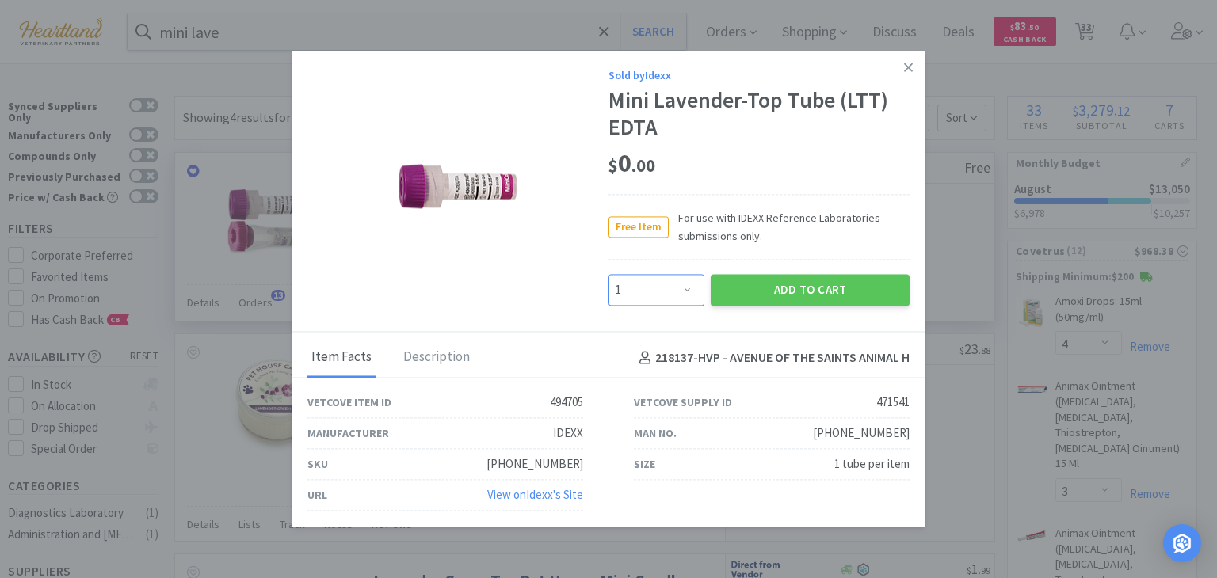
click at [685, 292] on select "Enter Quantity 1 2 3 4 5 6 7 8 9 10 11 12 13 14 15 16 17 18 19 20 Enter Quantity" at bounding box center [657, 290] width 96 height 32
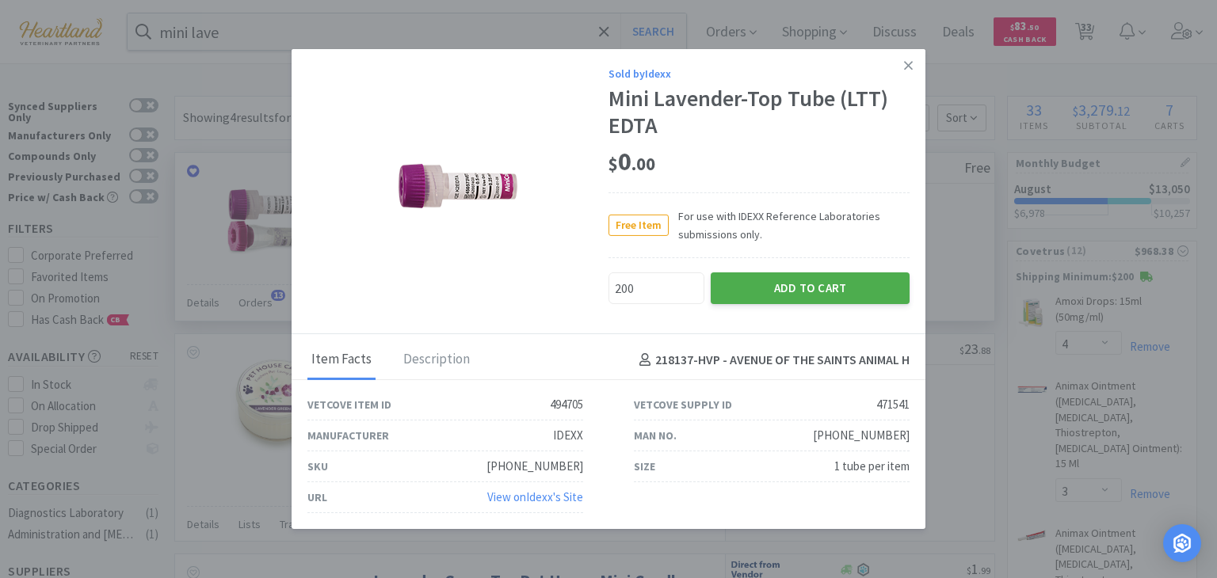
click at [754, 292] on button "Add to Cart" at bounding box center [810, 289] width 199 height 32
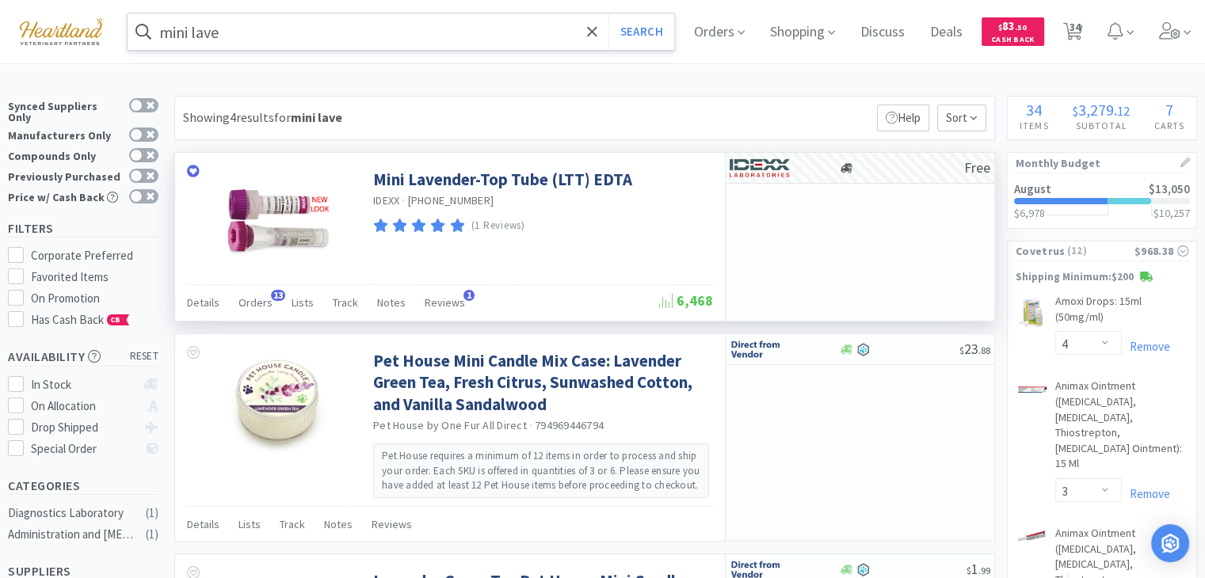
click at [422, 29] on input "mini lave" at bounding box center [401, 31] width 547 height 36
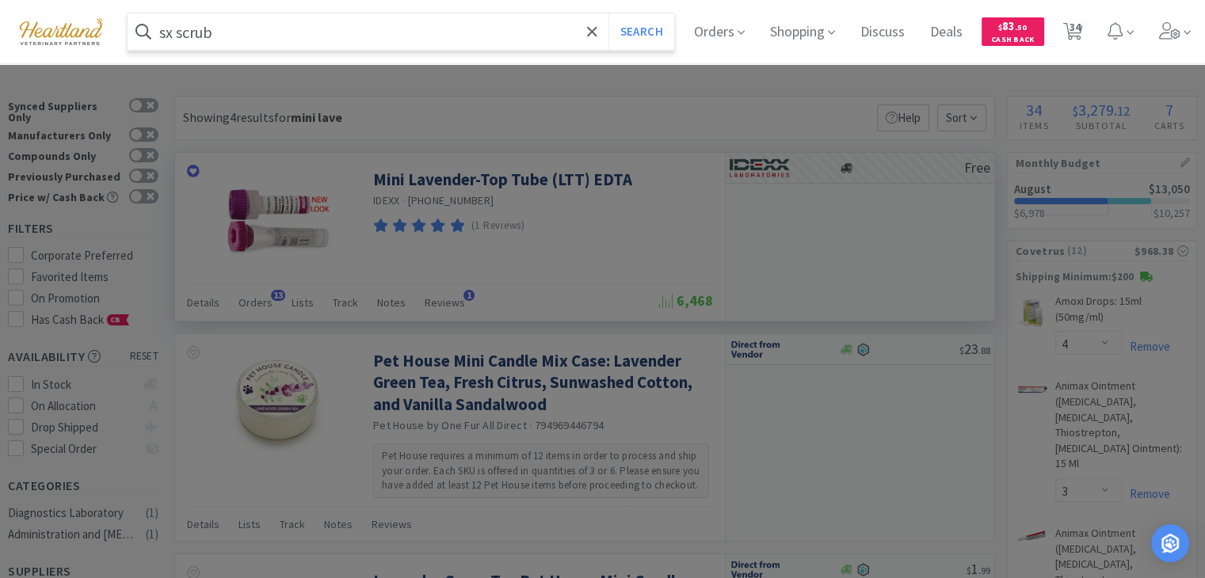
click at [609, 13] on button "Search" at bounding box center [642, 31] width 66 height 36
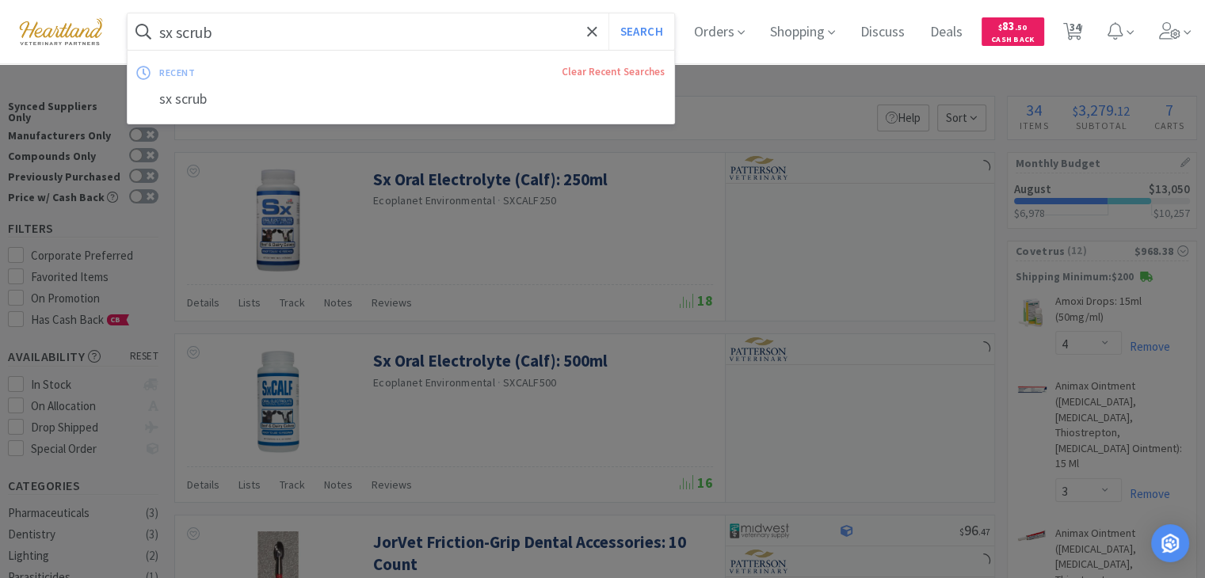
click at [285, 47] on input "sx scrub" at bounding box center [401, 31] width 547 height 36
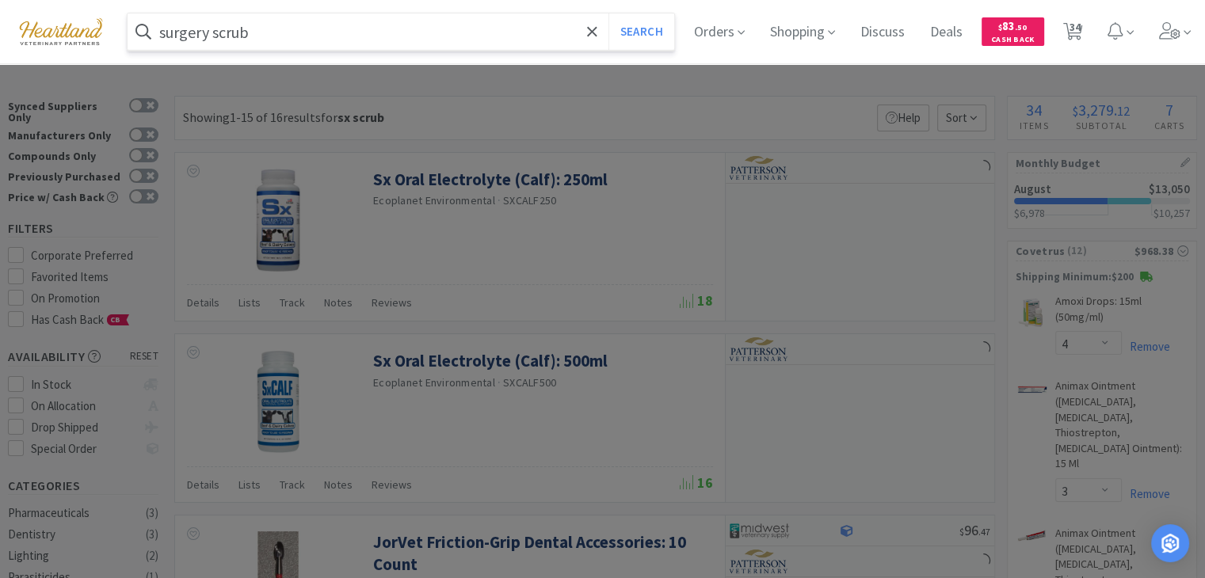
click at [609, 13] on button "Search" at bounding box center [642, 31] width 66 height 36
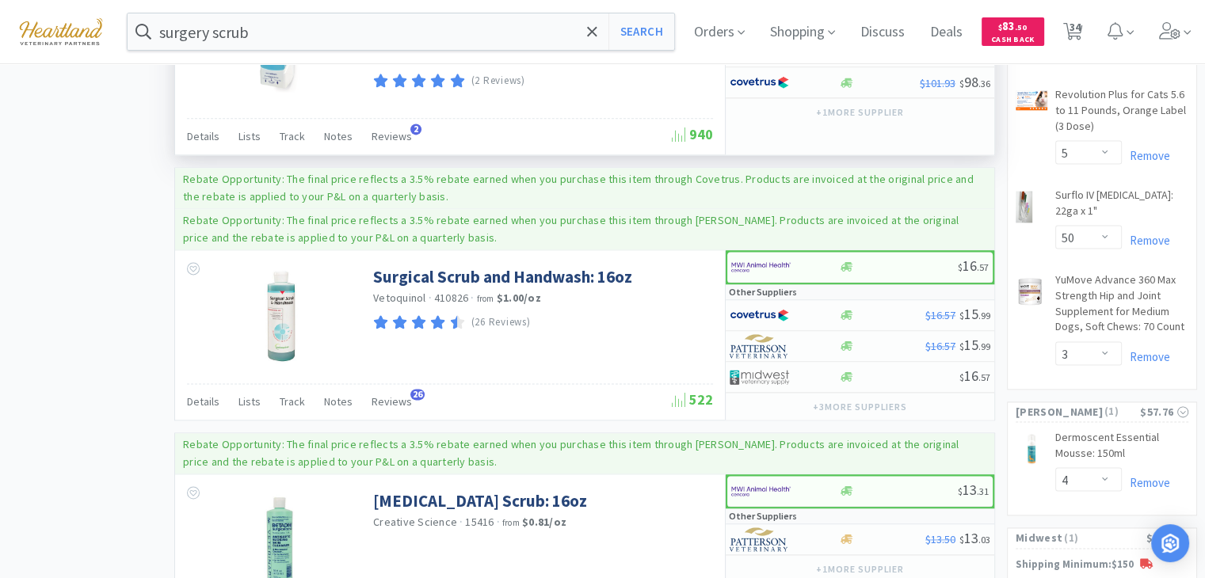
scroll to position [2139, 0]
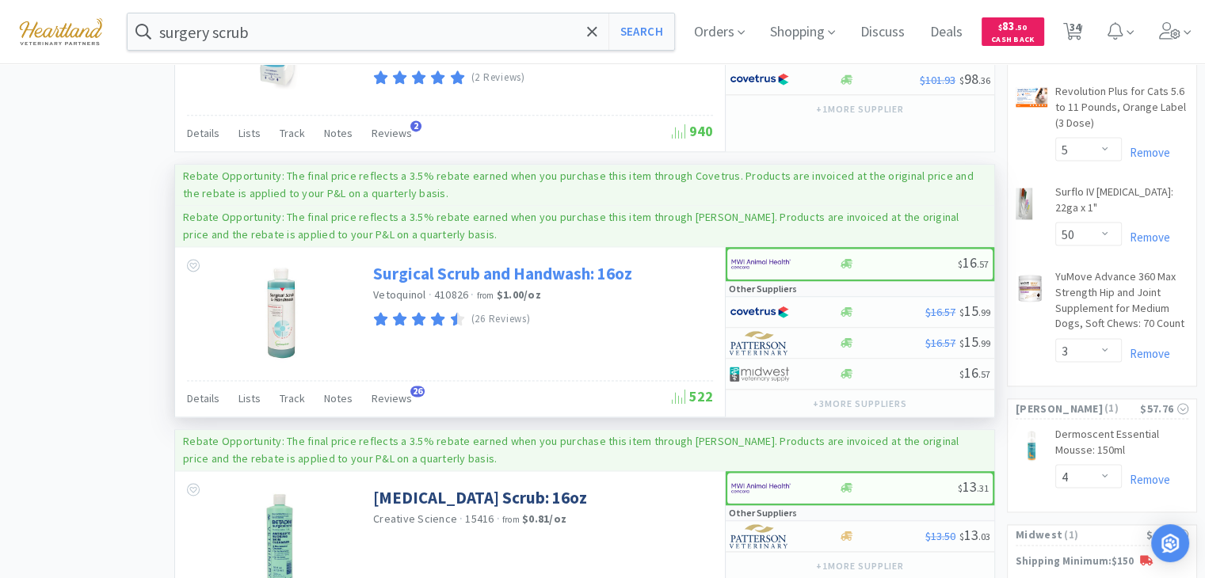
click at [472, 263] on link "Surgical Scrub and Handwash: 16oz" at bounding box center [502, 273] width 259 height 21
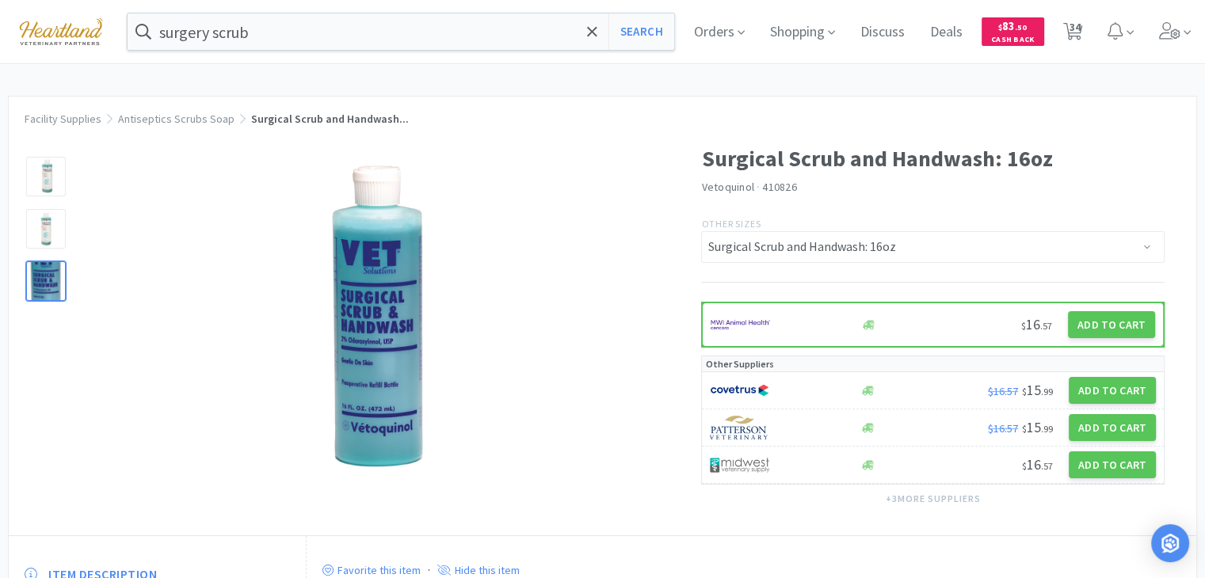
click at [34, 284] on div at bounding box center [46, 281] width 40 height 40
click at [382, 361] on img at bounding box center [379, 315] width 114 height 317
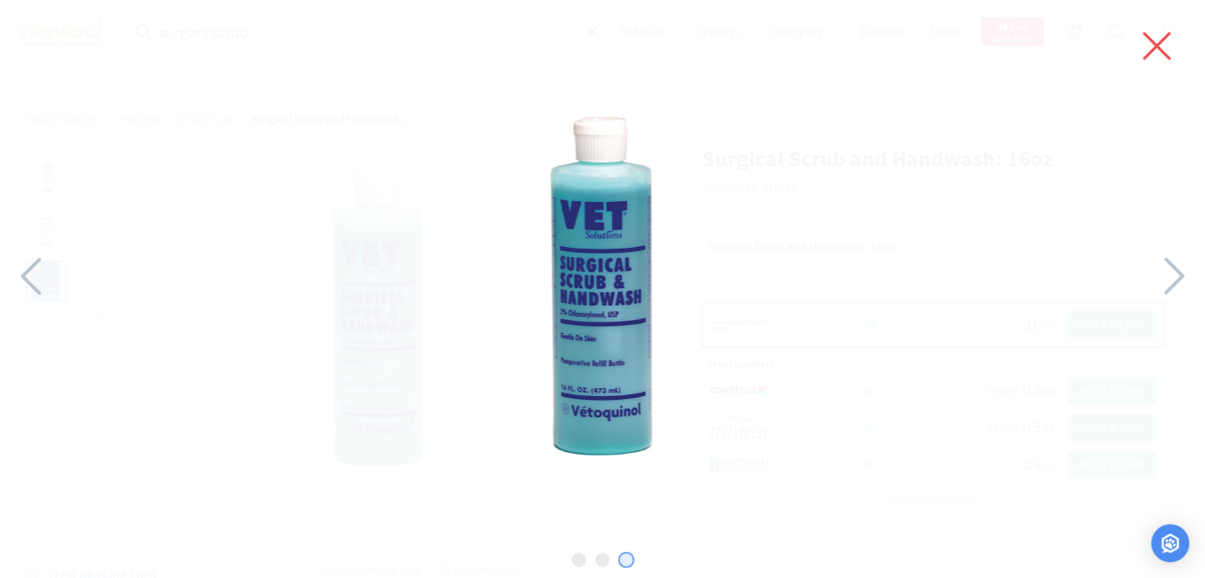
click at [1160, 48] on icon at bounding box center [1156, 46] width 33 height 44
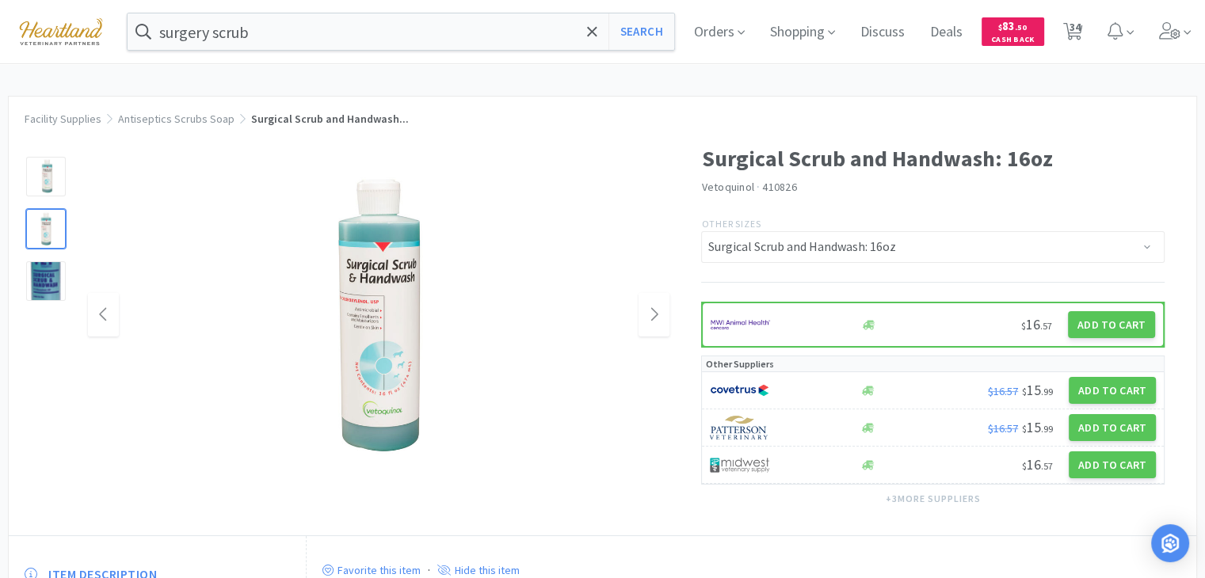
click at [40, 233] on div at bounding box center [46, 229] width 40 height 40
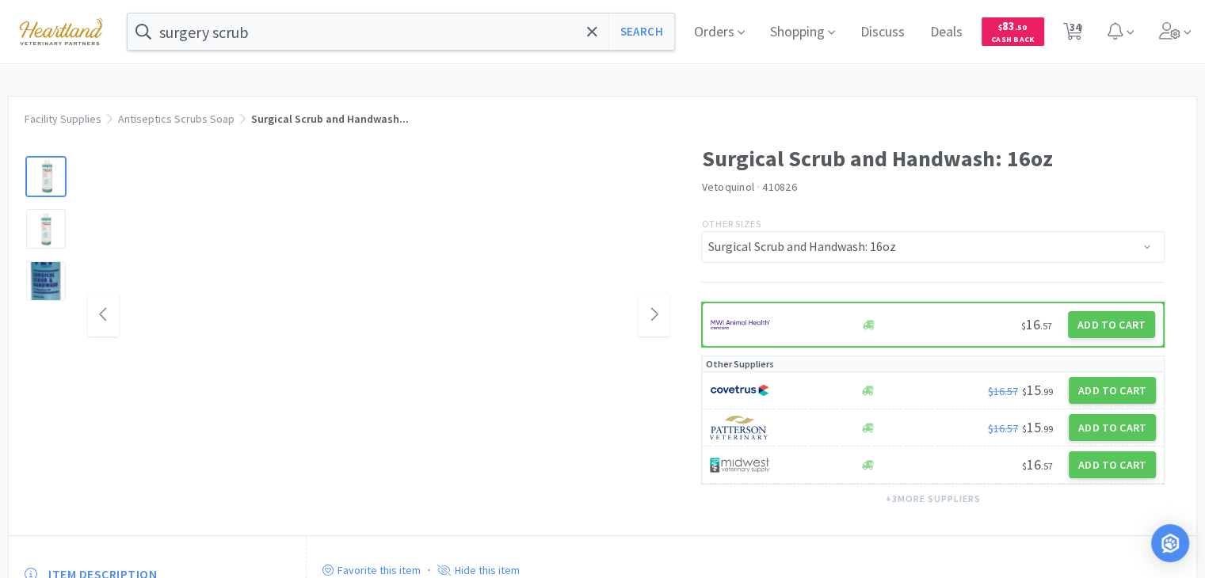
click at [40, 170] on div at bounding box center [46, 177] width 40 height 40
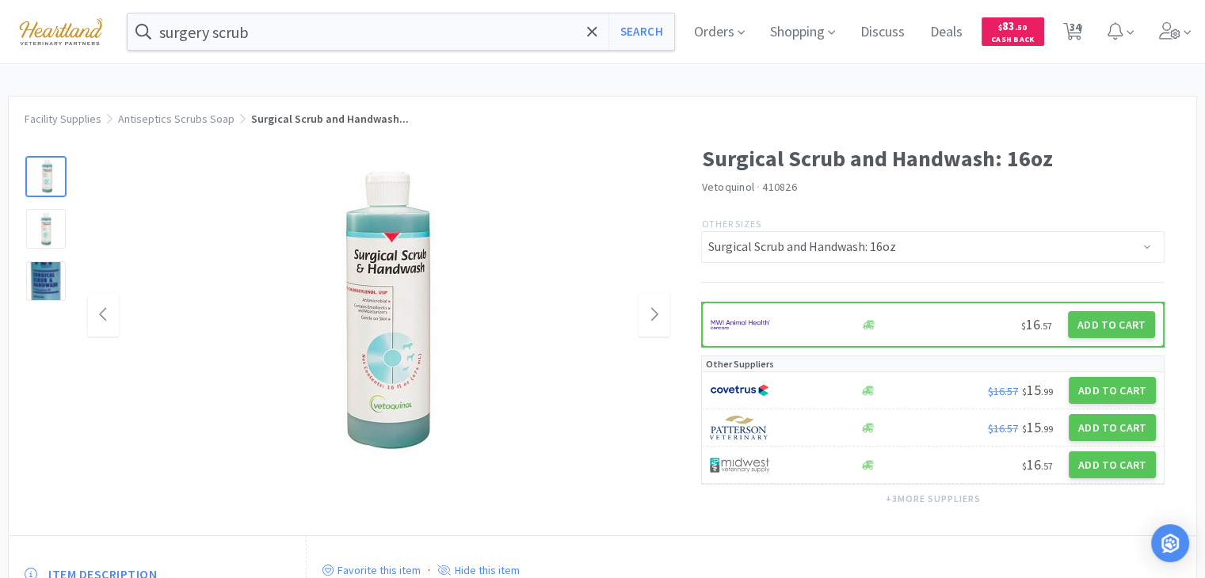
click at [387, 330] on img at bounding box center [378, 315] width 317 height 317
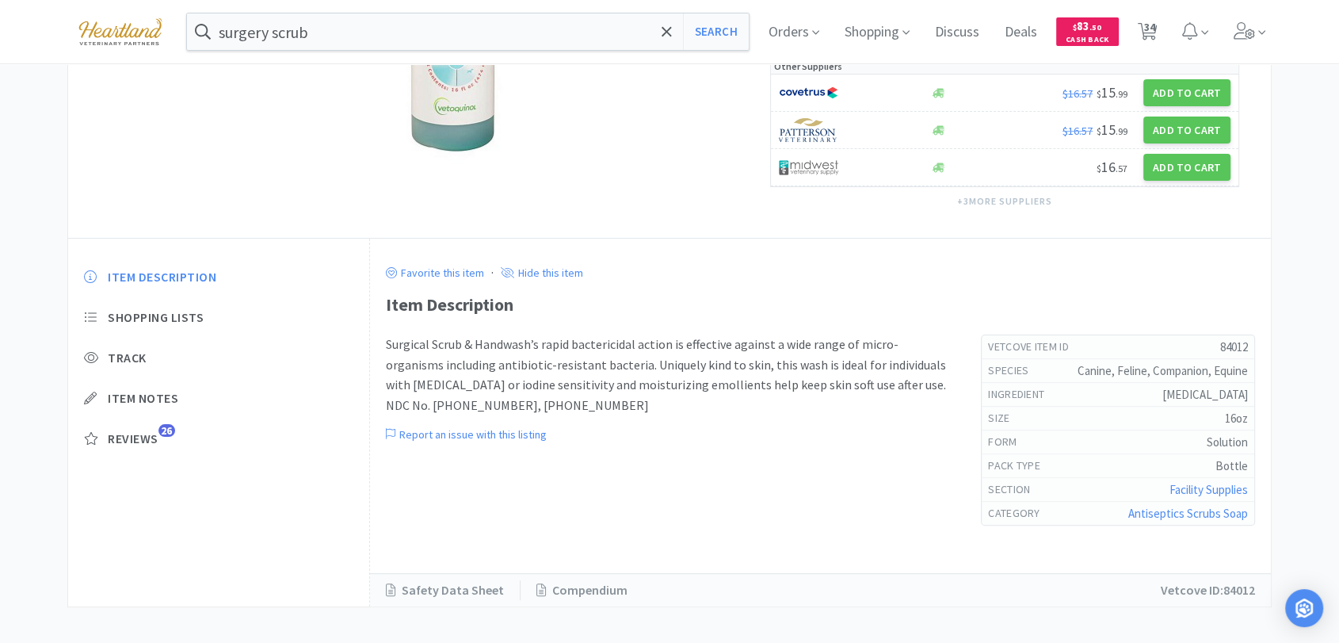
scroll to position [308, 0]
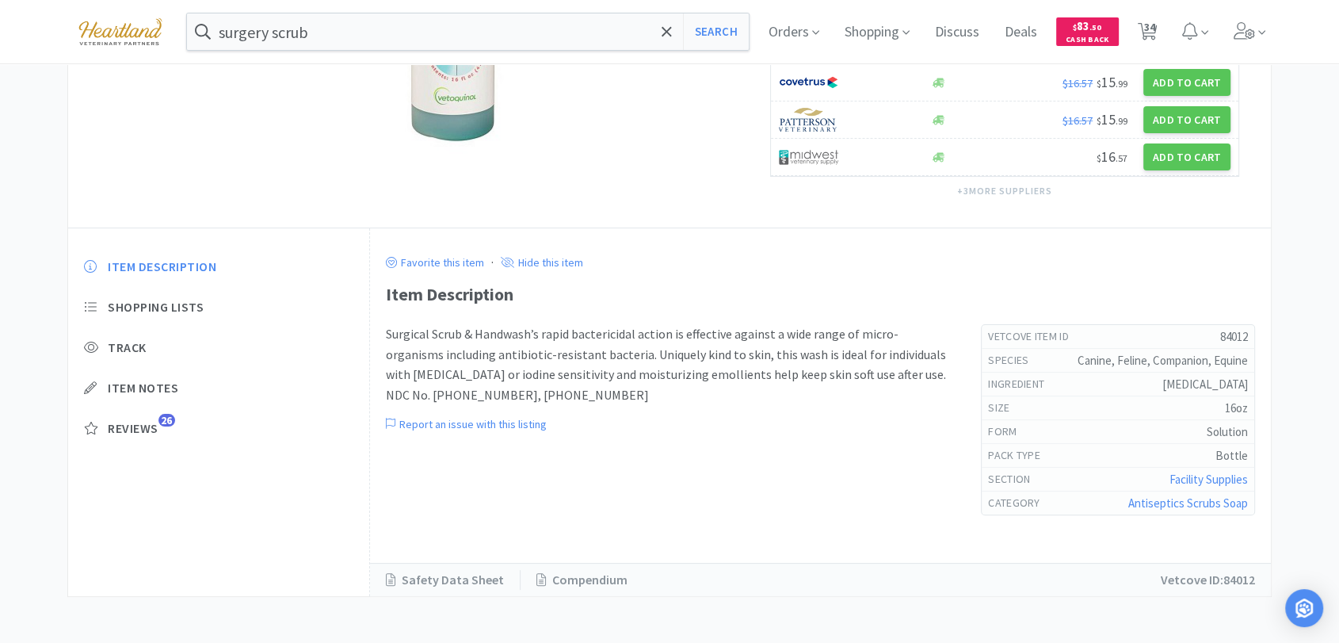
click at [502, 353] on p "Surgical Scrub & Handwash’s rapid bactericidal action is effective against a wi…" at bounding box center [668, 364] width 564 height 81
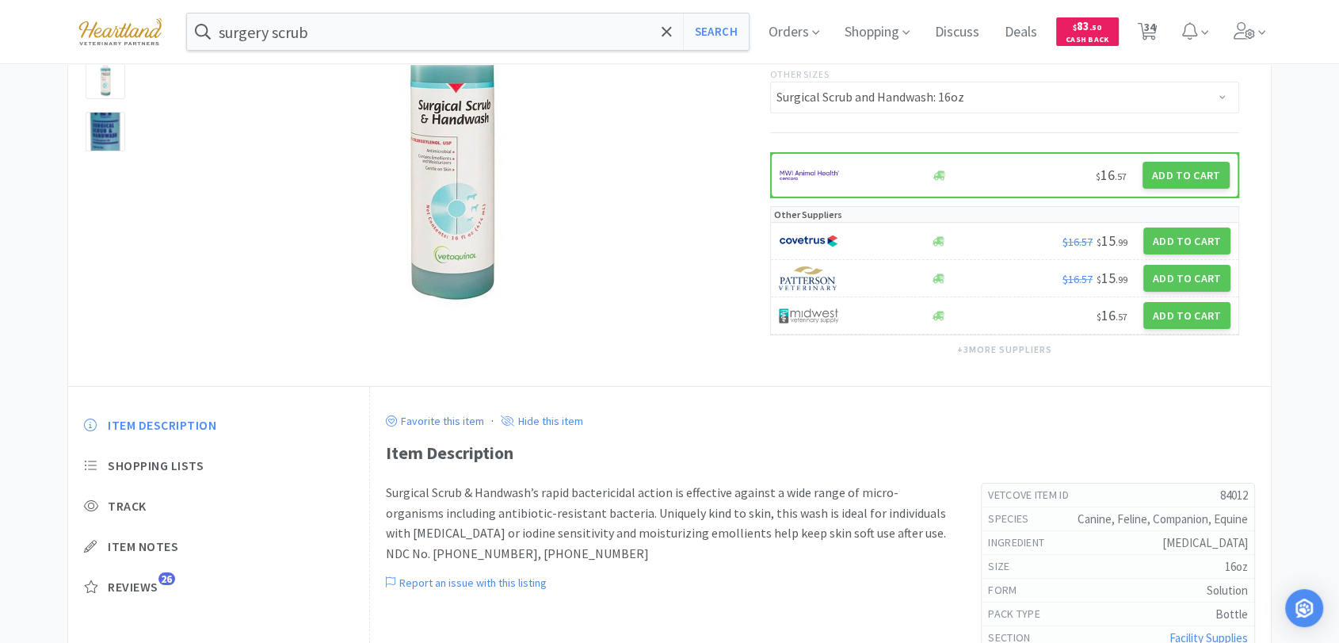
scroll to position [0, 0]
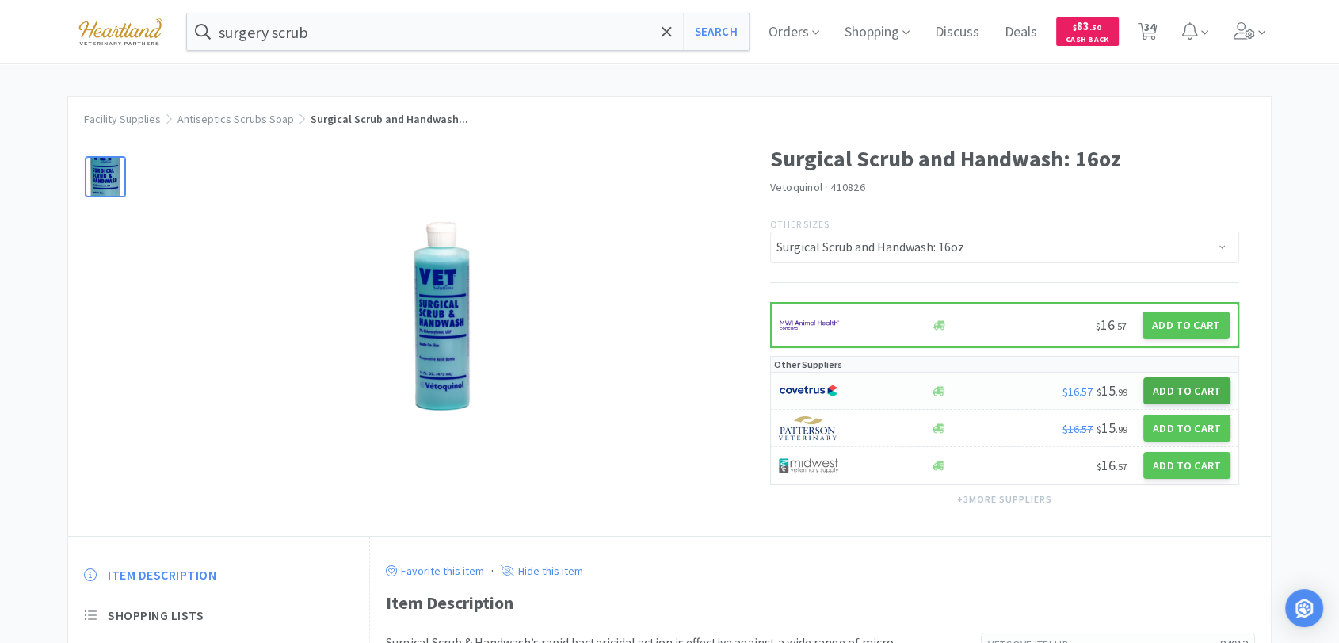
click at [1179, 387] on button "Add to Cart" at bounding box center [1186, 390] width 87 height 27
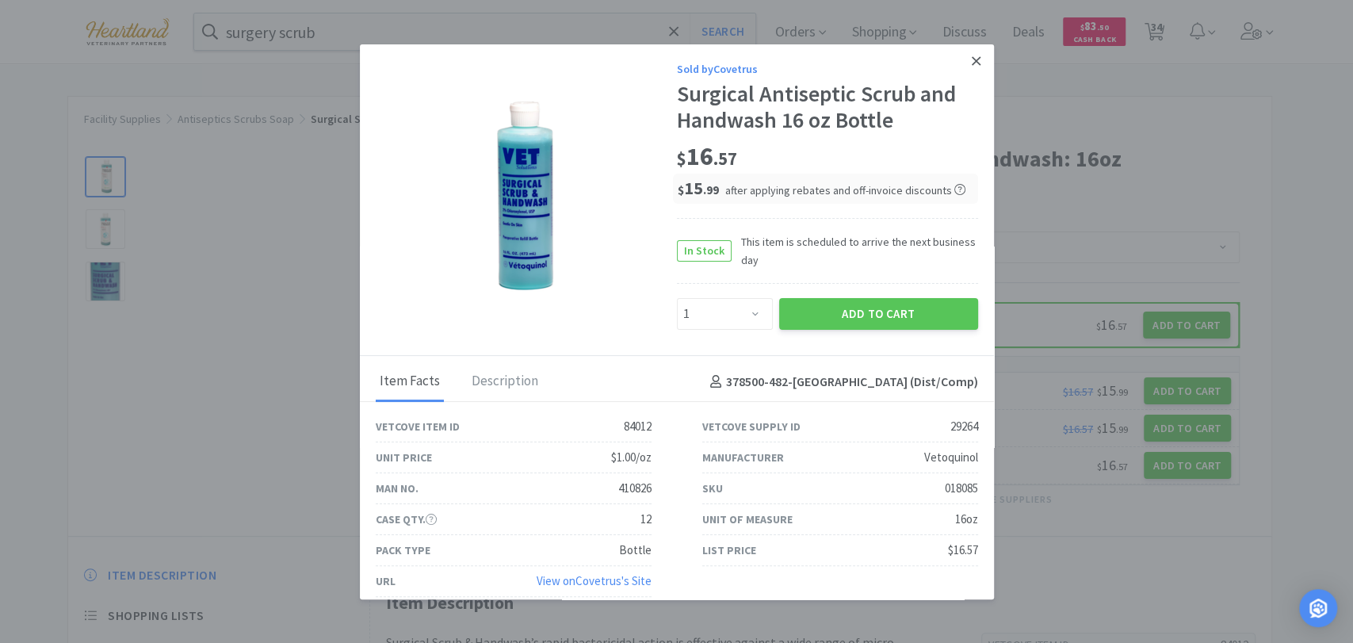
click at [971, 57] on icon at bounding box center [975, 61] width 9 height 14
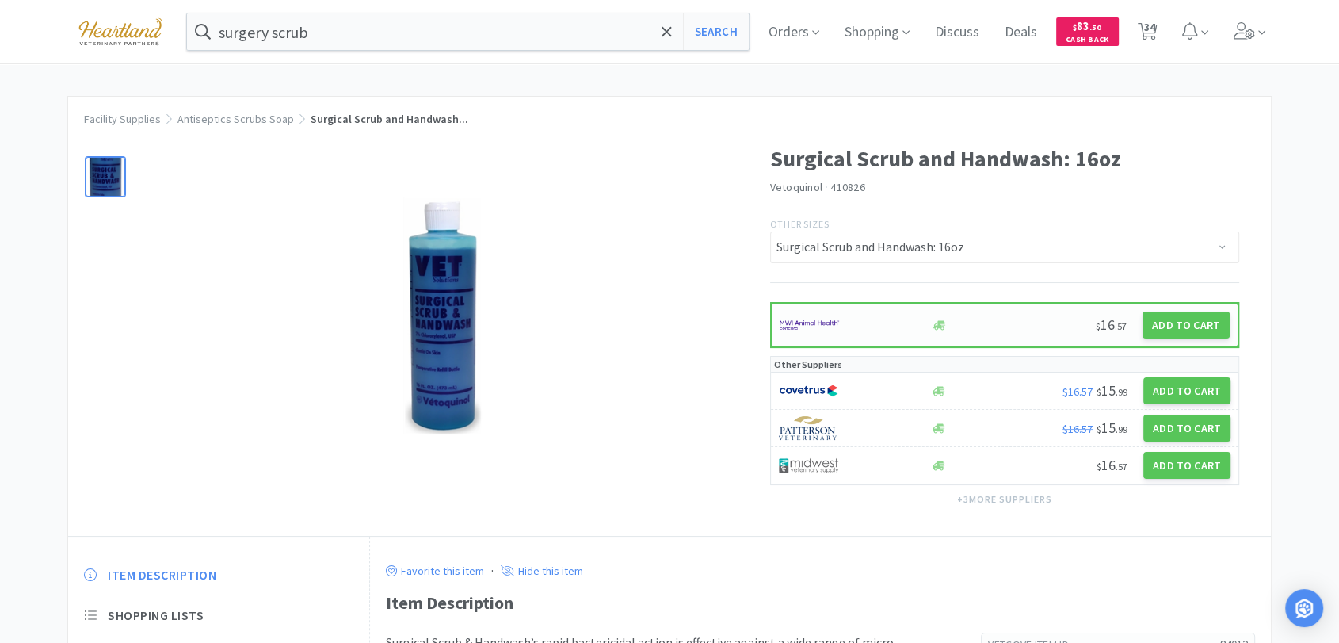
click at [803, 320] on img at bounding box center [809, 325] width 59 height 24
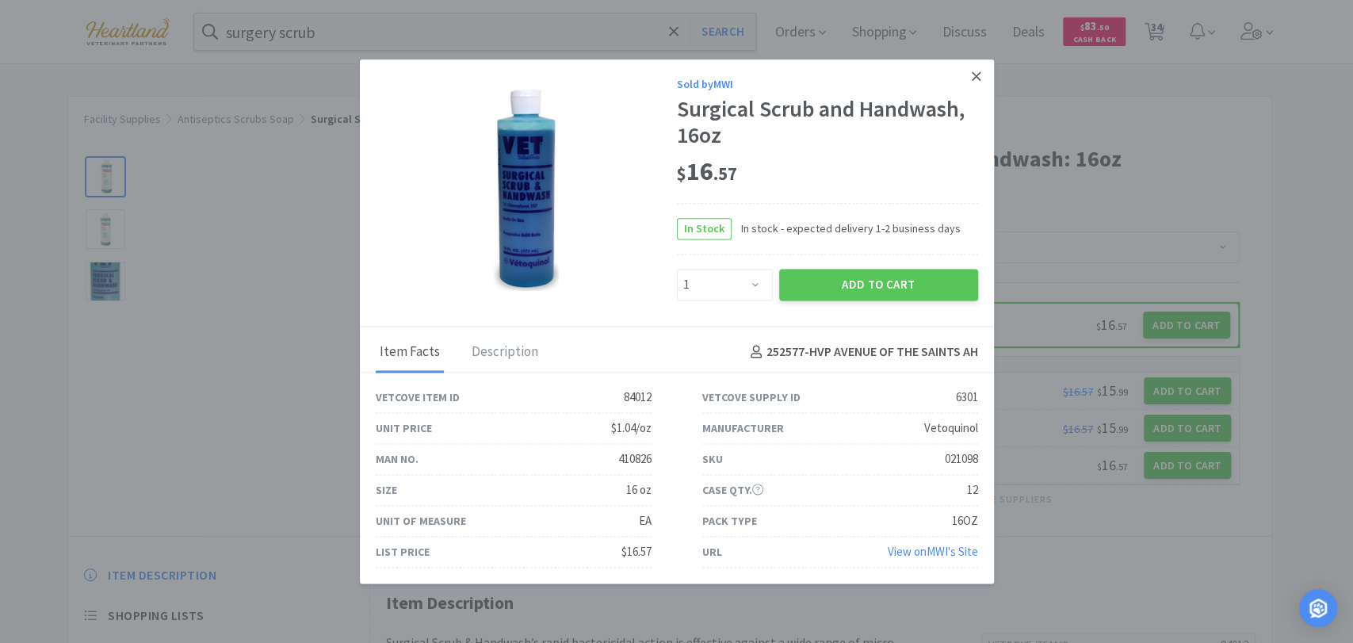
click at [976, 74] on icon at bounding box center [975, 76] width 9 height 14
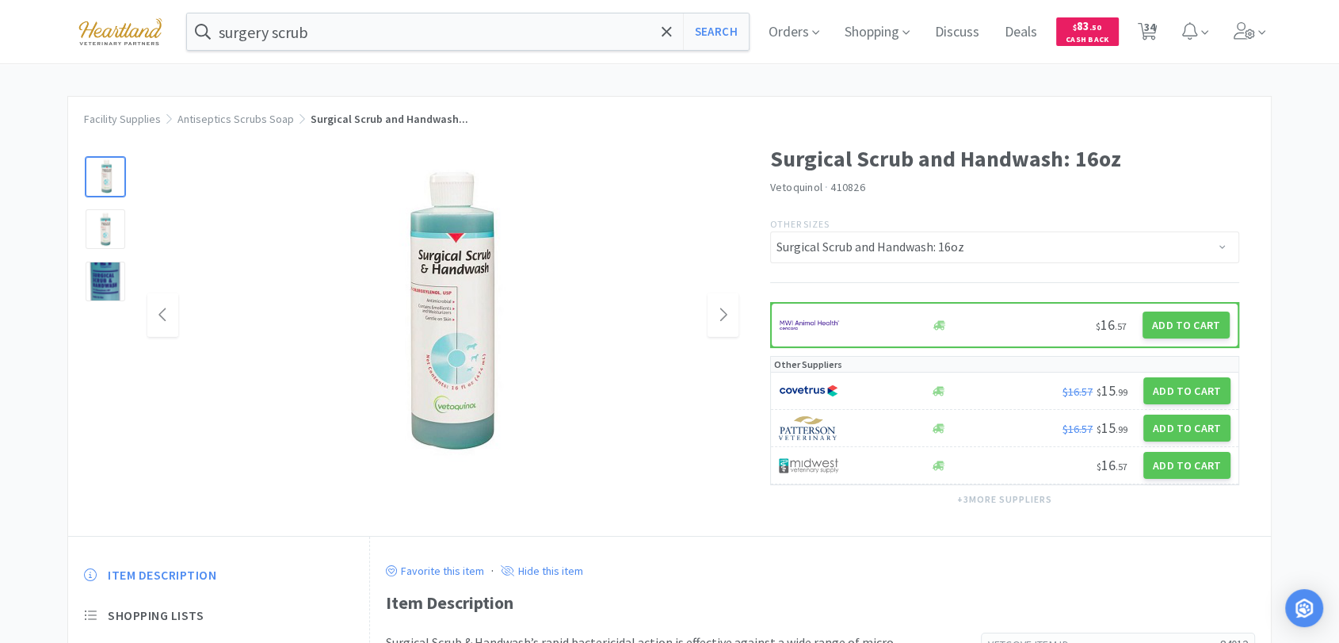
click at [189, 192] on div at bounding box center [442, 315] width 591 height 317
click at [907, 252] on select "Surgical Scrub and Handwash: 1 Gallon Surgical Scrub and Handwash: 16oz" at bounding box center [1005, 247] width 470 height 32
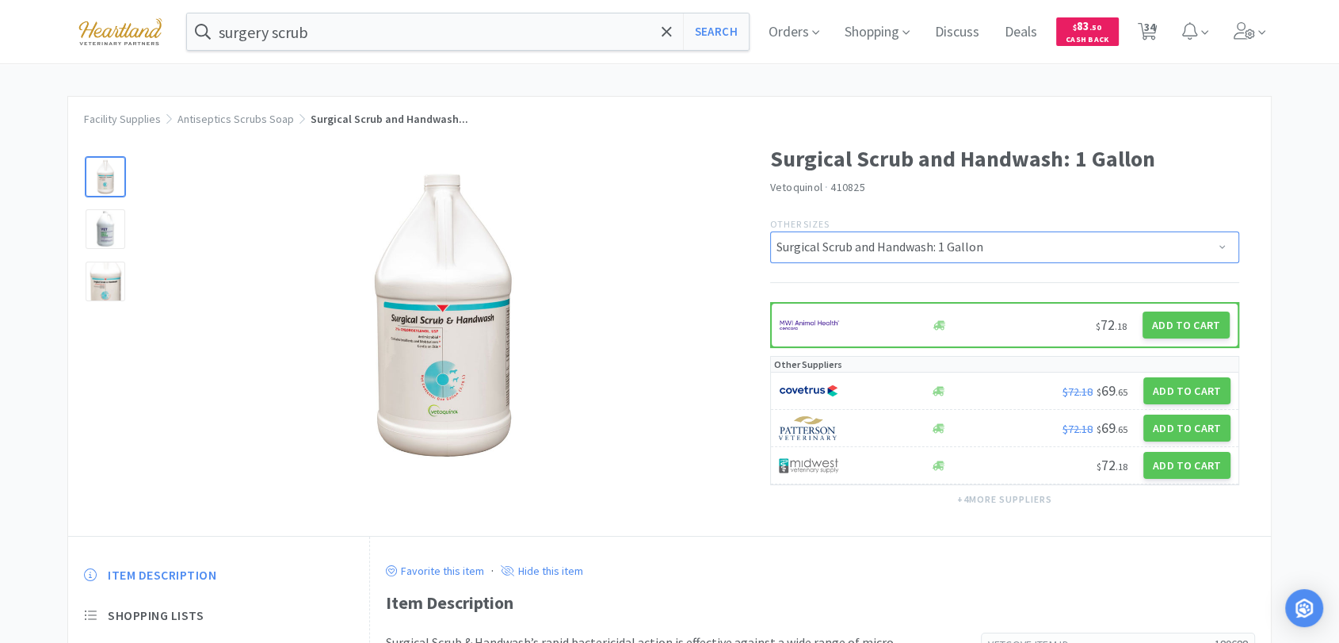
drag, startPoint x: 1014, startPoint y: 249, endPoint x: 999, endPoint y: 261, distance: 19.7
click at [1014, 249] on select "Surgical Scrub and Handwash: 1 Gallon Surgical Scrub and Handwash: 16oz" at bounding box center [1005, 247] width 470 height 32
click at [770, 231] on select "Surgical Scrub and Handwash: 1 Gallon Surgical Scrub and Handwash: 16oz" at bounding box center [1005, 247] width 470 height 32
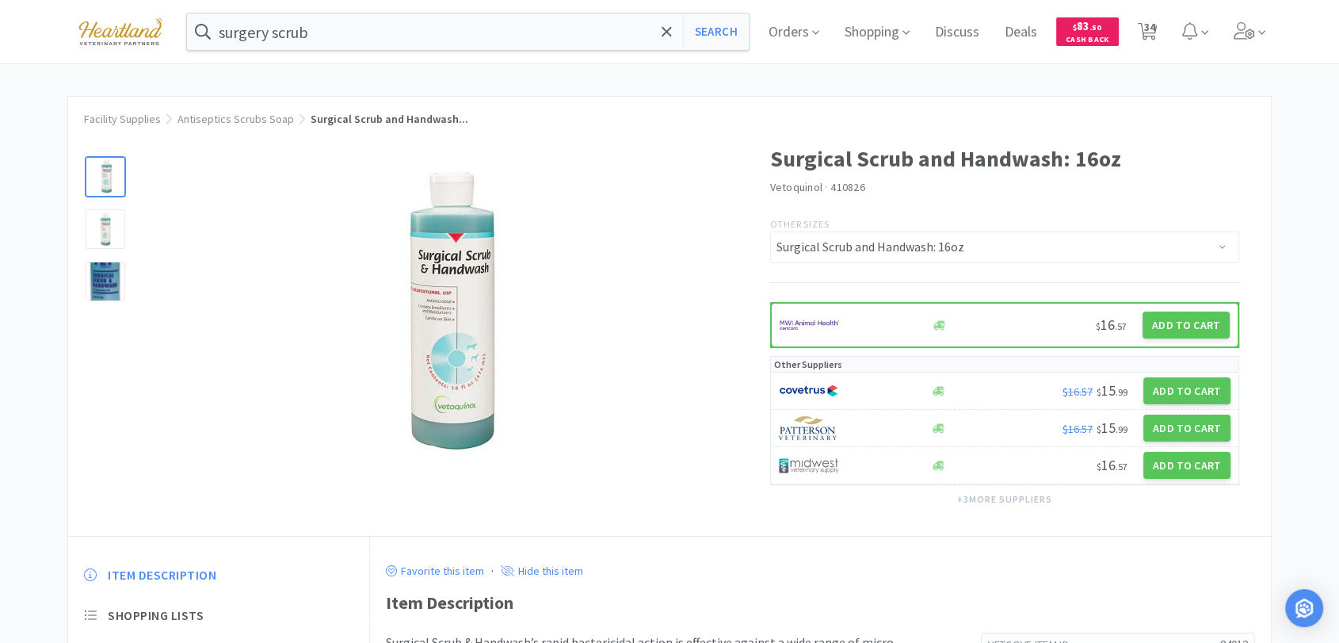
click at [694, 152] on div at bounding box center [419, 307] width 702 height 364
click at [559, 24] on input "surgery scrub" at bounding box center [468, 31] width 562 height 36
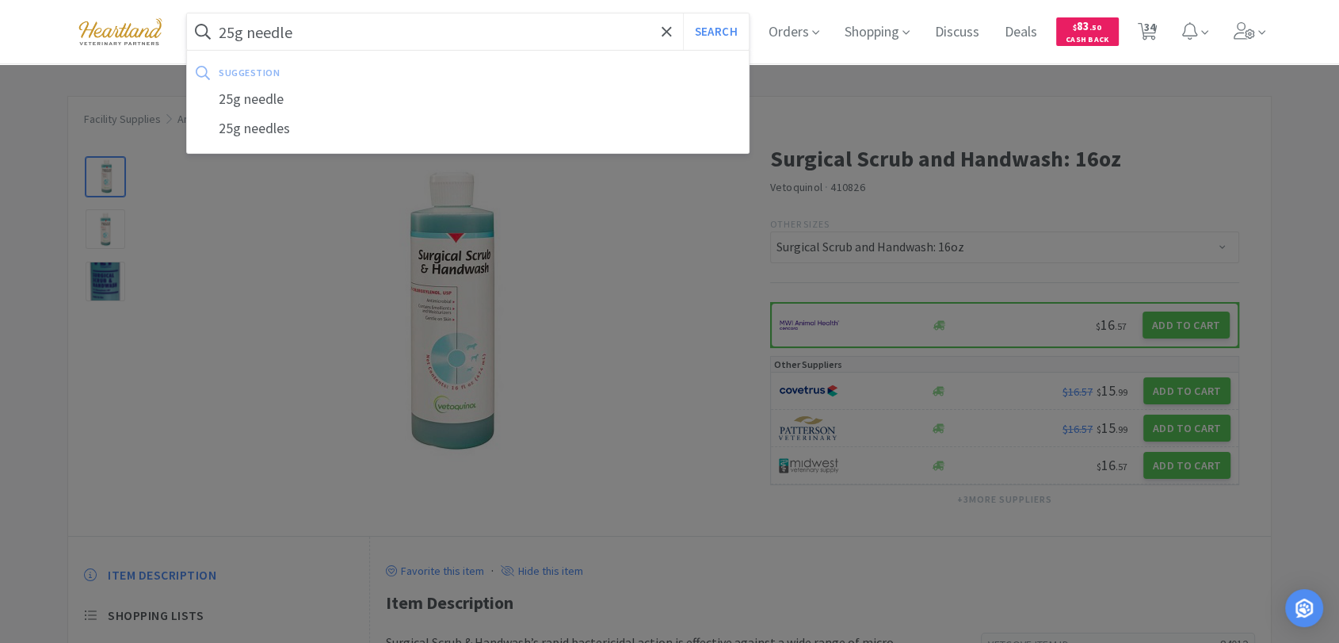
click at [683, 13] on button "Search" at bounding box center [716, 31] width 66 height 36
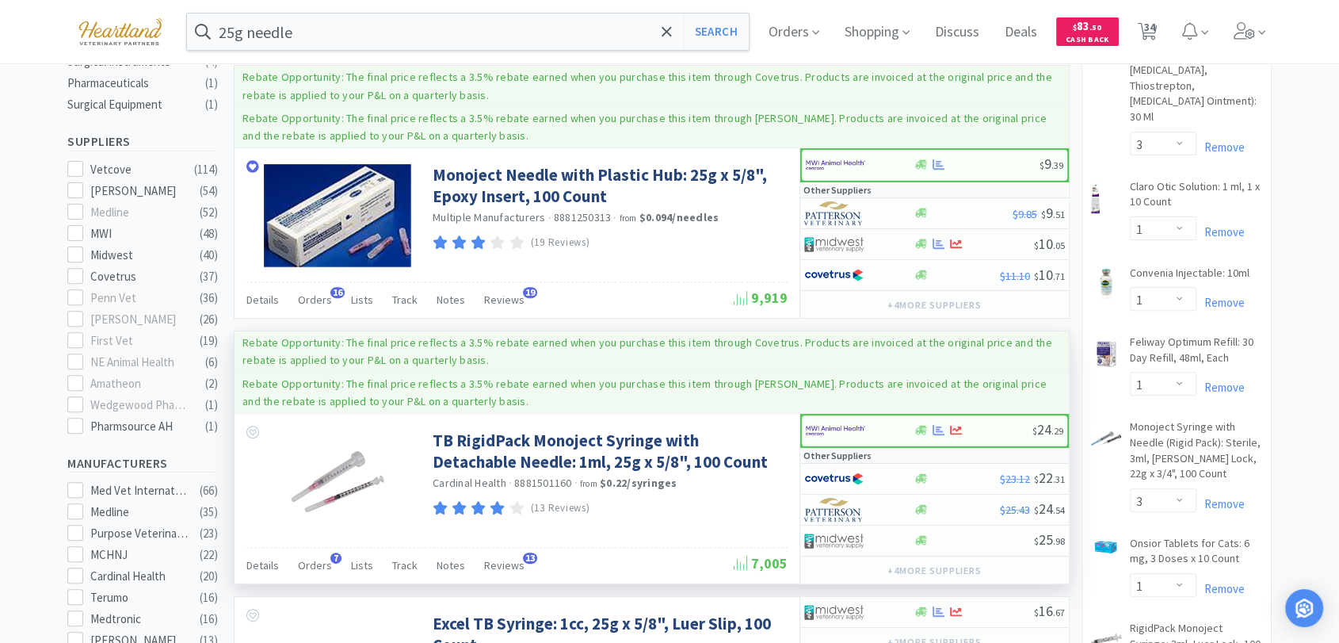
scroll to position [528, 0]
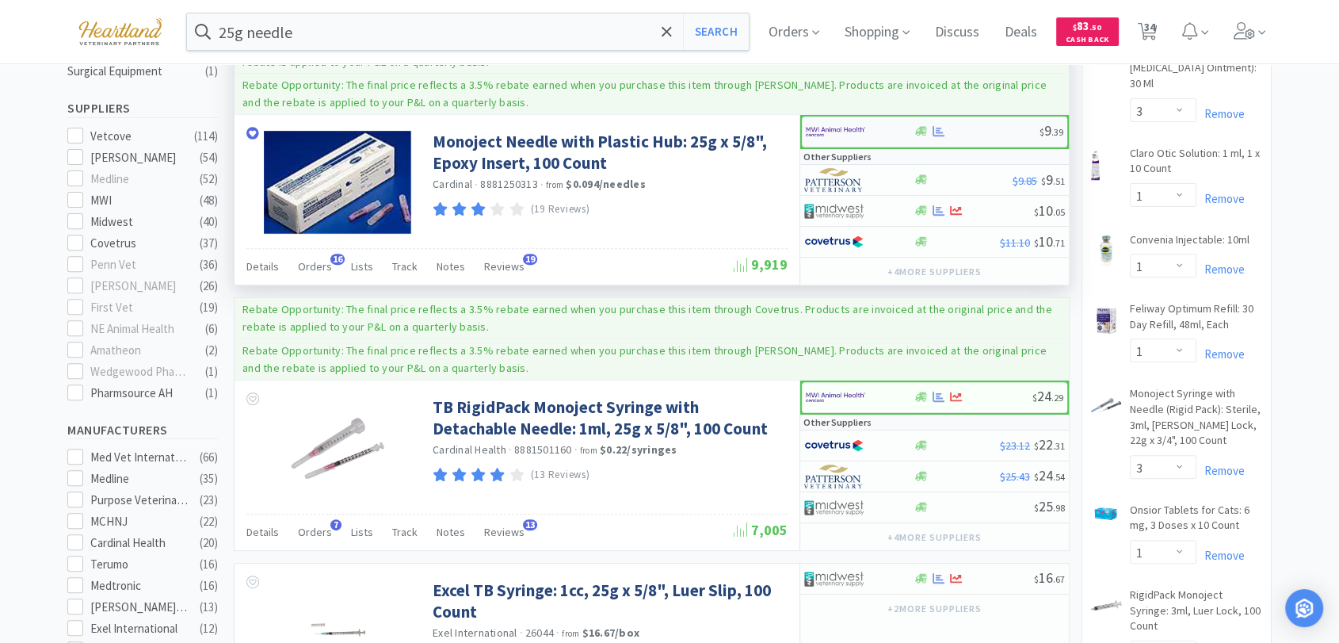
click at [813, 136] on img at bounding box center [835, 132] width 59 height 24
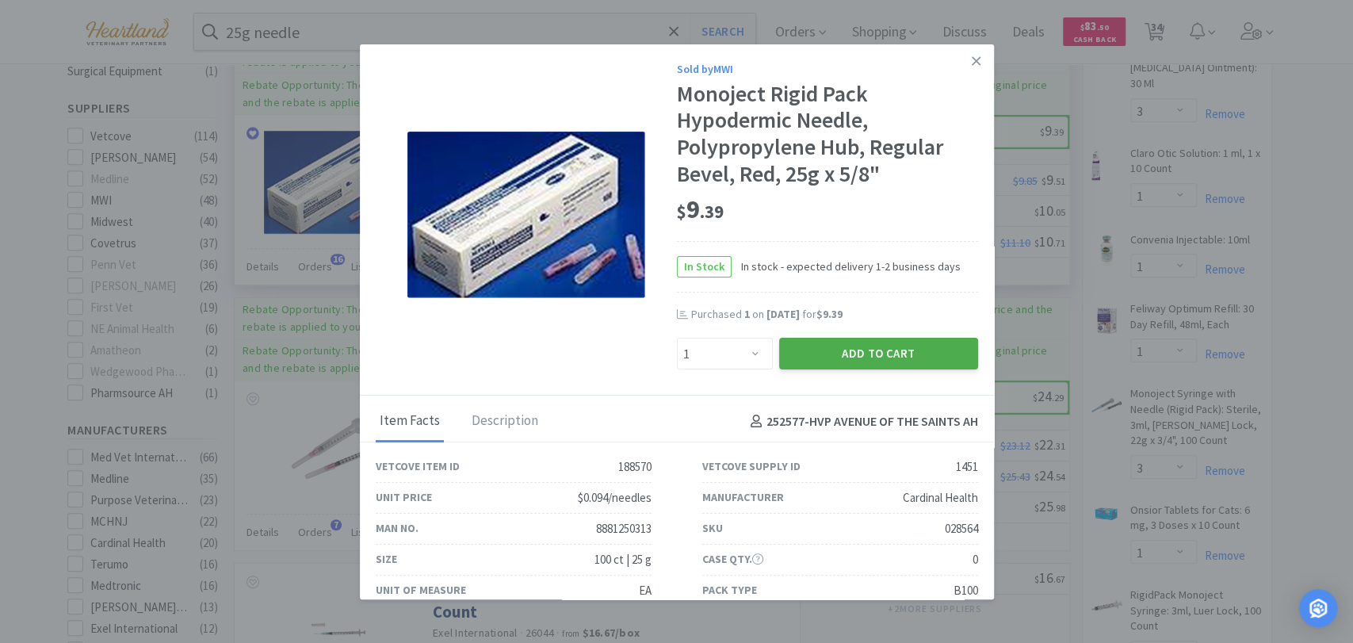
click at [855, 356] on button "Add to Cart" at bounding box center [878, 354] width 199 height 32
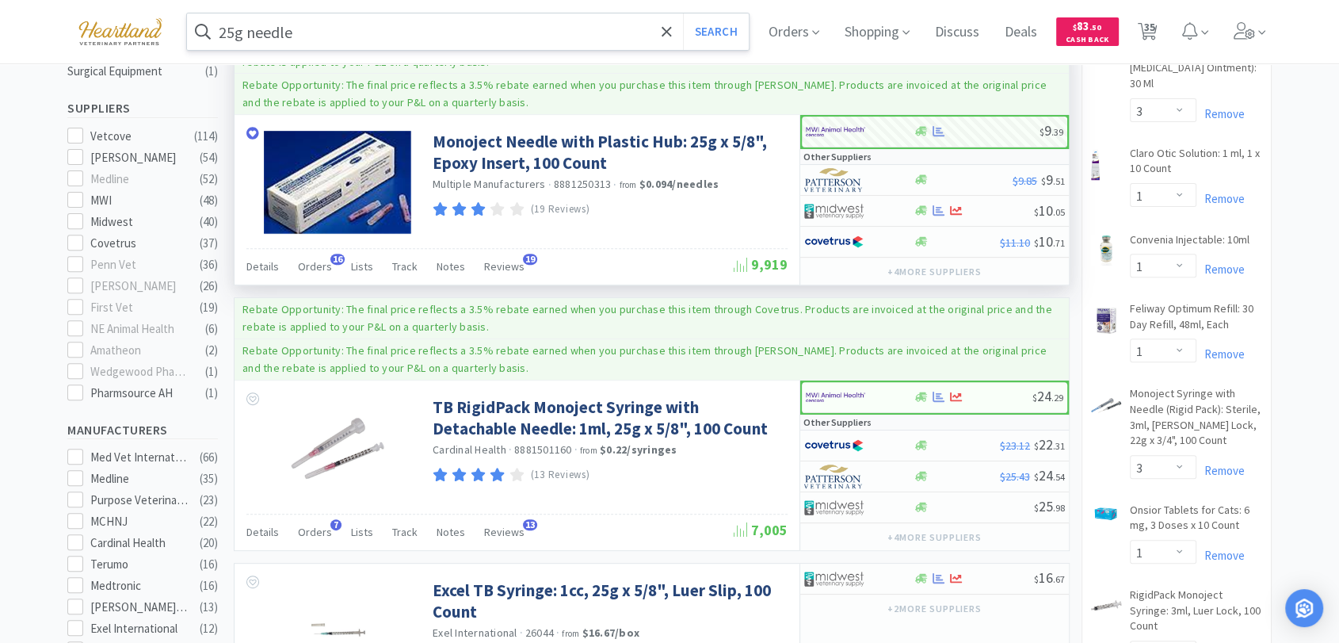
click at [325, 33] on input "25g needle" at bounding box center [468, 31] width 562 height 36
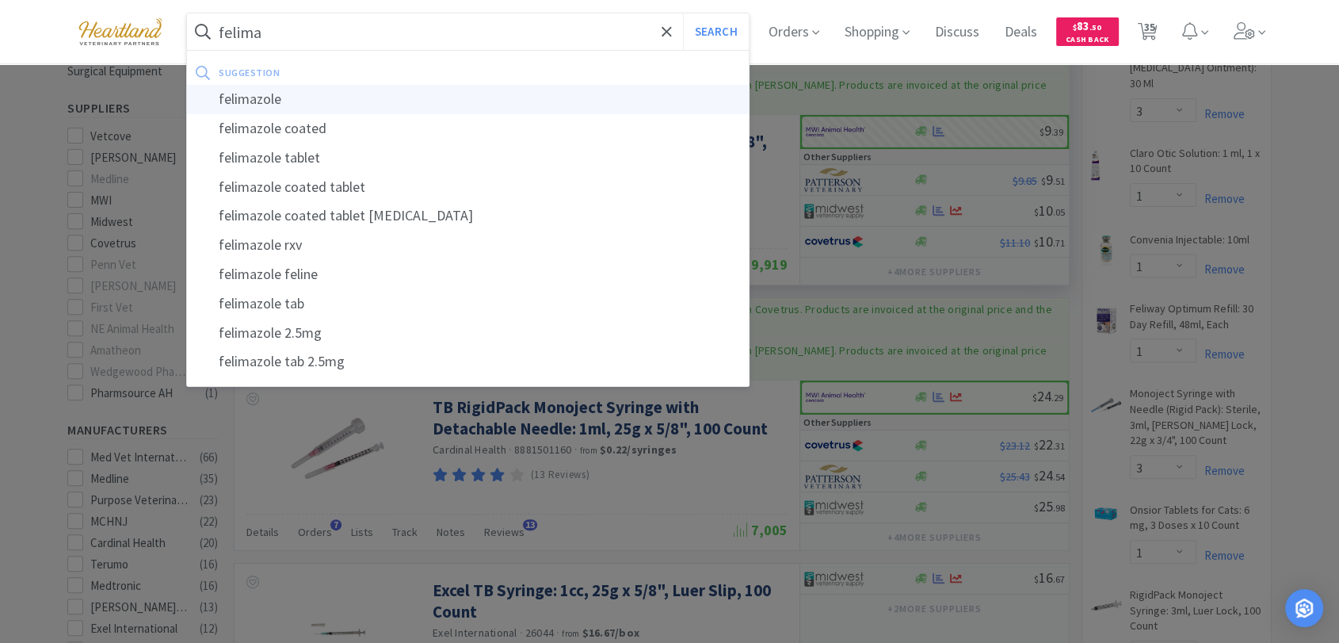
click at [305, 97] on div "felimazole" at bounding box center [468, 99] width 562 height 29
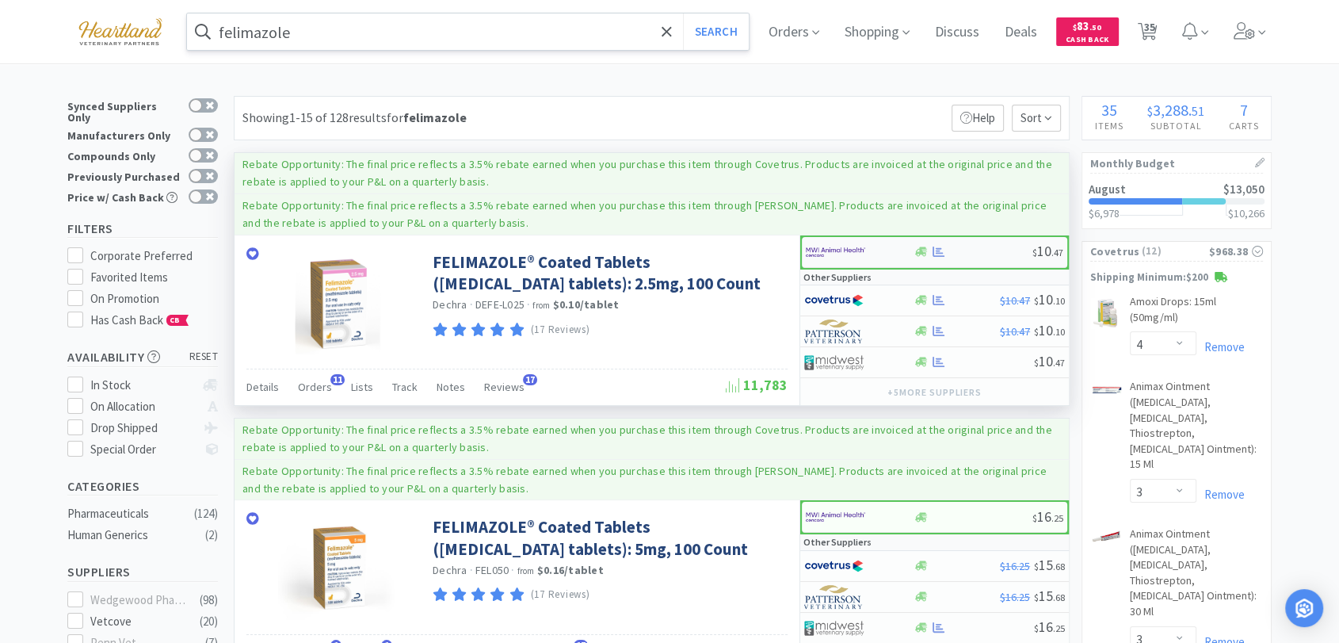
click at [831, 255] on img at bounding box center [835, 252] width 59 height 24
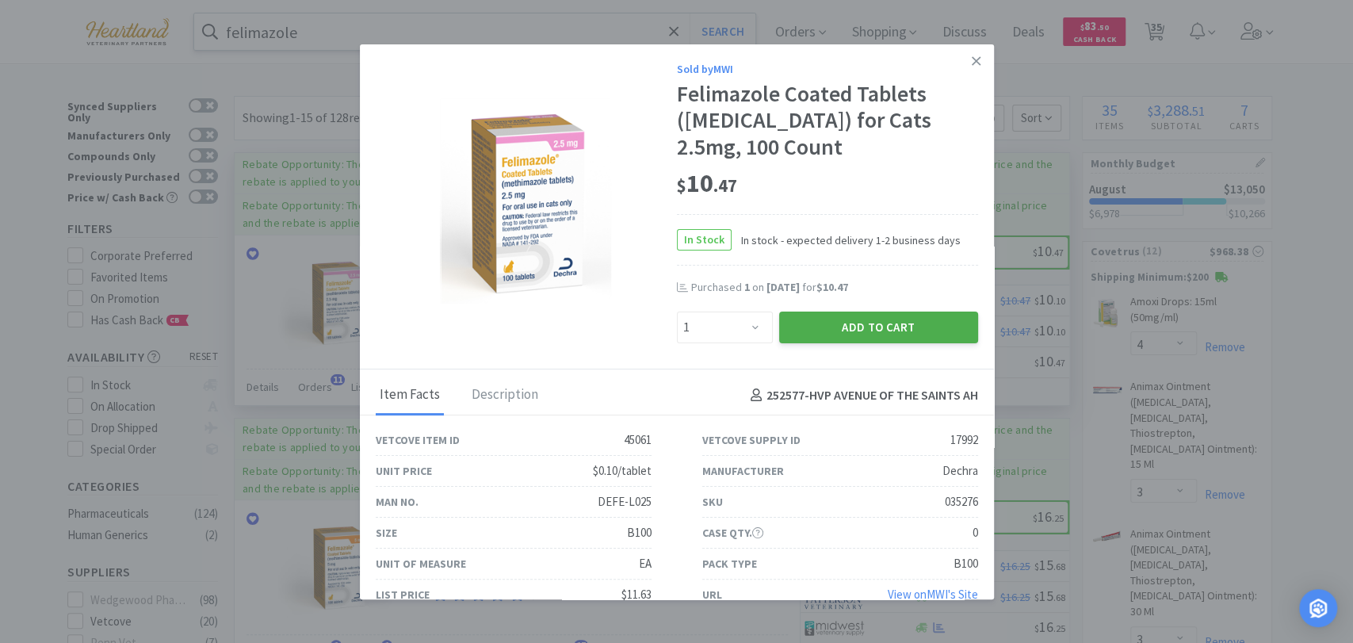
click at [890, 324] on button "Add to Cart" at bounding box center [878, 327] width 199 height 32
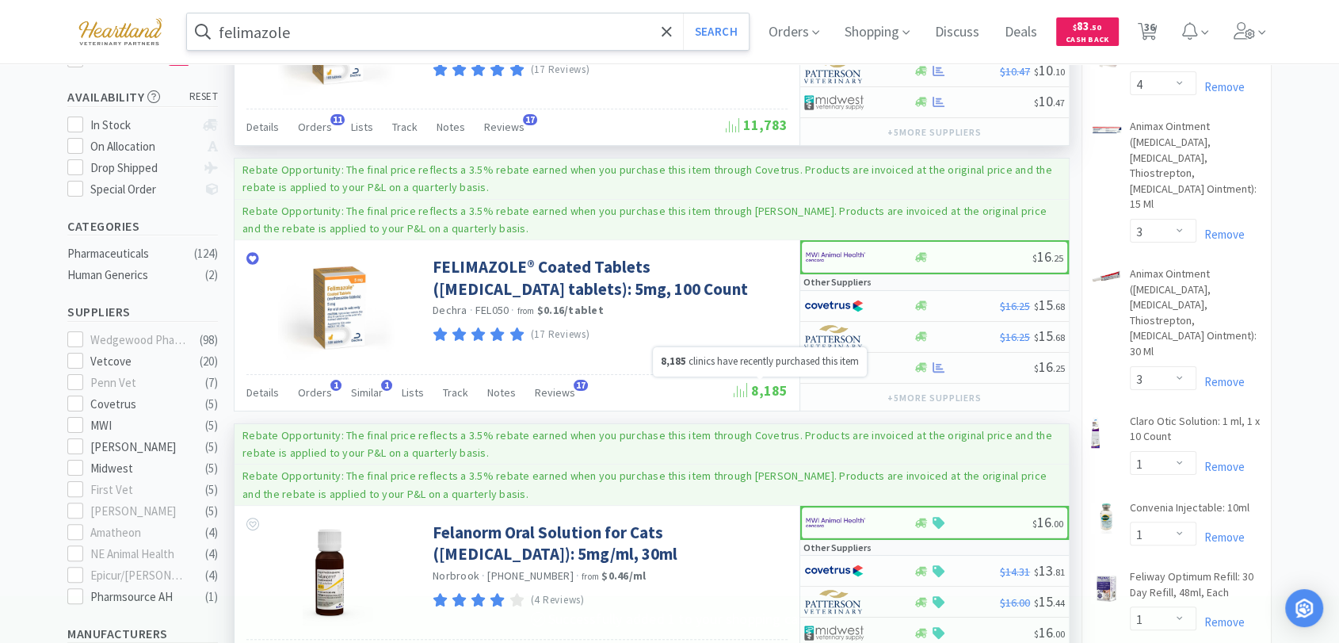
scroll to position [264, 0]
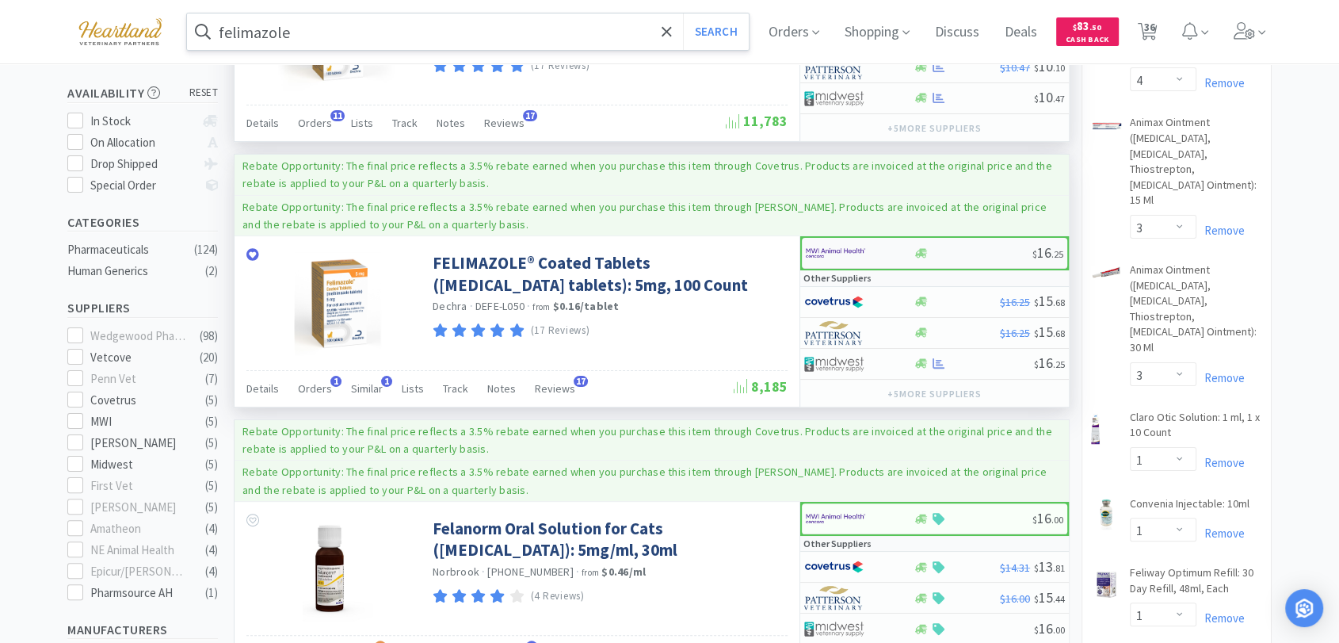
click at [829, 252] on img at bounding box center [835, 253] width 59 height 24
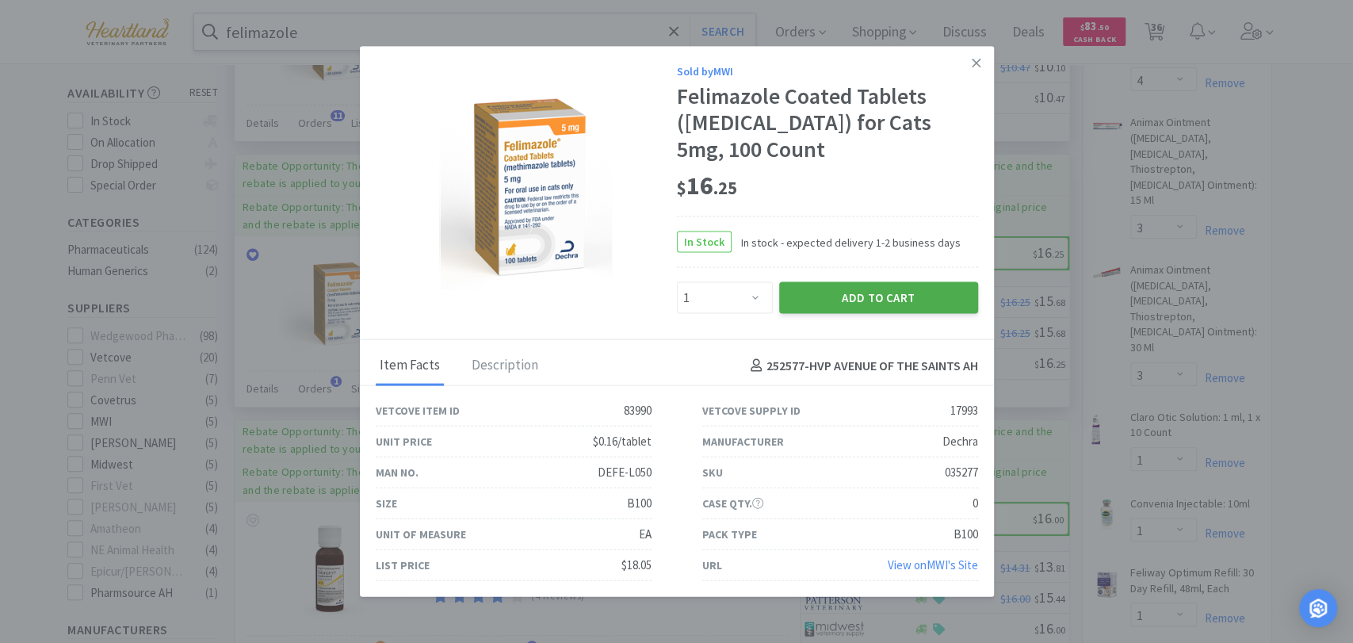
click at [887, 299] on button "Add to Cart" at bounding box center [878, 298] width 199 height 32
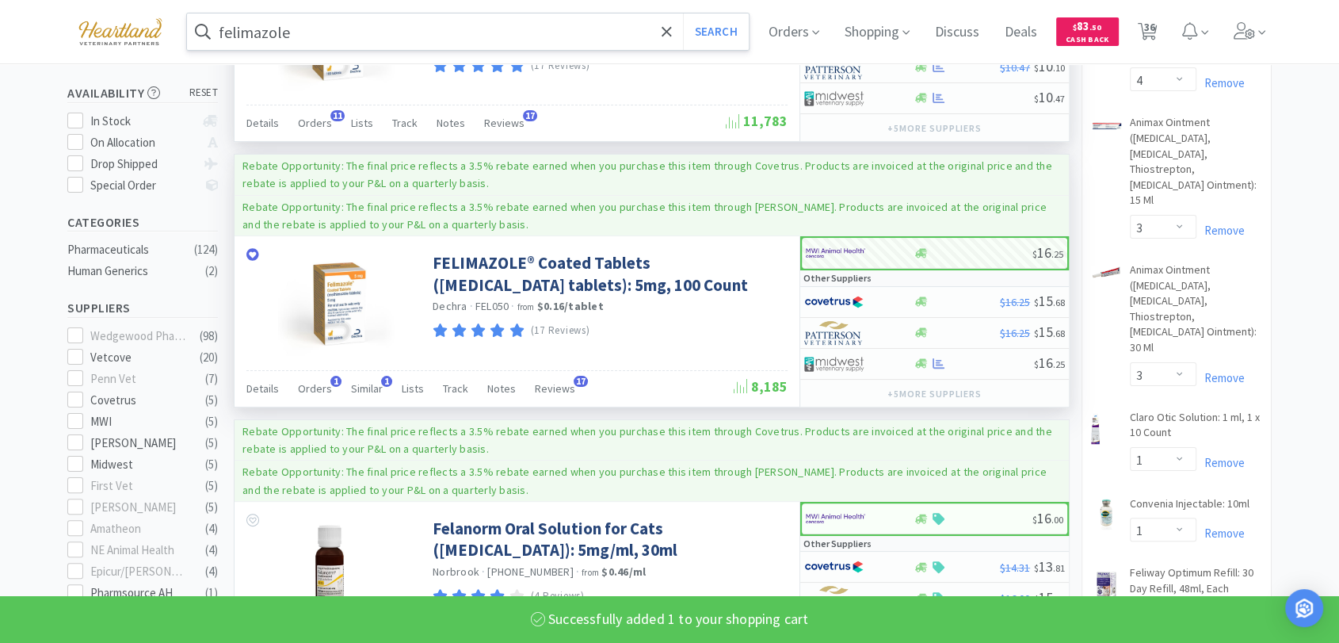
click at [317, 27] on input "felimazole" at bounding box center [468, 31] width 562 height 36
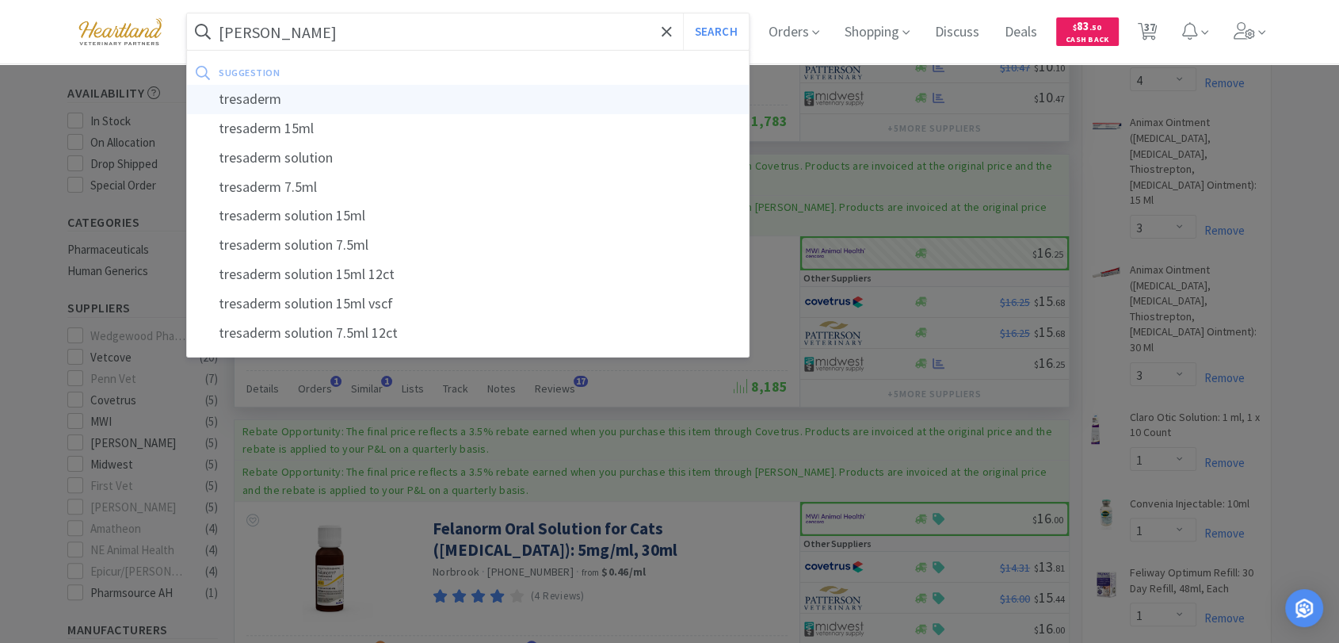
click at [222, 108] on div "tresaderm" at bounding box center [468, 99] width 562 height 29
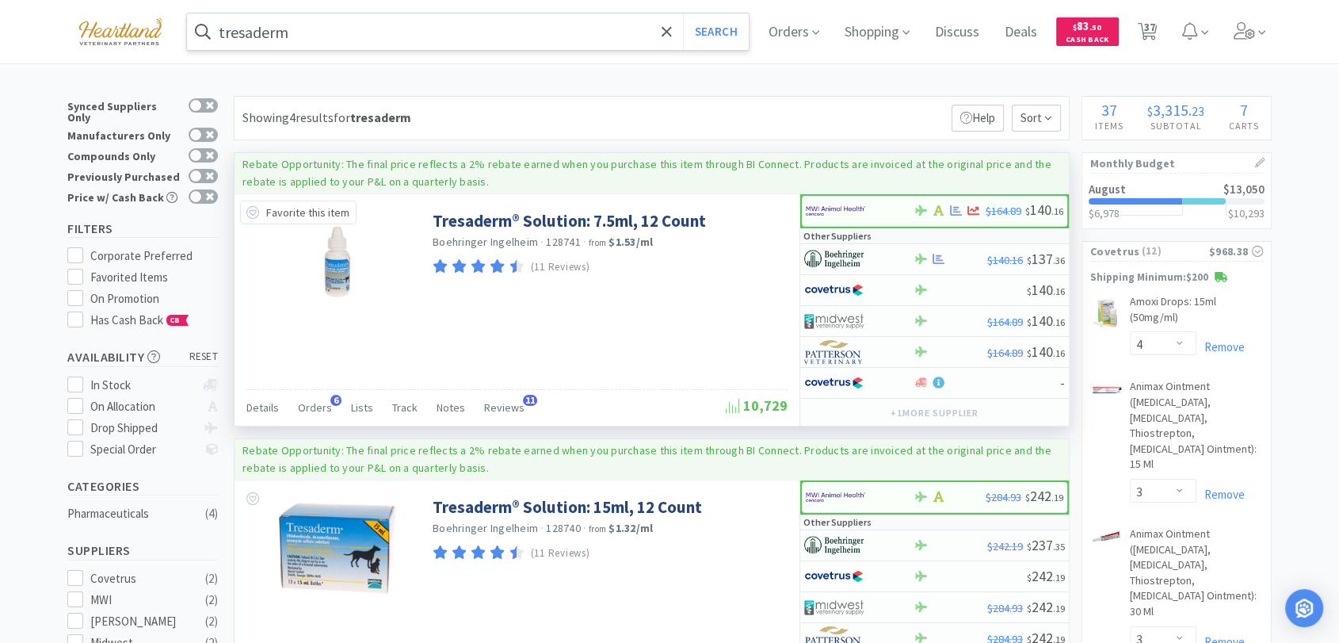
click at [250, 212] on icon at bounding box center [252, 212] width 13 height 13
click at [938, 259] on icon at bounding box center [939, 259] width 12 height 10
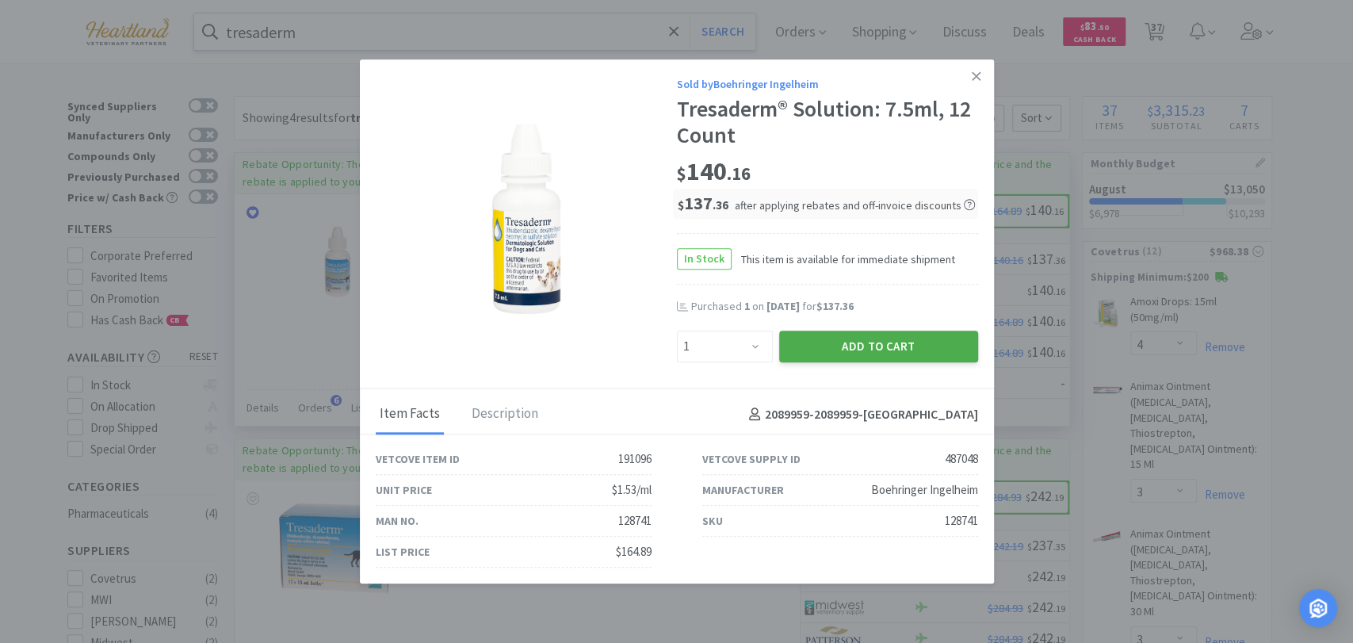
click at [909, 341] on button "Add to Cart" at bounding box center [878, 346] width 199 height 32
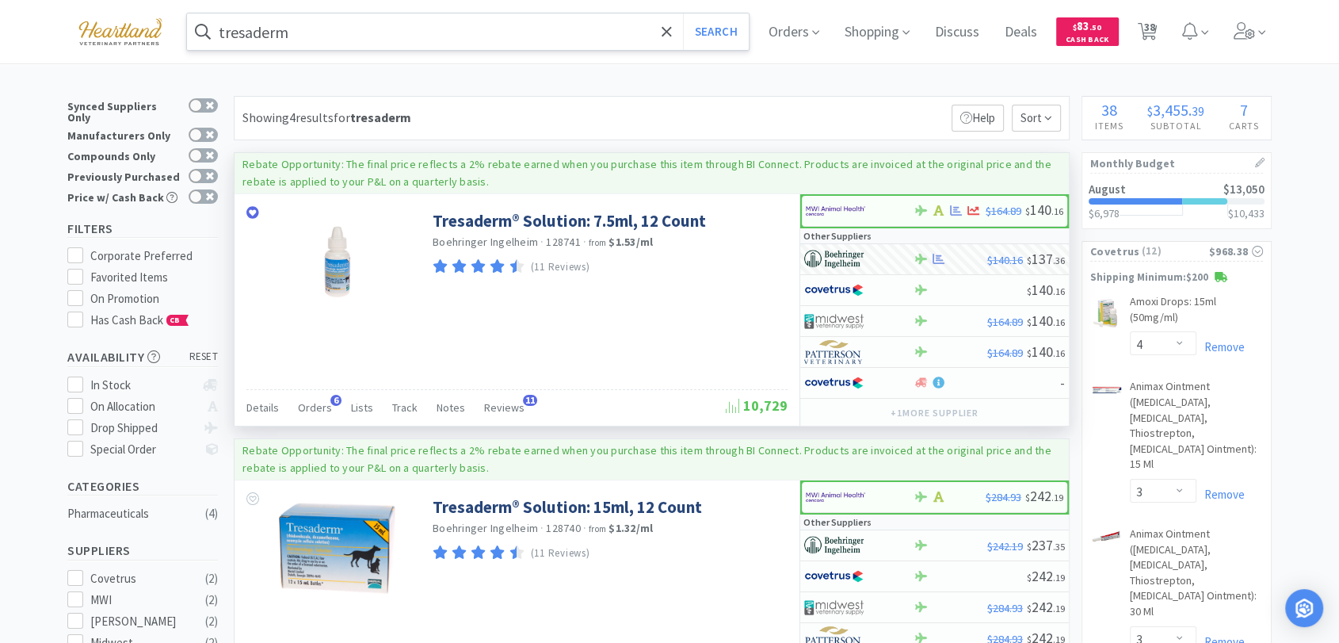
click at [469, 42] on input "tresaderm" at bounding box center [468, 31] width 562 height 36
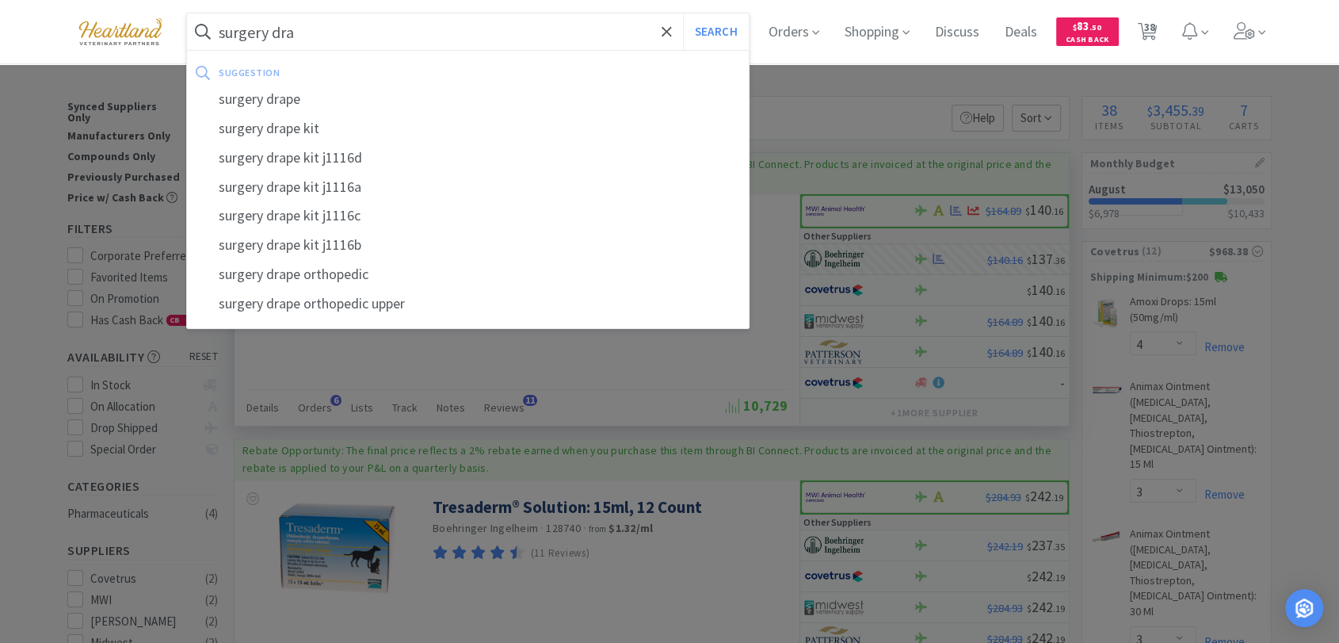
click at [364, 102] on div "surgery drape" at bounding box center [468, 99] width 562 height 29
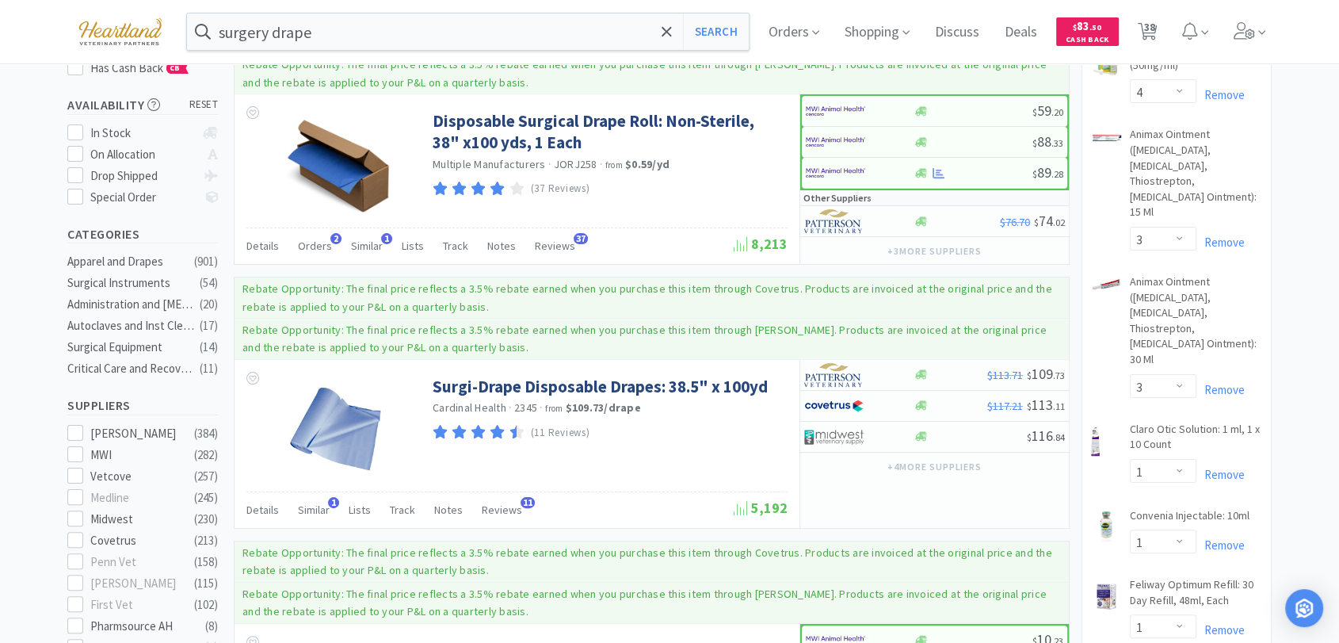
scroll to position [264, 0]
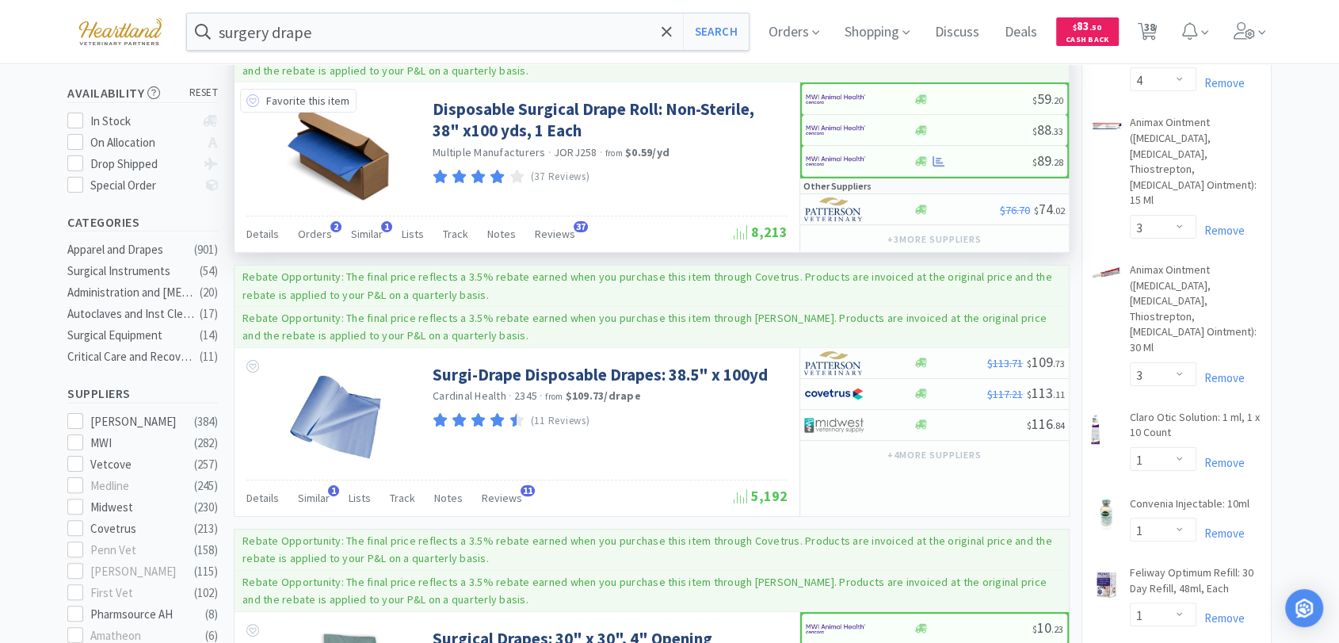
click at [247, 101] on icon at bounding box center [252, 100] width 13 height 13
click at [827, 93] on img at bounding box center [835, 99] width 59 height 24
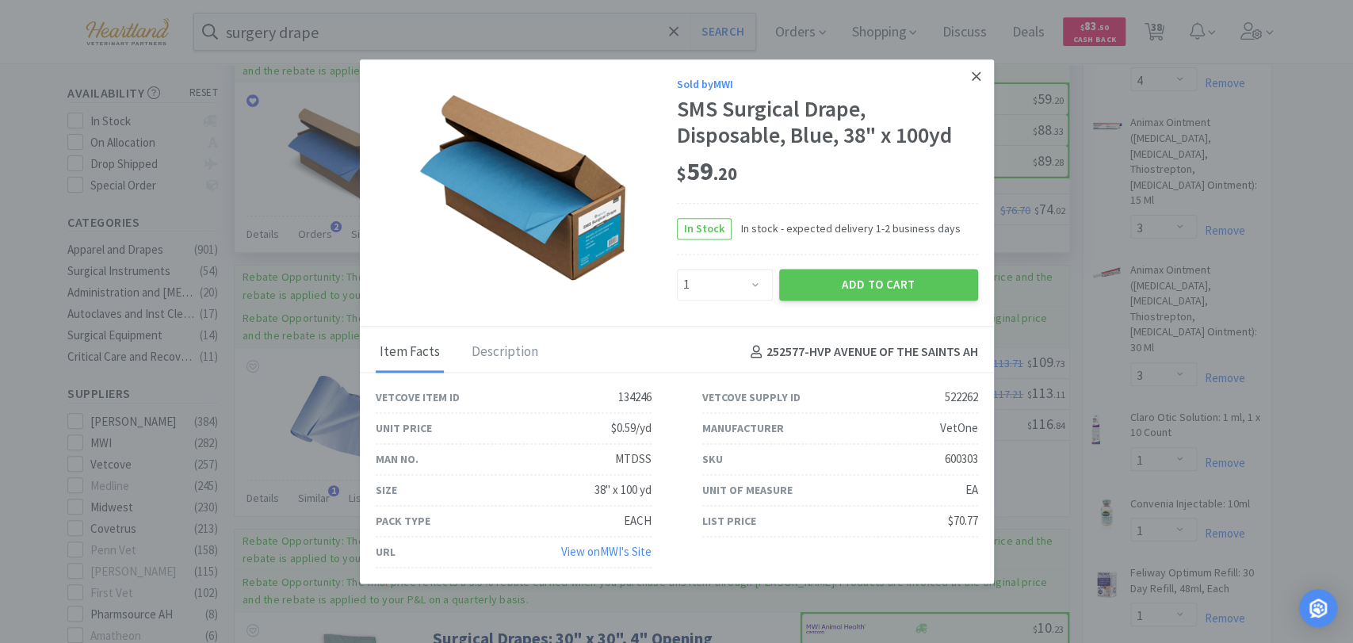
click at [983, 78] on link at bounding box center [976, 76] width 28 height 34
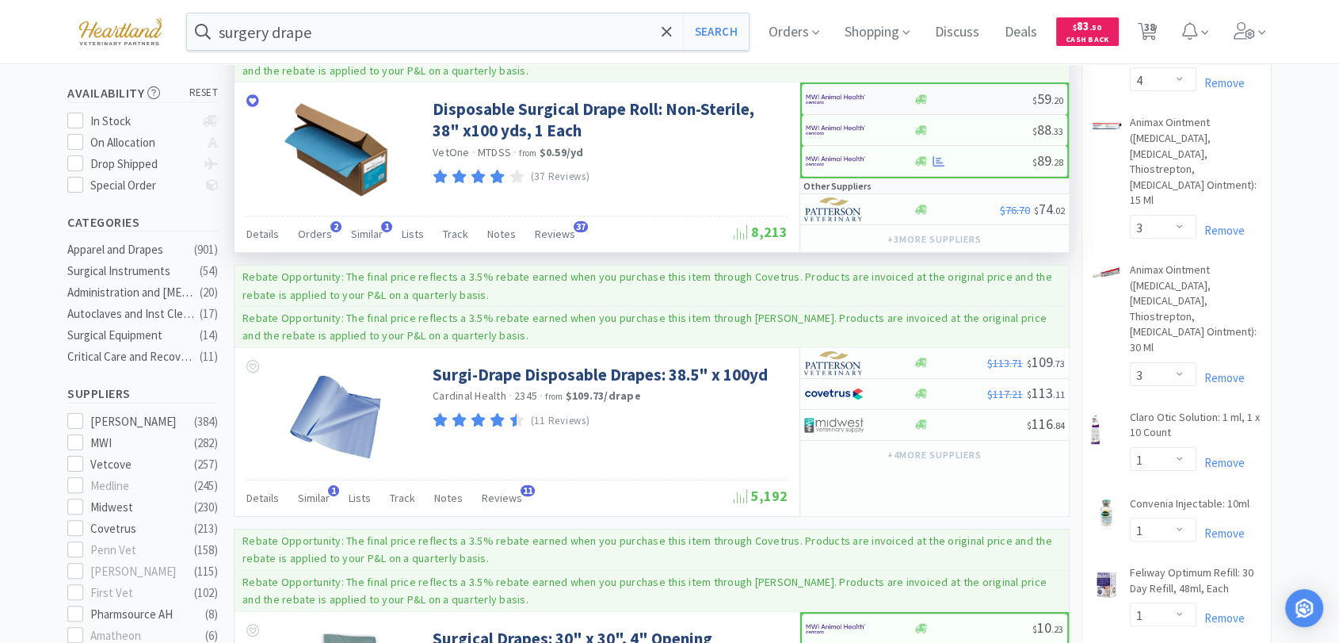
click at [851, 94] on img at bounding box center [835, 99] width 59 height 24
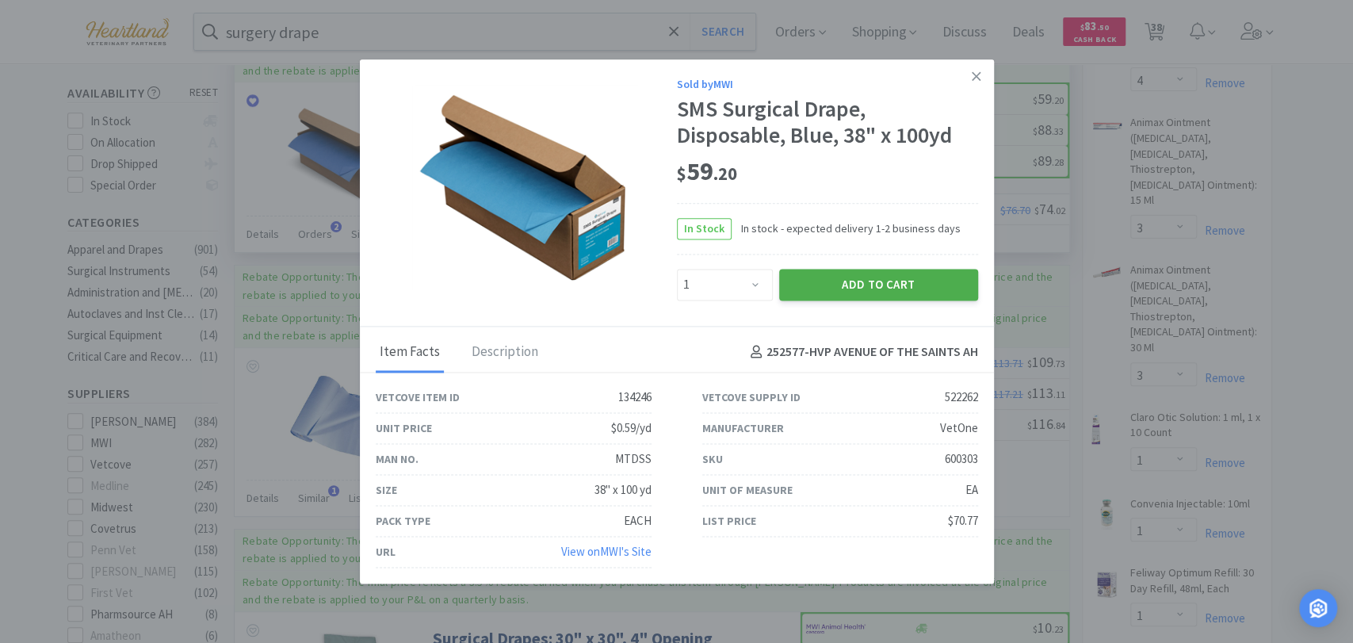
click at [859, 283] on button "Add to Cart" at bounding box center [878, 285] width 199 height 32
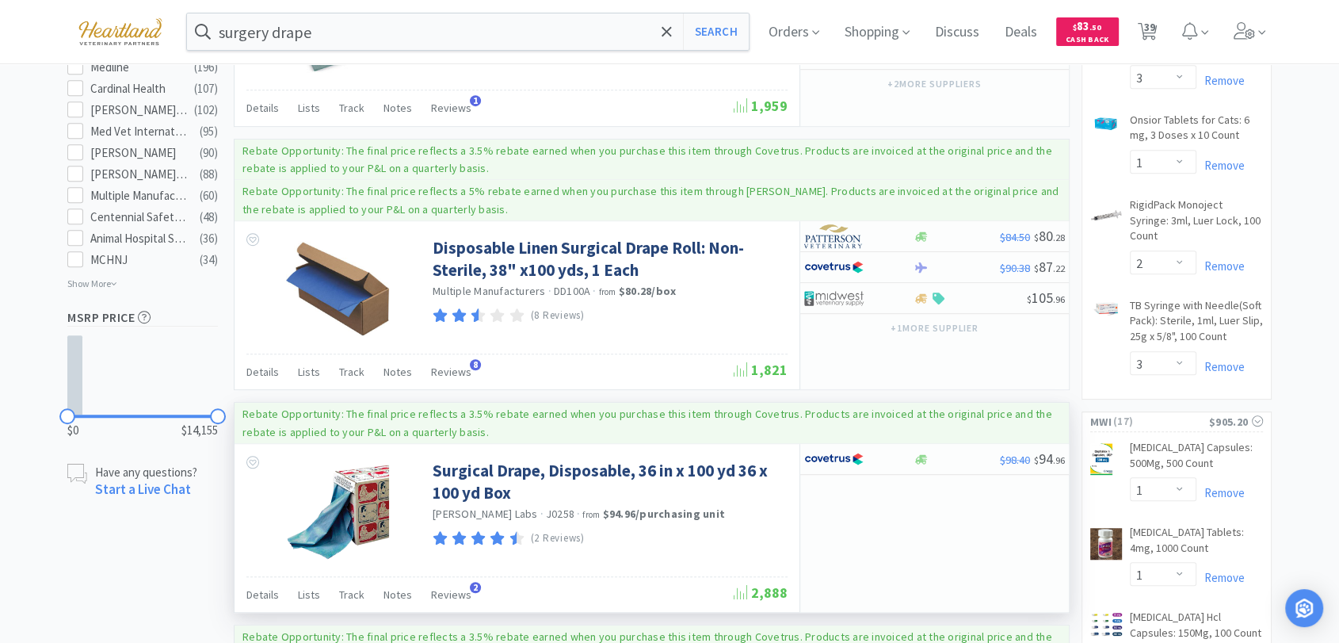
scroll to position [880, 0]
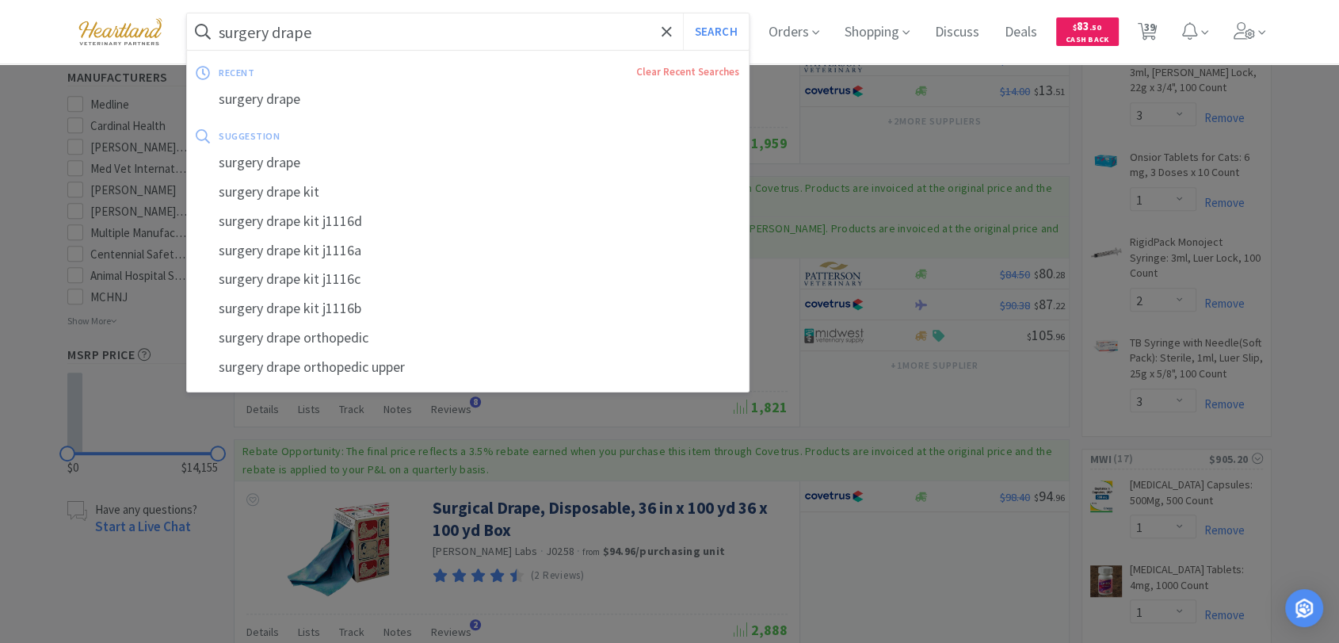
click at [420, 28] on input "surgery drape" at bounding box center [468, 31] width 562 height 36
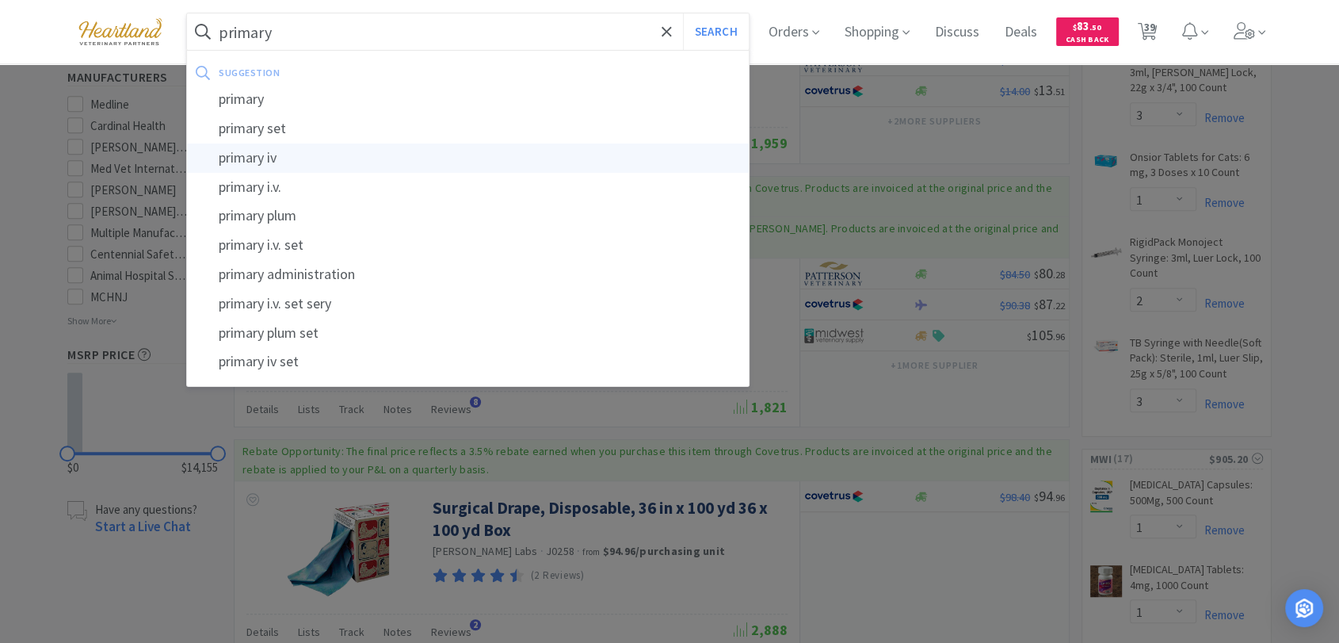
click at [406, 148] on div "primary iv" at bounding box center [468, 157] width 562 height 29
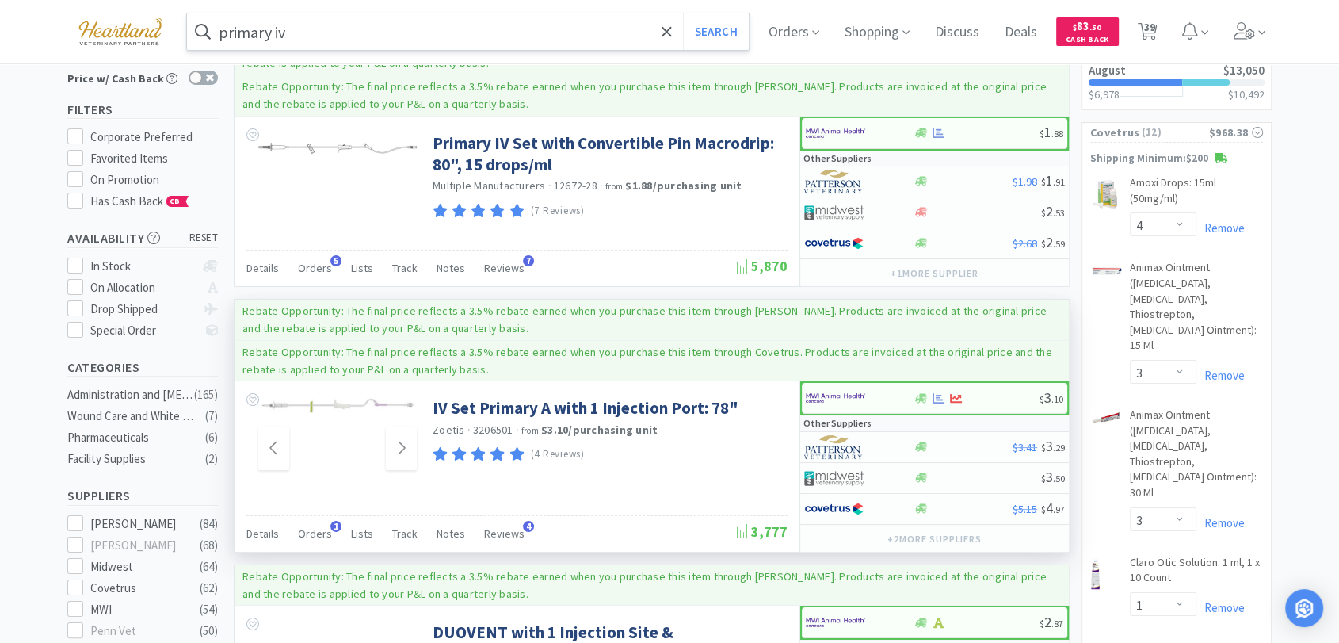
scroll to position [88, 0]
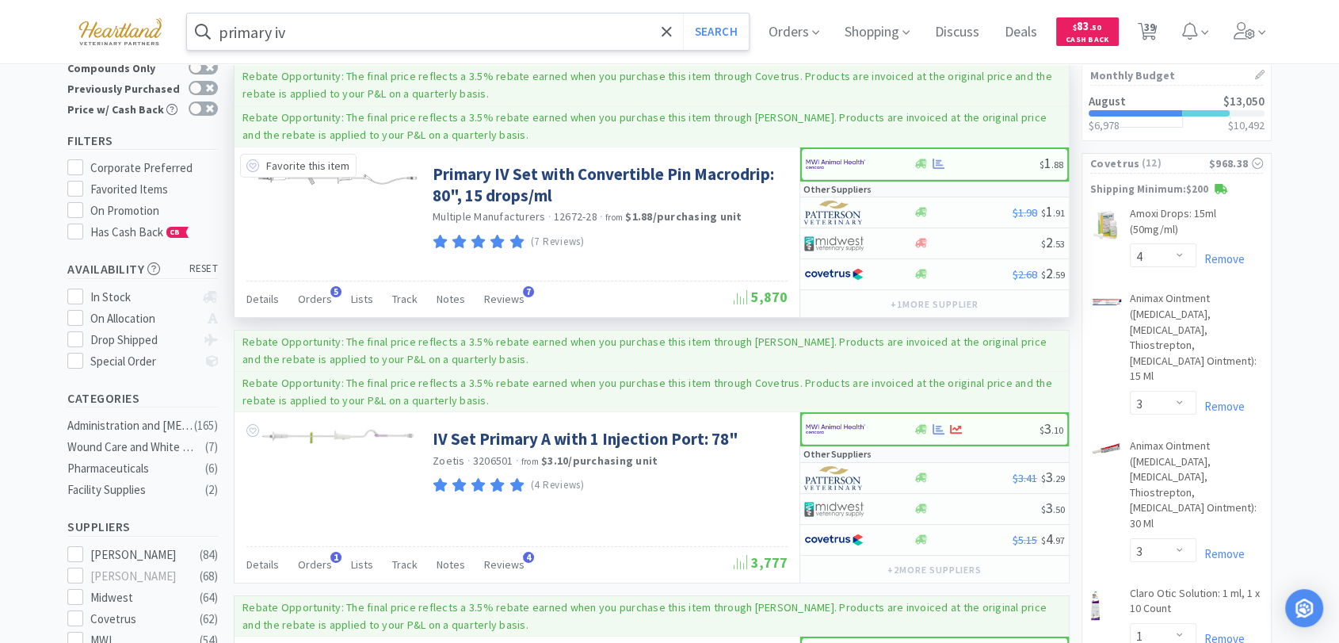
click at [252, 163] on icon at bounding box center [252, 165] width 13 height 13
click at [938, 162] on icon at bounding box center [939, 164] width 12 height 12
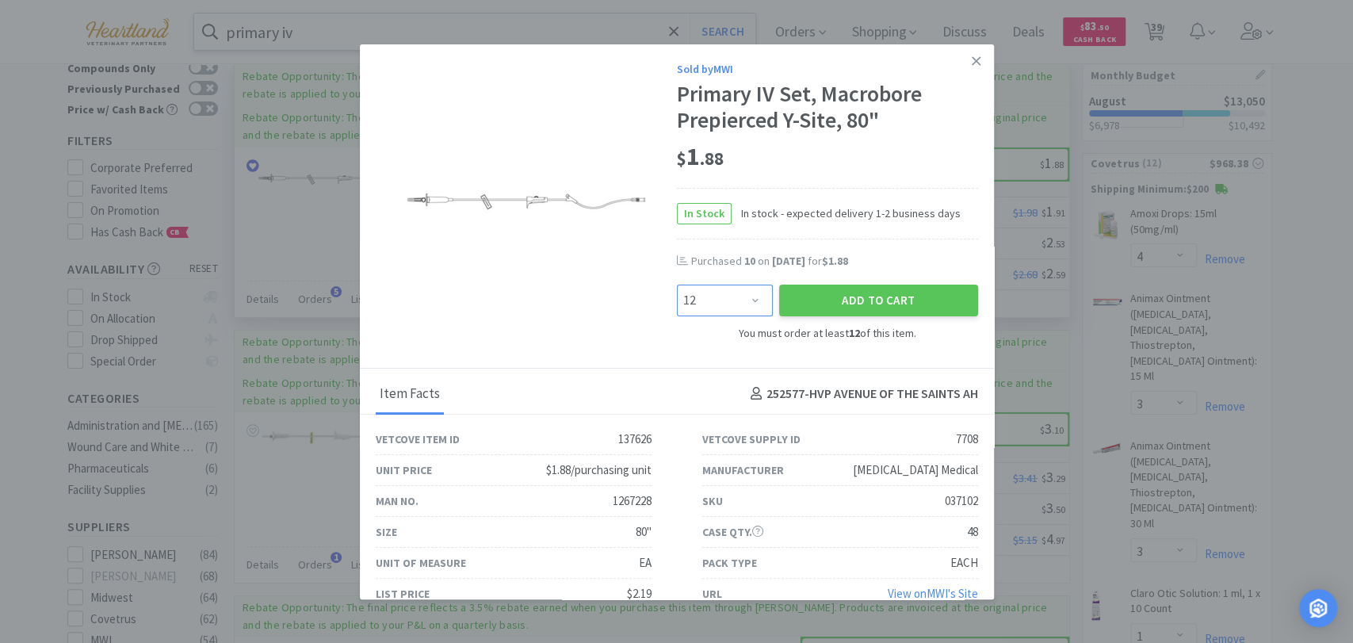
click at [748, 296] on select "Enter Quantity 12 24 36 48 60 72 84 96 108 120 132 144 156 168 180 192 204 216 …" at bounding box center [725, 300] width 96 height 32
click at [708, 300] on select "Enter Quantity 12 24 36 48 60 72 84 96 108 120 132 144 156 168 180 192 204 216 …" at bounding box center [725, 300] width 96 height 32
click at [919, 303] on button "Add to Cart" at bounding box center [878, 300] width 199 height 32
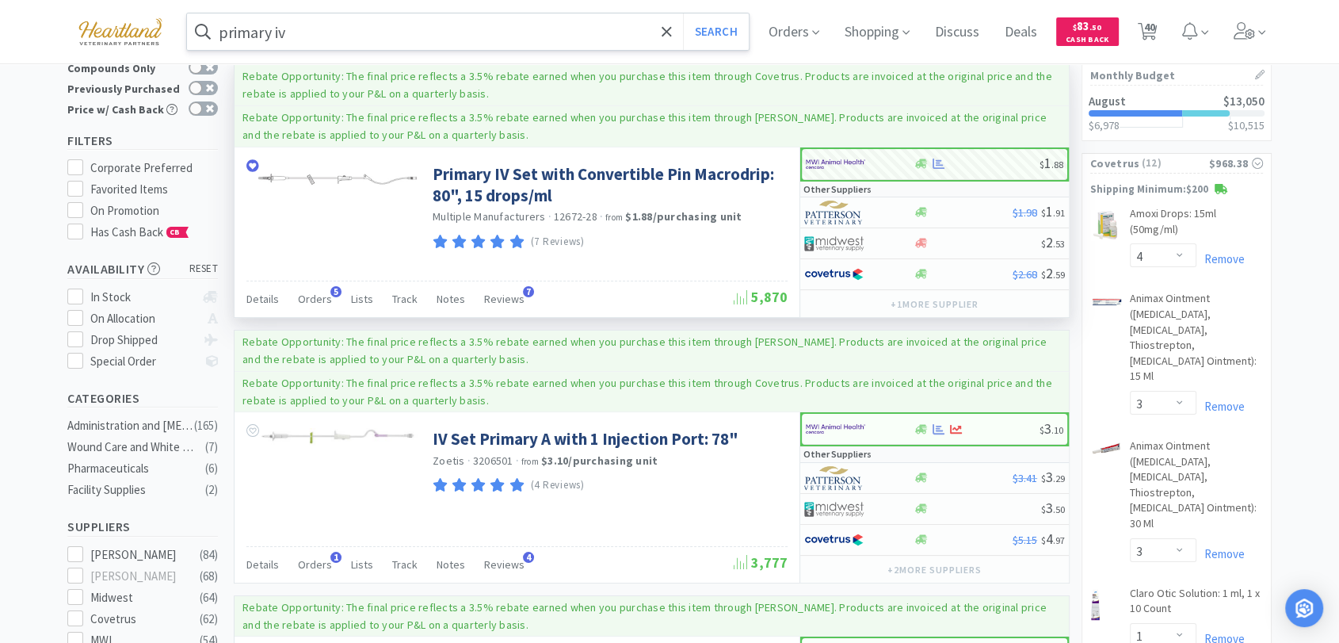
click at [323, 33] on input "primary iv" at bounding box center [468, 31] width 562 height 36
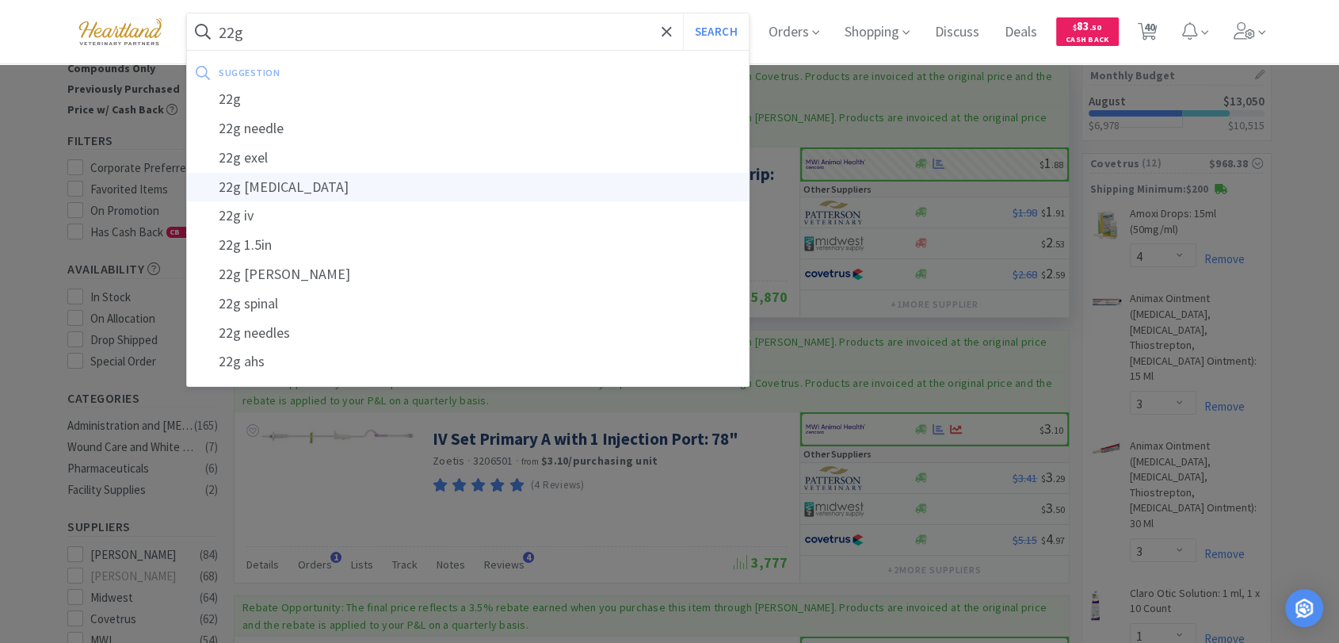
click at [317, 188] on div "22g [MEDICAL_DATA]" at bounding box center [468, 187] width 562 height 29
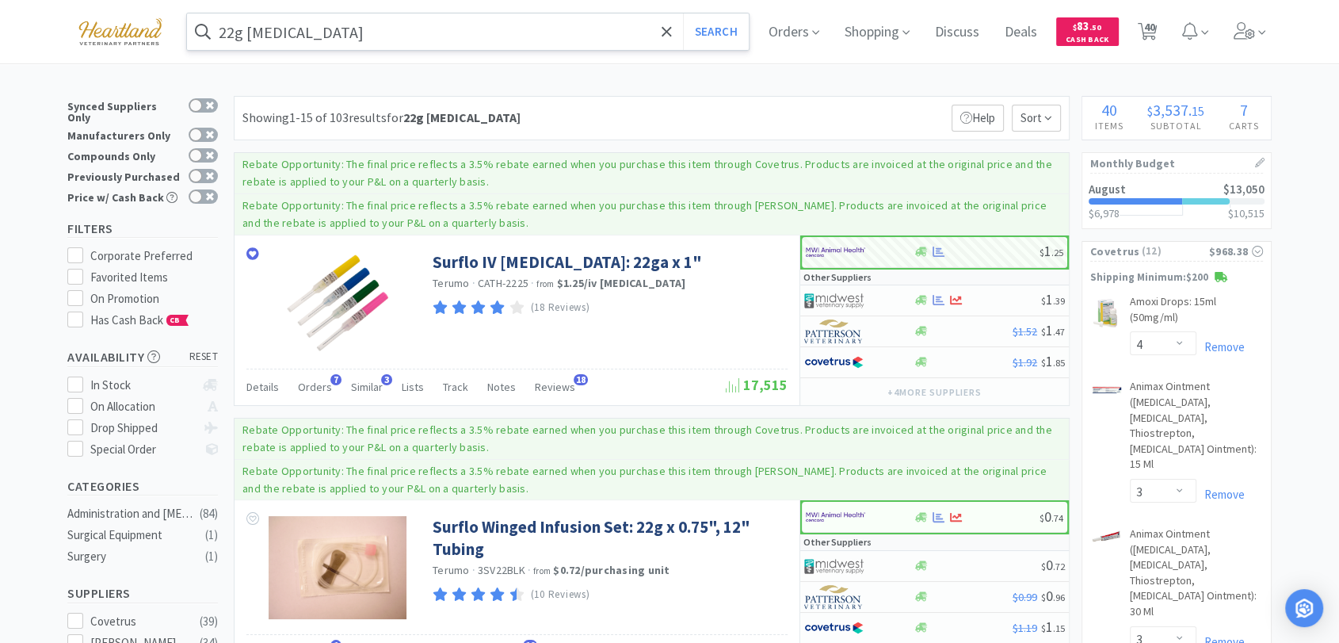
click at [241, 30] on input "22g [MEDICAL_DATA]" at bounding box center [468, 31] width 562 height 36
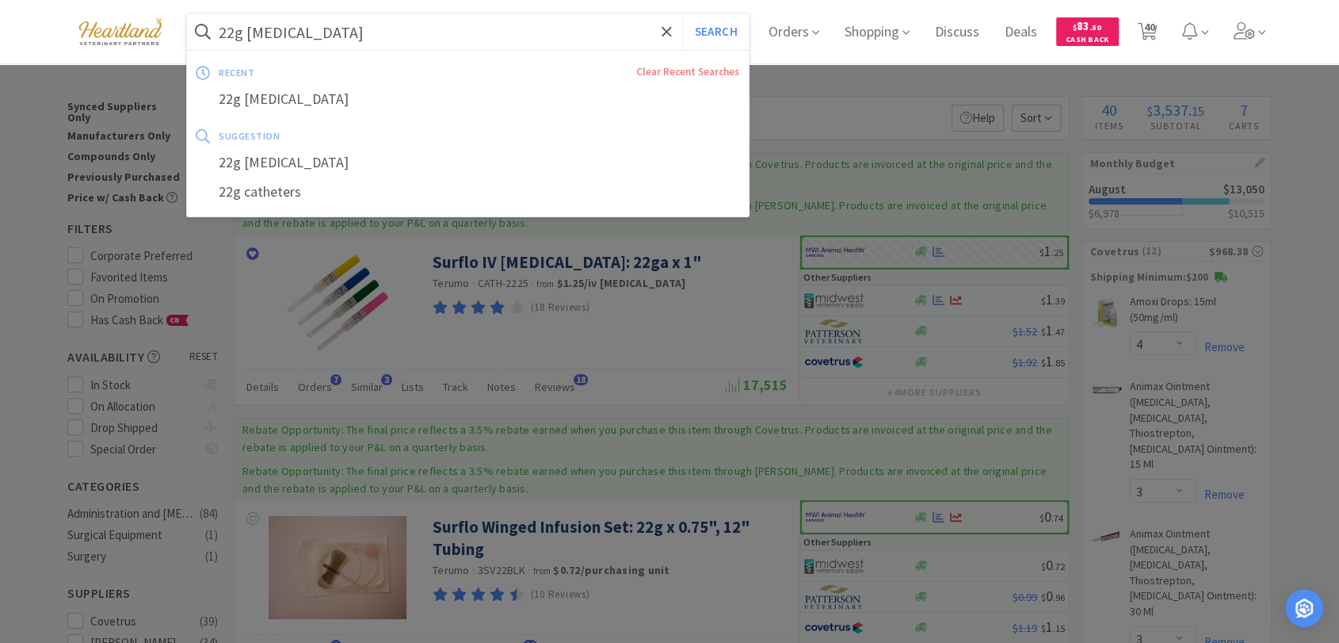
click at [237, 36] on input "22g [MEDICAL_DATA]" at bounding box center [468, 31] width 562 height 36
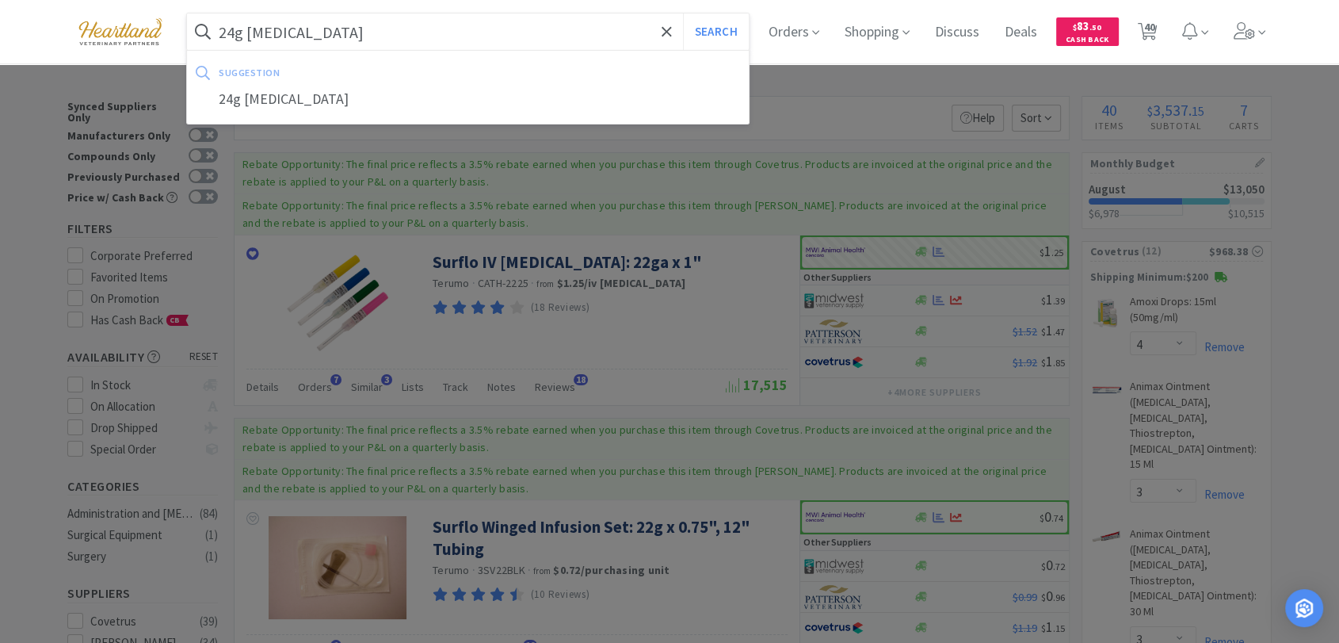
click at [683, 13] on button "Search" at bounding box center [716, 31] width 66 height 36
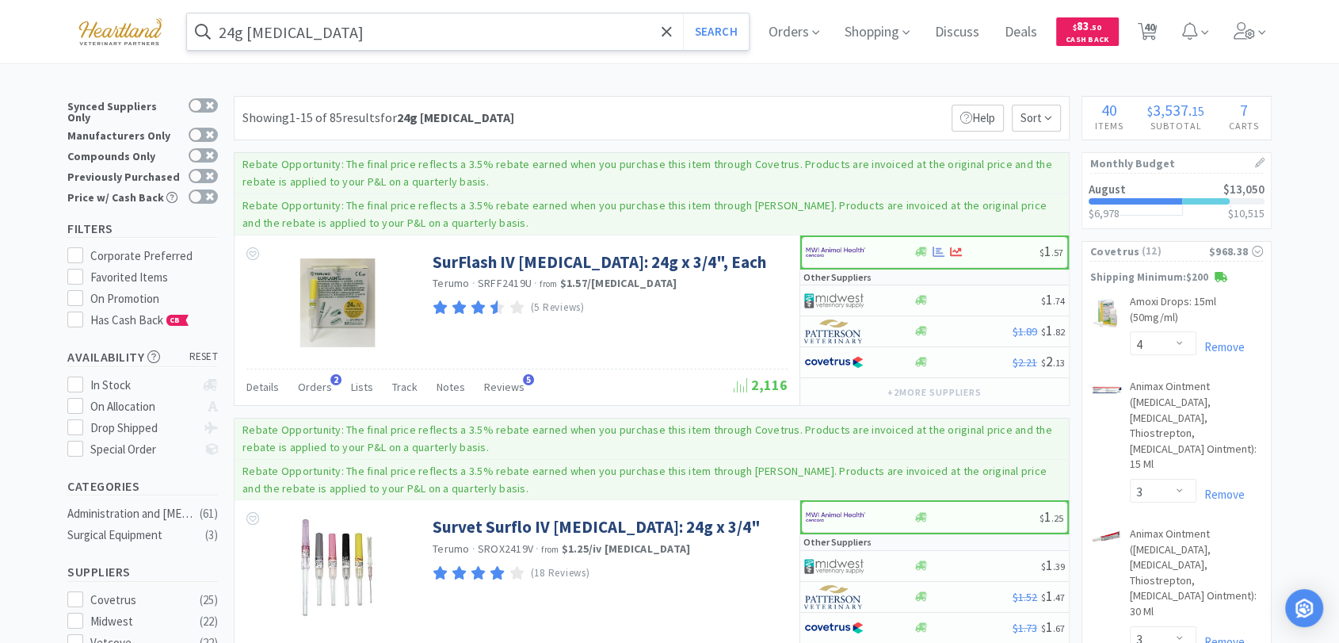
click at [523, 14] on input "24g [MEDICAL_DATA]" at bounding box center [468, 31] width 562 height 36
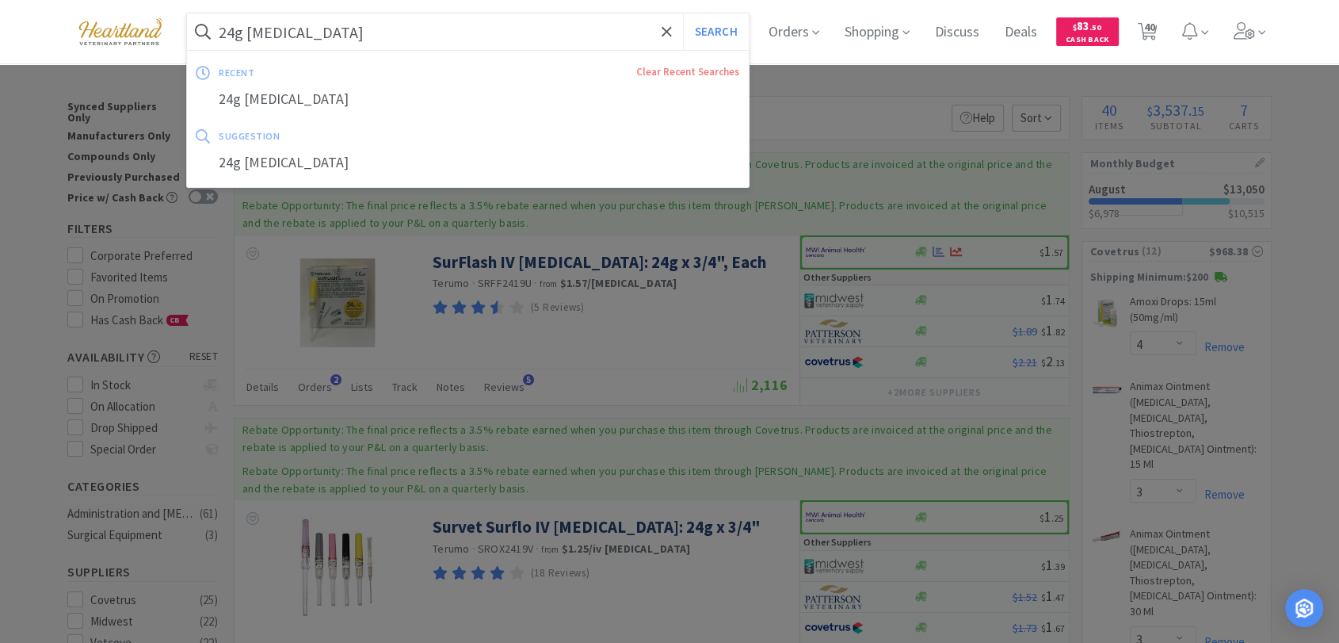
click at [541, 33] on input "24g [MEDICAL_DATA]" at bounding box center [468, 31] width 562 height 36
click at [1216, 190] on div at bounding box center [669, 321] width 1339 height 643
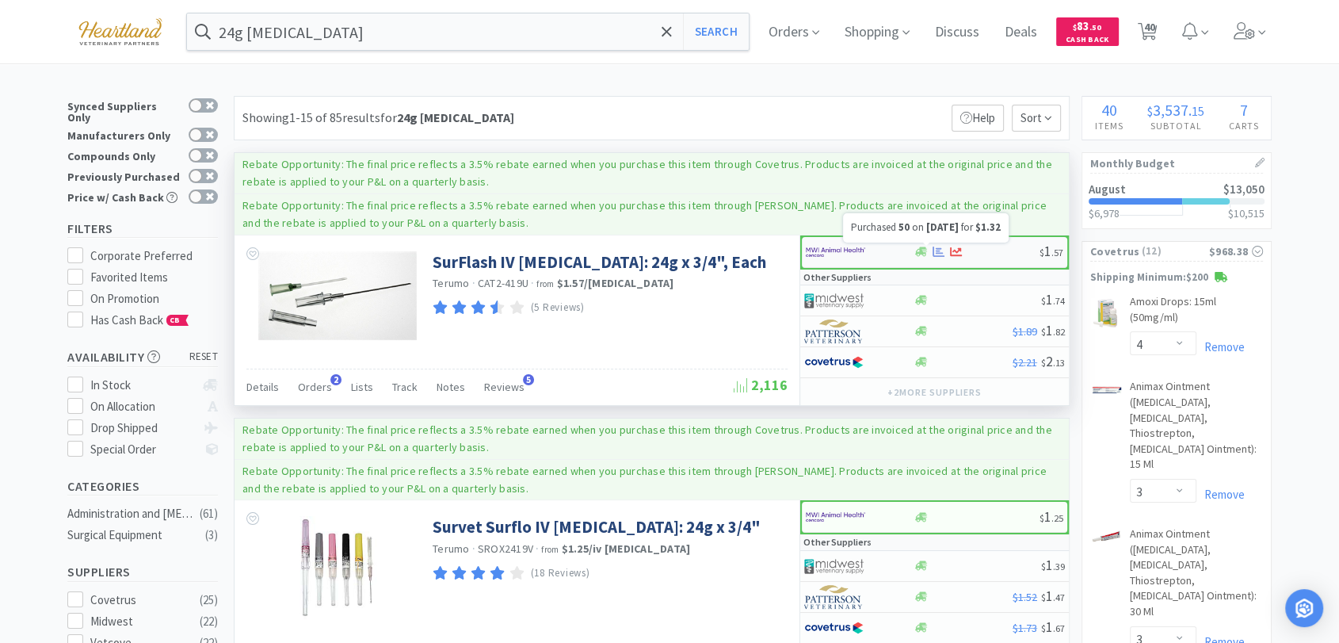
click at [939, 249] on icon at bounding box center [939, 251] width 12 height 10
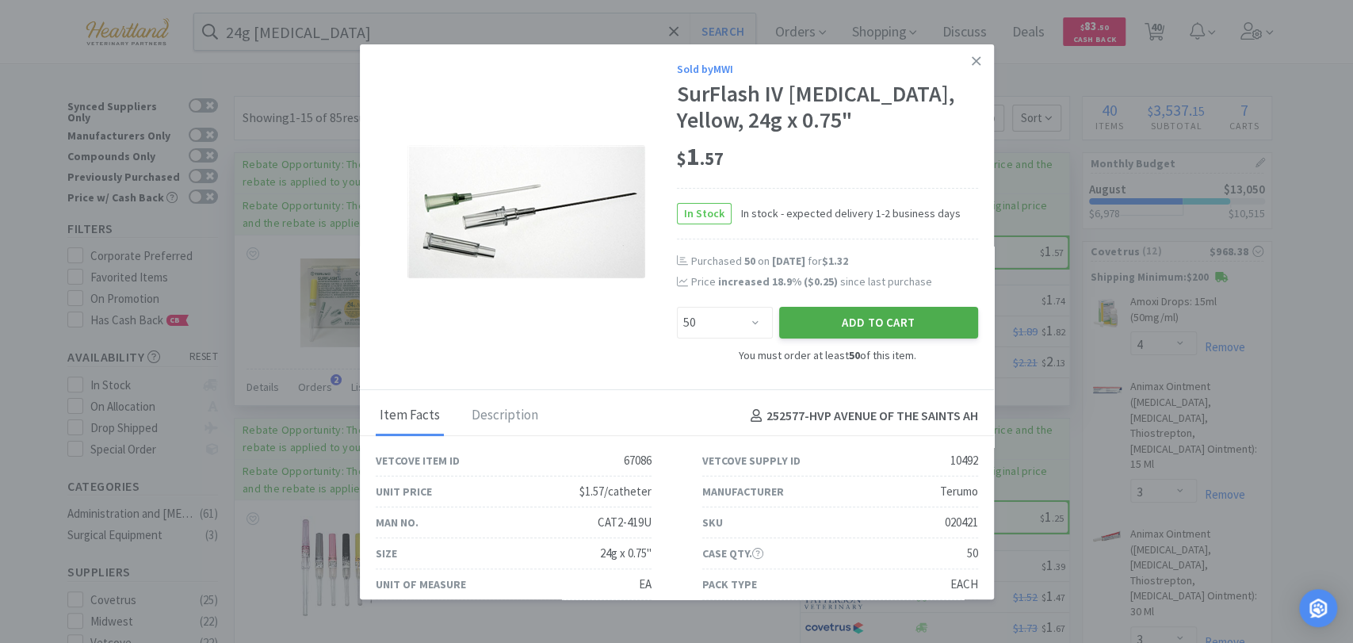
click at [835, 322] on button "Add to Cart" at bounding box center [878, 323] width 199 height 32
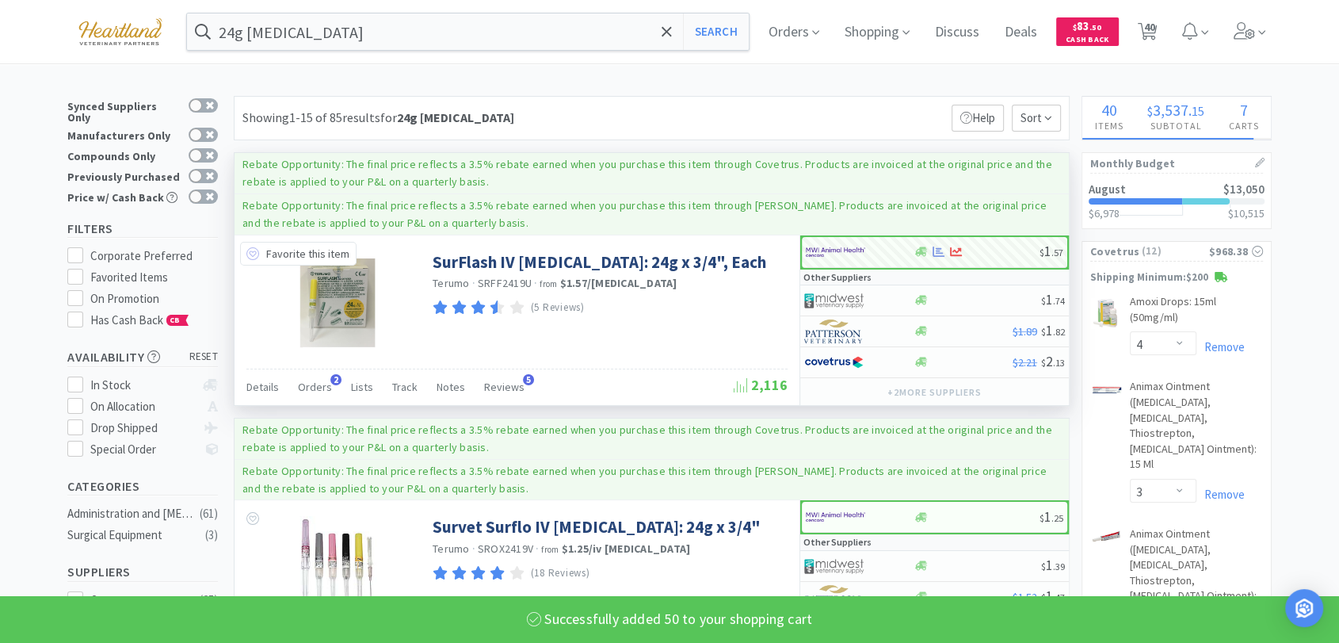
click at [254, 252] on icon at bounding box center [252, 253] width 13 height 13
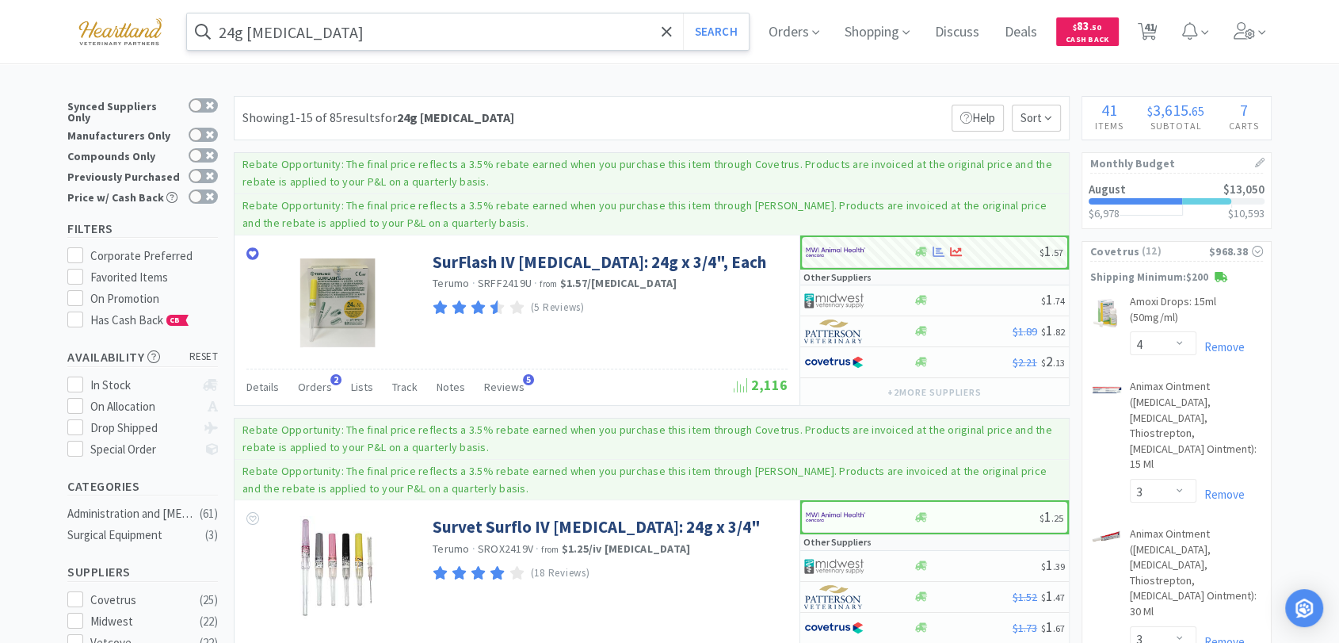
click at [323, 45] on input "24g [MEDICAL_DATA]" at bounding box center [468, 31] width 562 height 36
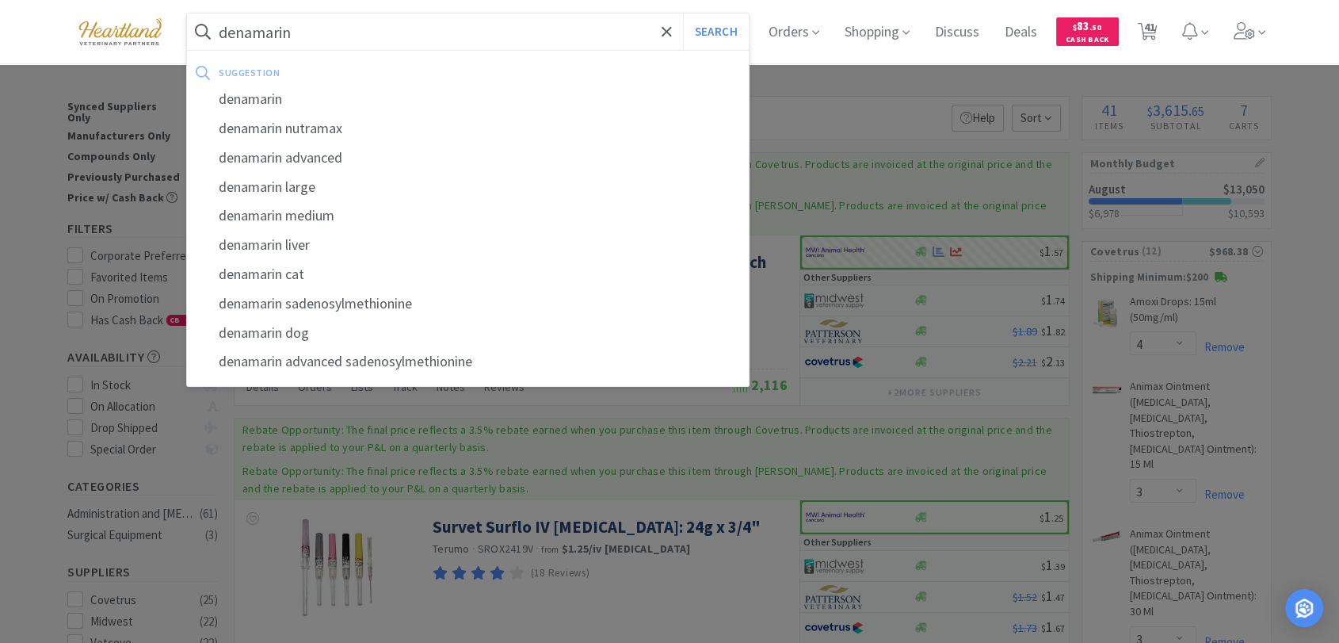
click at [683, 13] on button "Search" at bounding box center [716, 31] width 66 height 36
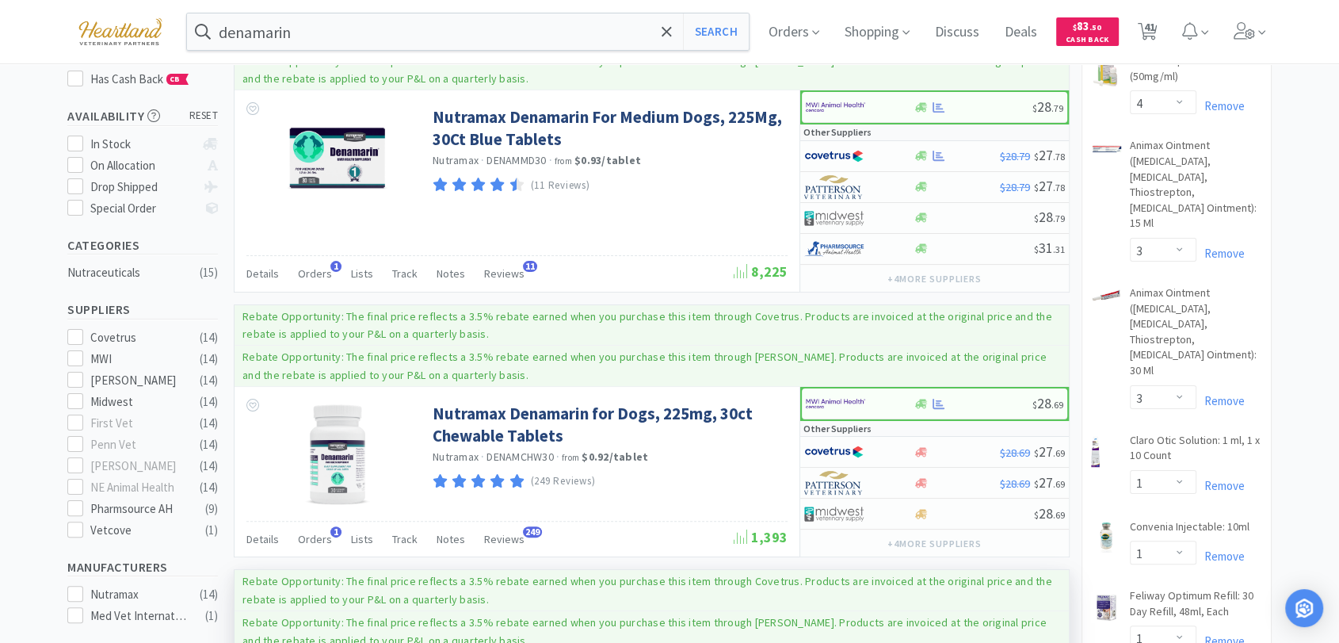
scroll to position [176, 0]
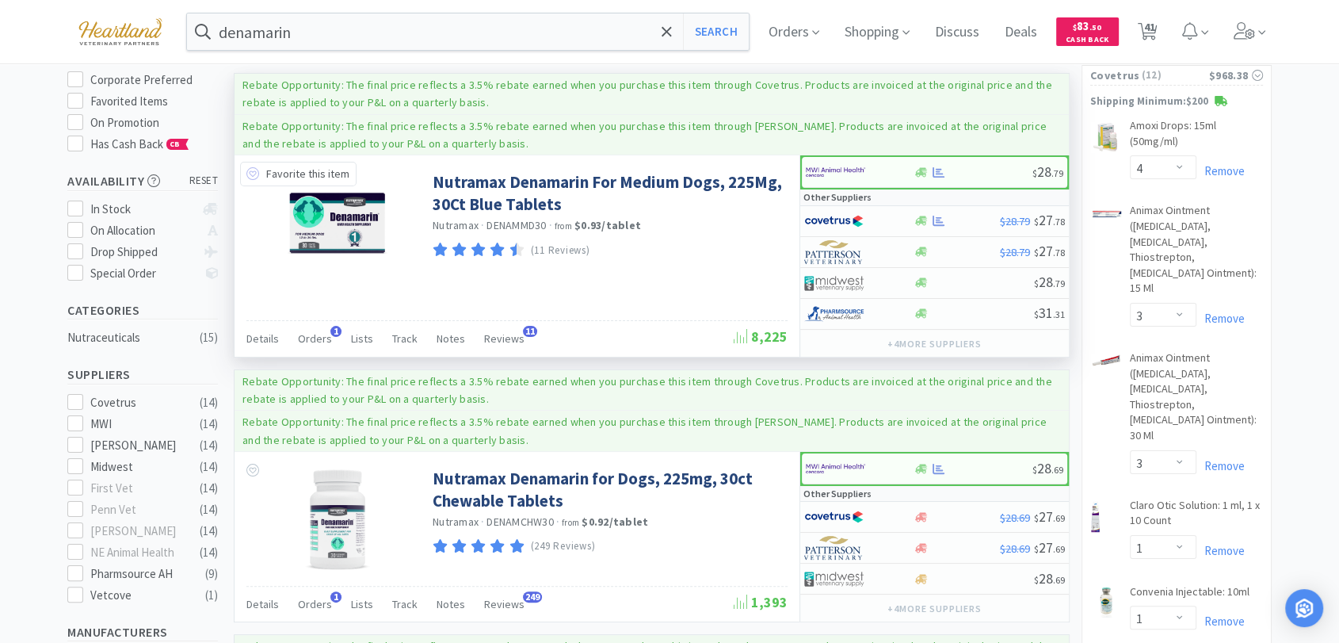
click at [254, 174] on icon at bounding box center [252, 173] width 13 height 13
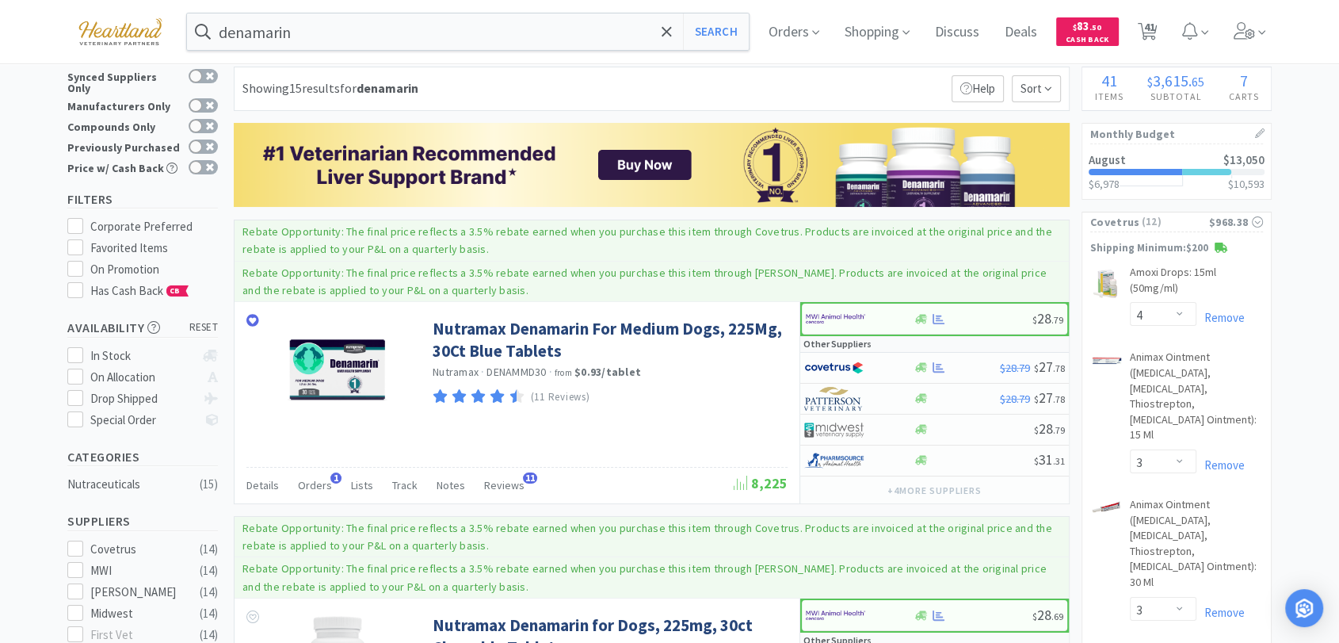
scroll to position [0, 0]
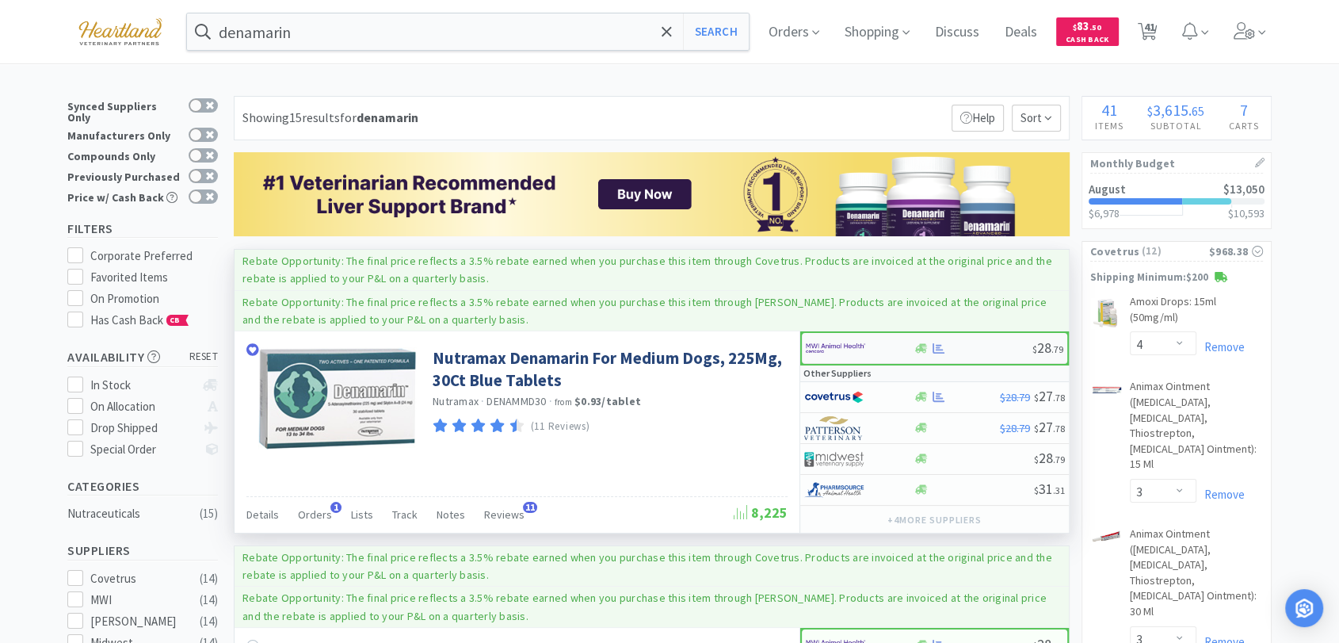
click at [860, 338] on img at bounding box center [835, 348] width 59 height 24
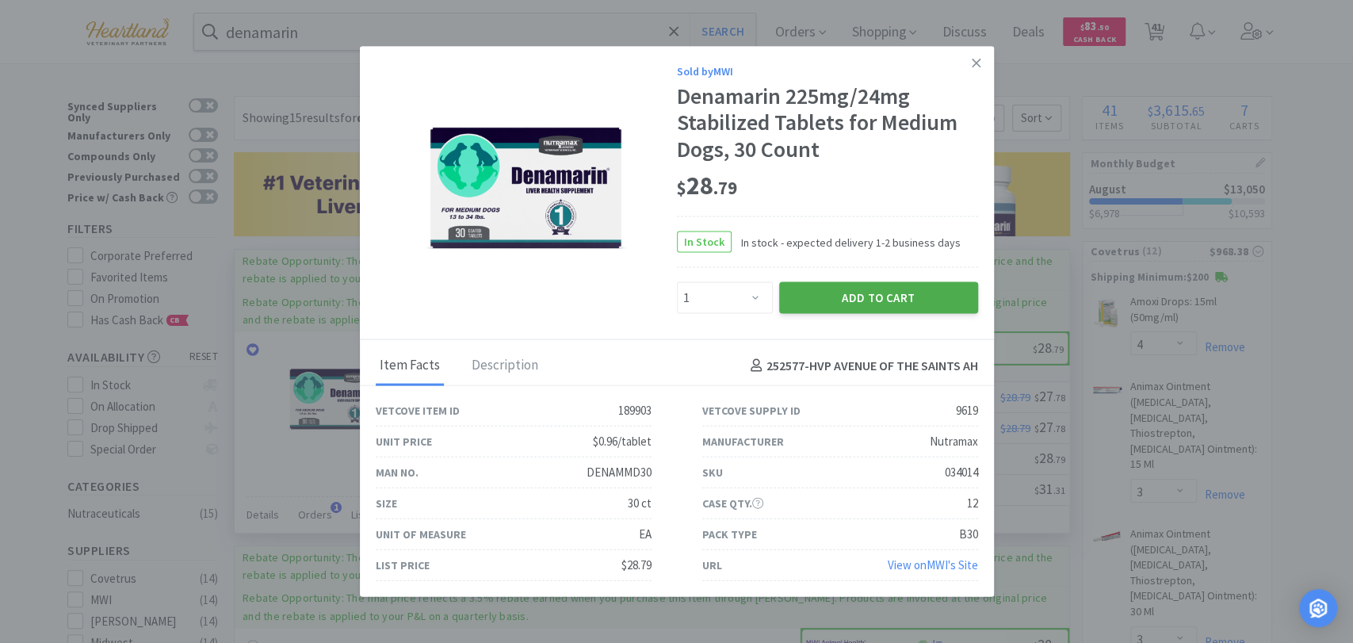
click at [940, 293] on button "Add to Cart" at bounding box center [878, 298] width 199 height 32
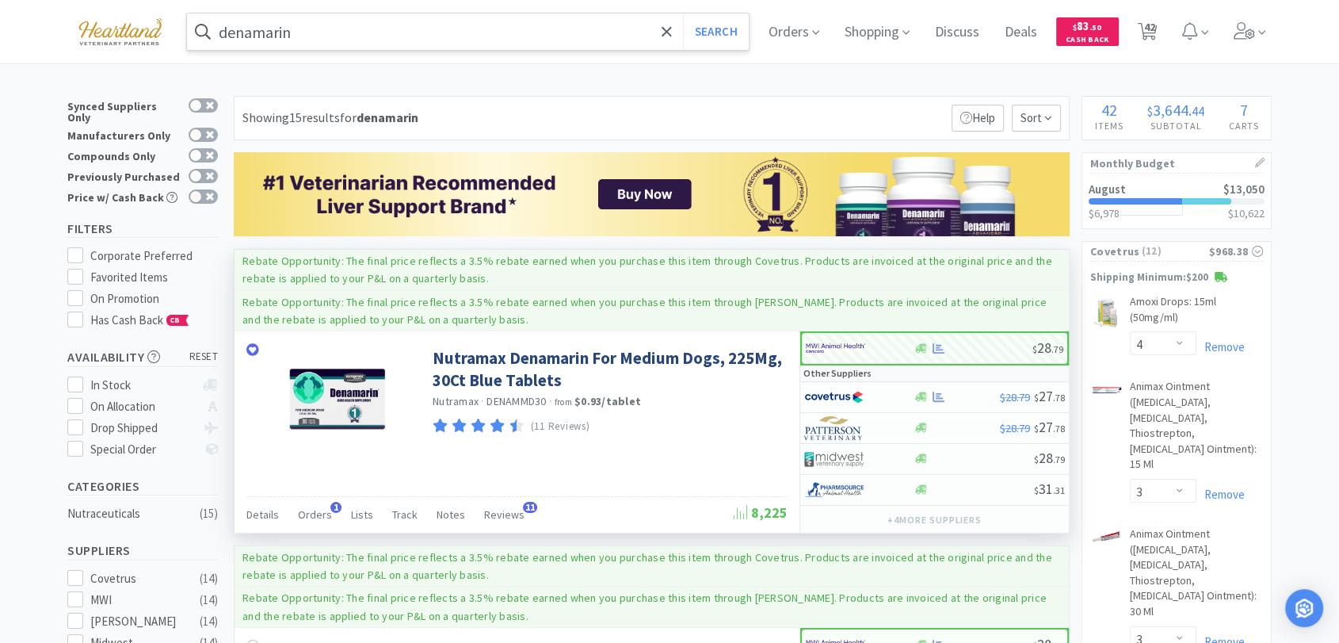
click at [322, 35] on input "denamarin" at bounding box center [468, 31] width 562 height 36
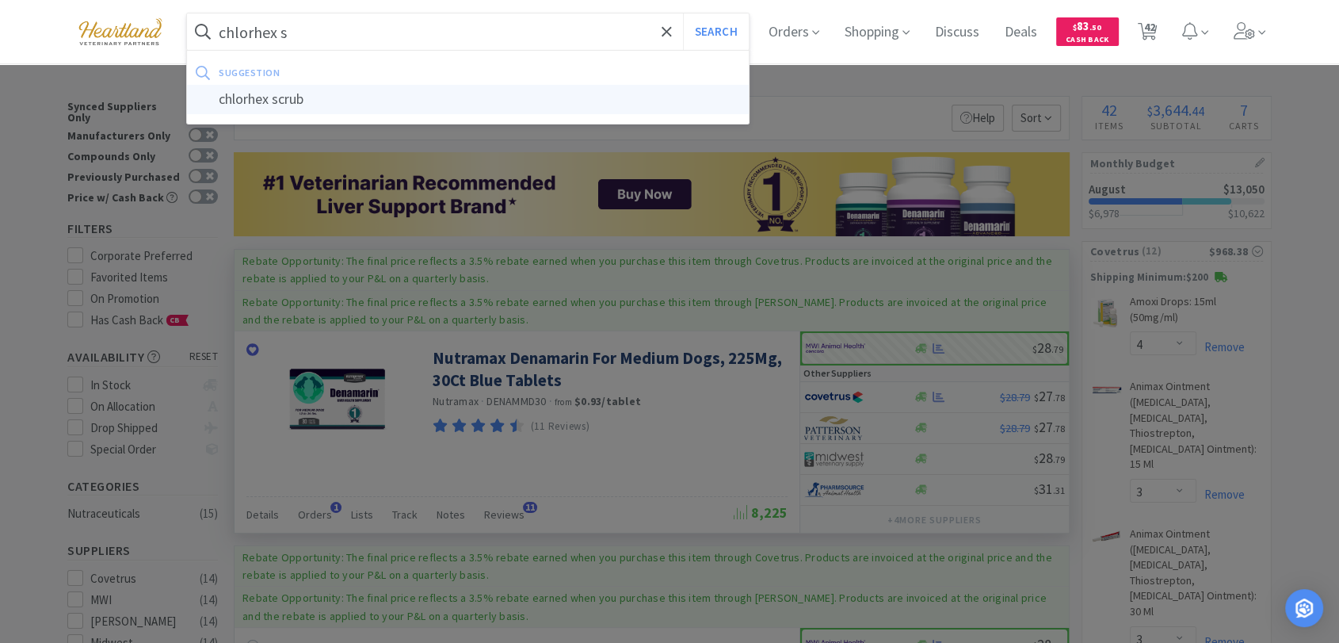
click at [279, 107] on div "chlorhex scrub" at bounding box center [468, 99] width 562 height 29
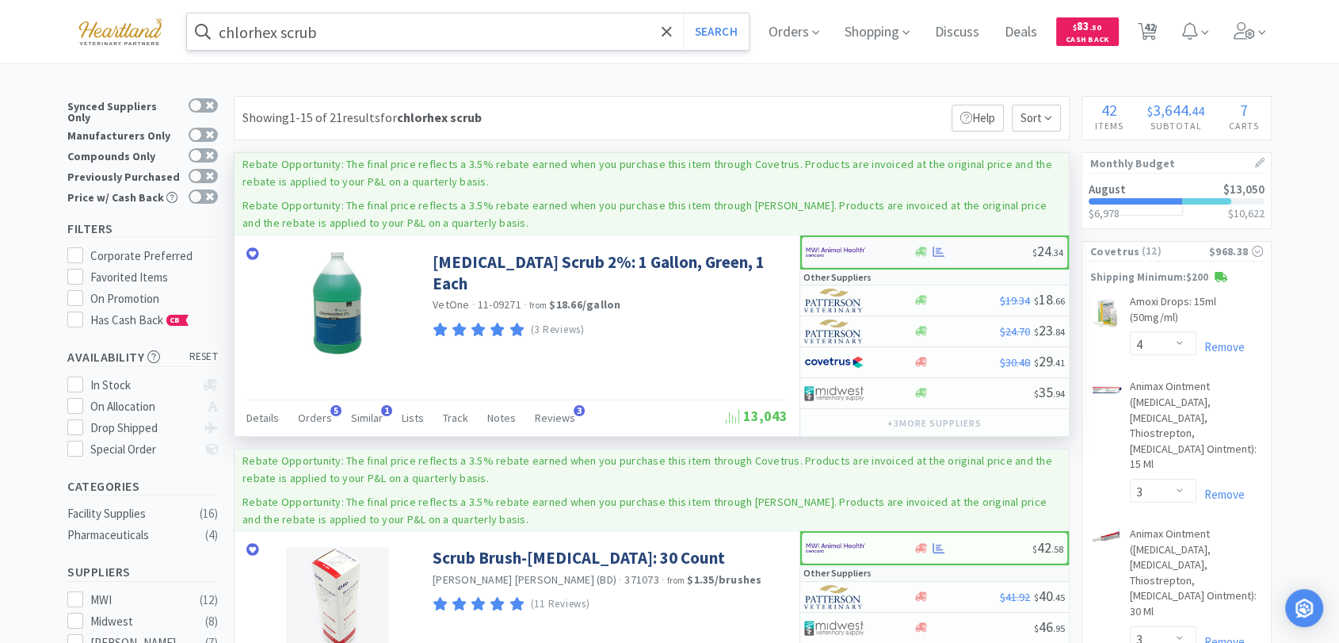
click at [823, 248] on img at bounding box center [835, 252] width 59 height 24
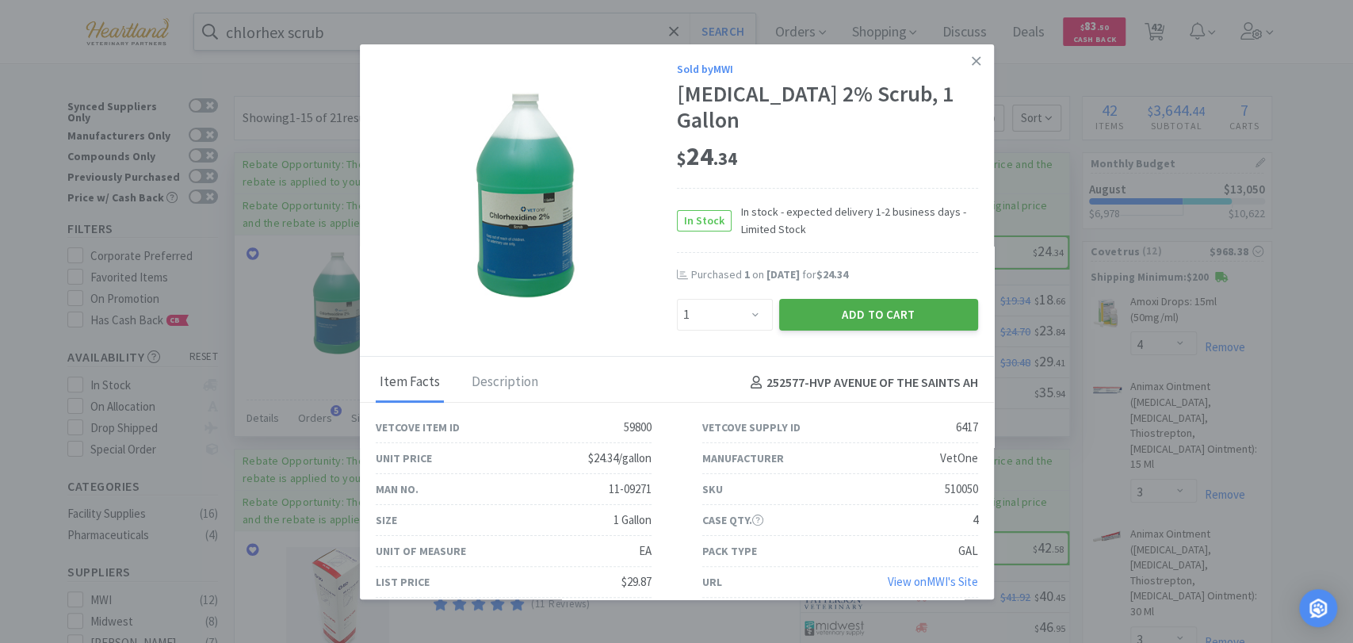
click at [860, 312] on button "Add to Cart" at bounding box center [878, 315] width 199 height 32
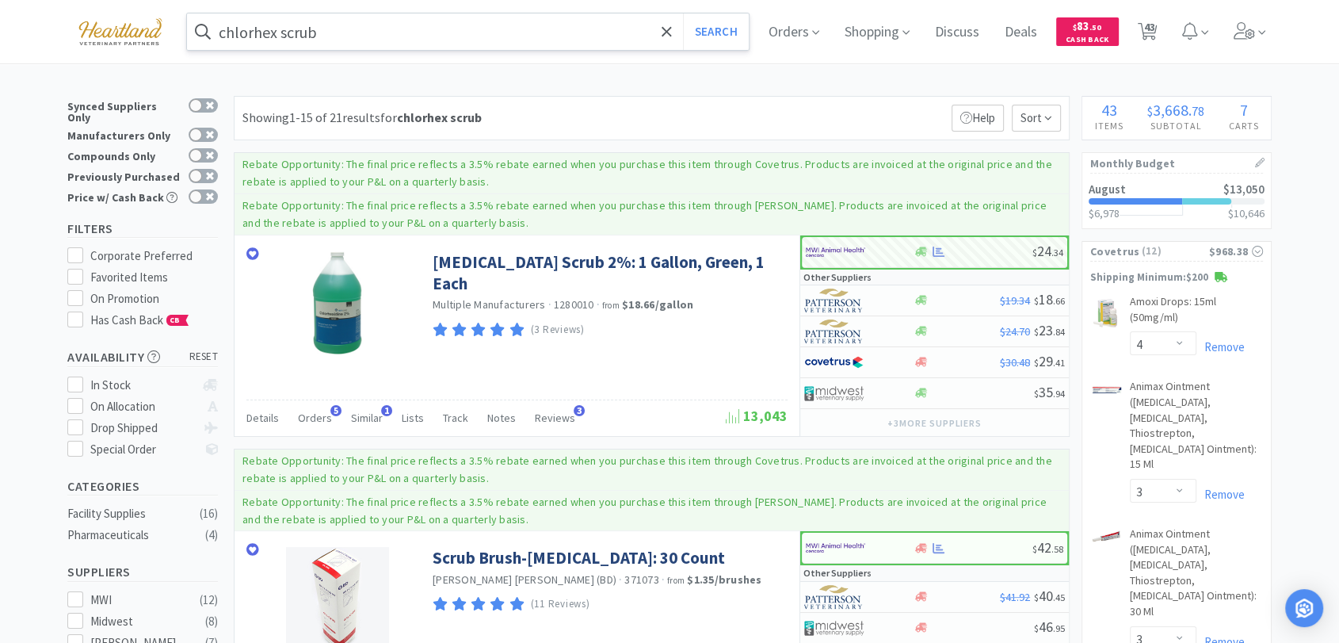
click at [332, 30] on input "chlorhex scrub" at bounding box center [468, 31] width 562 height 36
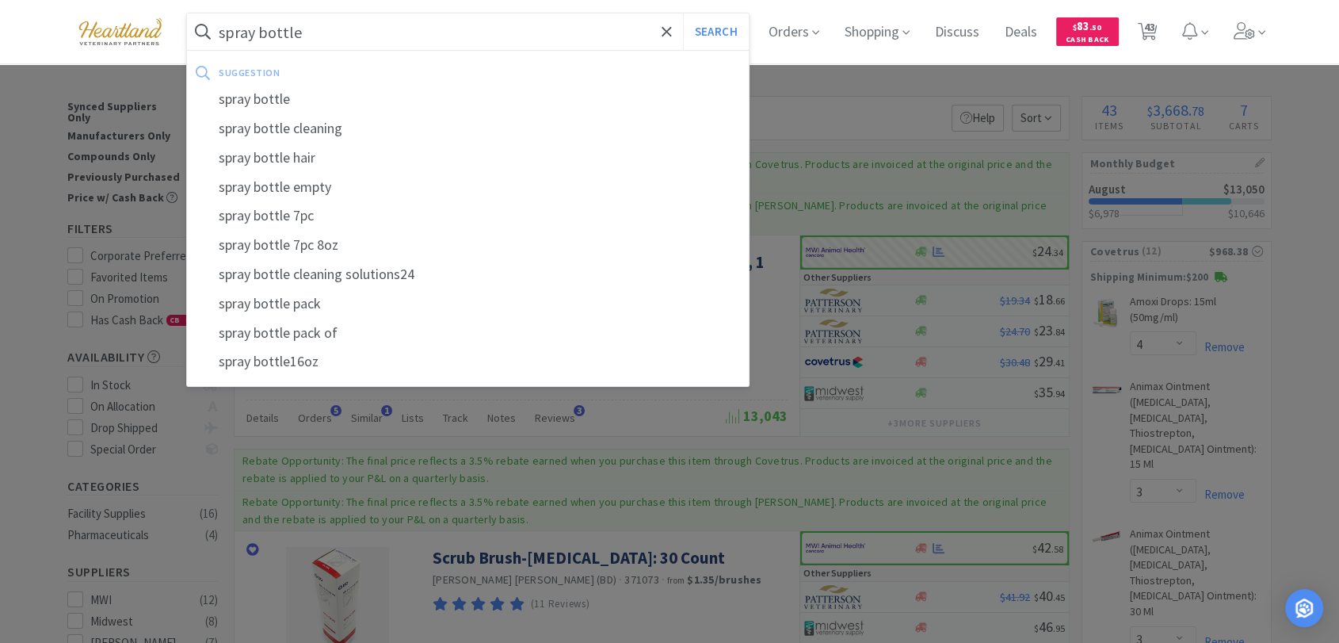
click at [683, 13] on button "Search" at bounding box center [716, 31] width 66 height 36
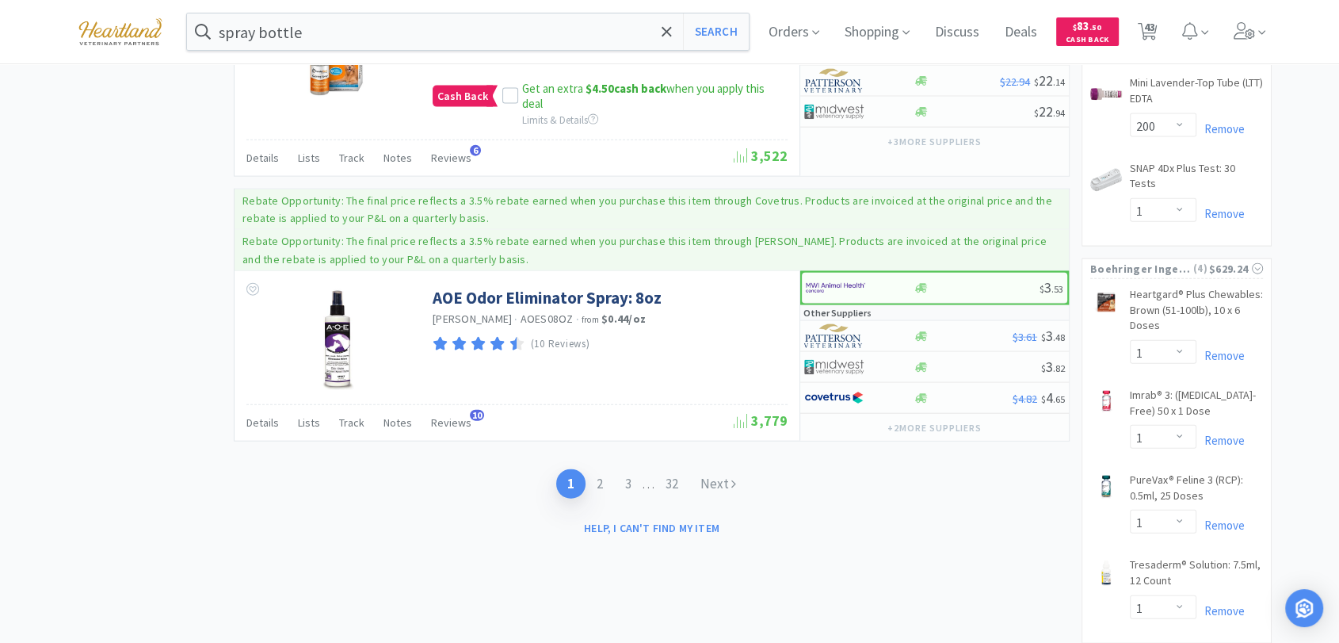
scroll to position [3705, 0]
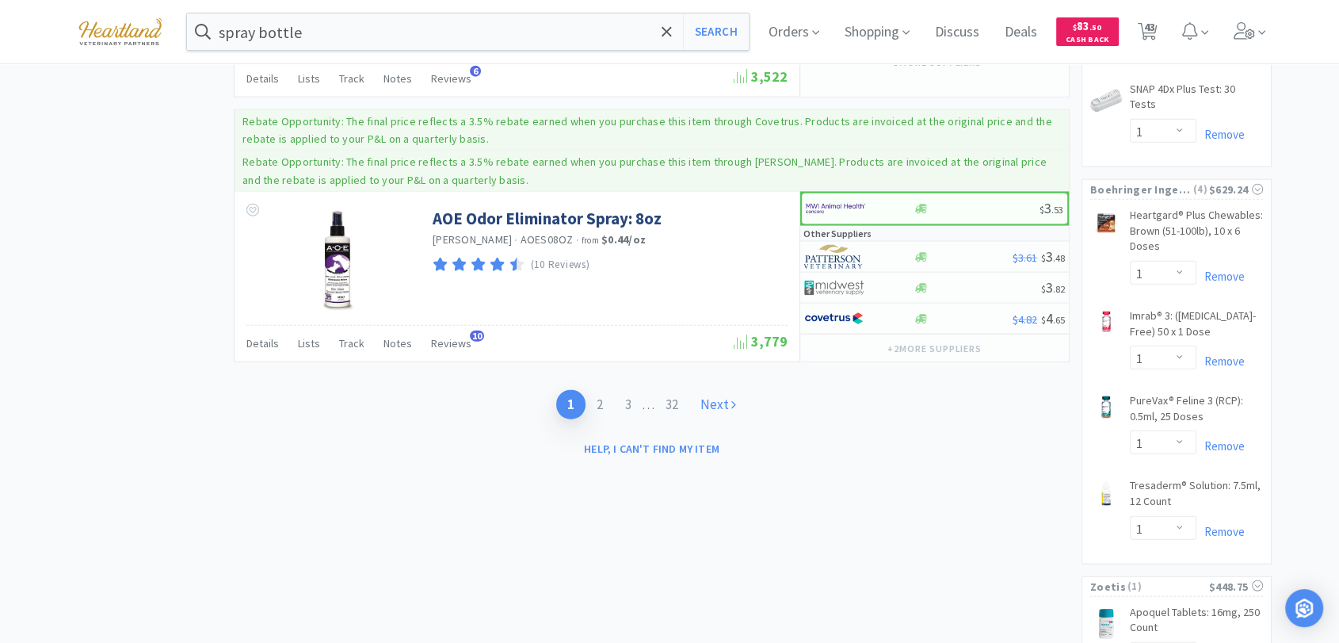
click at [715, 390] on link "Next" at bounding box center [718, 404] width 58 height 29
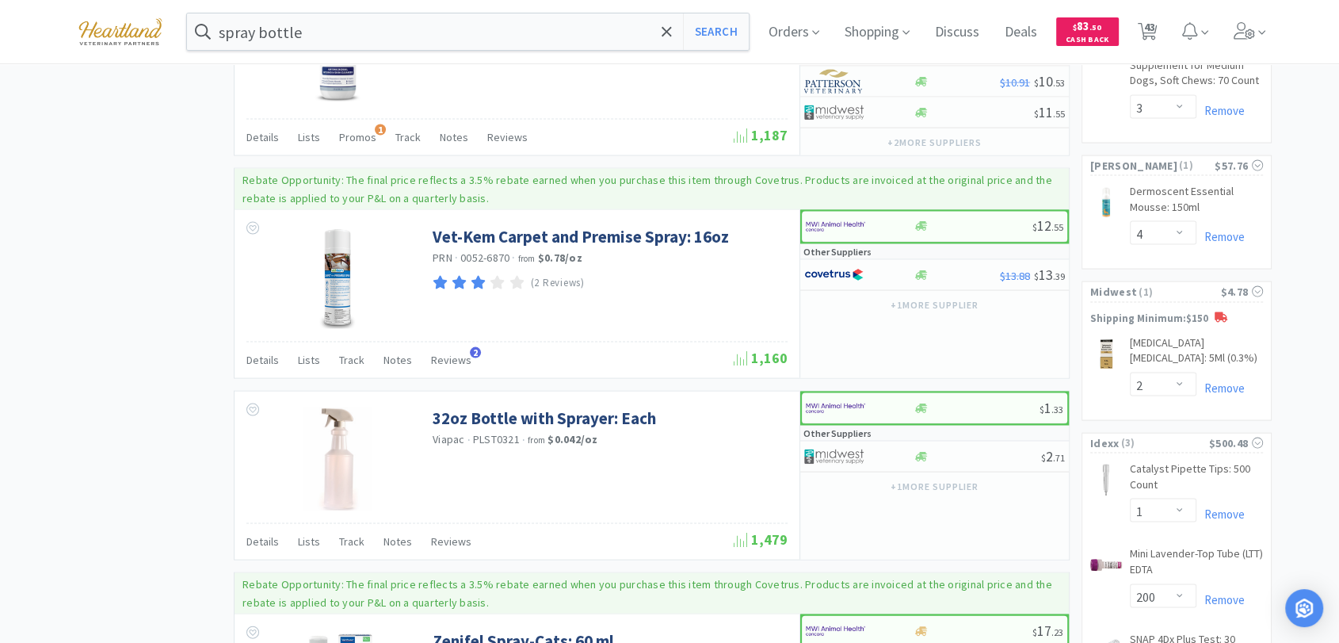
scroll to position [3345, 0]
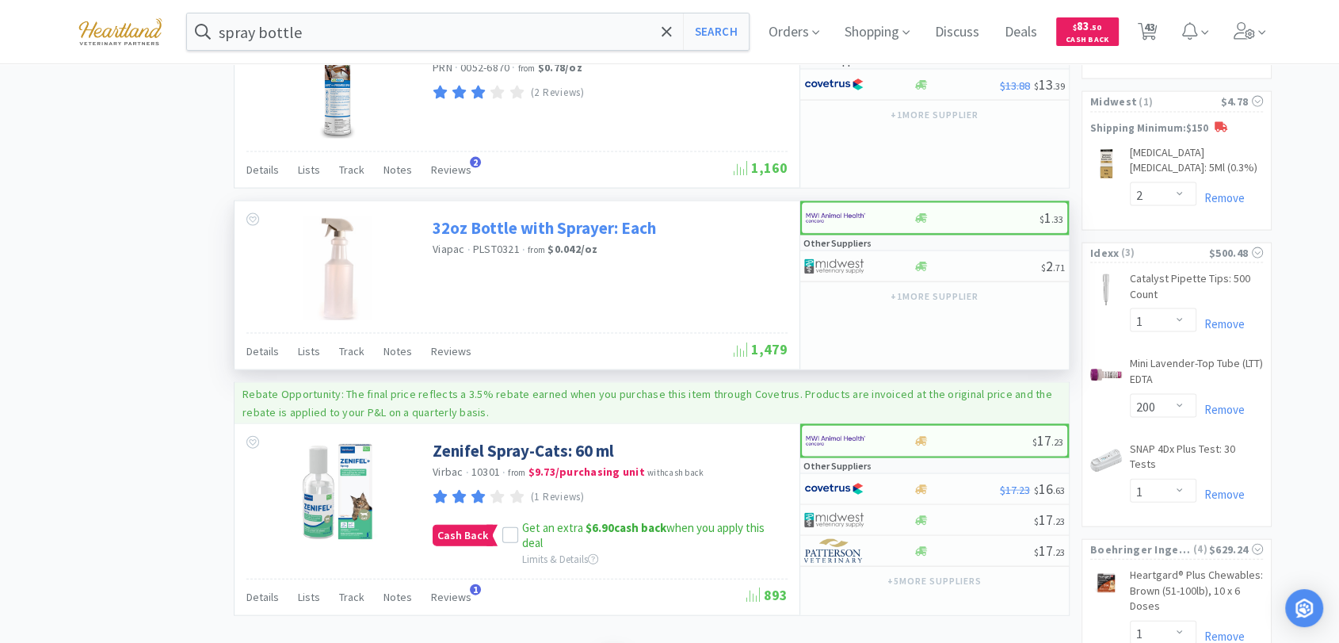
click at [634, 217] on link "32oz Bottle with Sprayer: Each" at bounding box center [544, 227] width 223 height 21
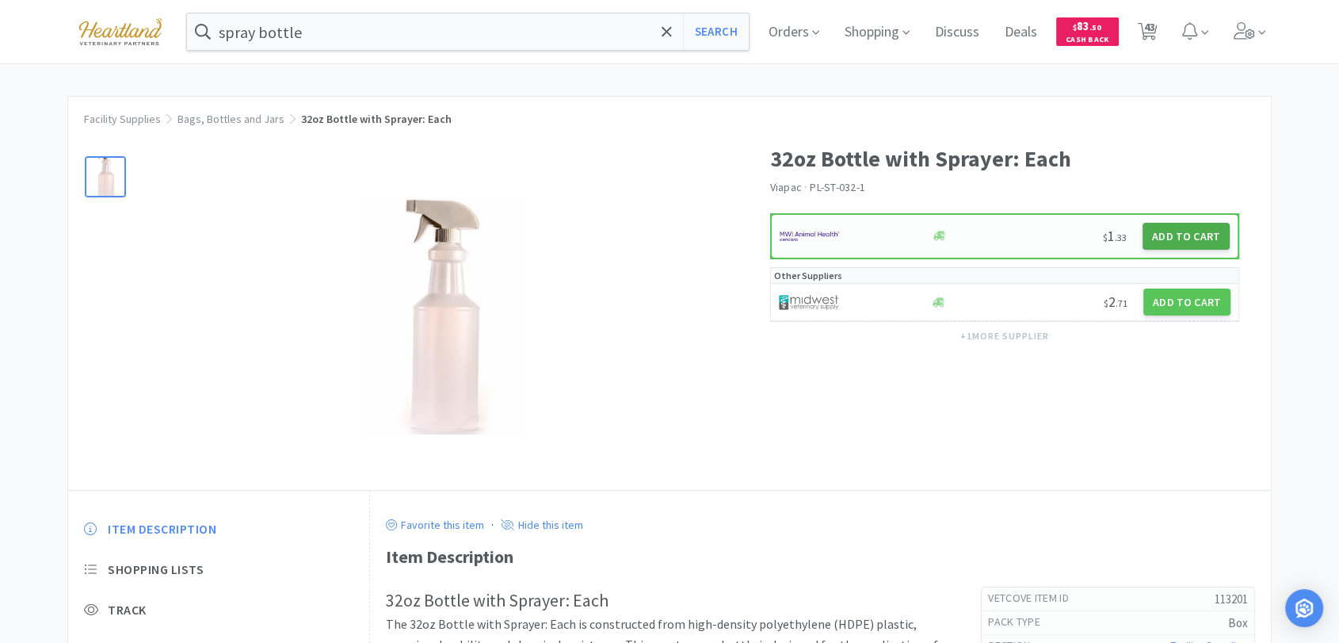
click at [1190, 235] on button "Add to Cart" at bounding box center [1186, 236] width 87 height 27
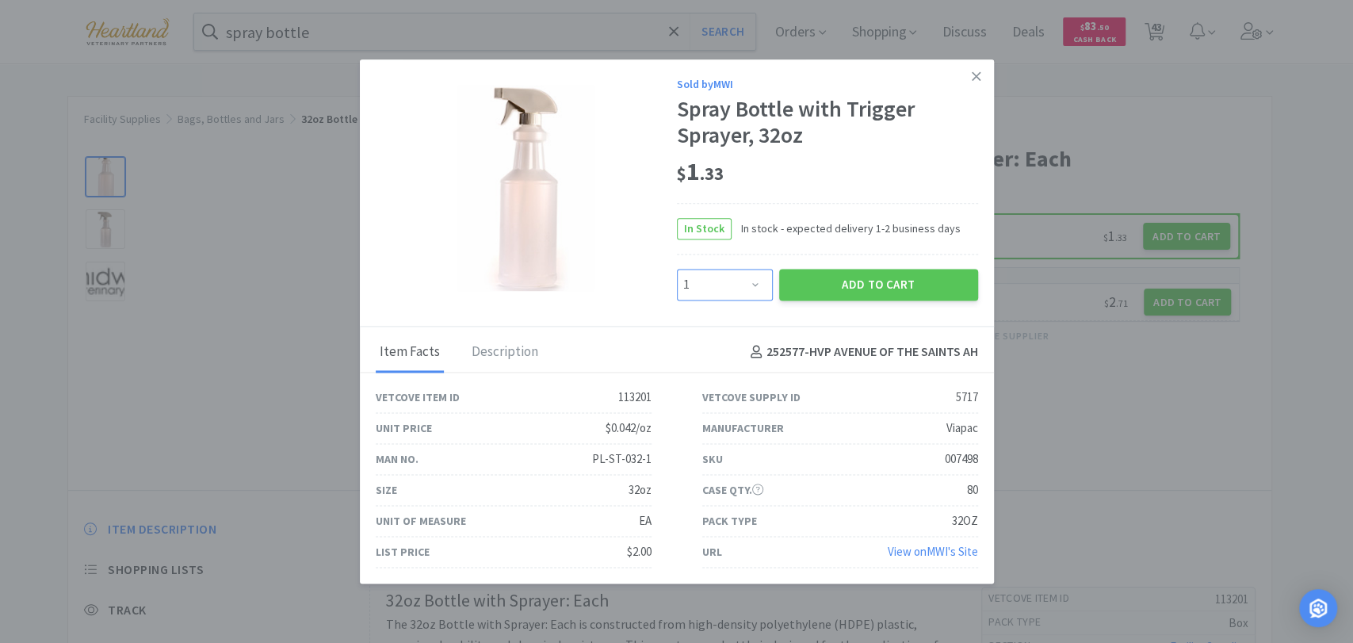
click at [755, 280] on select "Enter Quantity 1 2 3 4 5 6 7 8 9 10 11 12 13 14 15 16 17 18 19 20 Enter Quantity" at bounding box center [725, 285] width 96 height 32
click at [677, 269] on select "Enter Quantity 1 2 3 4 5 6 7 8 9 10 11 12 13 14 15 16 17 18 19 20 Enter Quantity" at bounding box center [725, 285] width 96 height 32
click at [925, 280] on button "Add to Cart" at bounding box center [878, 285] width 199 height 32
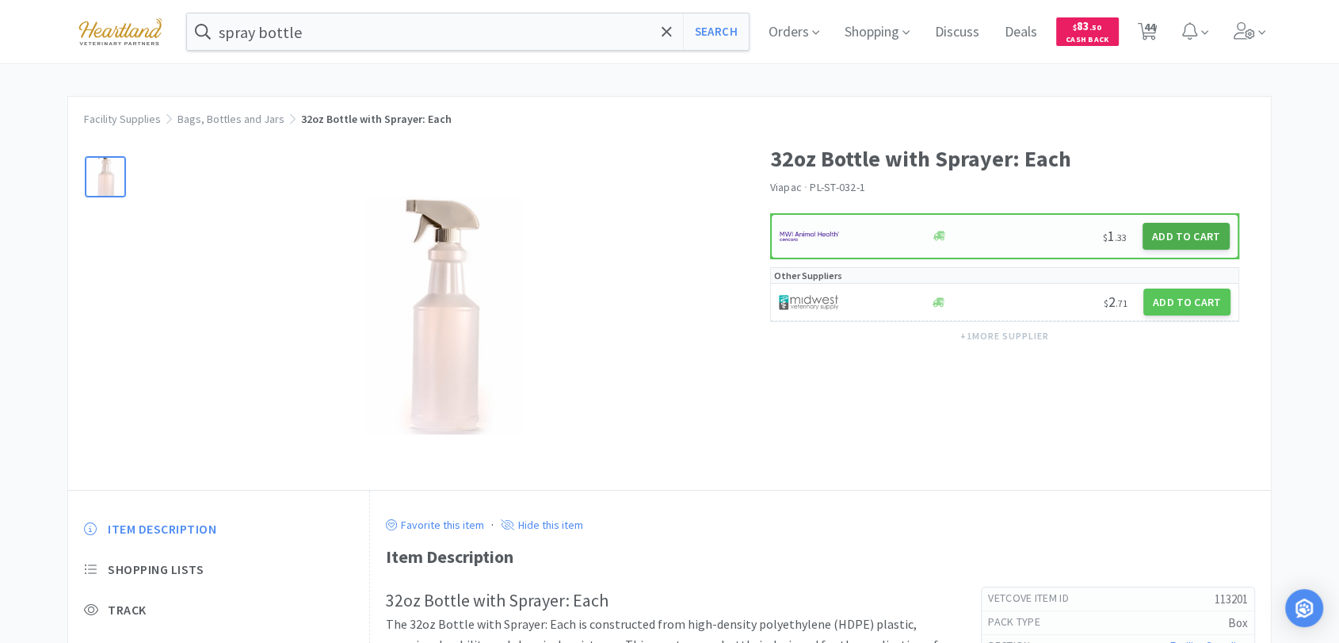
click at [1211, 231] on button "Add to Cart" at bounding box center [1186, 236] width 87 height 27
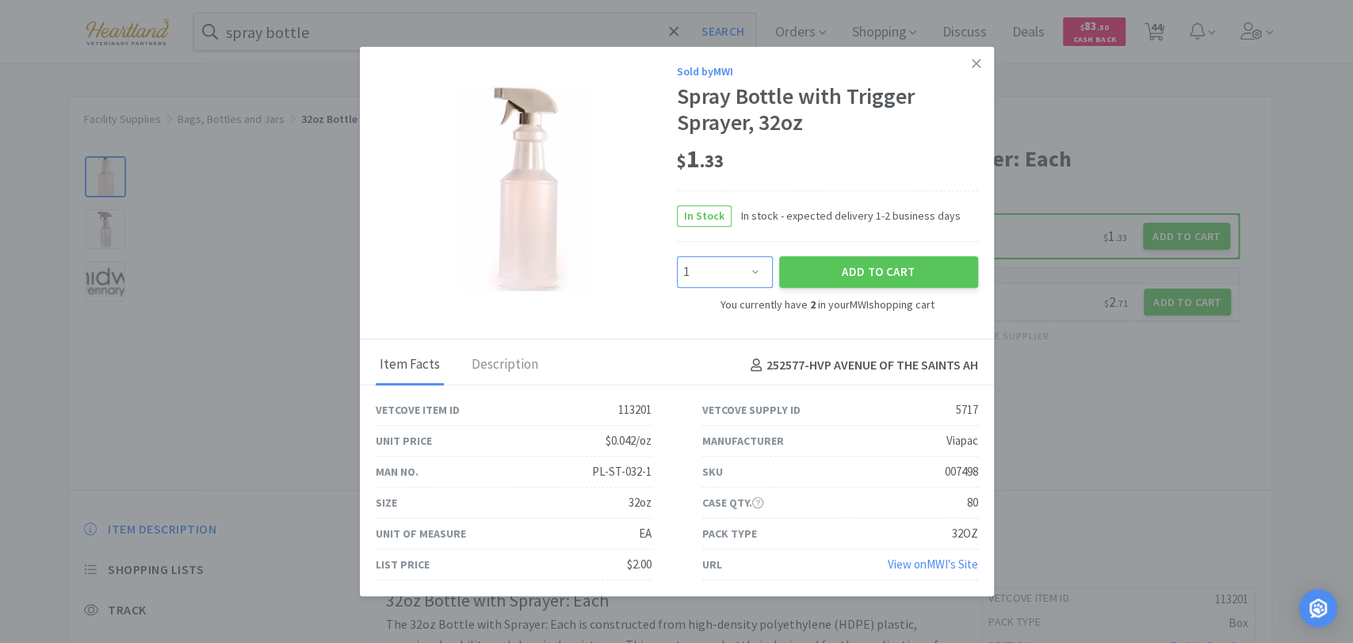
click at [762, 273] on select "Enter Quantity 1 2 3 4 5 6 7 8 9 10 11 12 13 14 15 16 17 18 19 20 Enter Quantity" at bounding box center [725, 272] width 96 height 32
click at [677, 256] on select "Enter Quantity 1 2 3 4 5 6 7 8 9 10 11 12 13 14 15 16 17 18 19 20 Enter Quantity" at bounding box center [725, 272] width 96 height 32
click at [866, 280] on button "Add to Cart" at bounding box center [878, 272] width 199 height 32
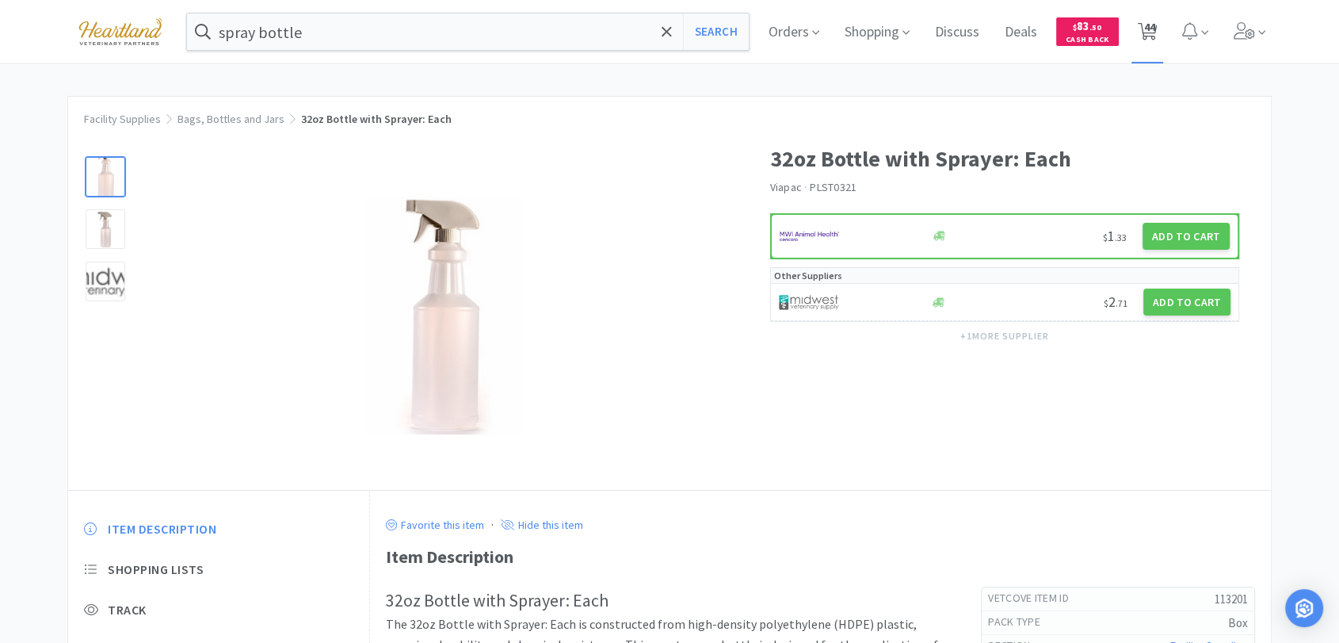
click at [1154, 29] on span "44" at bounding box center [1148, 26] width 11 height 63
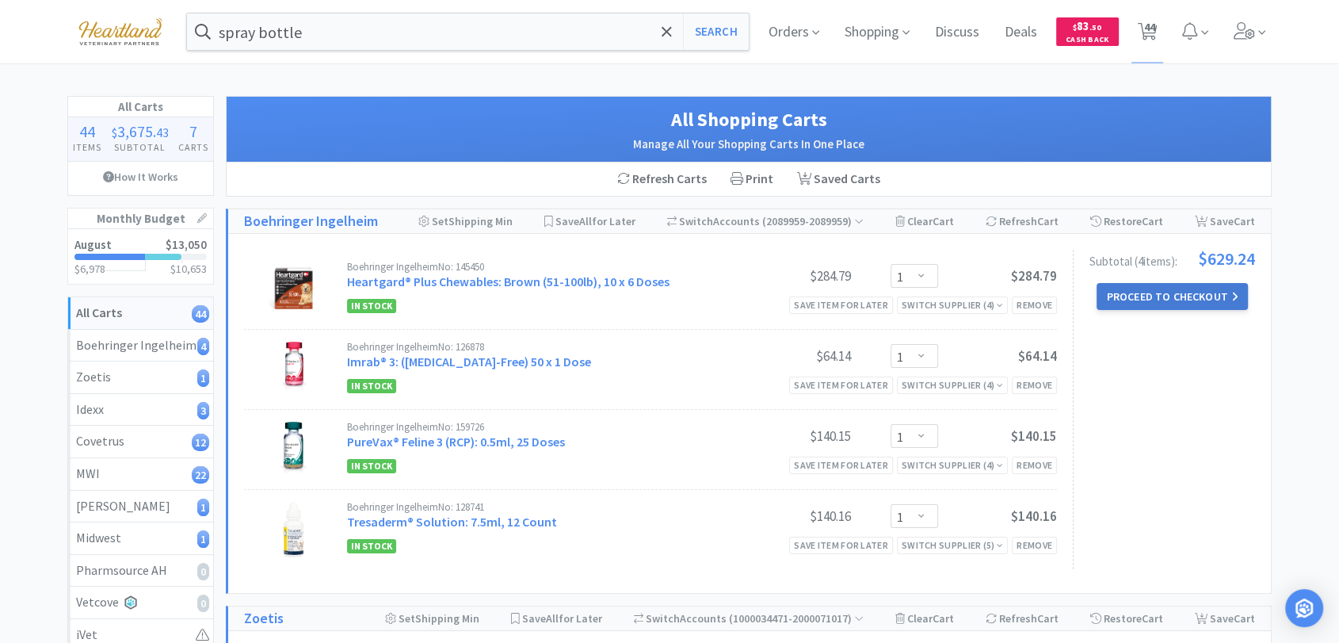
click at [1207, 298] on button "Proceed to Checkout" at bounding box center [1172, 296] width 151 height 27
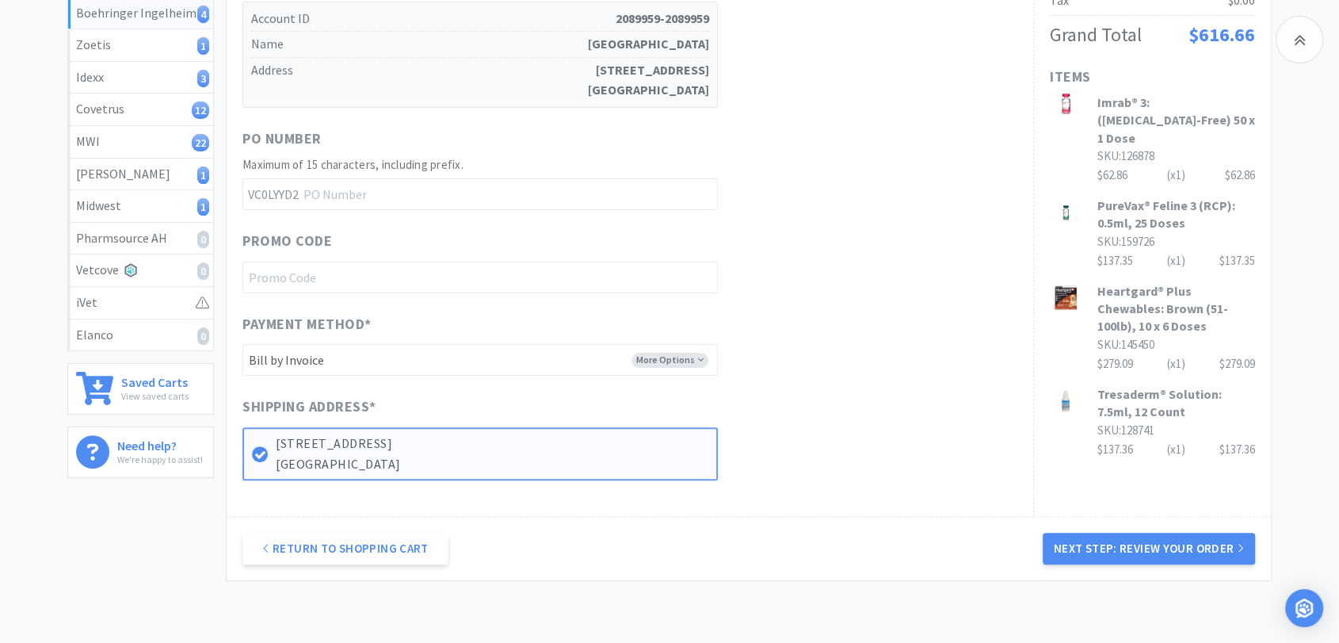
scroll to position [431, 0]
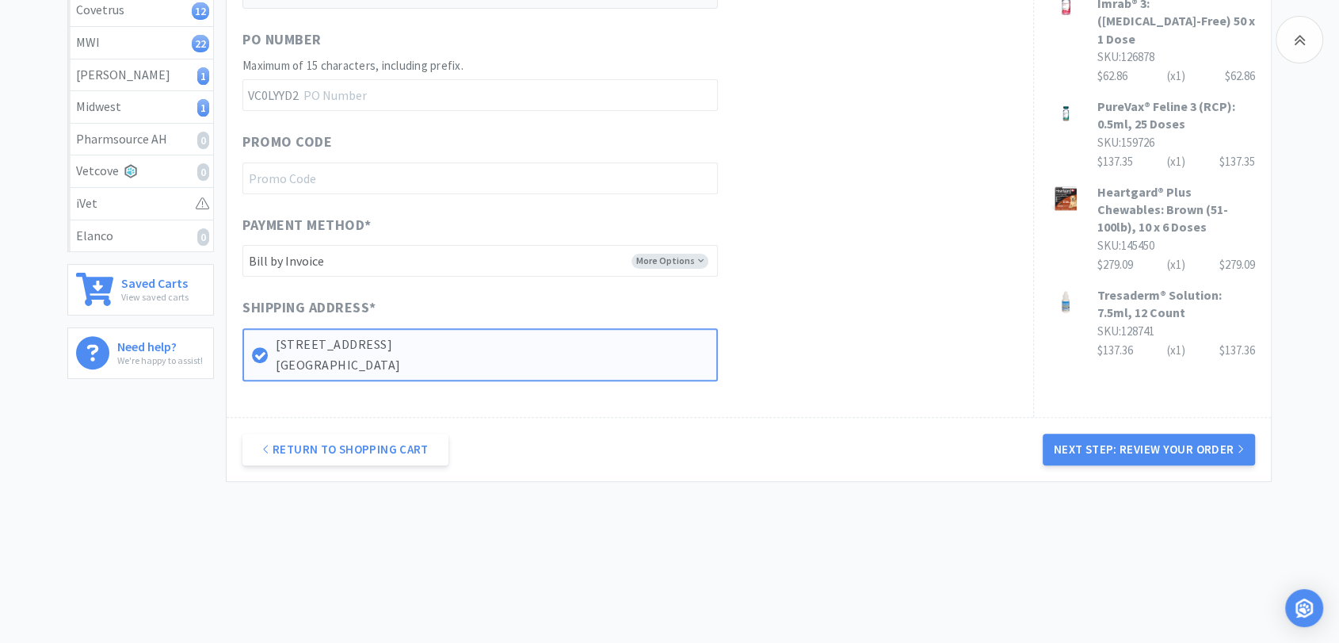
click at [1162, 449] on button "Next Step: Review Your Order" at bounding box center [1149, 449] width 212 height 32
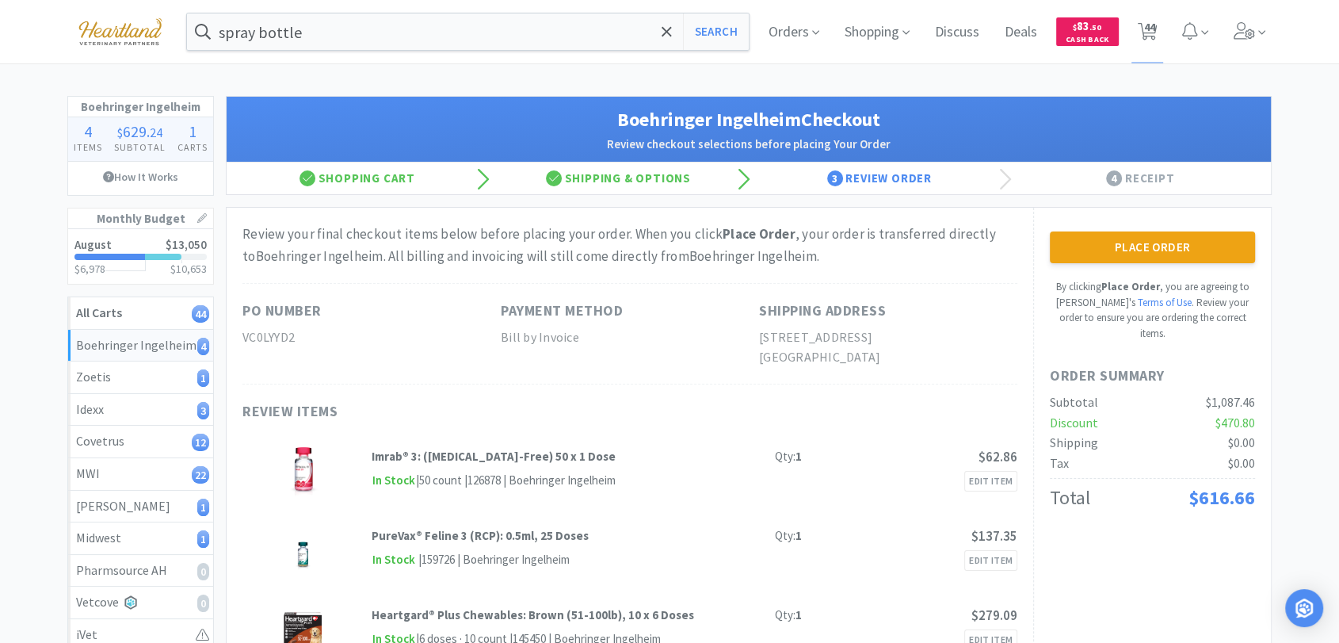
scroll to position [88, 0]
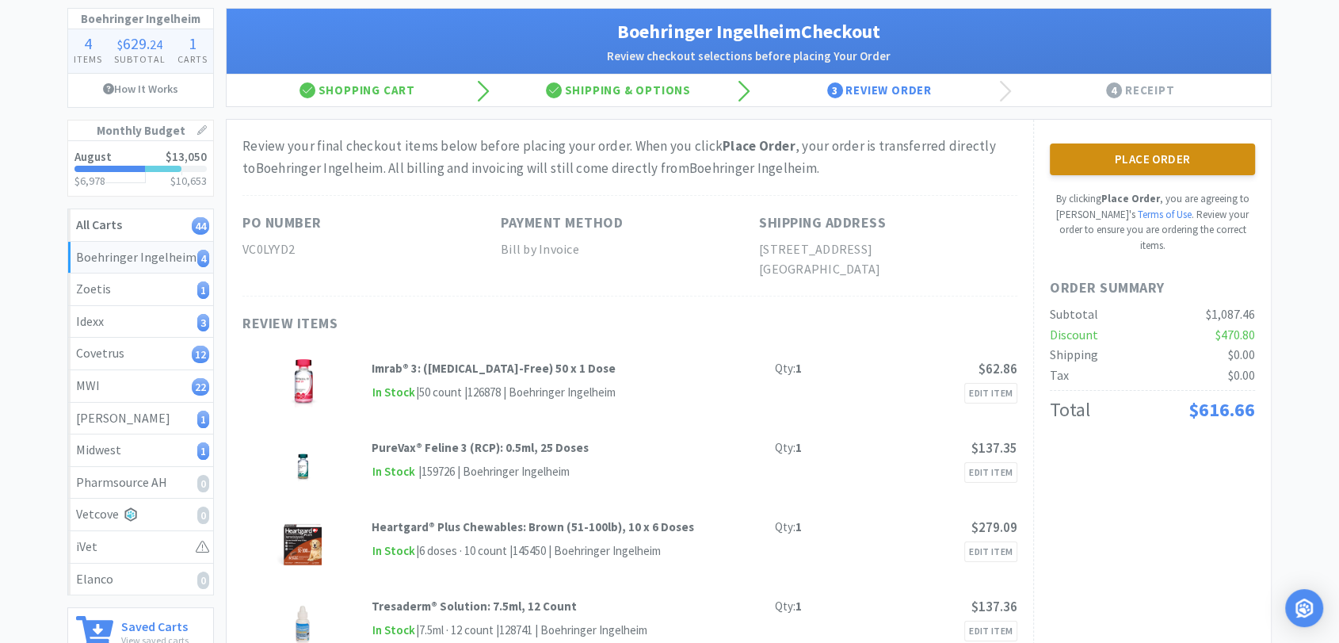
click at [1192, 173] on button "Place Order" at bounding box center [1152, 159] width 205 height 32
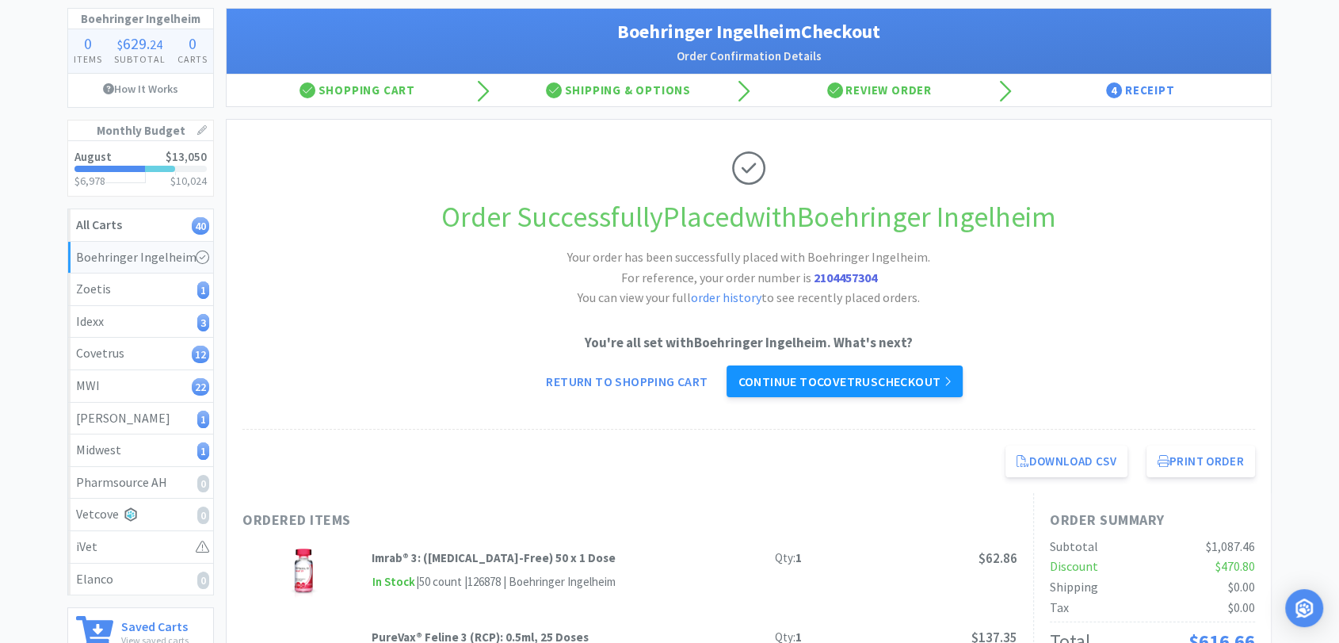
click at [846, 386] on link "Continue to Covetrus checkout" at bounding box center [844, 381] width 235 height 32
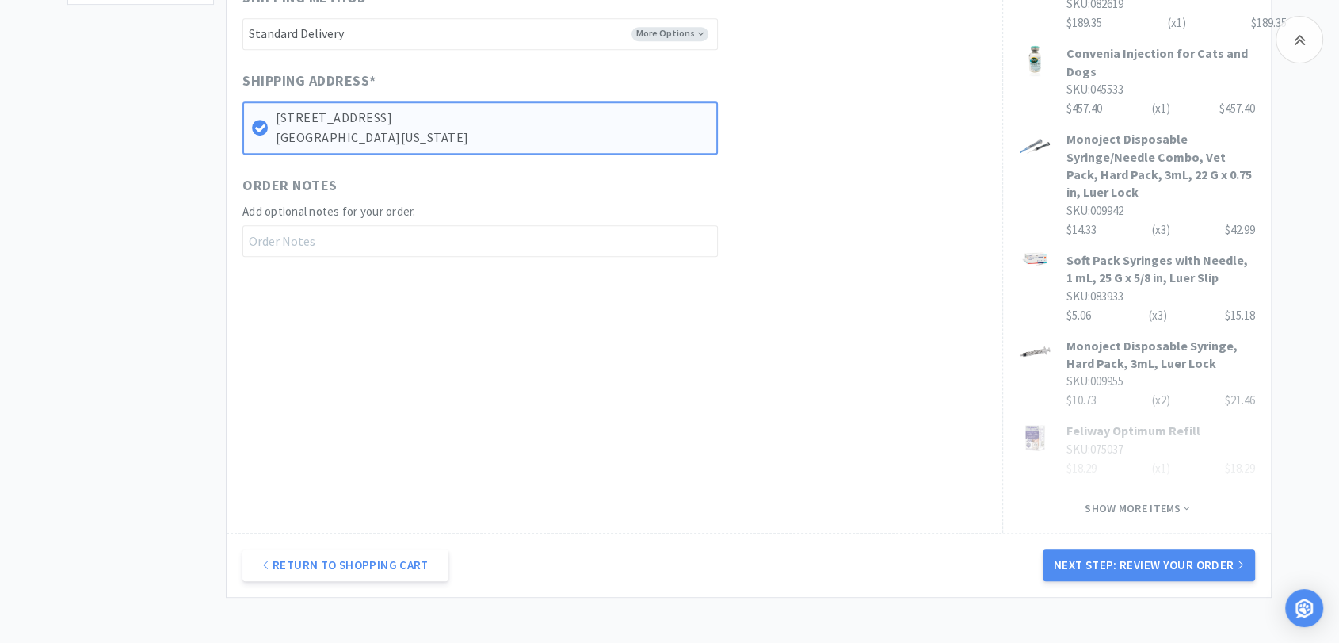
scroll to position [850, 0]
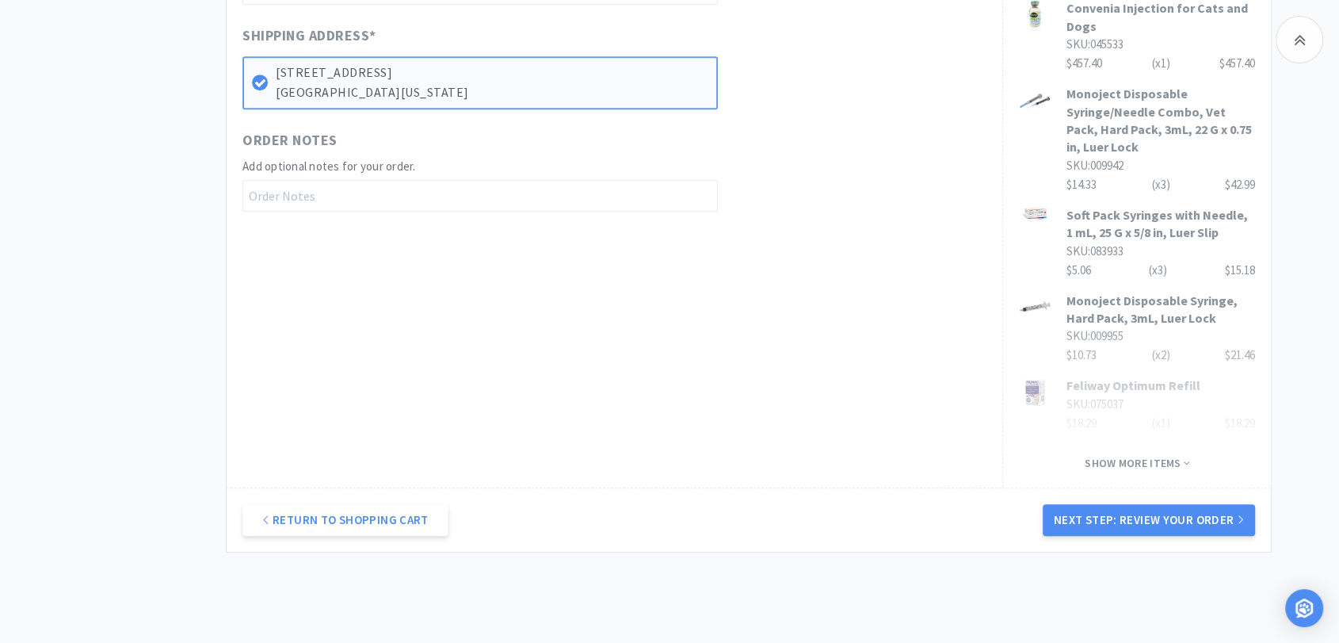
click at [1216, 504] on button "Next Step: Review Your Order" at bounding box center [1149, 520] width 212 height 32
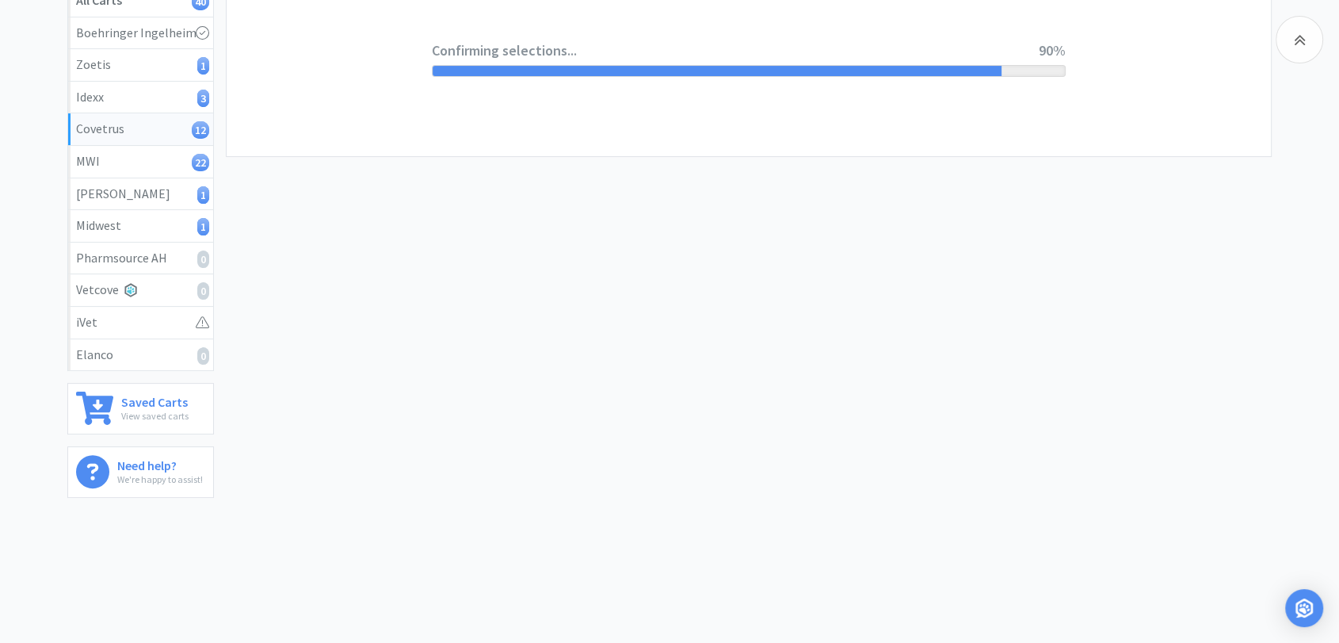
scroll to position [0, 0]
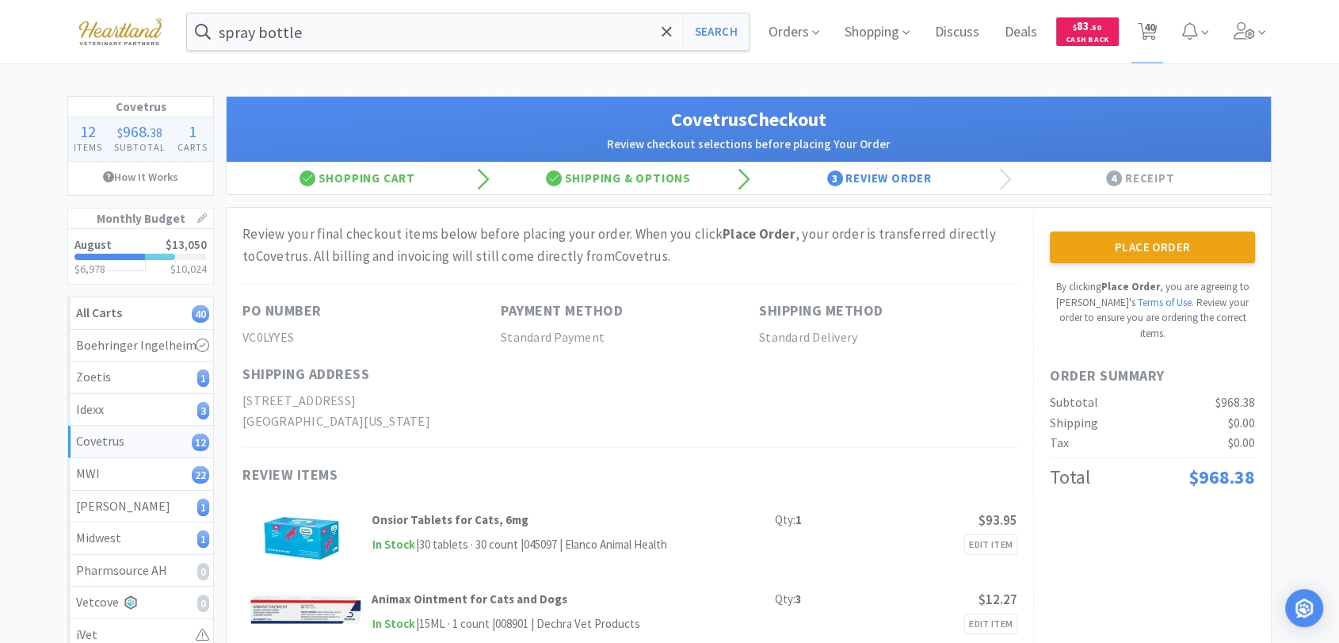
click at [1175, 246] on button "Place Order" at bounding box center [1152, 247] width 205 height 32
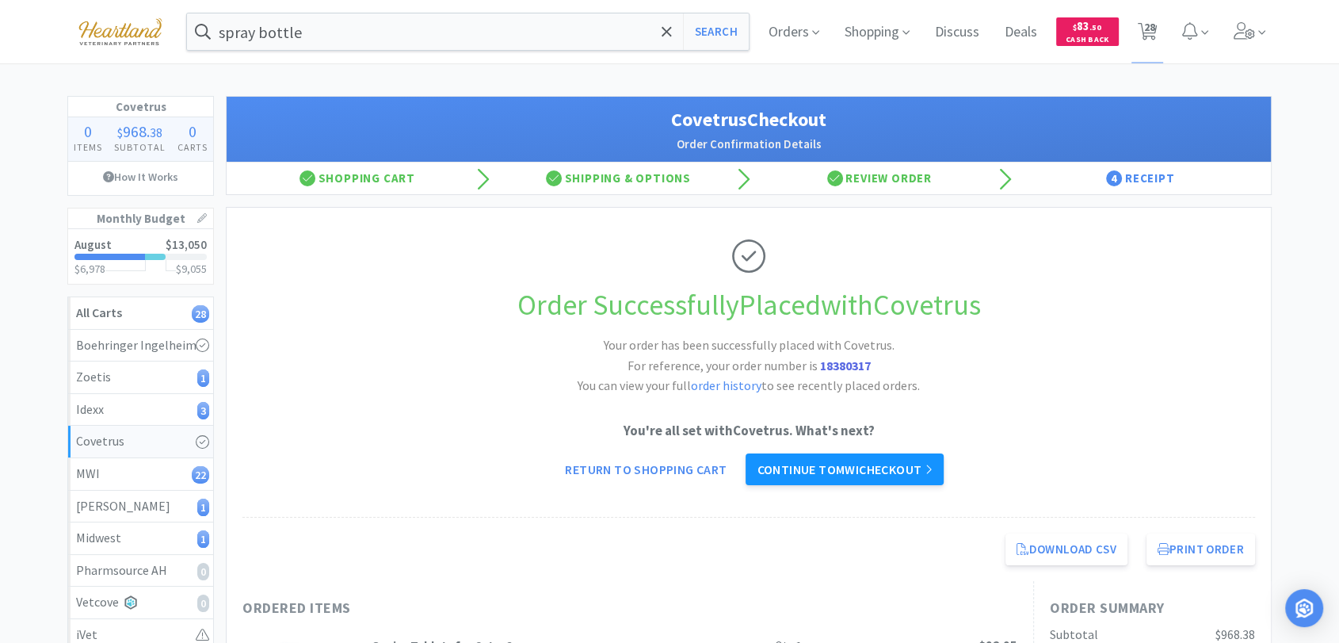
click at [852, 465] on link "Continue to MWI checkout" at bounding box center [844, 469] width 197 height 32
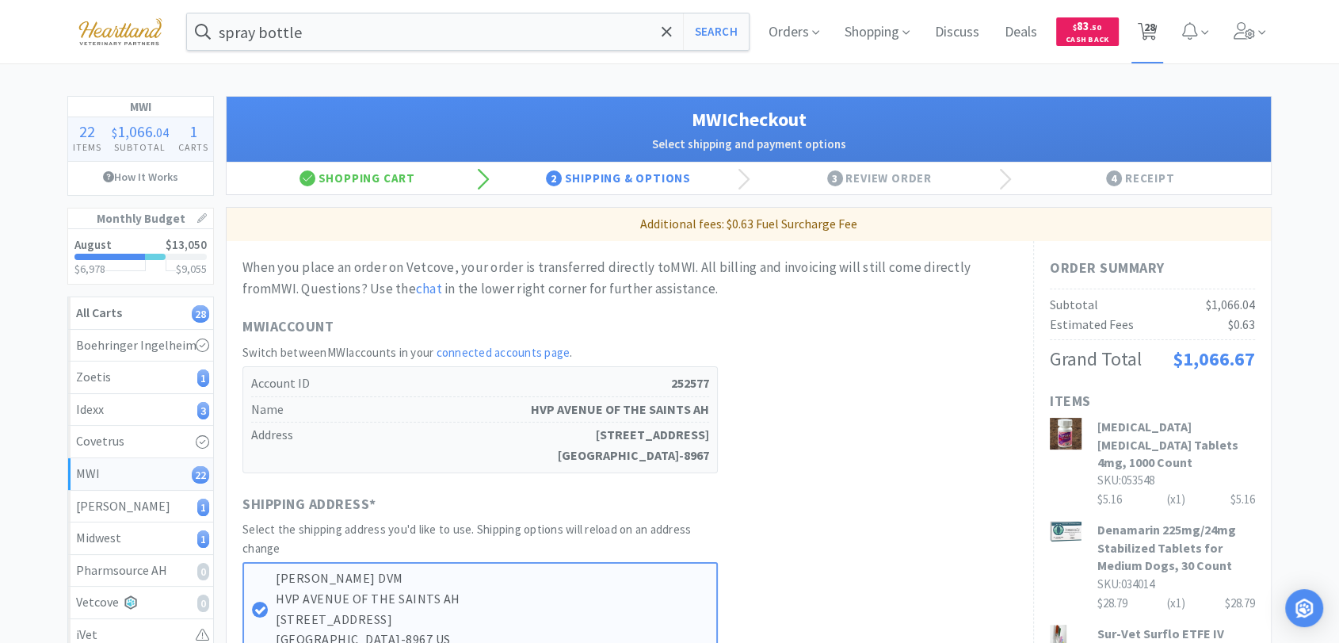
click at [1155, 36] on icon at bounding box center [1148, 31] width 20 height 17
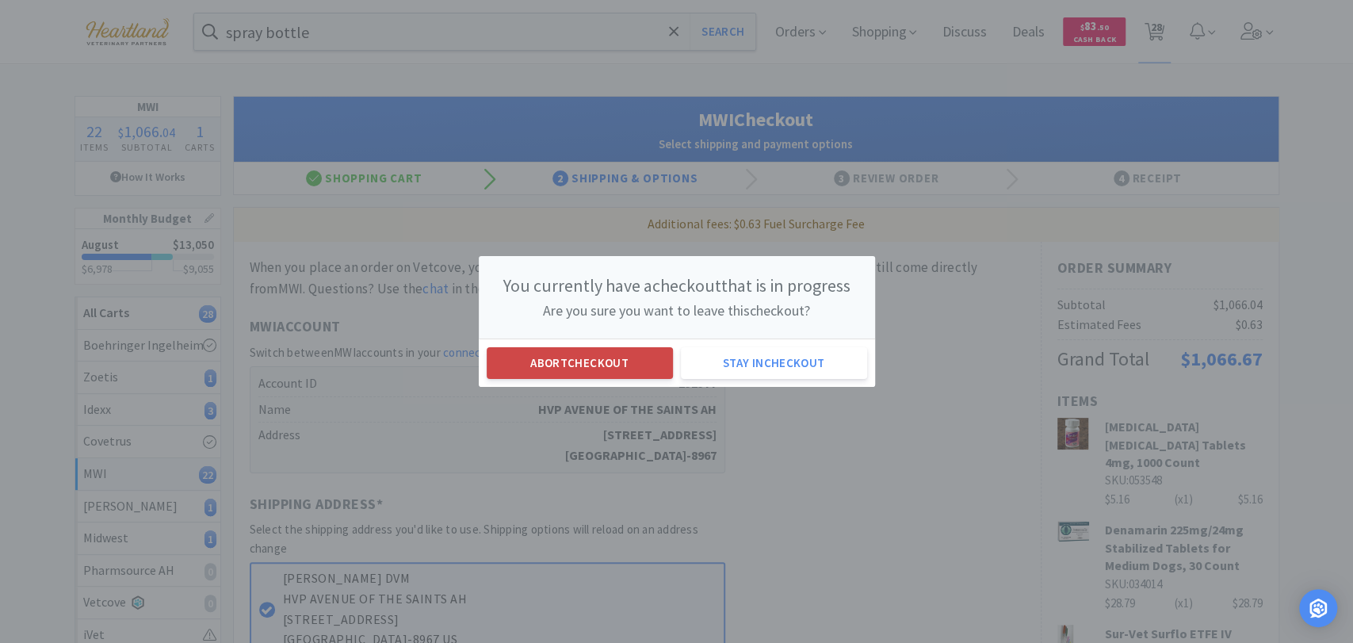
click at [611, 362] on button "Abort checkout" at bounding box center [580, 363] width 186 height 32
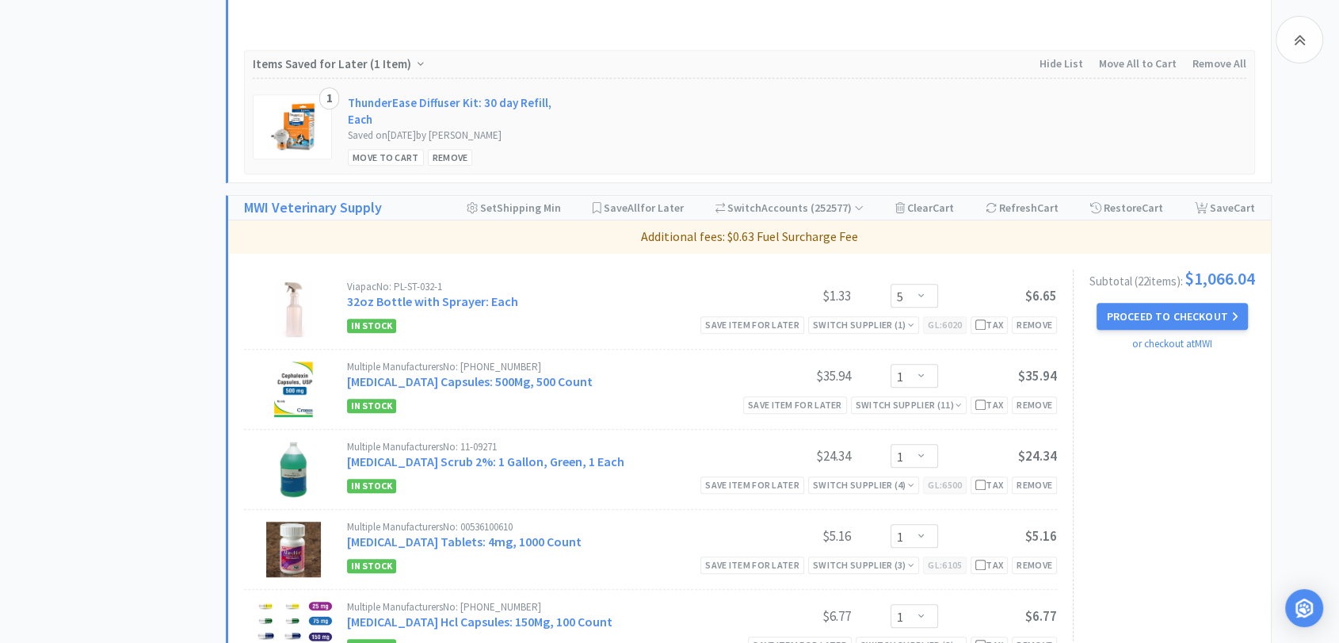
scroll to position [1320, 0]
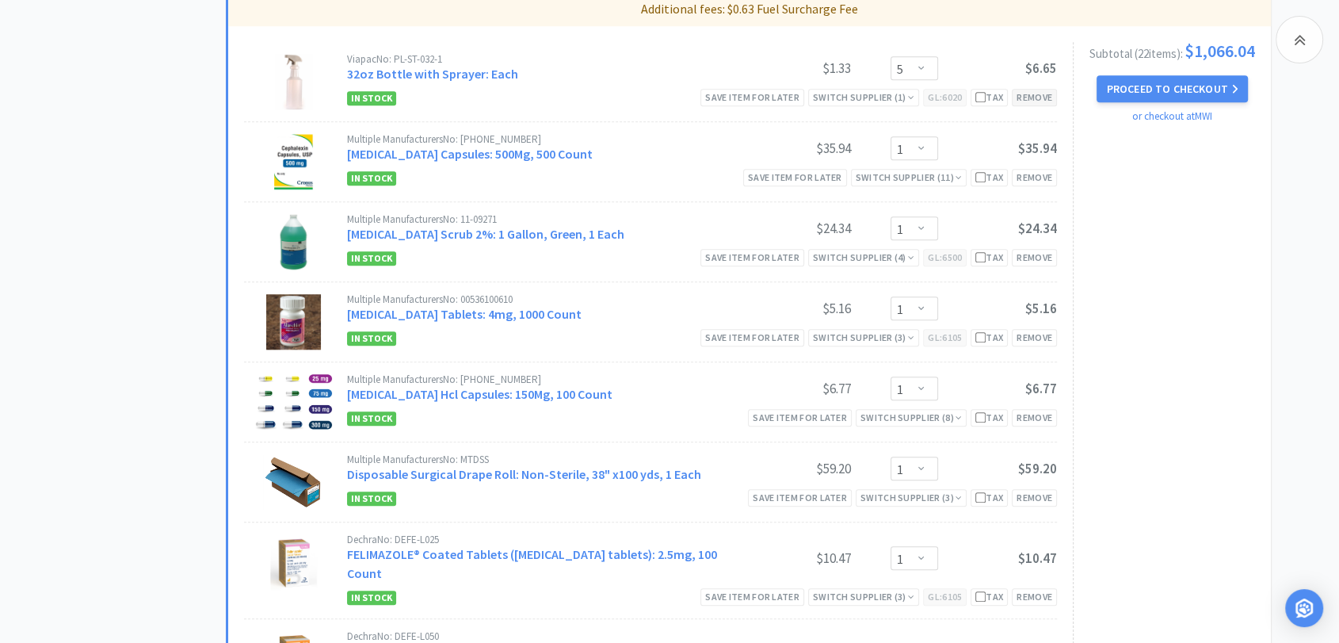
click at [1049, 89] on div "Remove" at bounding box center [1034, 97] width 45 height 17
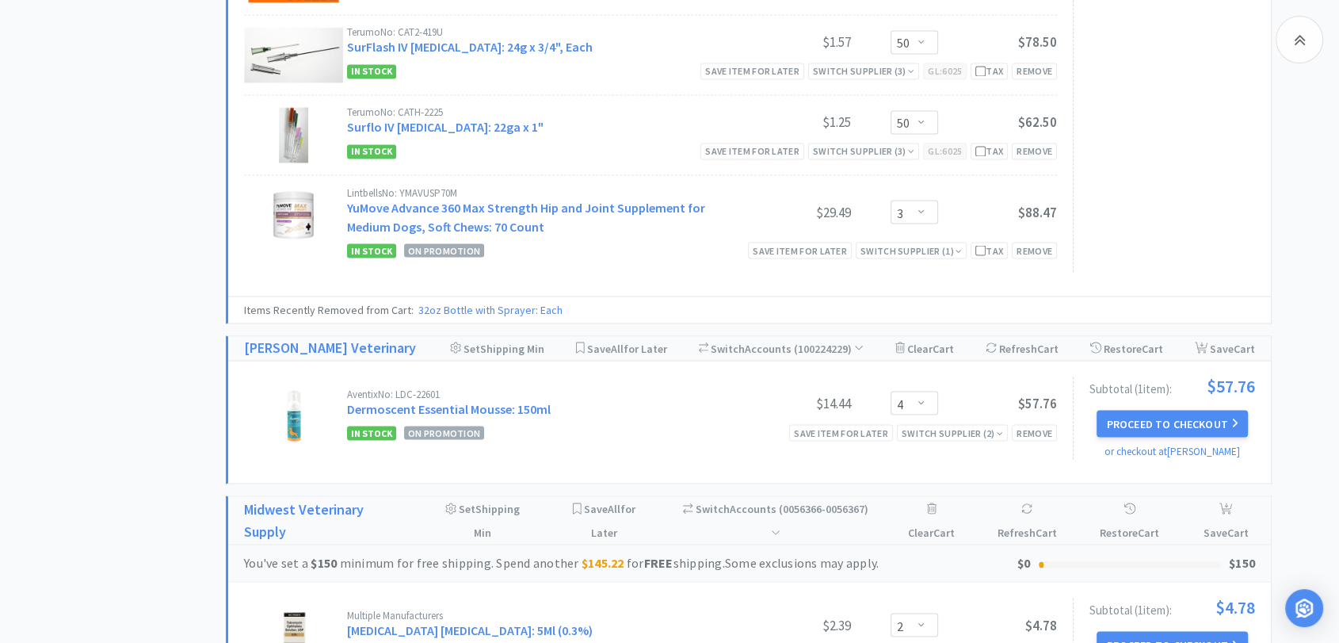
scroll to position [2905, 0]
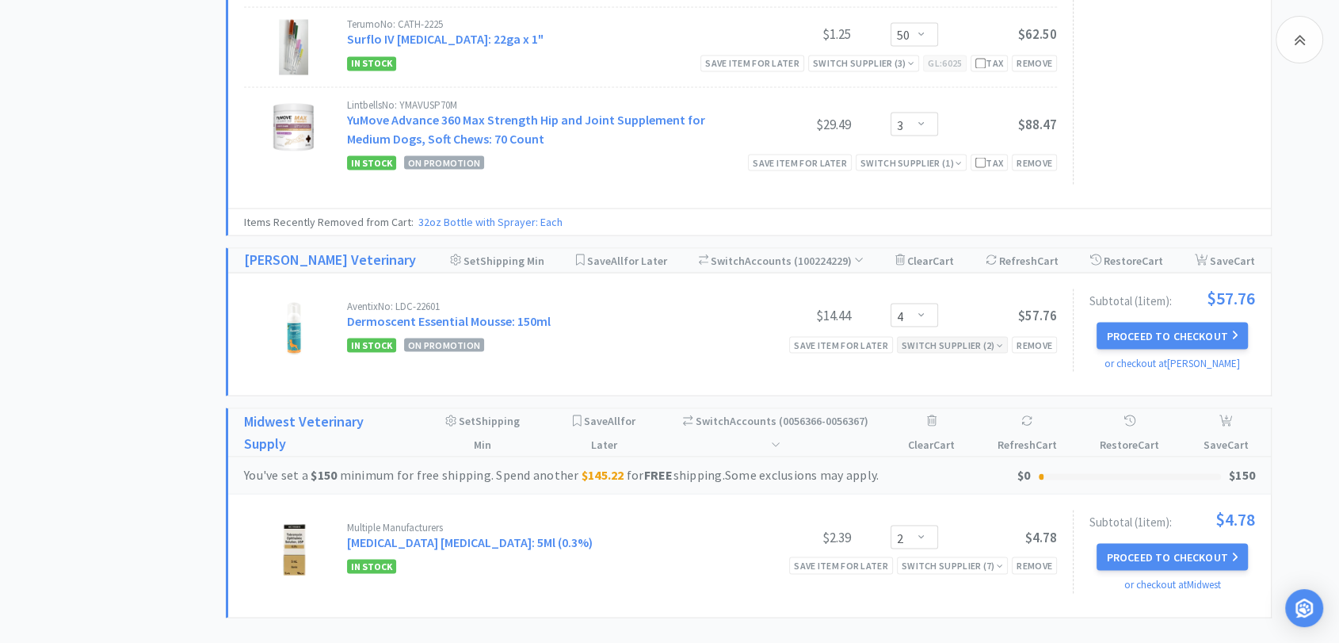
click at [981, 337] on div "Switch Supplier ( 2 )" at bounding box center [952, 344] width 101 height 15
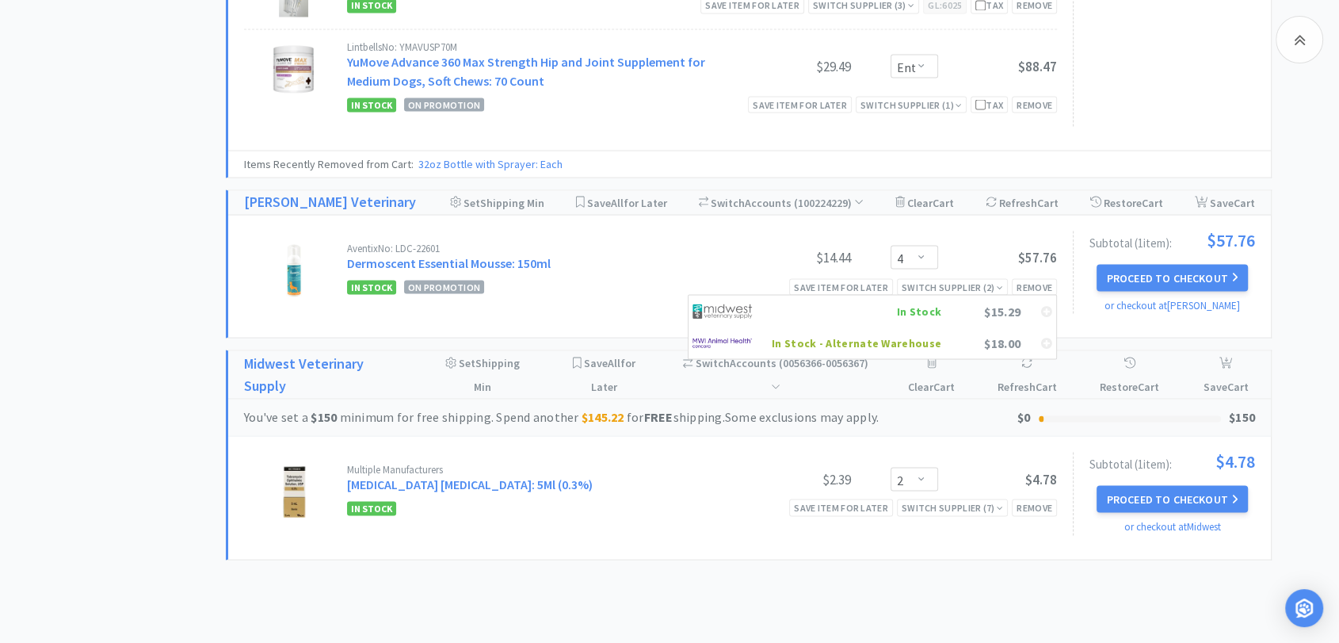
scroll to position [2997, 0]
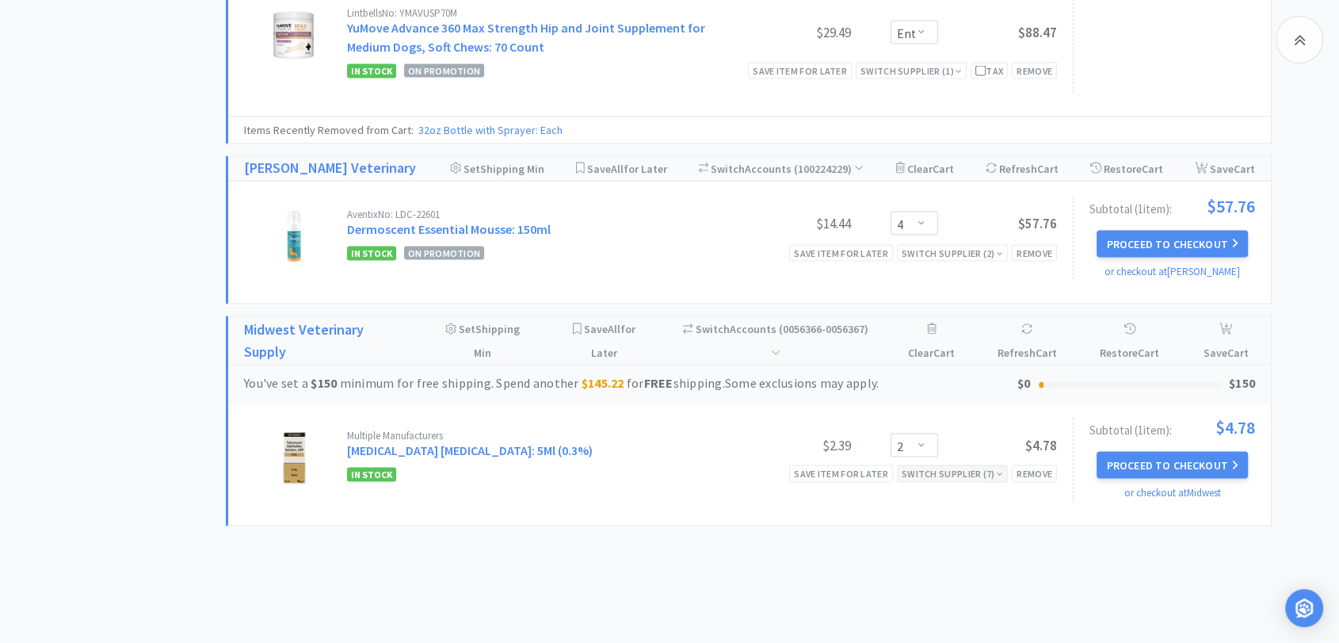
click at [979, 465] on div "Switch Supplier ( 7 )" at bounding box center [952, 472] width 101 height 15
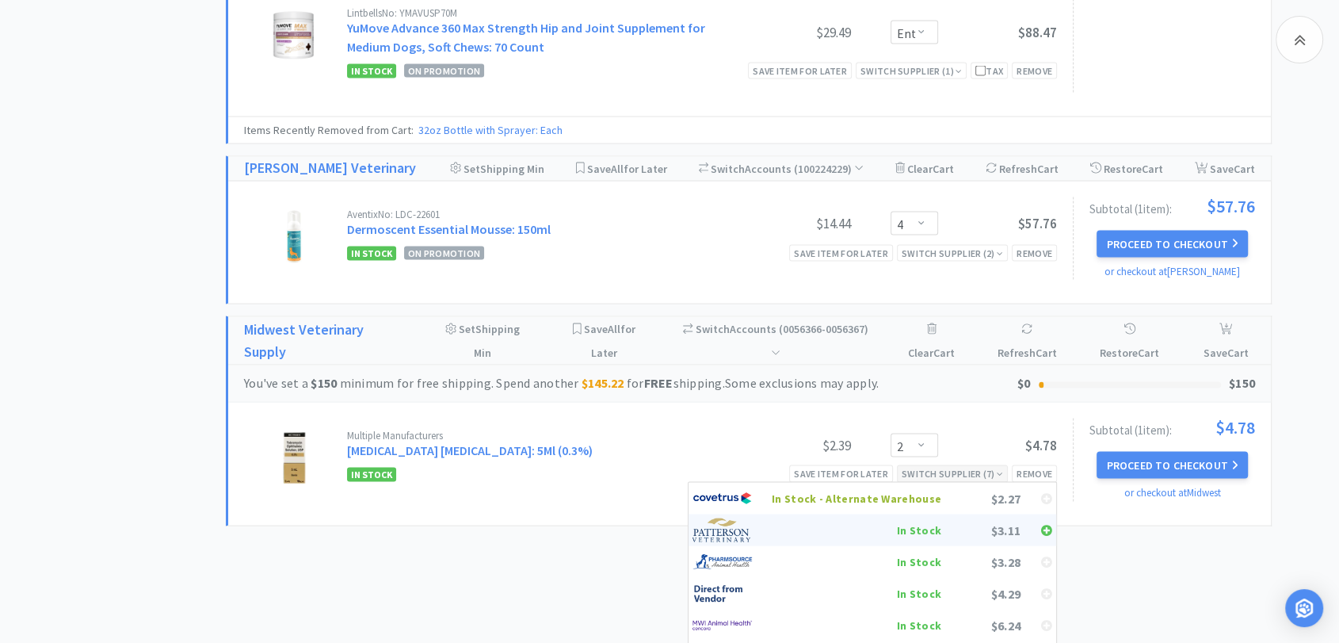
click at [731, 517] on img at bounding box center [722, 529] width 59 height 24
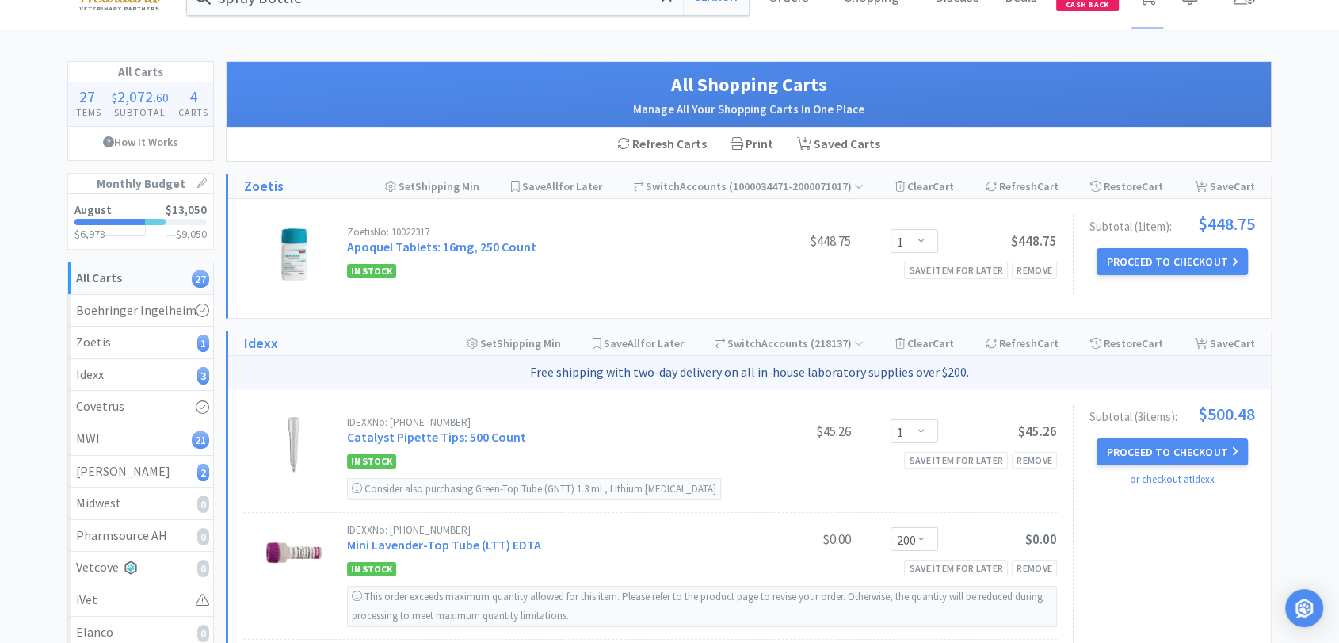
scroll to position [34, 0]
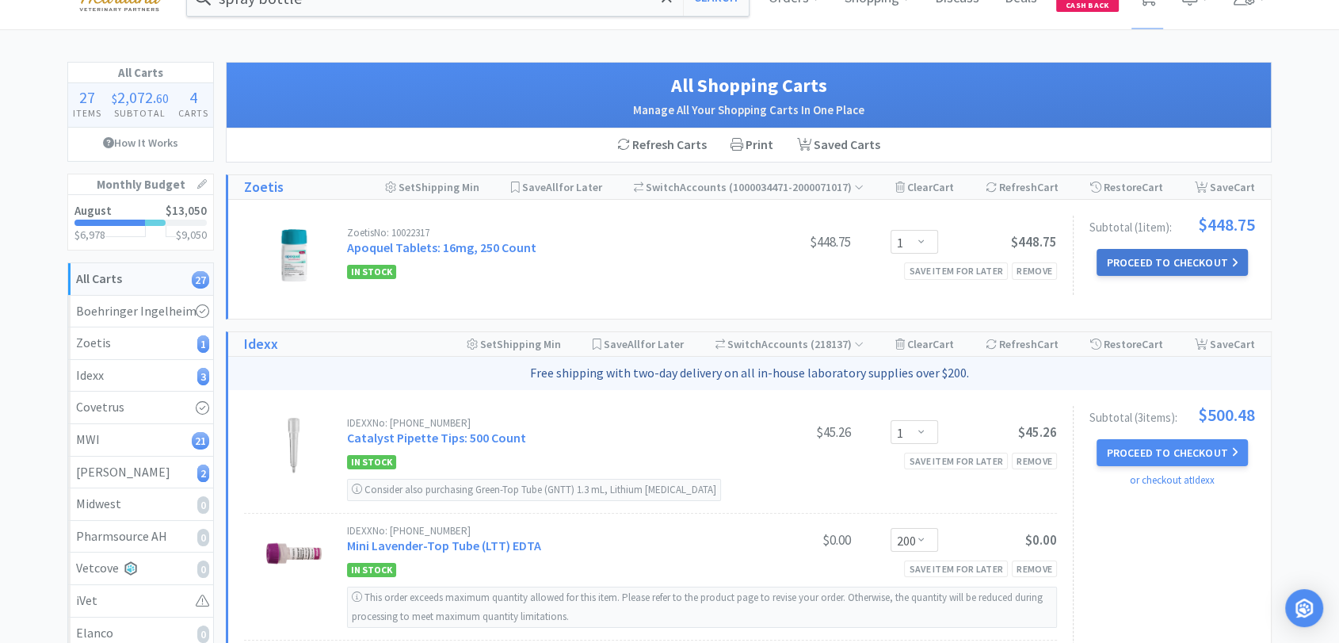
click at [1209, 267] on button "Proceed to Checkout" at bounding box center [1172, 262] width 151 height 27
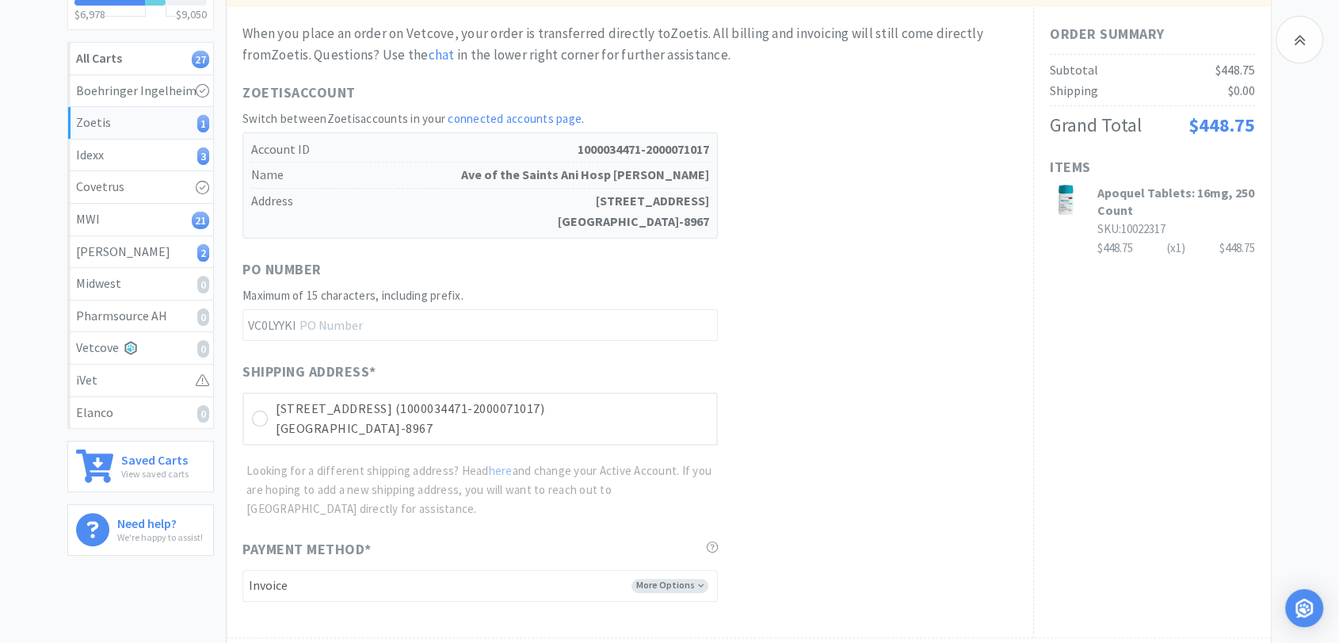
scroll to position [352, 0]
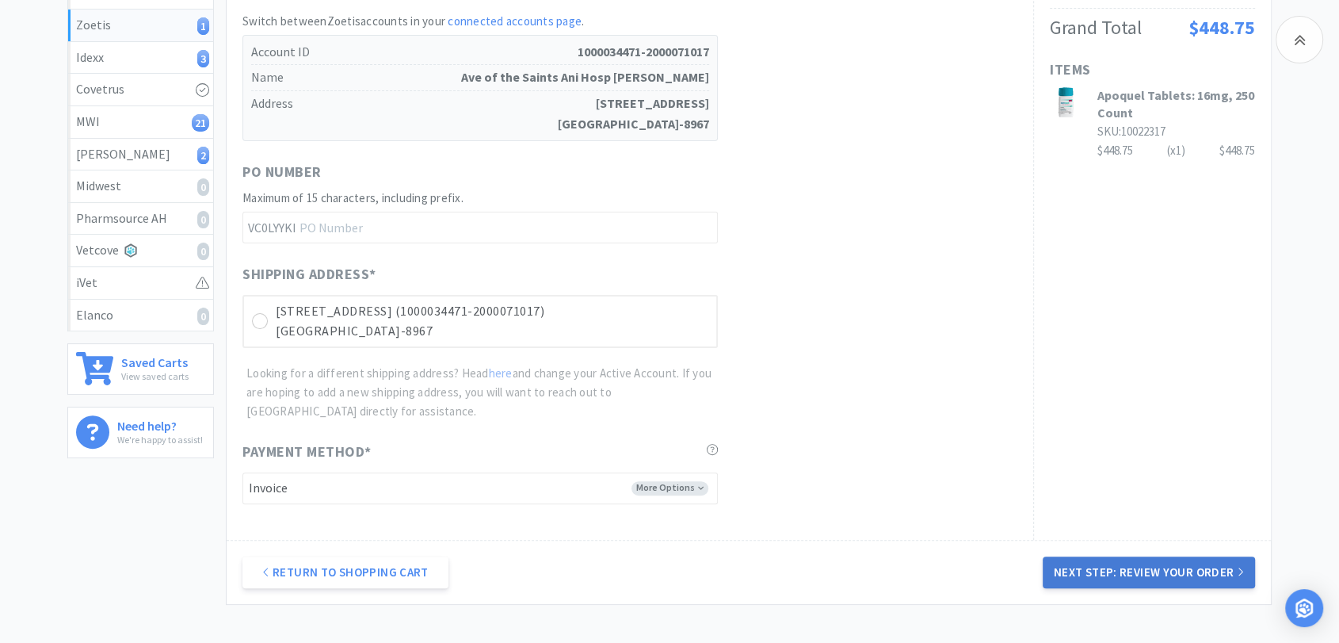
click at [1158, 569] on button "Next Step: Review Your Order" at bounding box center [1149, 572] width 212 height 32
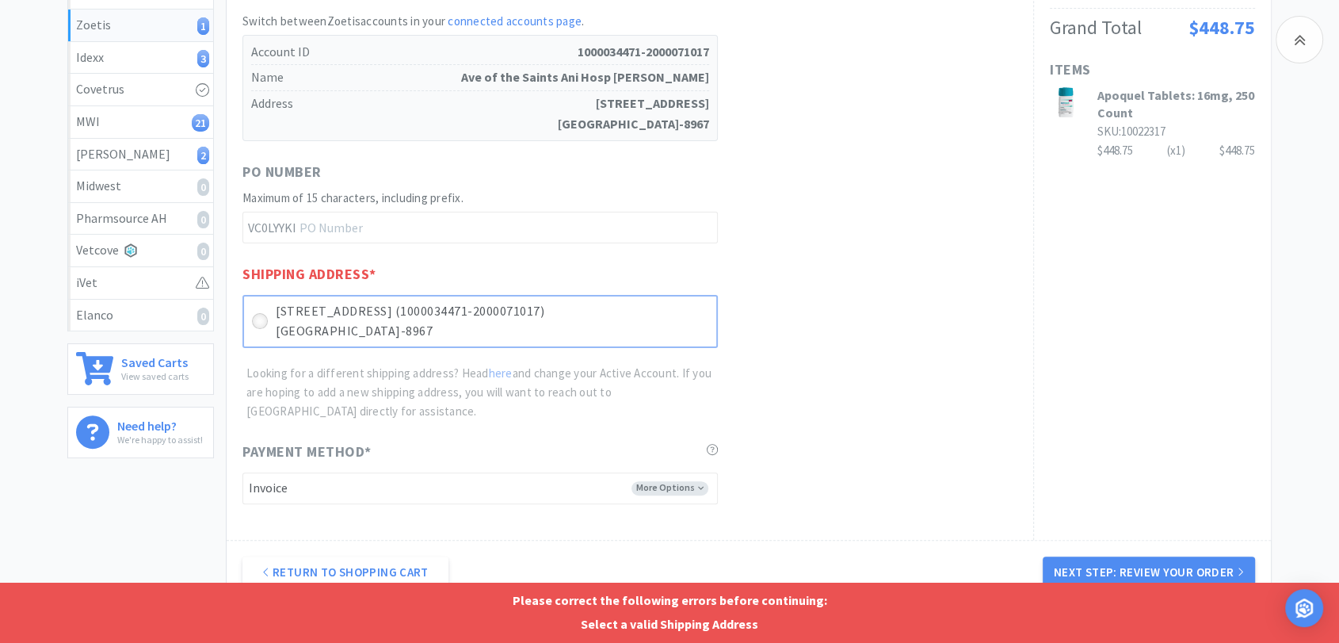
click at [254, 319] on icon at bounding box center [260, 321] width 12 height 12
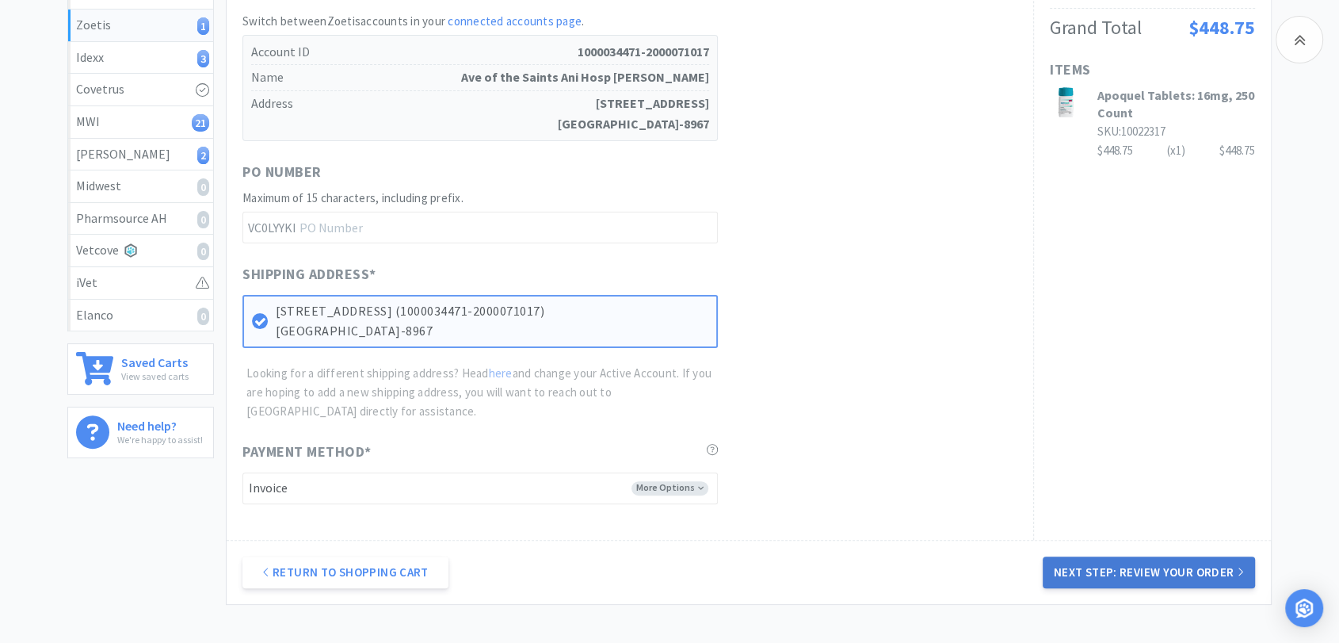
click at [1121, 574] on button "Next Step: Review Your Order" at bounding box center [1149, 572] width 212 height 32
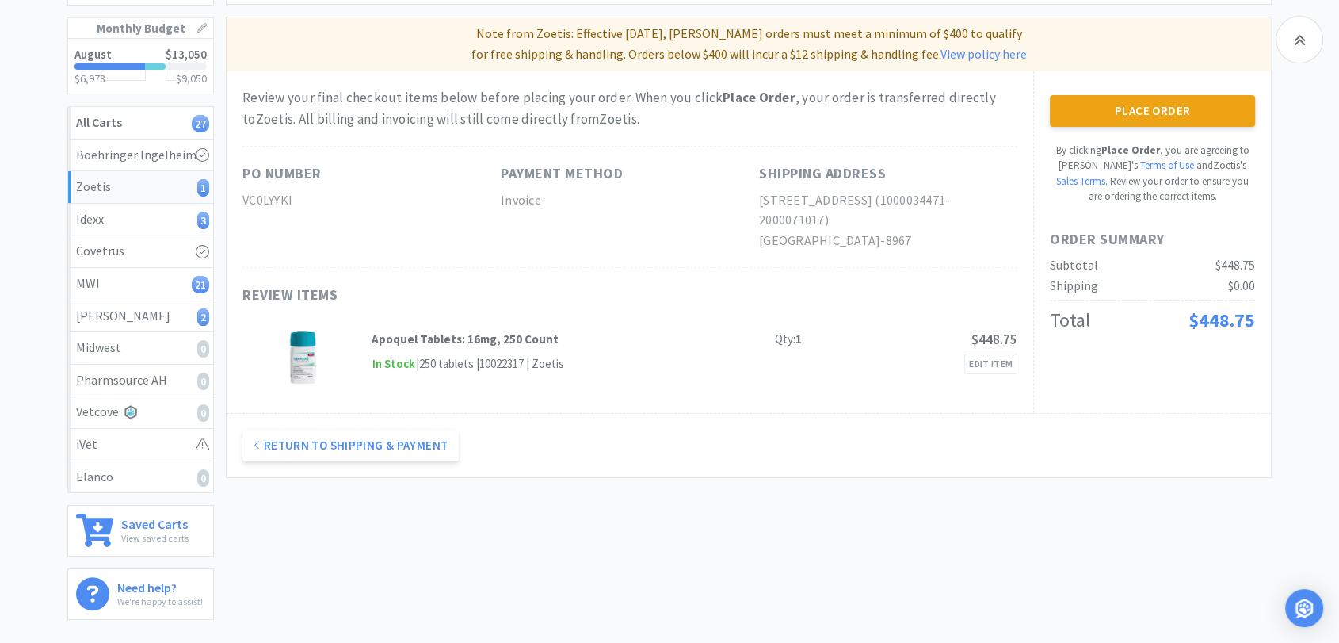
scroll to position [48, 0]
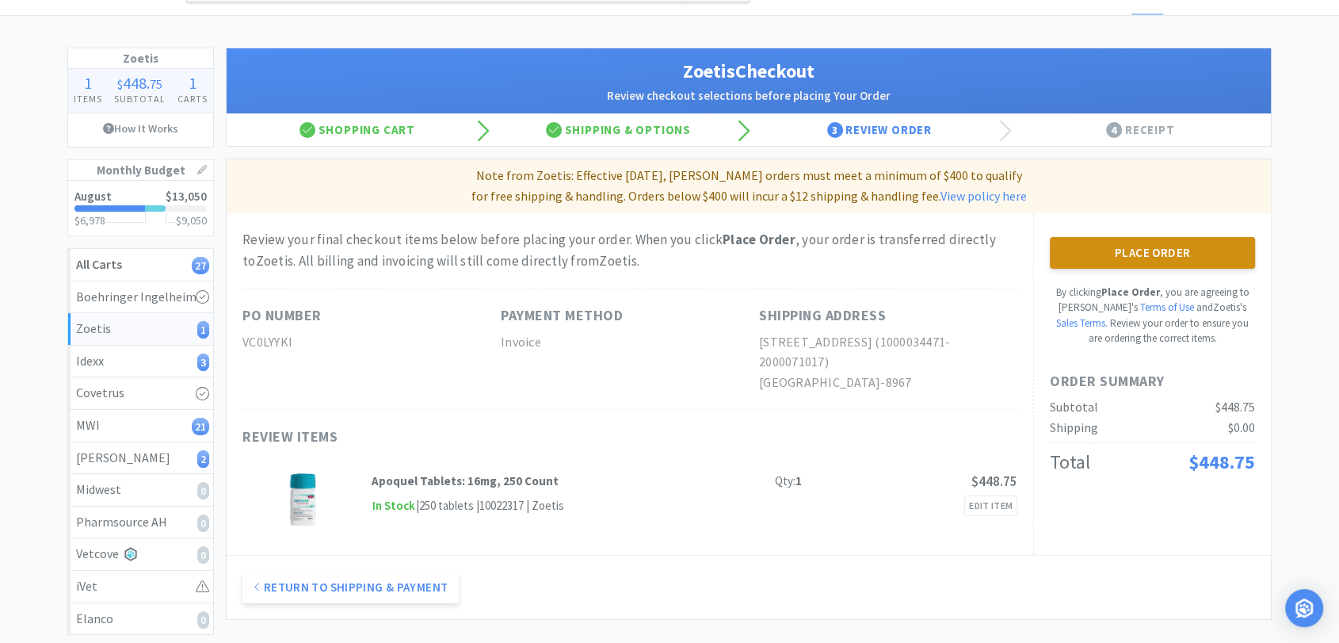
click at [1187, 249] on button "Place Order" at bounding box center [1152, 253] width 205 height 32
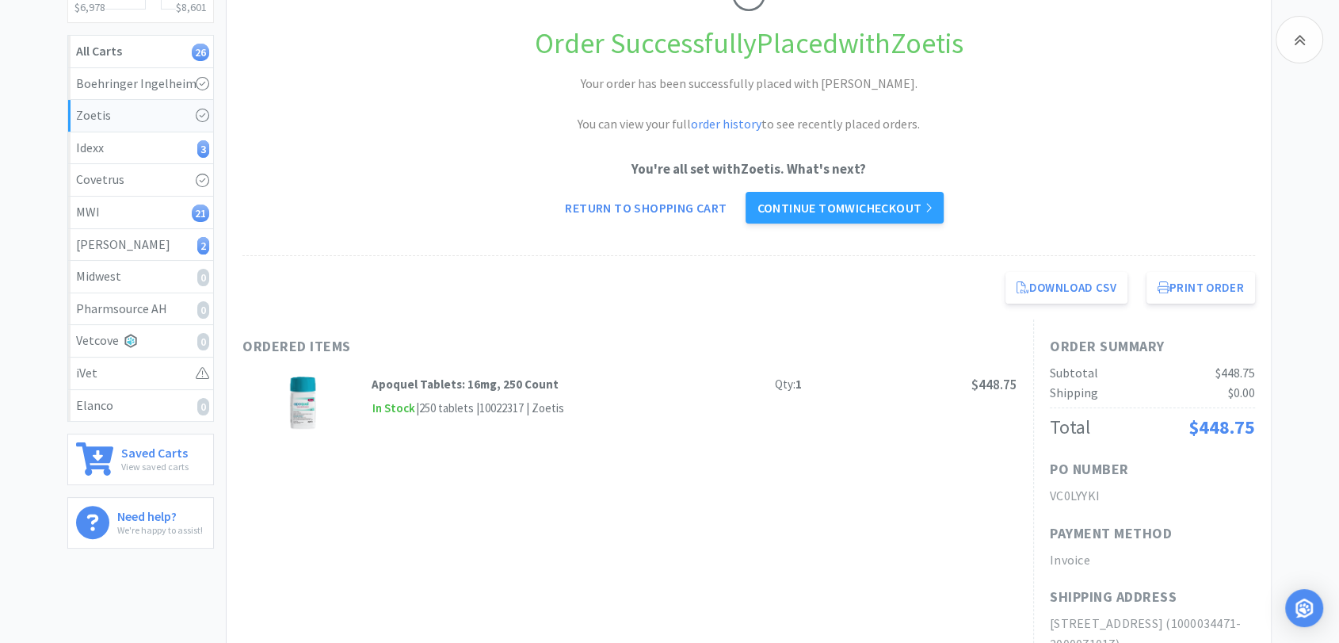
scroll to position [223, 0]
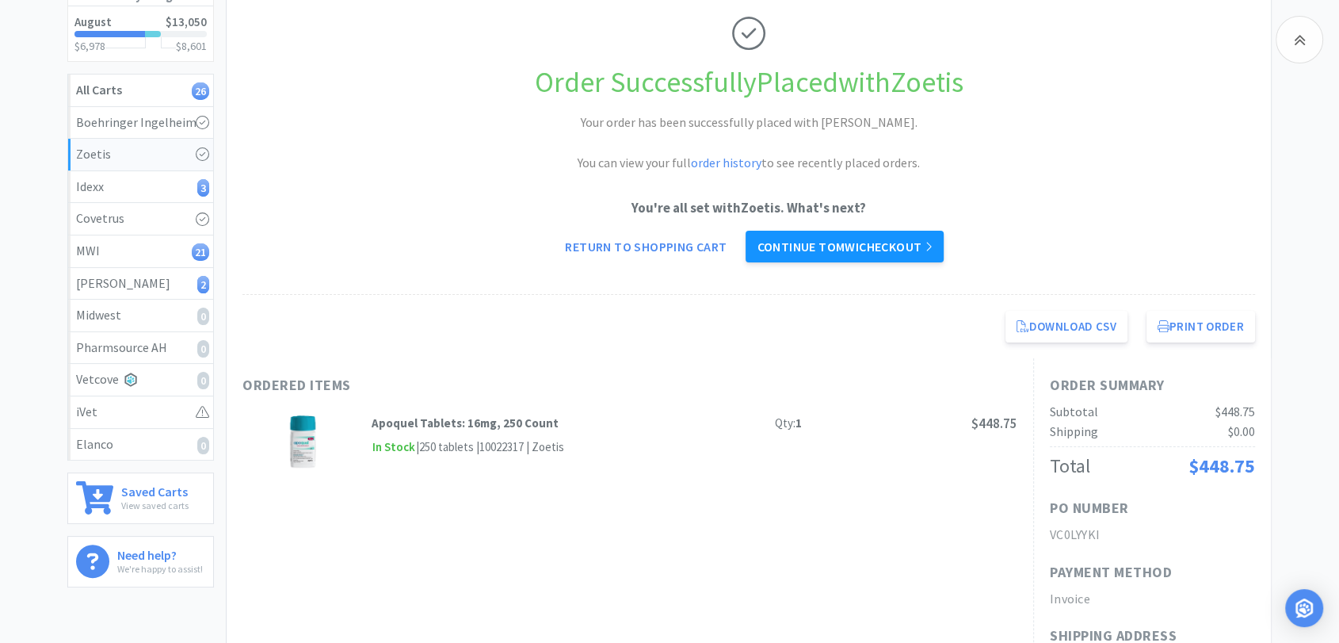
click at [914, 248] on link "Continue to MWI checkout" at bounding box center [844, 247] width 197 height 32
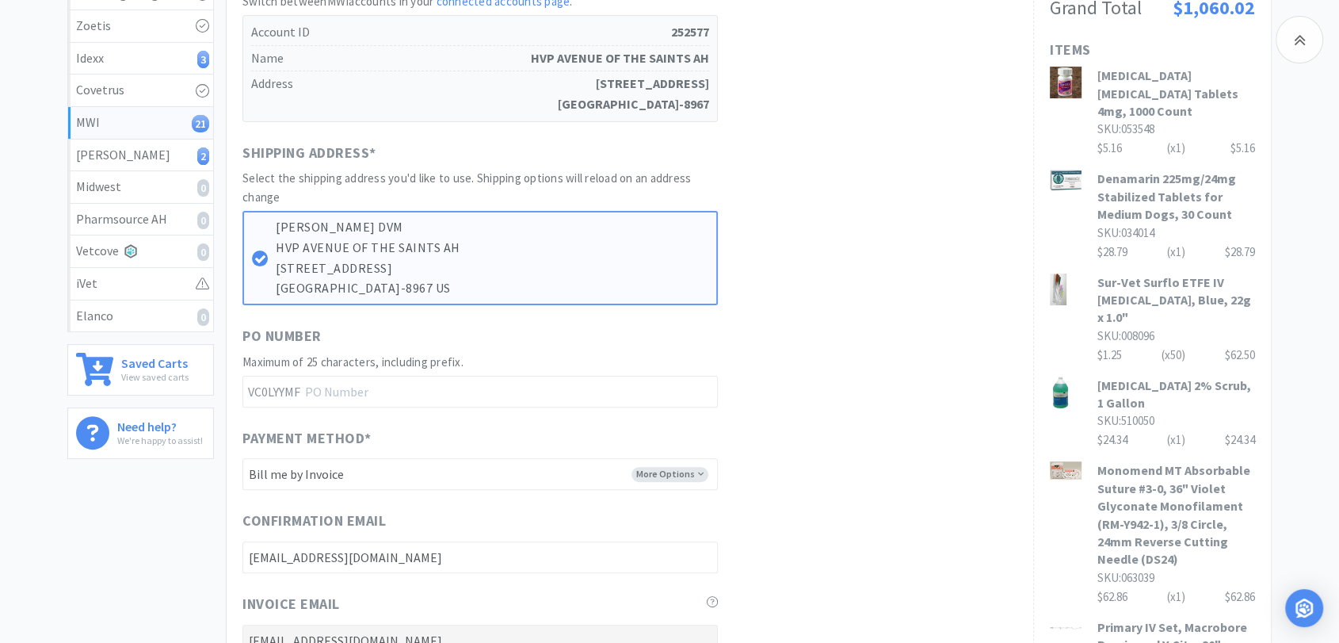
scroll to position [352, 0]
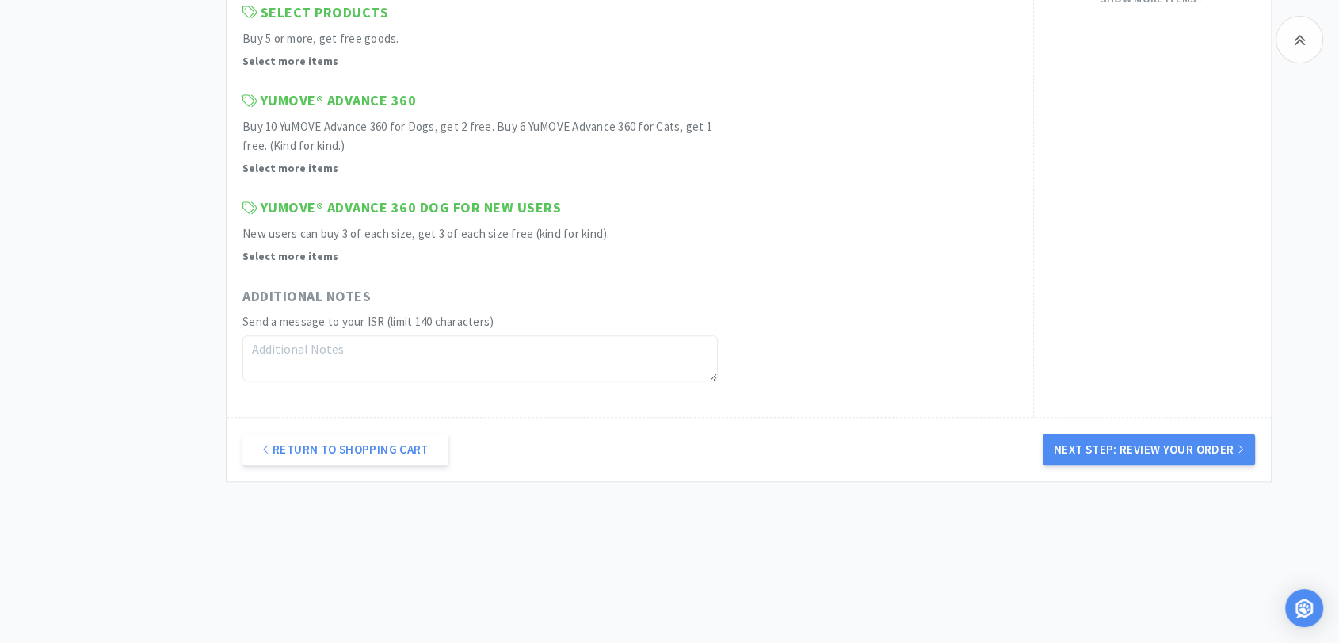
click at [1216, 449] on button "Next Step: Review Your Order" at bounding box center [1149, 449] width 212 height 32
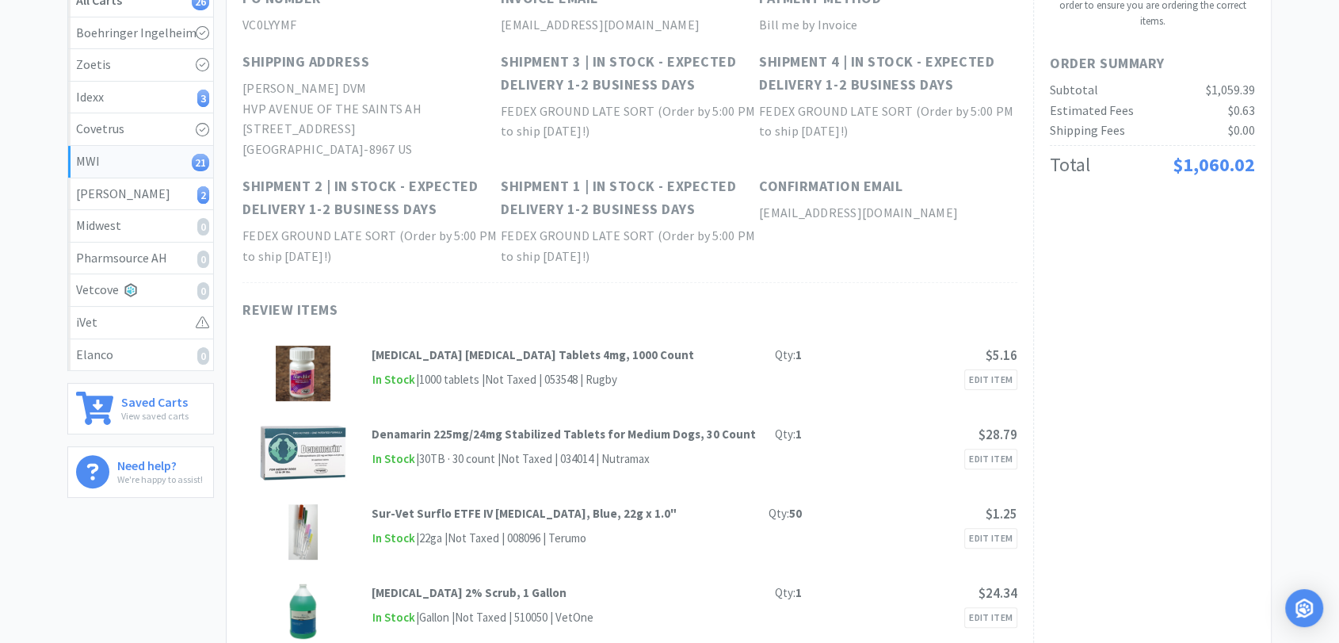
scroll to position [0, 0]
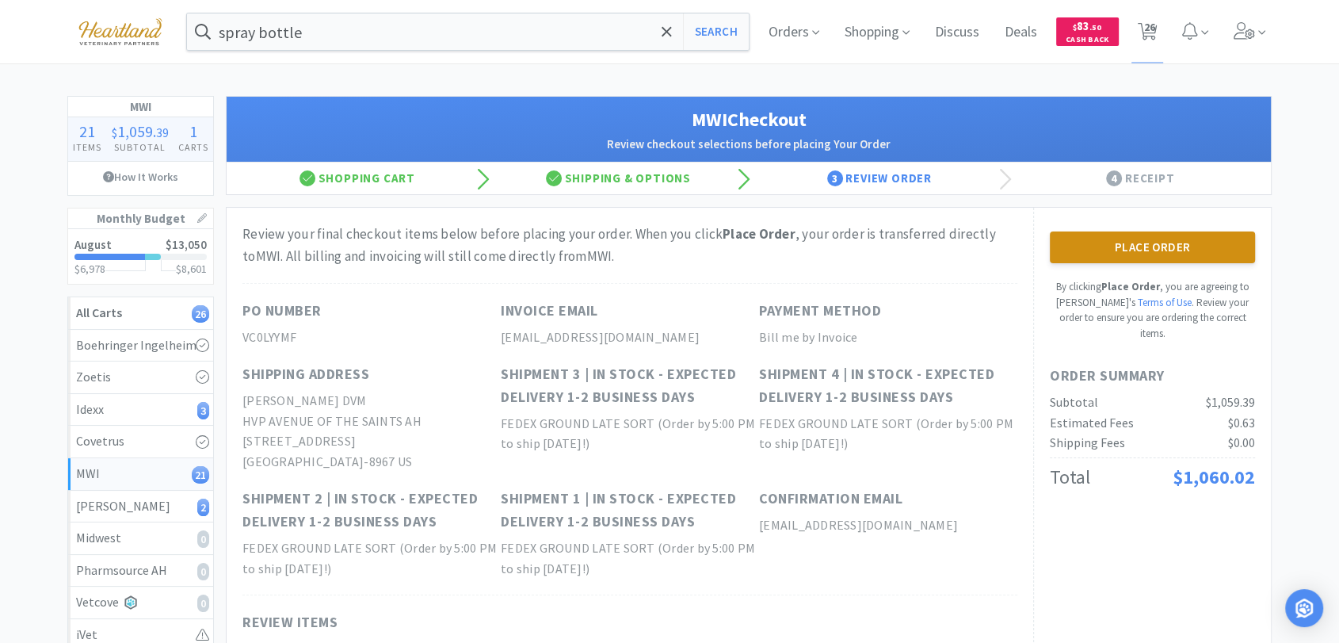
click at [1207, 247] on button "Place Order" at bounding box center [1152, 247] width 205 height 32
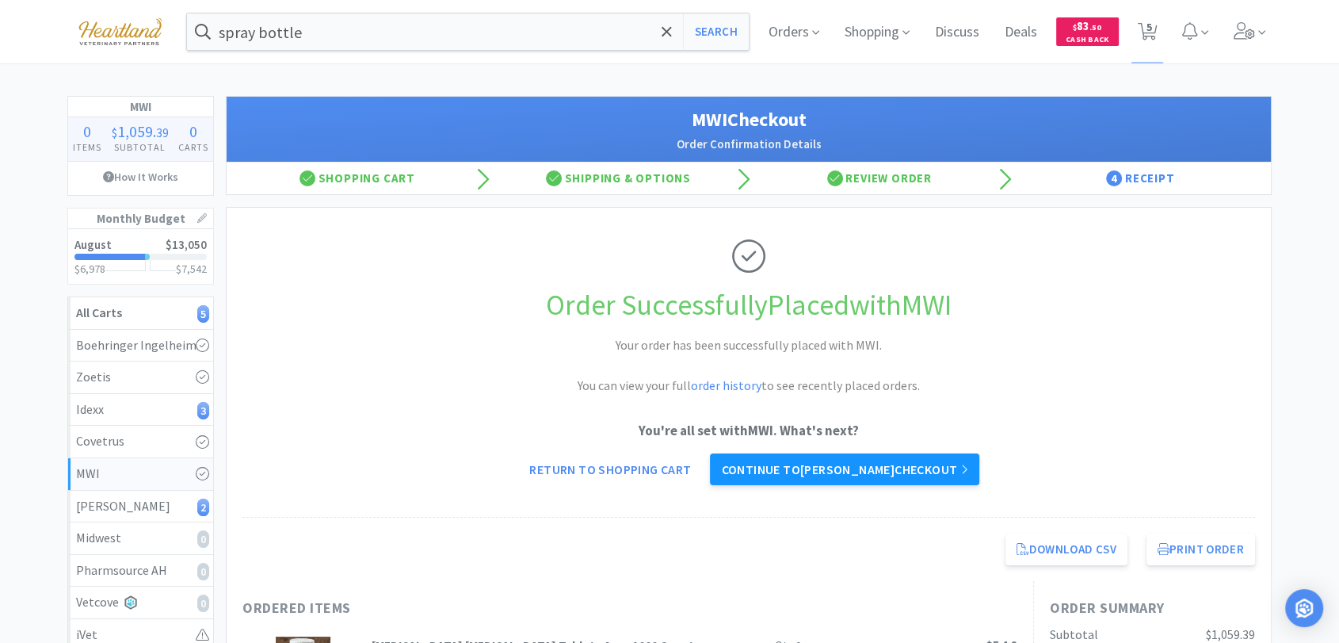
click at [877, 467] on link "Continue to [PERSON_NAME] checkout" at bounding box center [844, 469] width 269 height 32
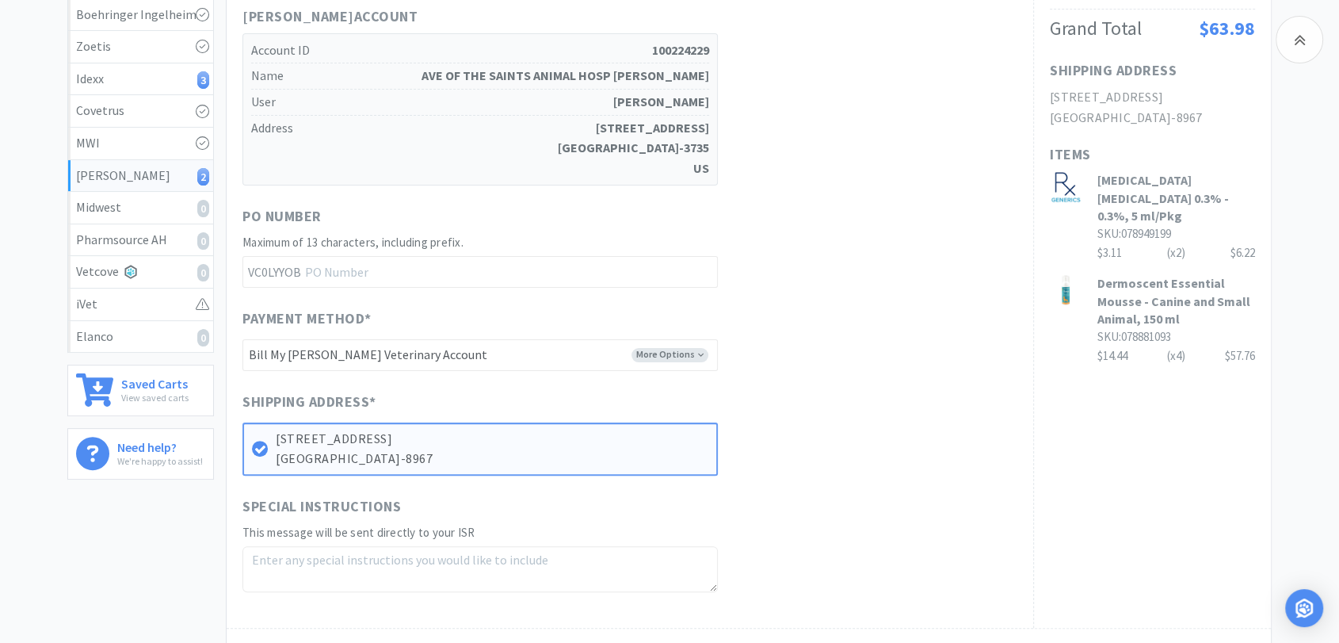
scroll to position [540, 0]
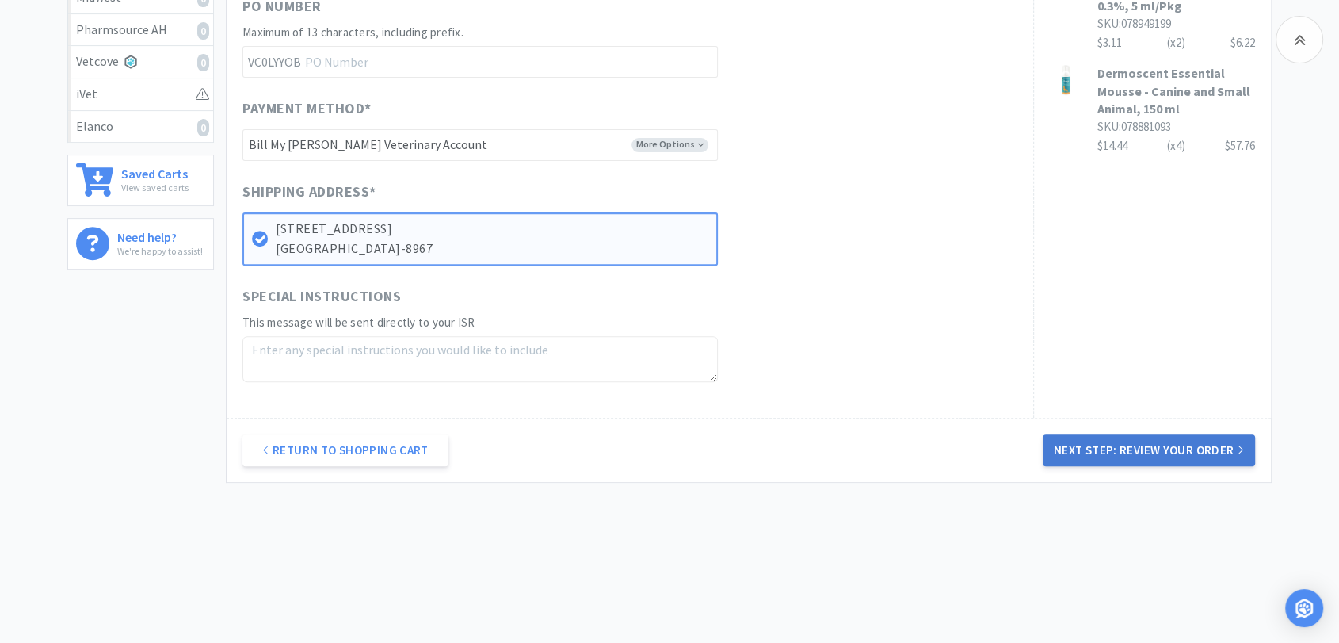
click at [1147, 452] on button "Next Step: Review Your Order" at bounding box center [1149, 450] width 212 height 32
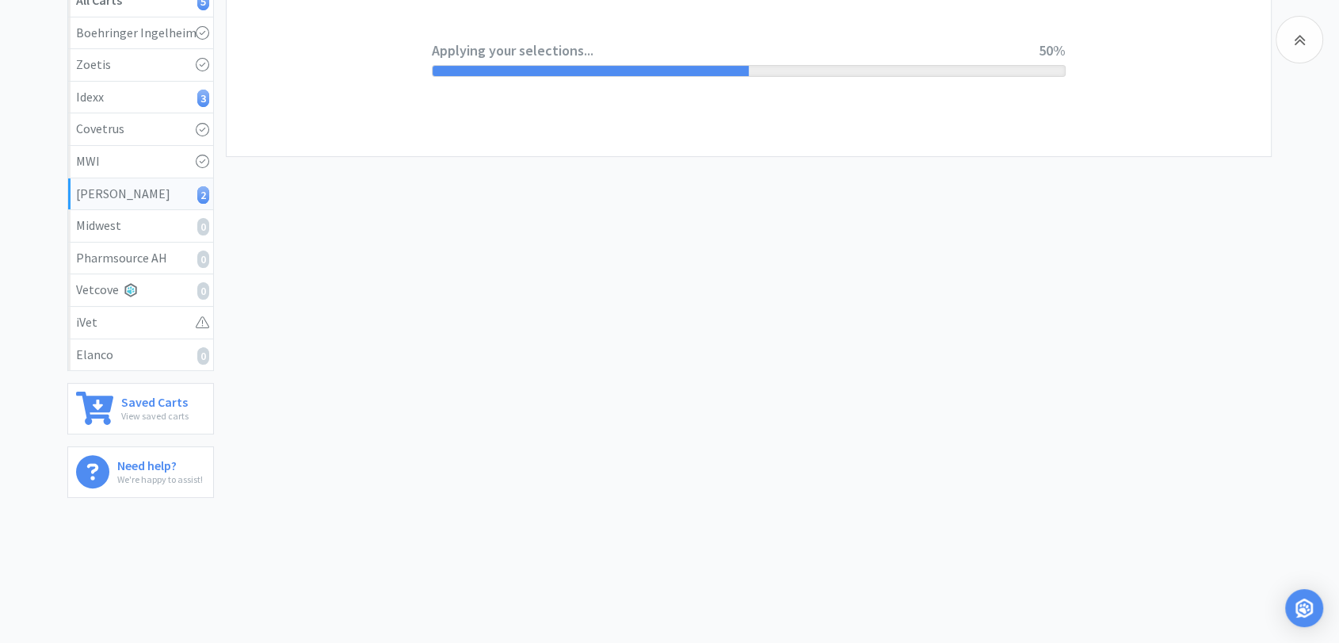
scroll to position [0, 0]
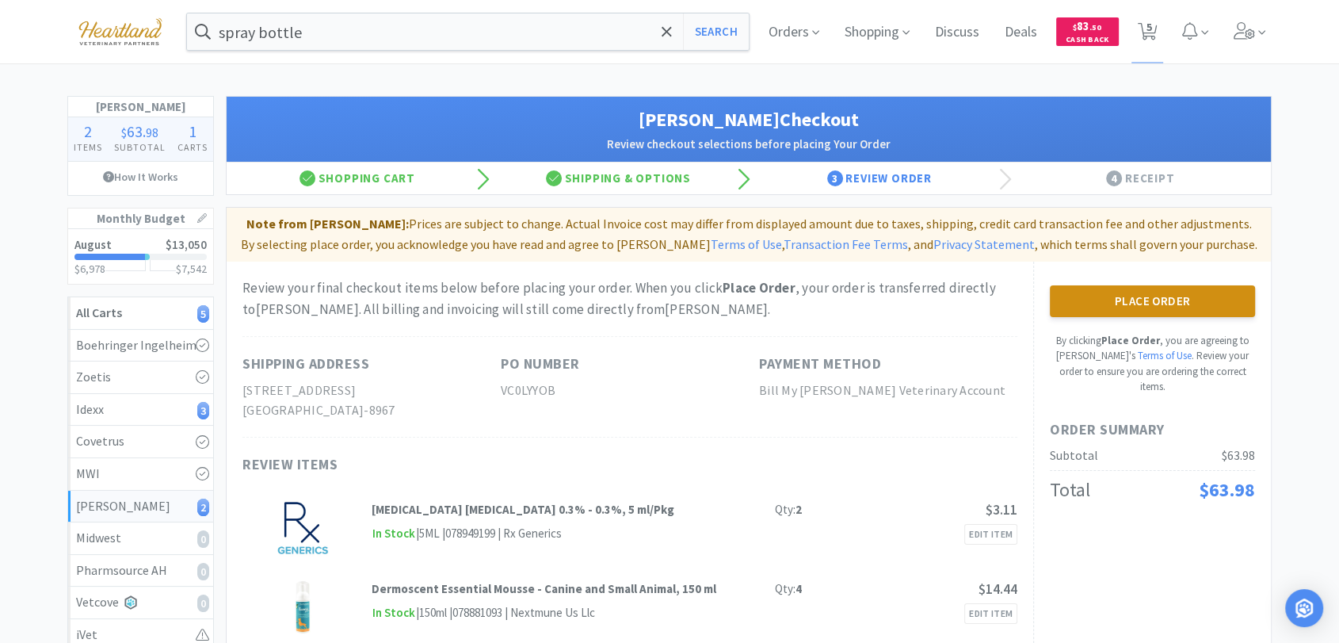
click at [1132, 303] on button "Place Order" at bounding box center [1152, 301] width 205 height 32
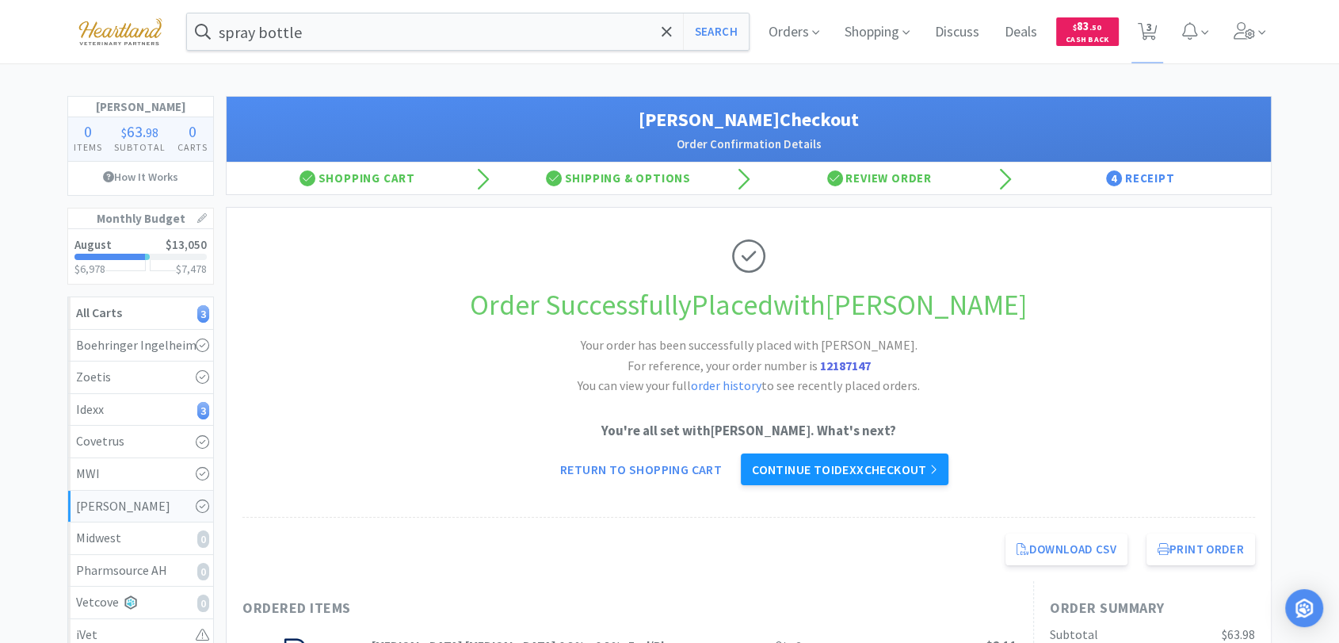
click at [785, 467] on link "Continue to Idexx checkout" at bounding box center [845, 469] width 208 height 32
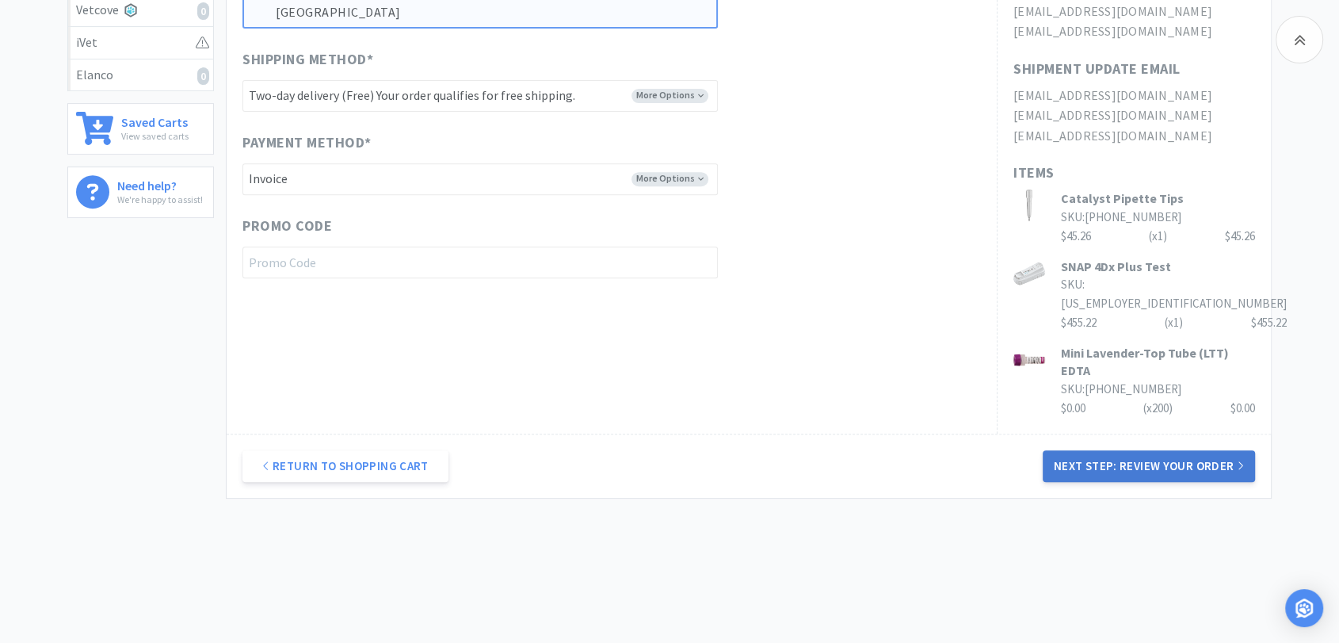
scroll to position [610, 0]
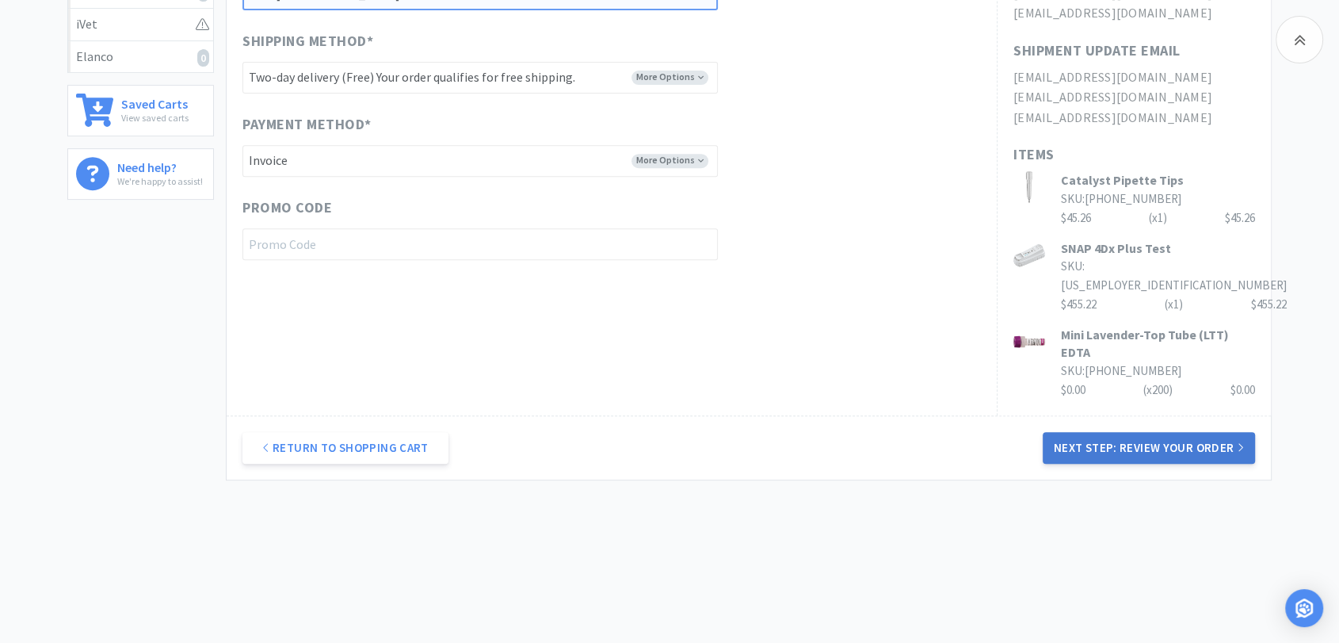
click at [1168, 452] on button "Next Step: Review Your Order" at bounding box center [1149, 448] width 212 height 32
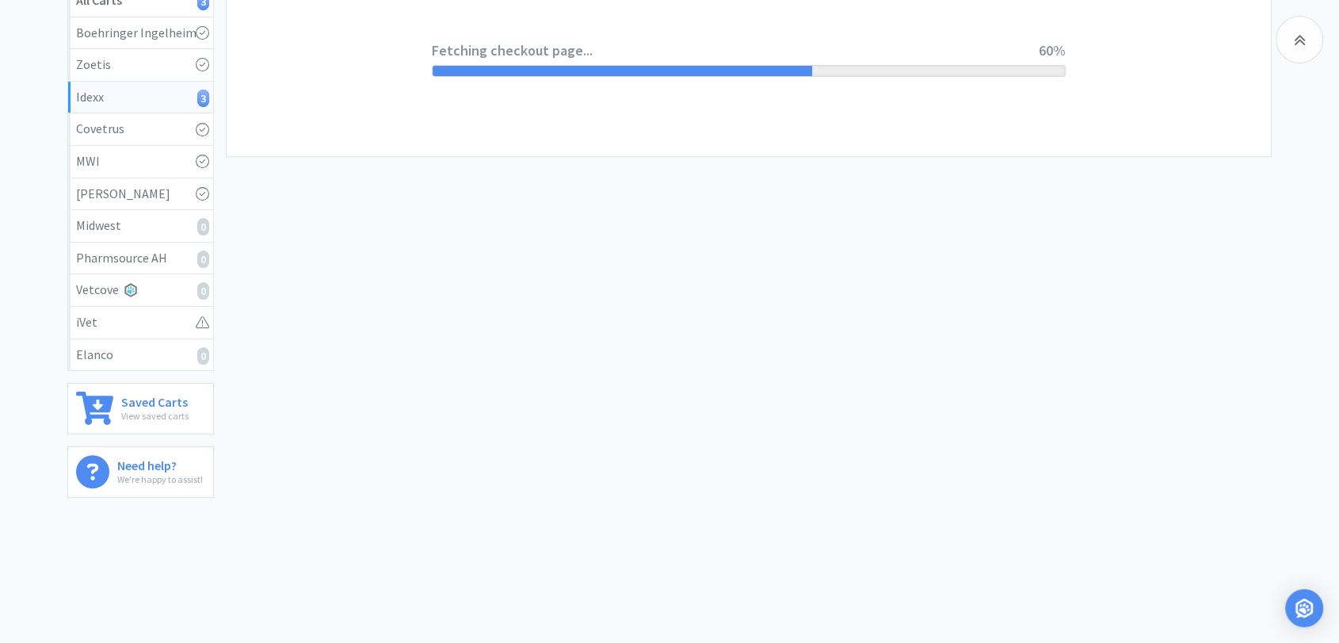
scroll to position [0, 0]
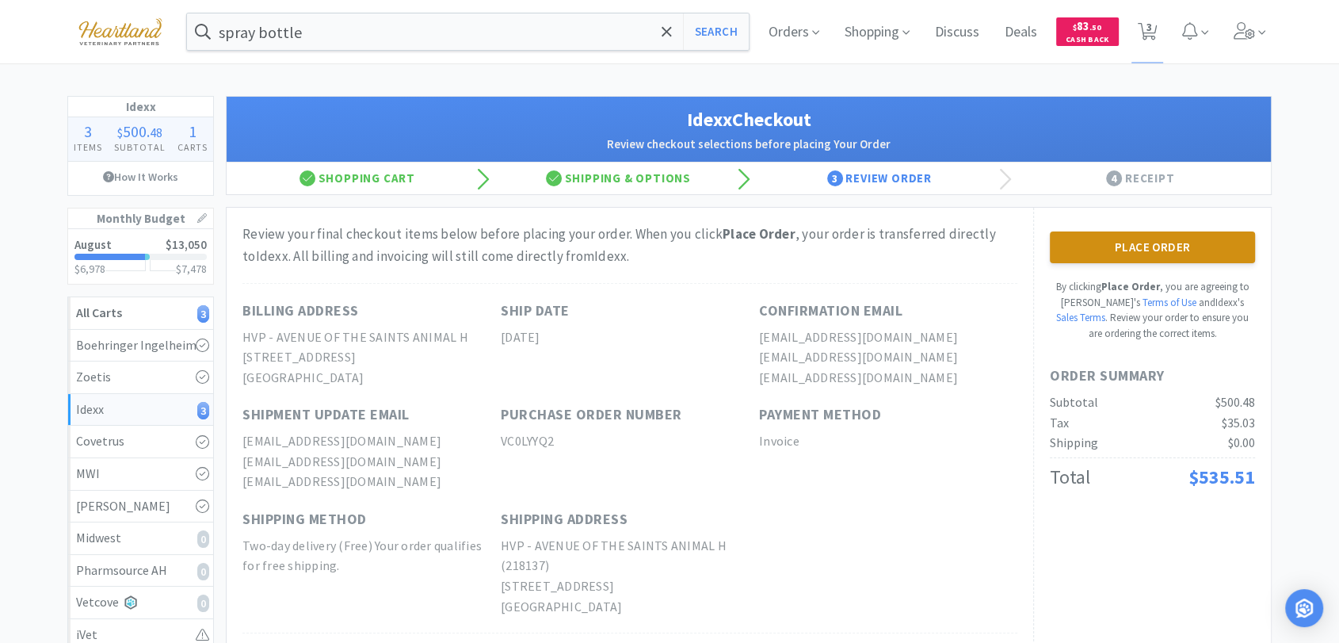
click at [1084, 245] on button "Place Order" at bounding box center [1152, 247] width 205 height 32
